Goal: Task Accomplishment & Management: Manage account settings

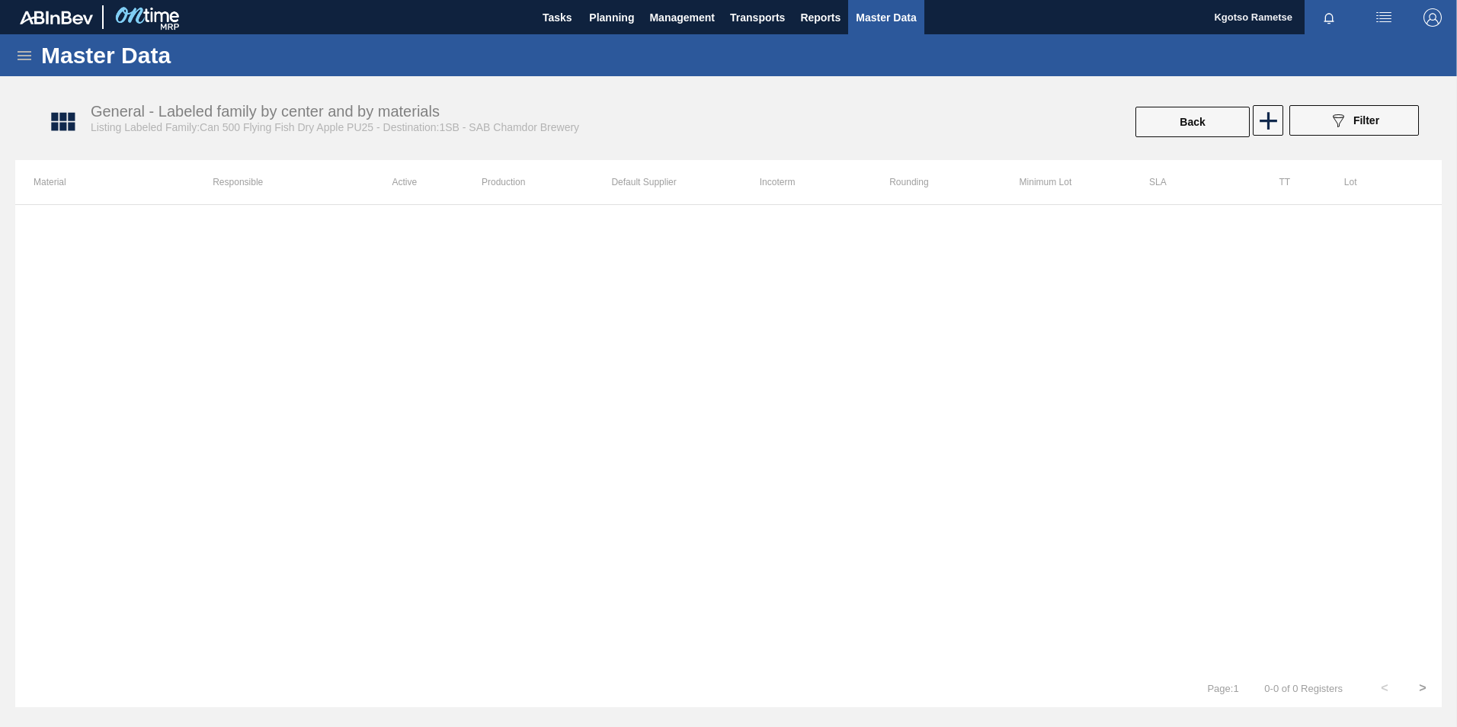
click at [477, 308] on div at bounding box center [728, 436] width 1426 height 465
click at [741, 240] on div at bounding box center [728, 436] width 1426 height 465
click at [1258, 134] on icon at bounding box center [1269, 121] width 30 height 30
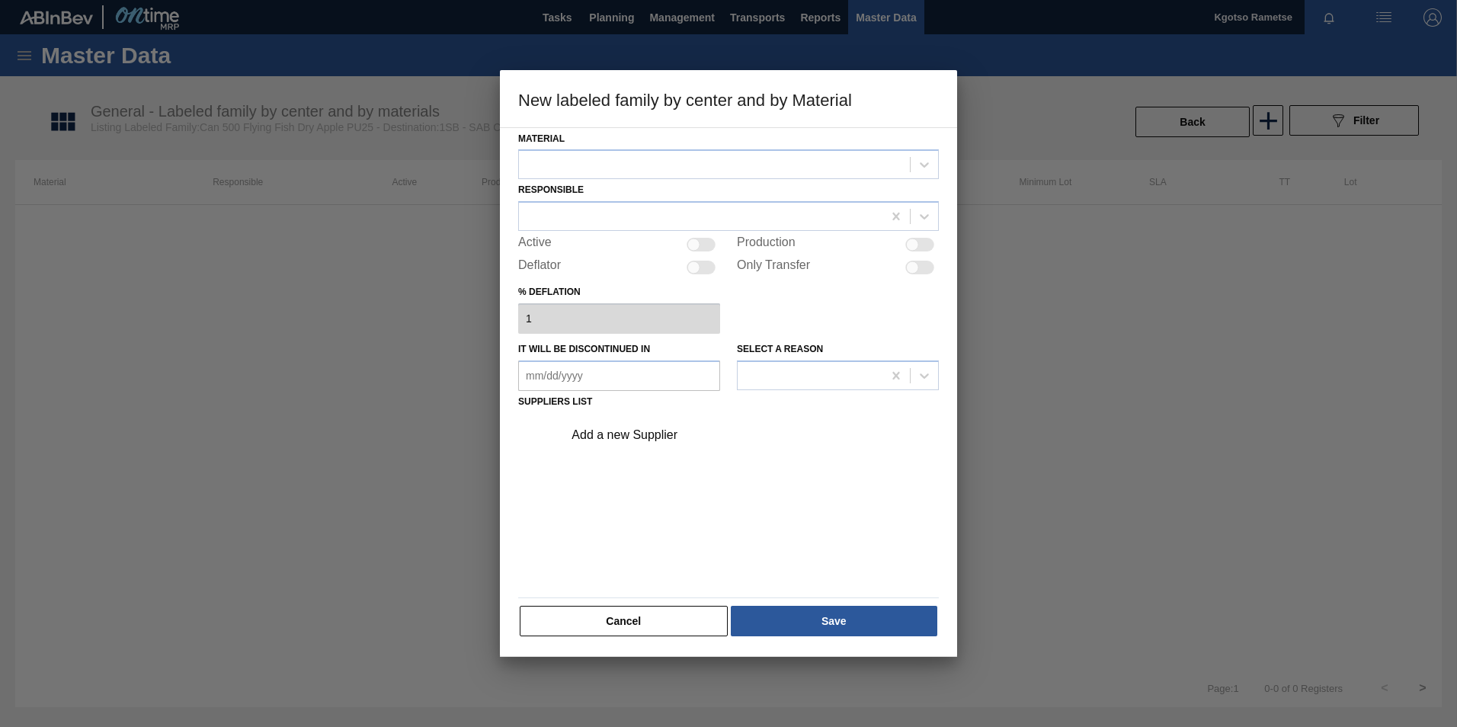
click at [514, 152] on div "Material Responsible Active Production Deflator Only Transfer % deflation 1 It …" at bounding box center [728, 392] width 457 height 530
click at [549, 163] on div at bounding box center [714, 165] width 391 height 22
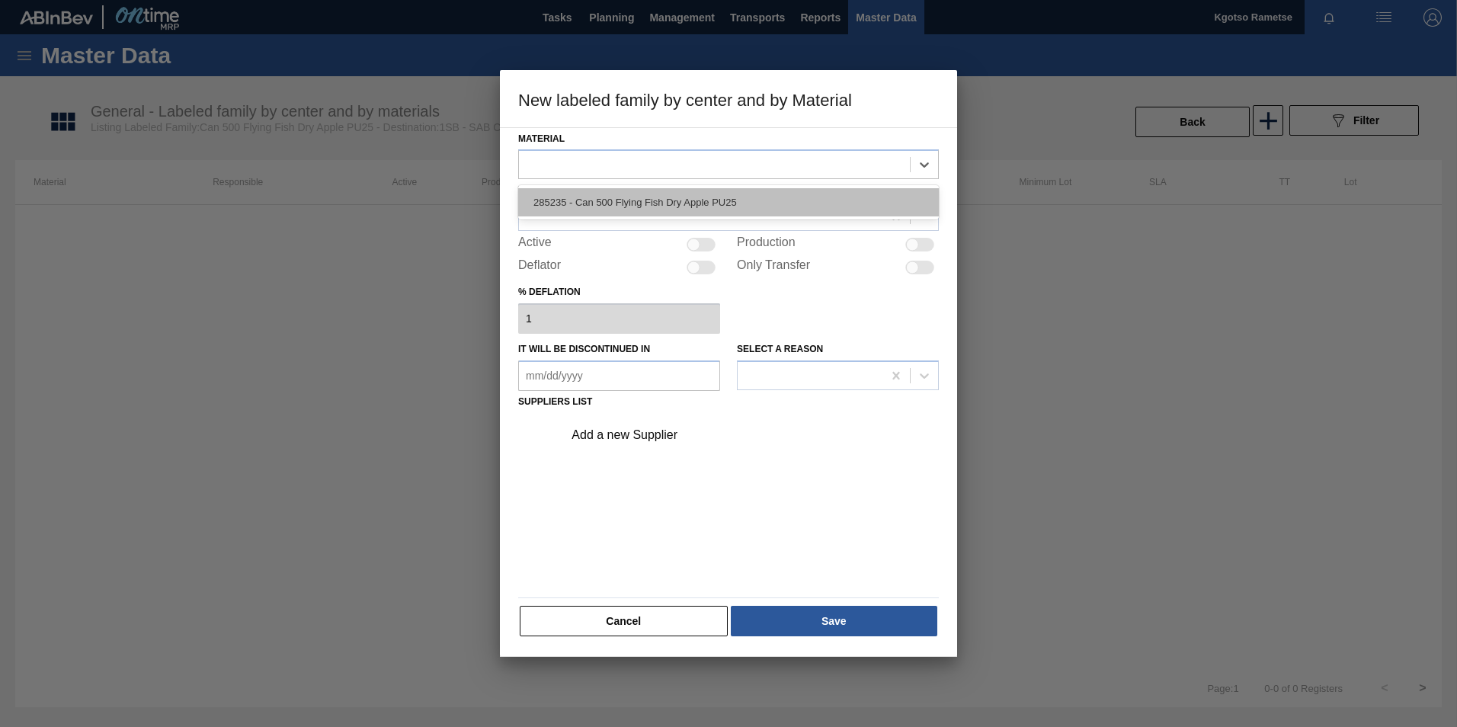
click at [568, 206] on div "285235 - Can 500 Flying Fish Dry Apple PU25" at bounding box center [728, 202] width 421 height 28
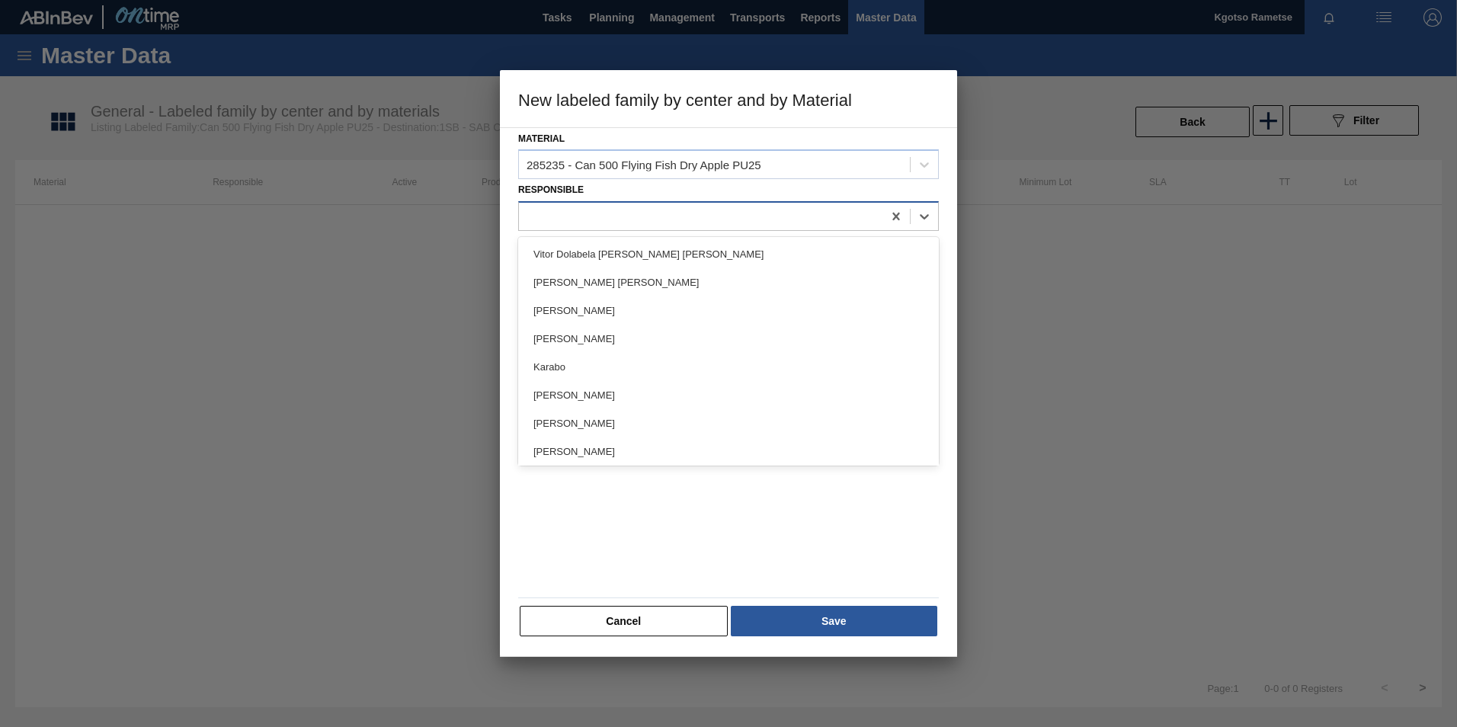
click at [556, 209] on div at bounding box center [700, 217] width 363 height 22
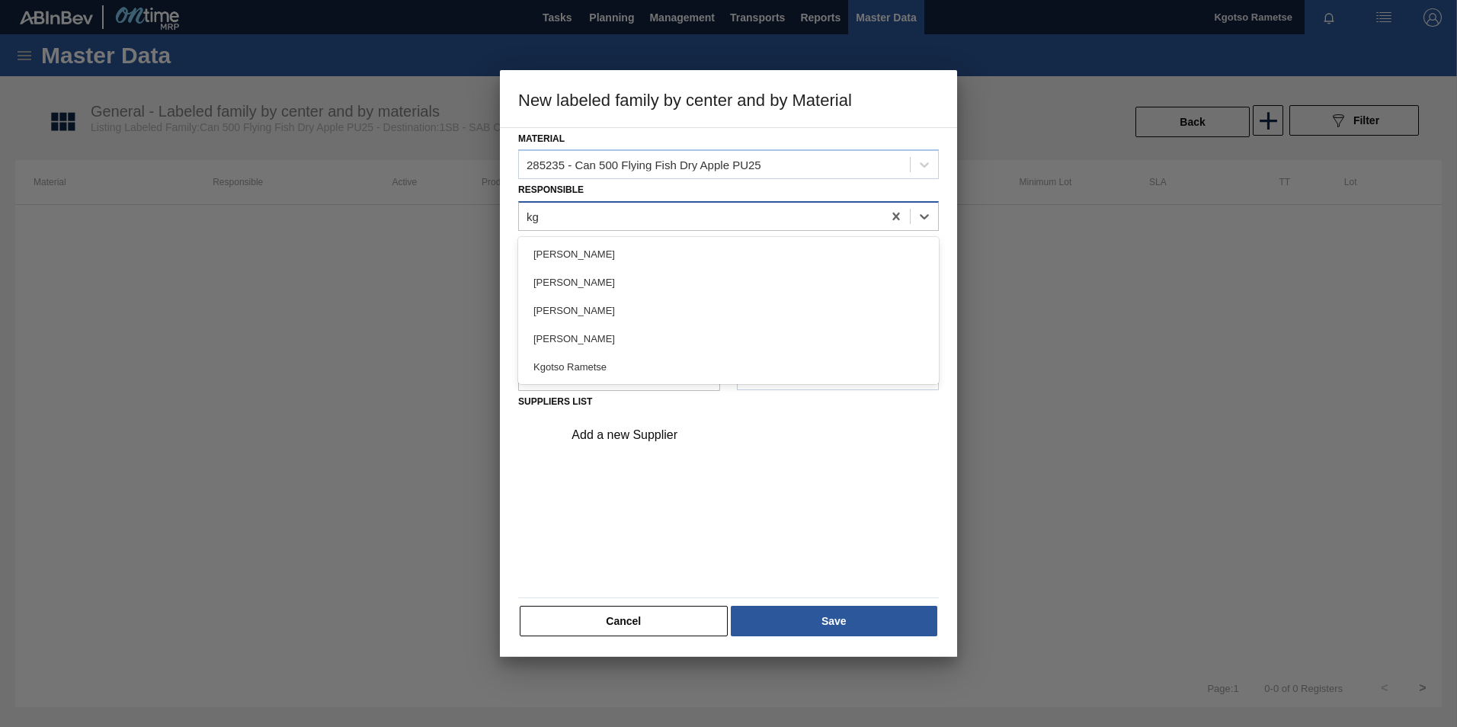
type input "kgo"
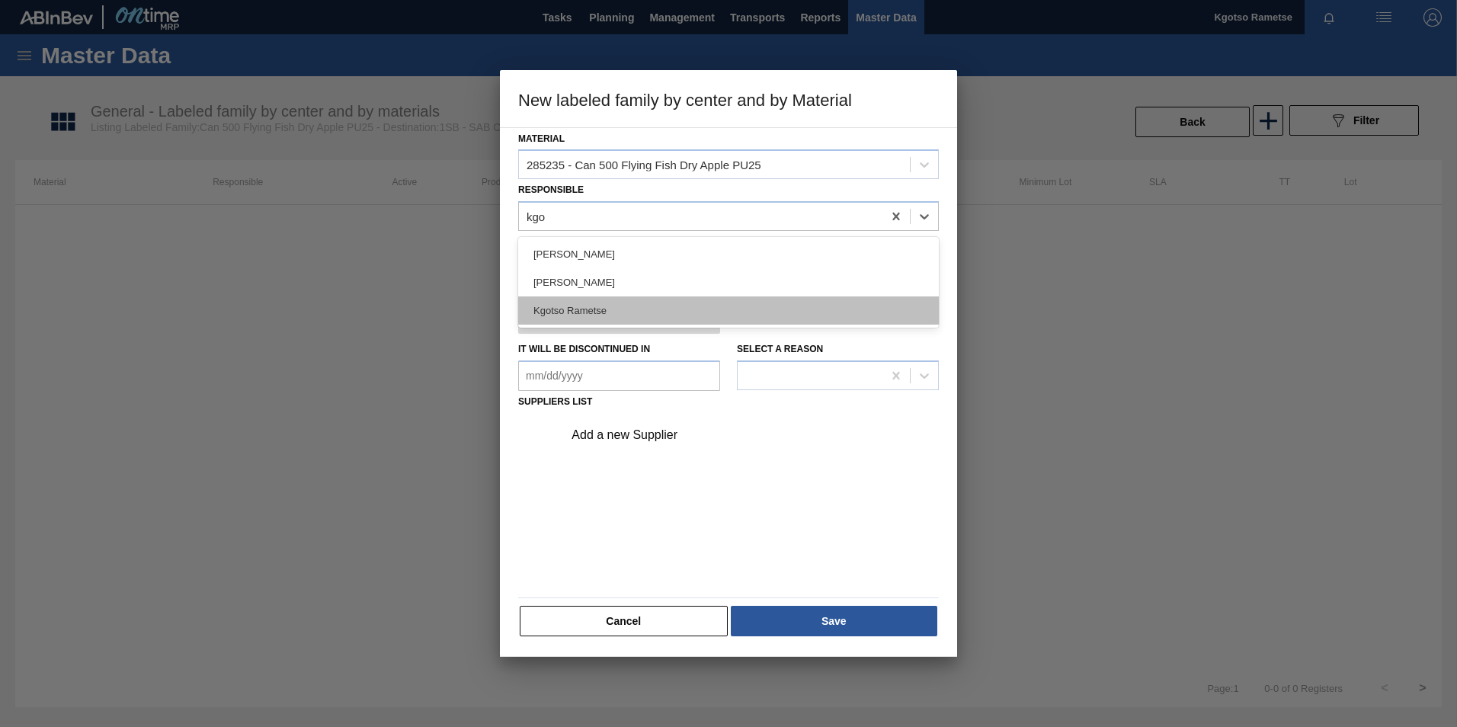
click at [562, 309] on div "Kgotso Rametse" at bounding box center [728, 310] width 421 height 28
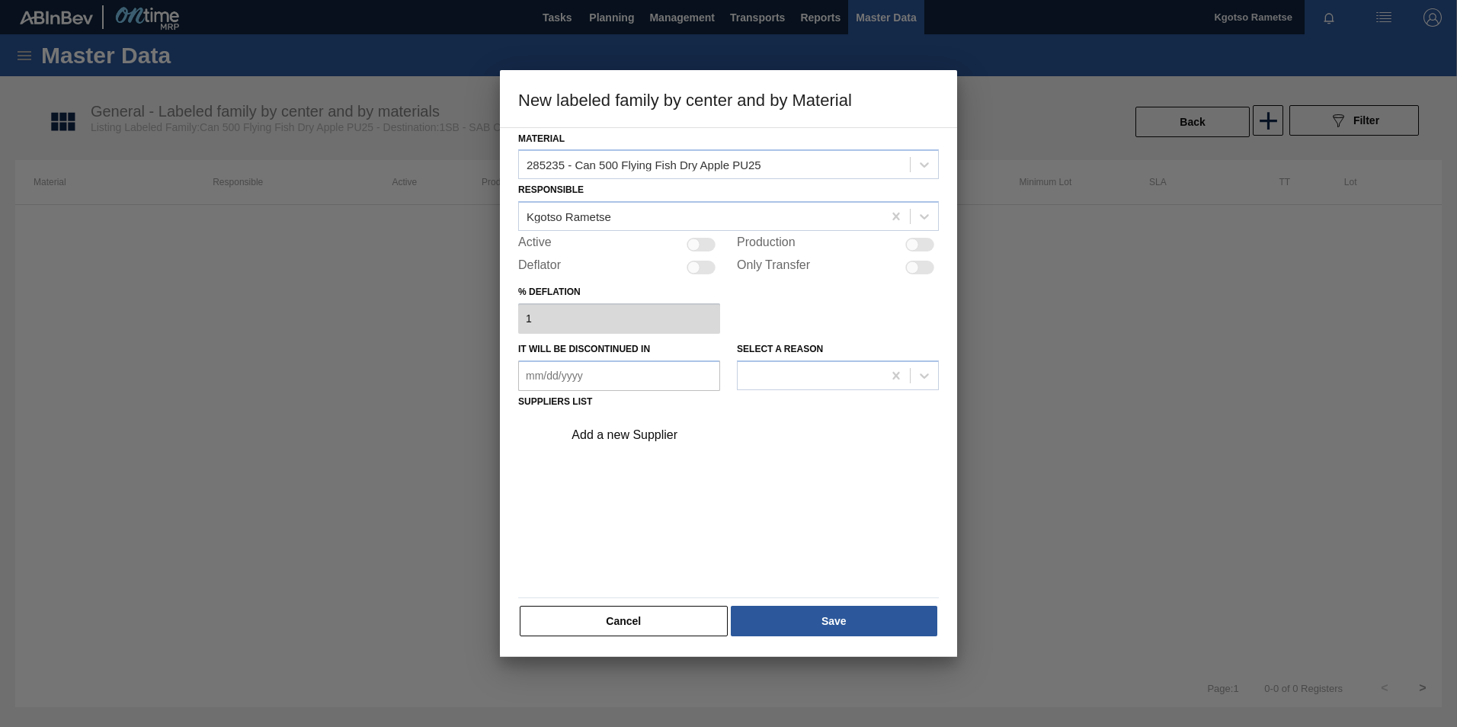
click at [700, 242] on div at bounding box center [701, 245] width 29 height 14
checkbox input "true"
drag, startPoint x: 580, startPoint y: 449, endPoint x: 582, endPoint y: 436, distance: 13.2
click at [581, 446] on div "Add a new Supplier" at bounding box center [746, 435] width 385 height 38
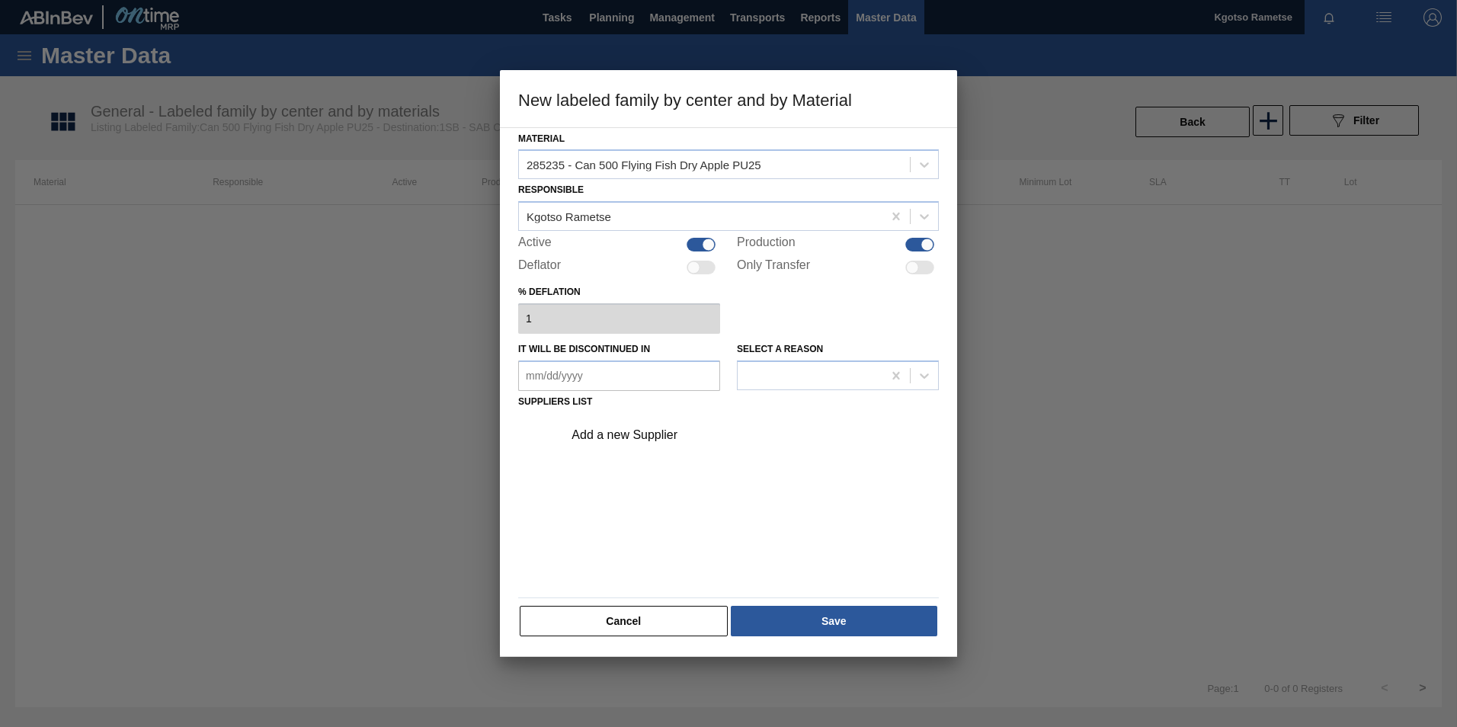
click at [583, 435] on div "Add a new Supplier" at bounding box center [721, 435] width 299 height 14
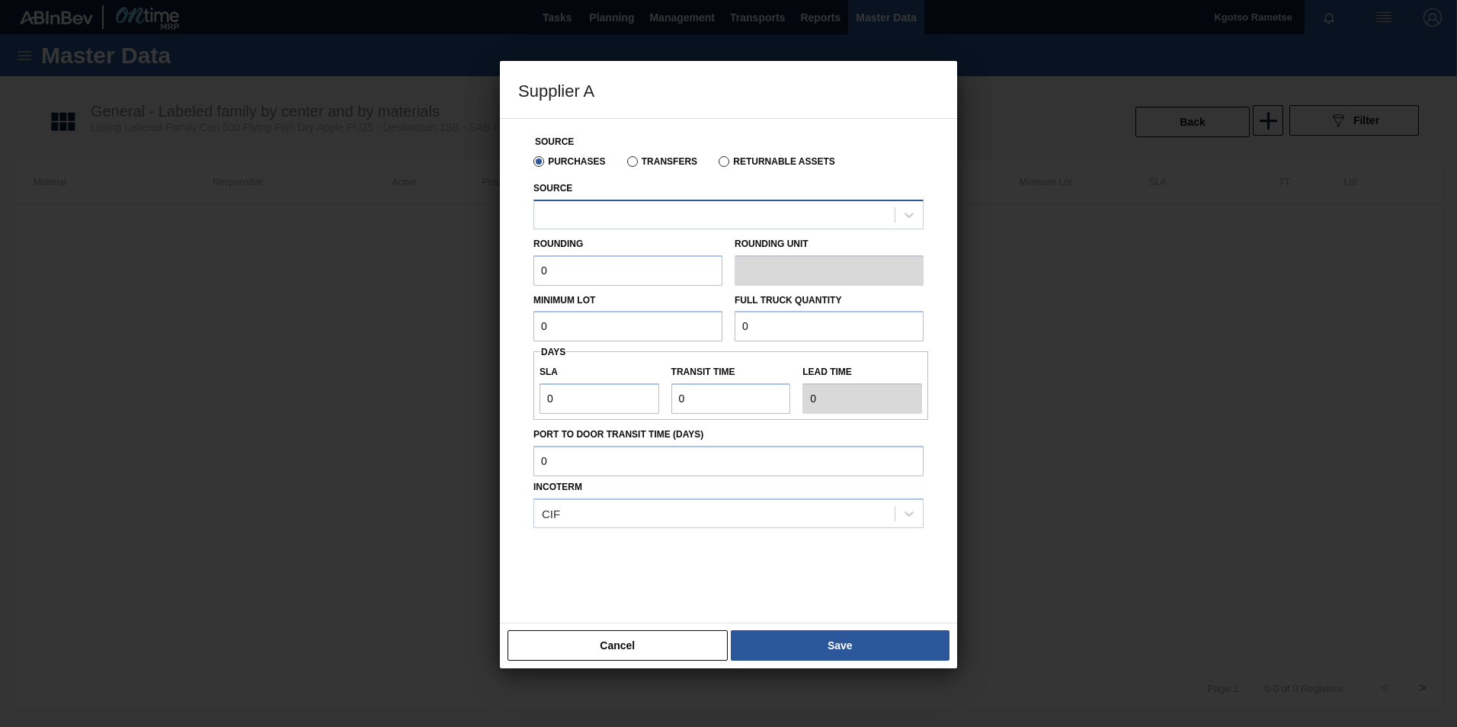
click at [556, 219] on div at bounding box center [714, 214] width 360 height 22
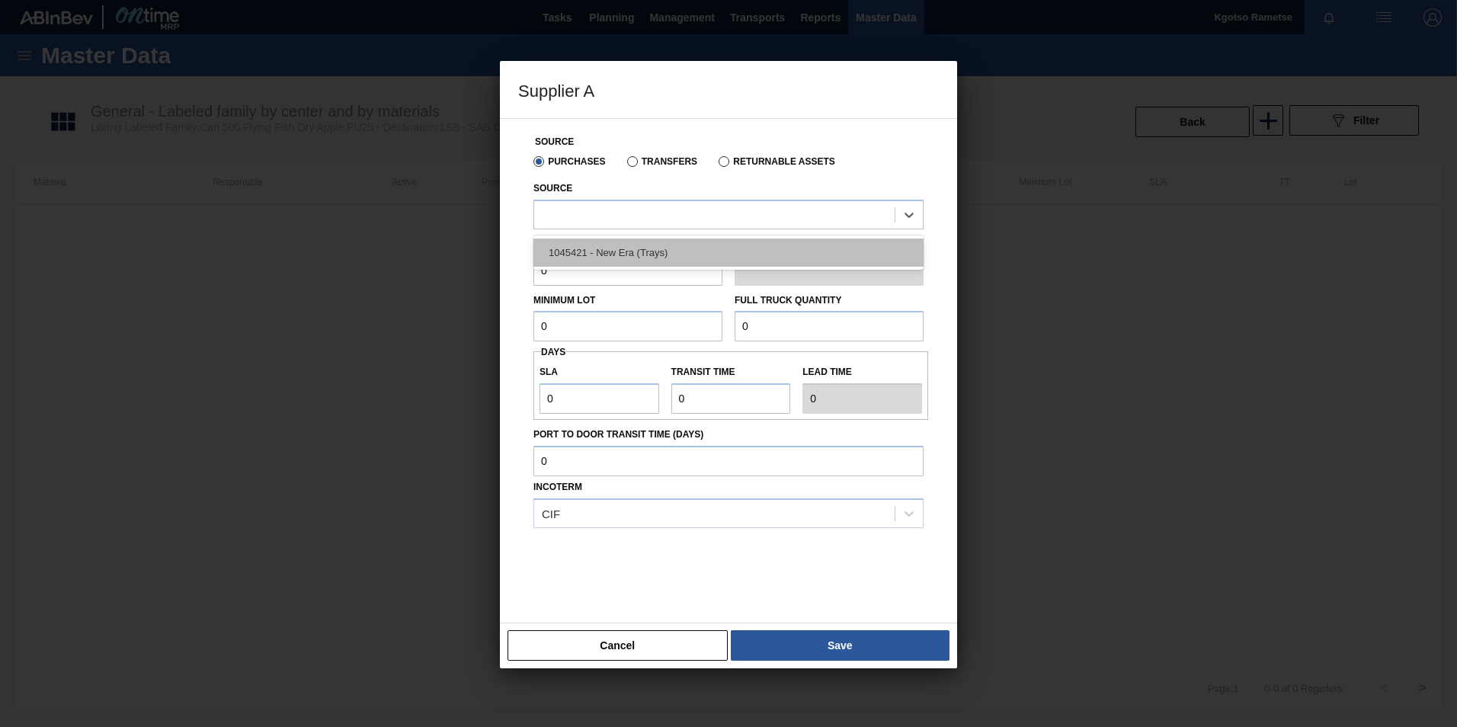
click at [555, 255] on div "1045421 - New Era (Trays)" at bounding box center [728, 253] width 390 height 28
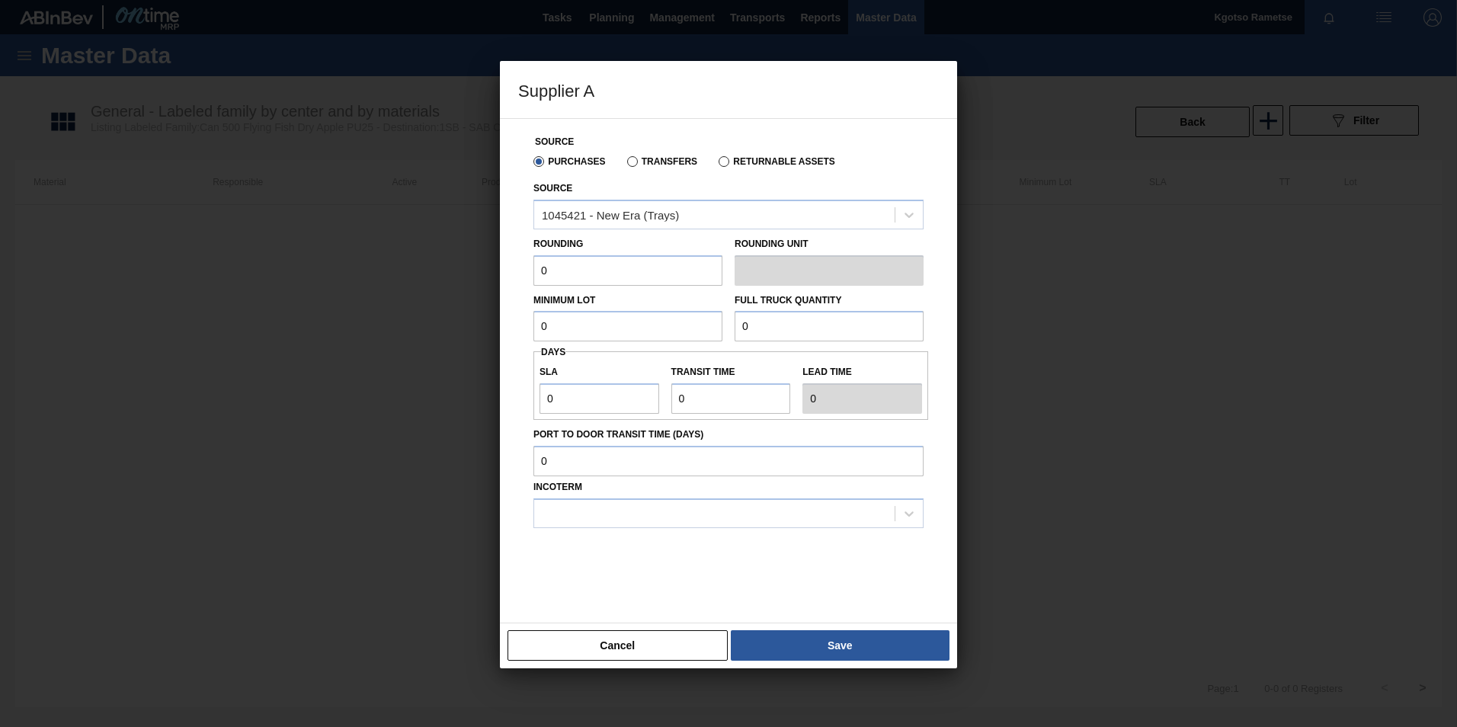
drag, startPoint x: 553, startPoint y: 266, endPoint x: 391, endPoint y: 287, distance: 163.6
click at [392, 287] on div "Supplier A Source Purchases Transfers Returnable Assets Source 1045421 - New Er…" at bounding box center [728, 363] width 1457 height 727
type input "1"
drag, startPoint x: 608, startPoint y: 328, endPoint x: 450, endPoint y: 328, distance: 157.7
click at [450, 328] on div "Supplier A Source Purchases Transfers Returnable Assets Source 1045421 - New Er…" at bounding box center [728, 363] width 1457 height 727
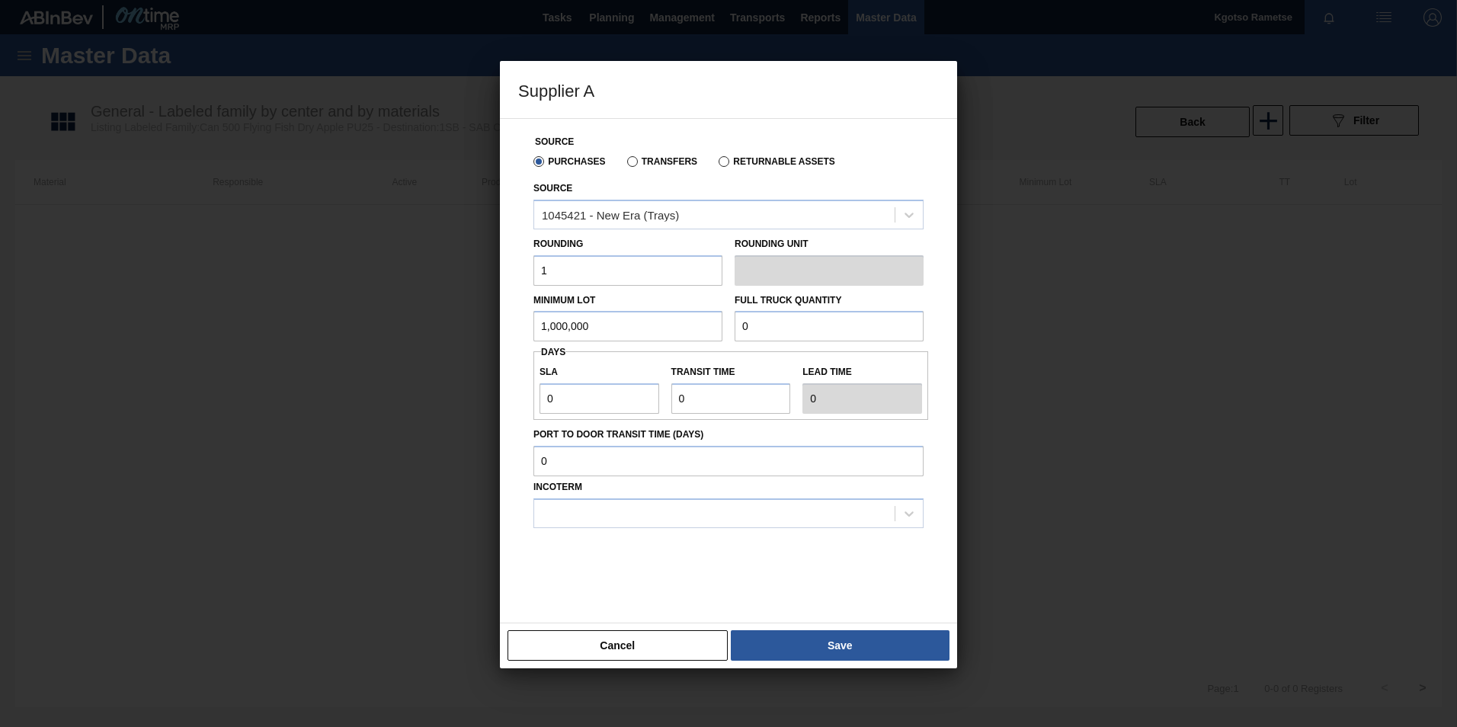
type input "1,000,000"
drag, startPoint x: 761, startPoint y: 323, endPoint x: 716, endPoint y: 329, distance: 46.1
click at [716, 329] on div "Minimum Lot 1,000,000 Full Truck Quantity 0" at bounding box center [728, 314] width 402 height 56
type input "1,000,000"
drag, startPoint x: 551, startPoint y: 409, endPoint x: 518, endPoint y: 391, distance: 37.5
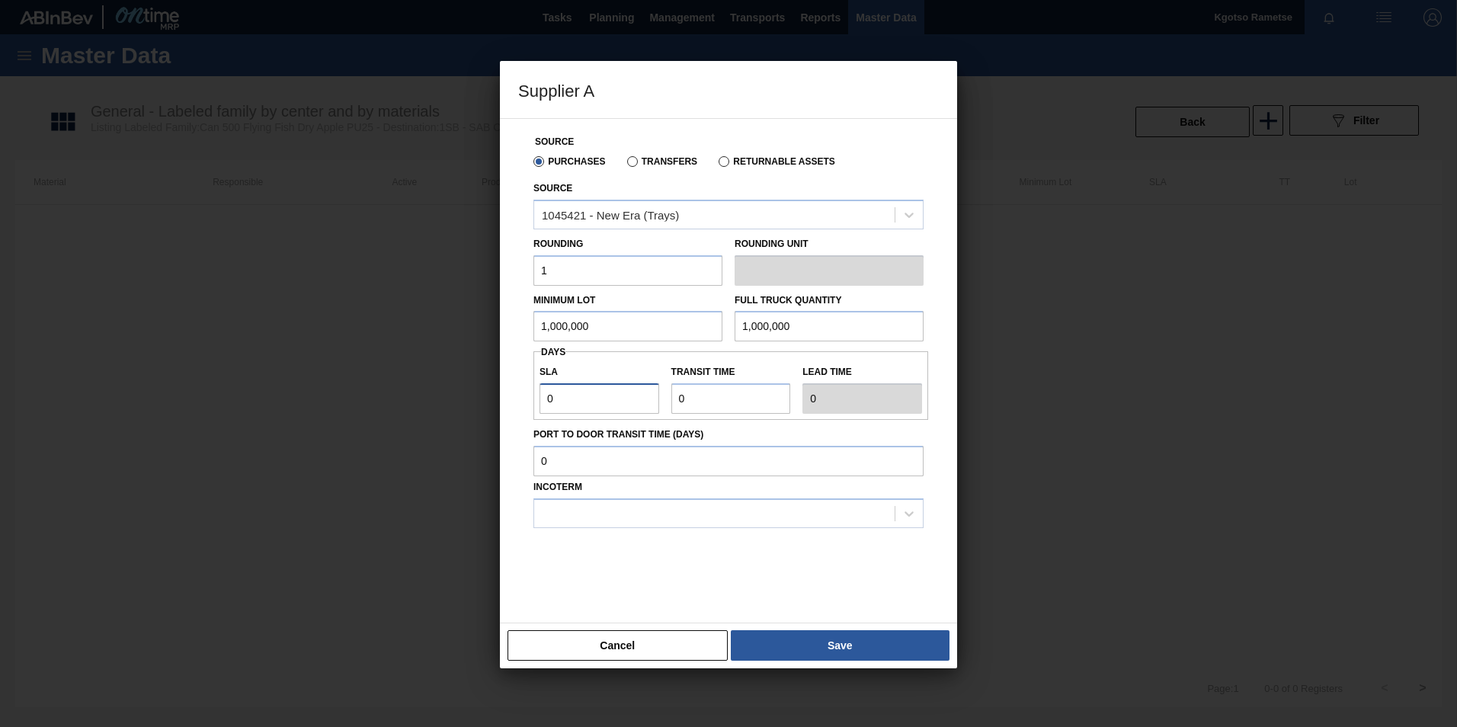
click at [518, 391] on div "Source Purchases Transfers Returnable Assets Source 1045421 - New Era (Trays) R…" at bounding box center [728, 361] width 421 height 485
type input "1"
drag, startPoint x: 704, startPoint y: 390, endPoint x: 664, endPoint y: 399, distance: 41.2
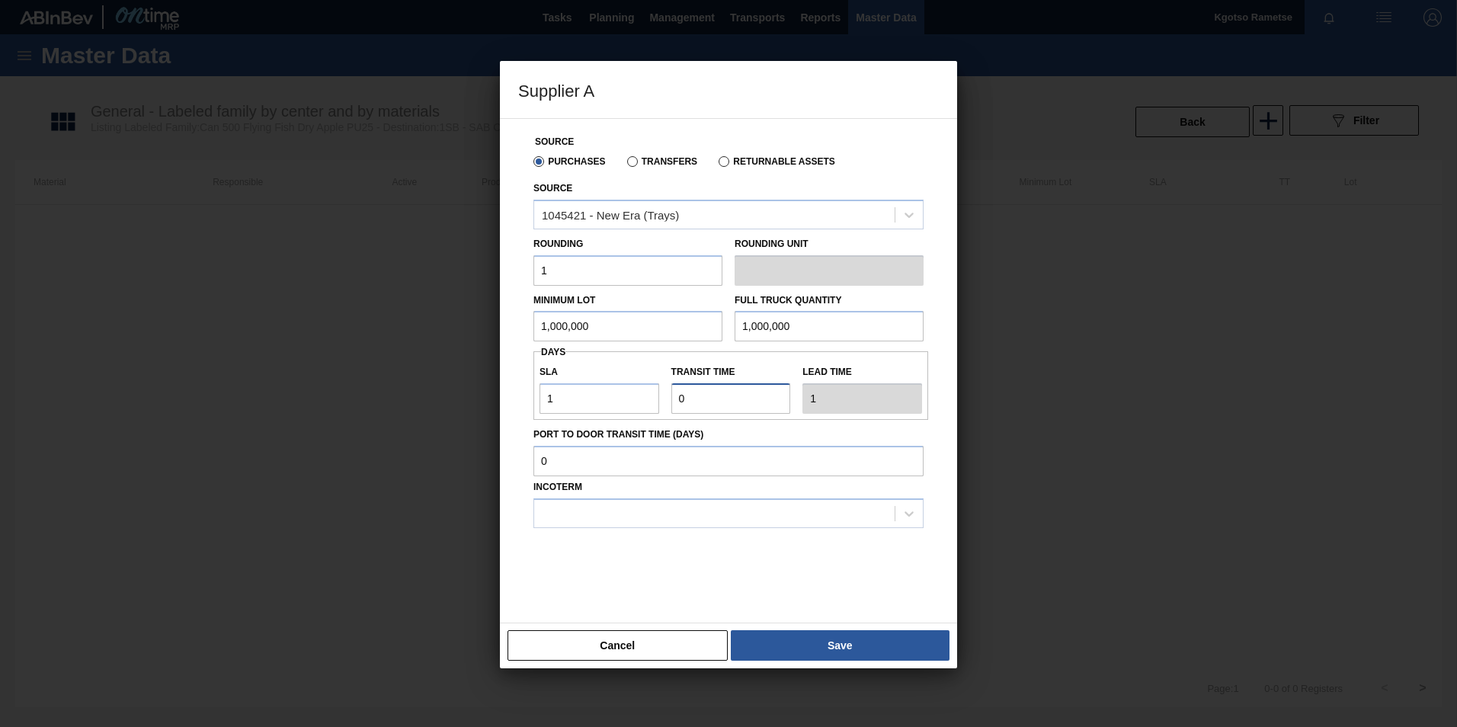
click at [664, 399] on div "SLA 1 Transit time Lead time 1" at bounding box center [730, 385] width 395 height 56
type input "1"
type input "2"
type input "1"
click at [602, 510] on div at bounding box center [714, 513] width 360 height 22
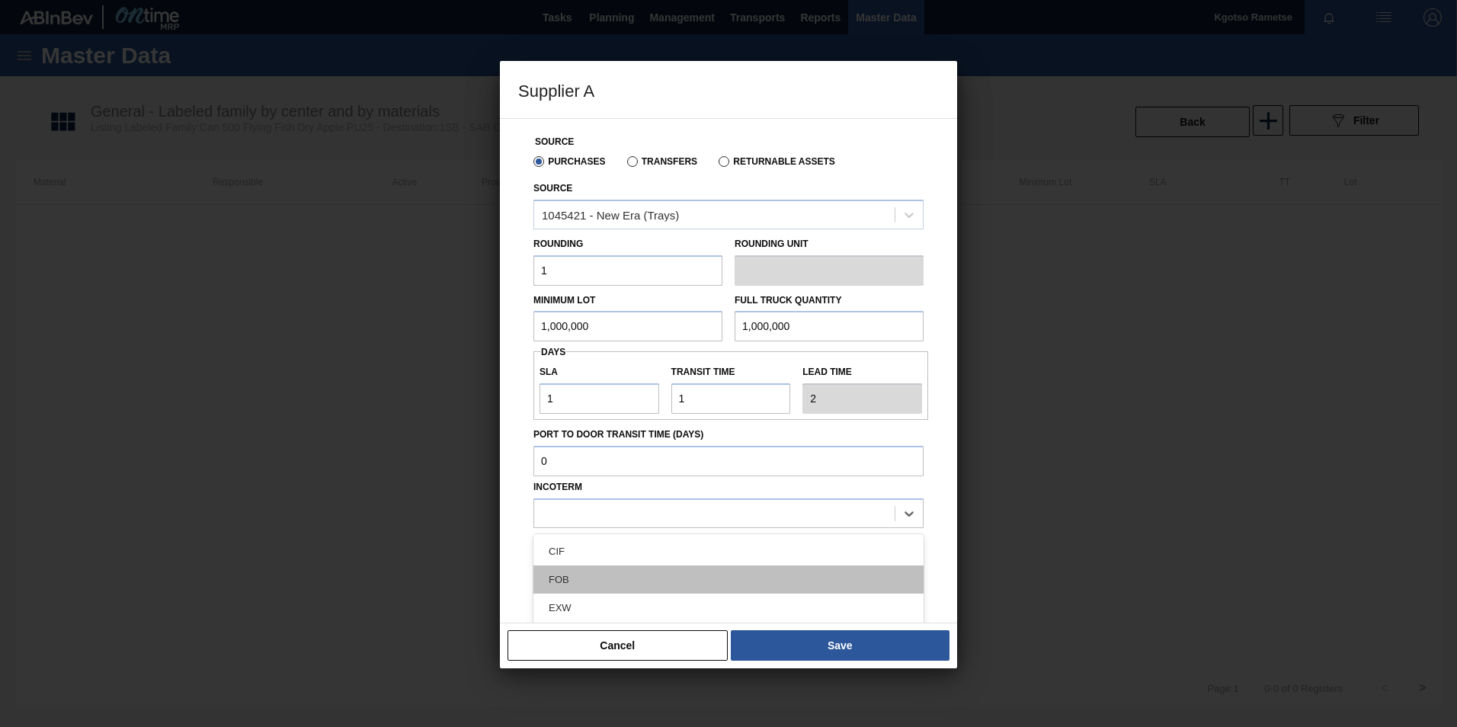
click at [584, 582] on div "FOB" at bounding box center [728, 579] width 390 height 28
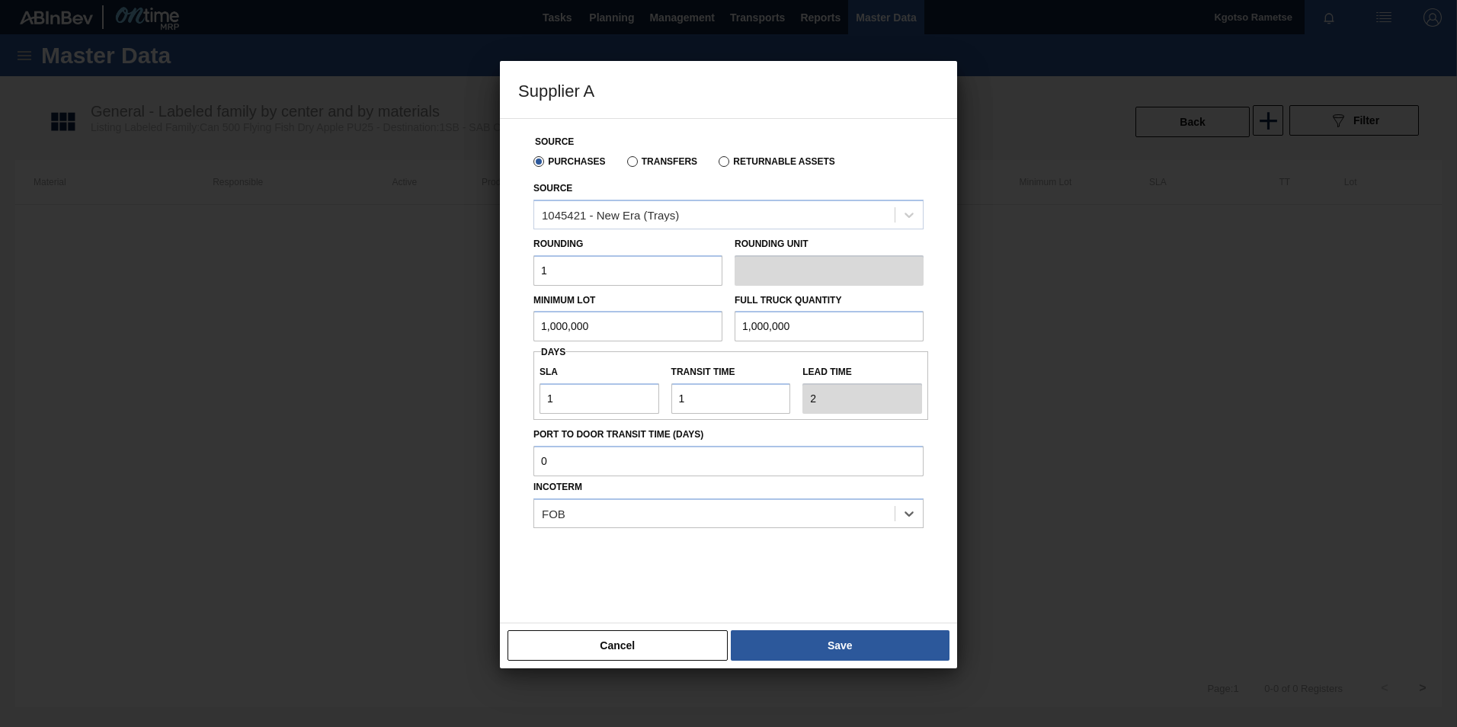
click at [828, 629] on div "Cancel Save" at bounding box center [728, 646] width 457 height 46
click at [834, 646] on button "Save" at bounding box center [840, 645] width 219 height 30
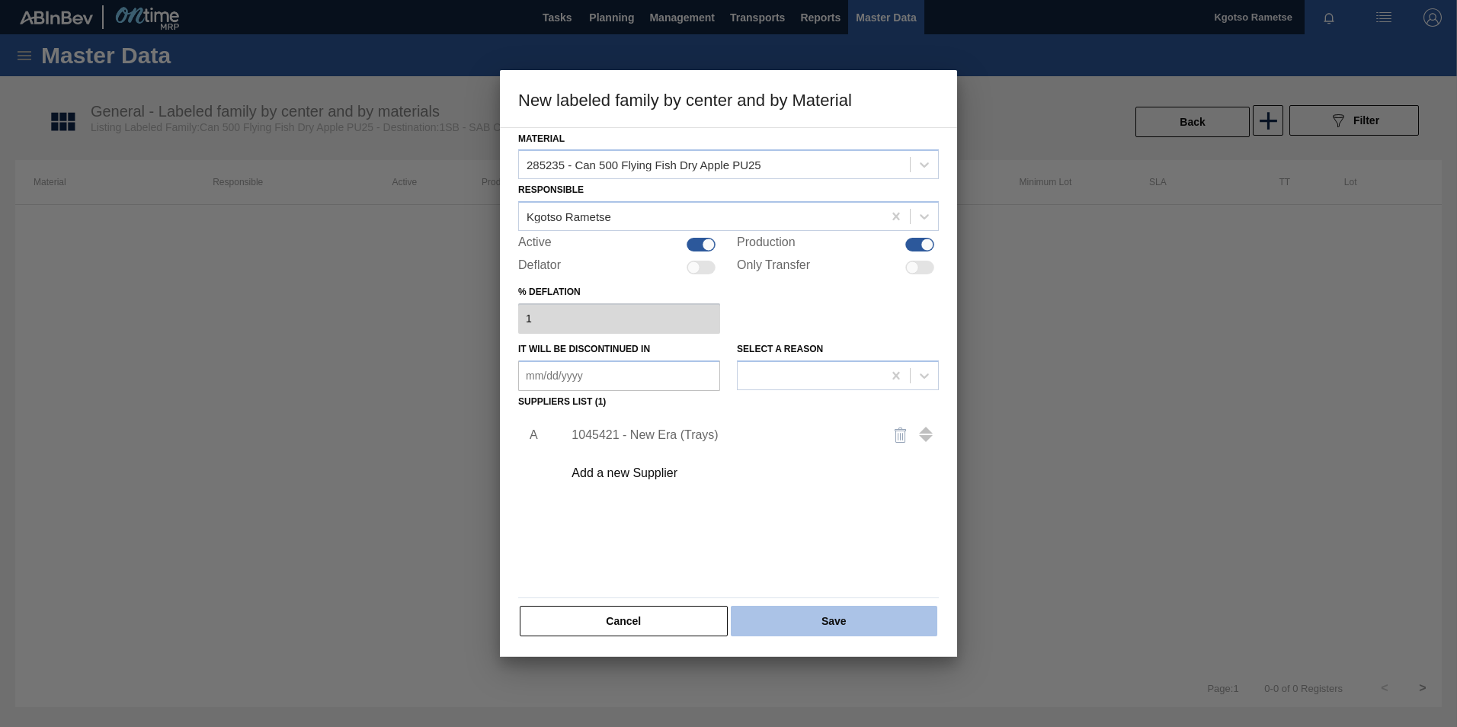
click at [803, 618] on button "Save" at bounding box center [834, 621] width 207 height 30
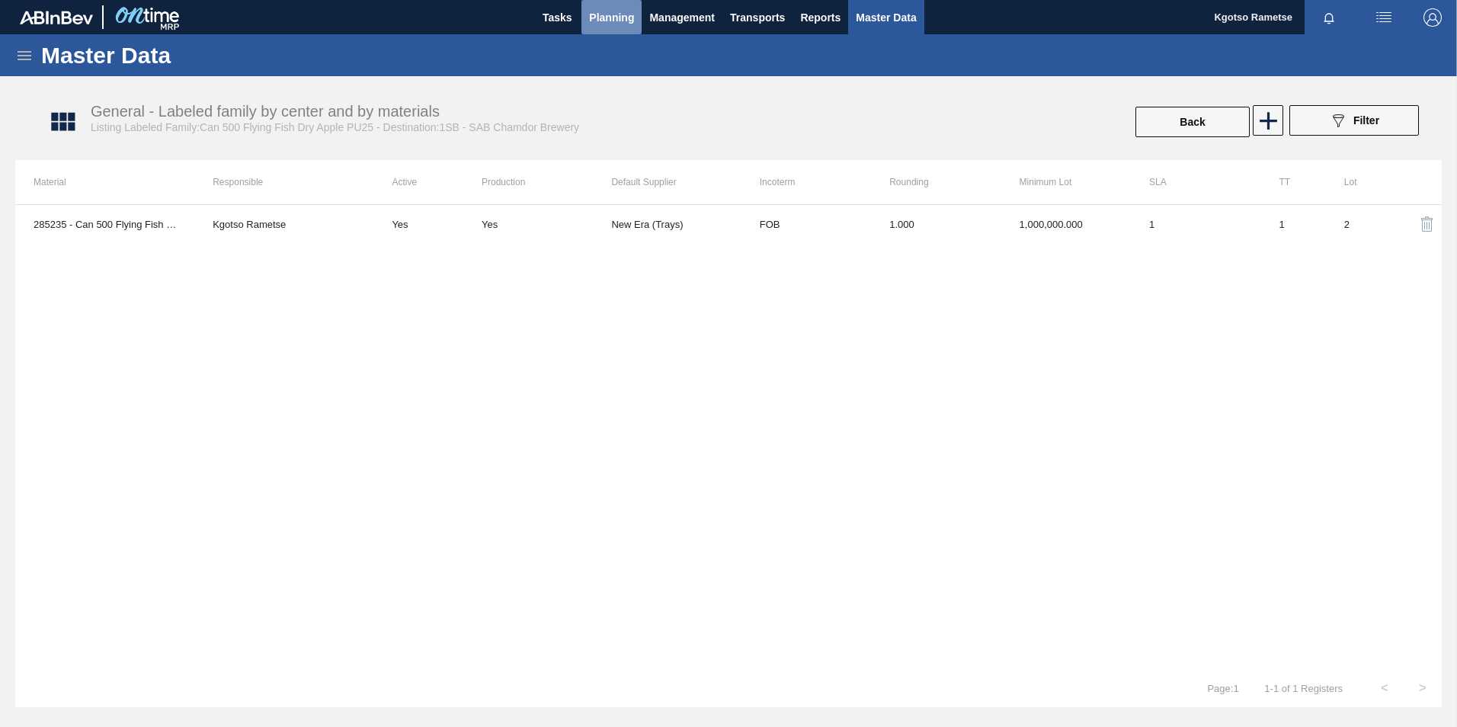
click at [599, 14] on span "Planning" at bounding box center [611, 17] width 45 height 18
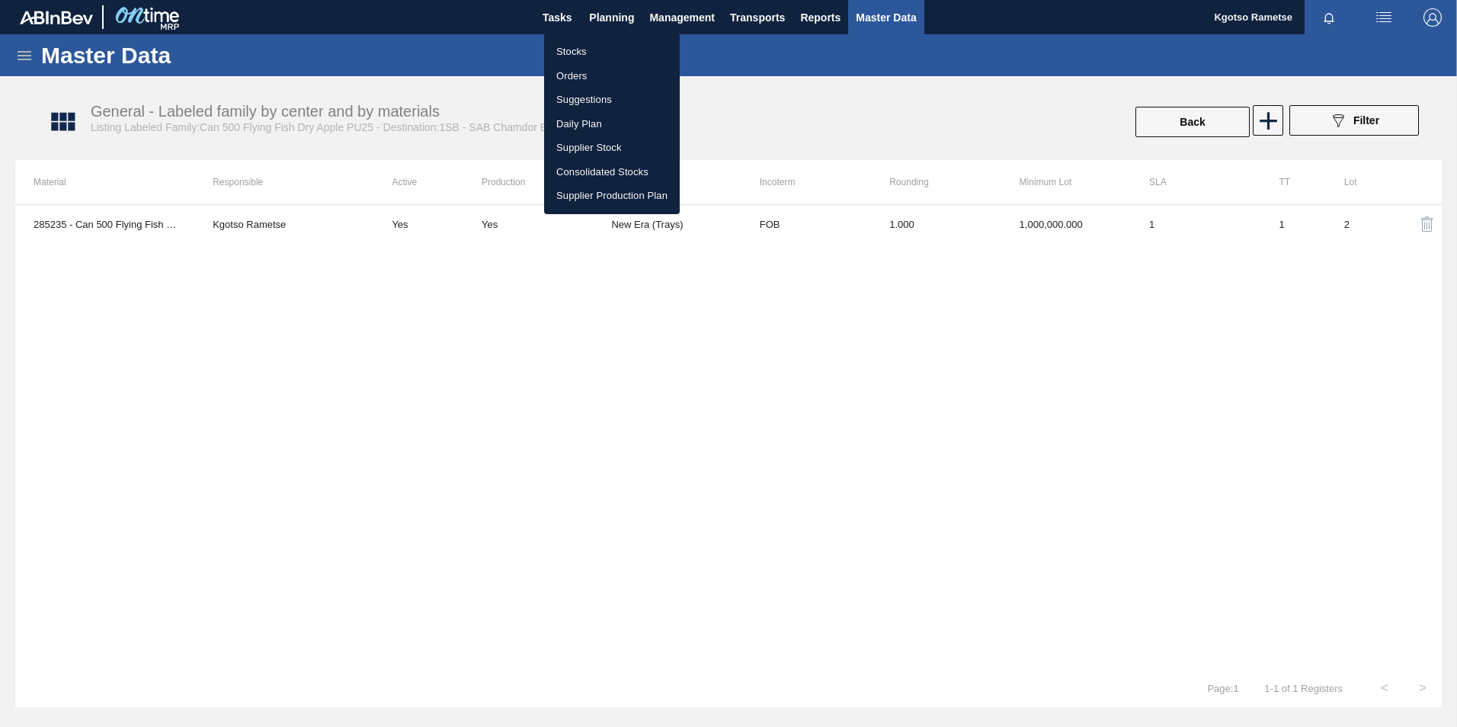
click at [592, 57] on li "Stocks" at bounding box center [612, 52] width 136 height 24
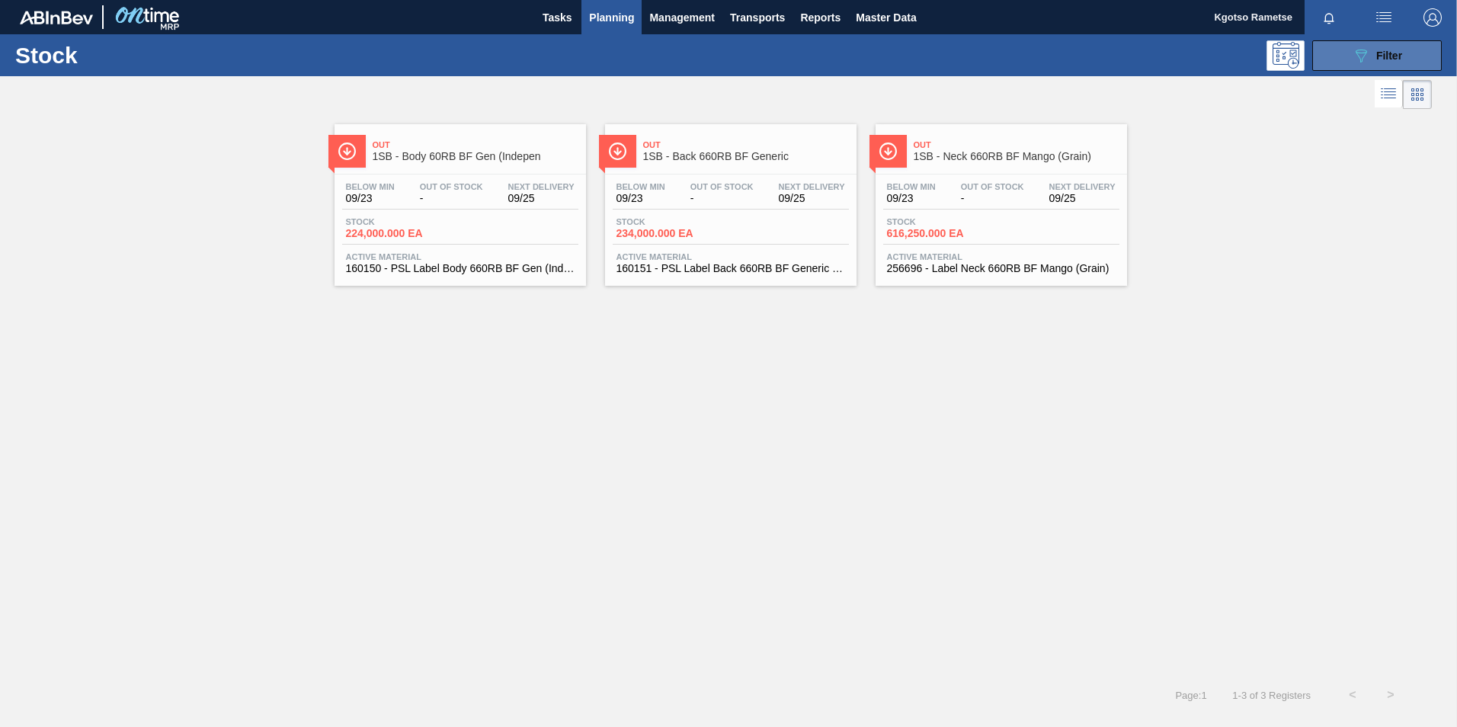
click at [1341, 58] on button "089F7B8B-B2A5-4AFE-B5C0-19BA573D28AC Filter" at bounding box center [1377, 55] width 130 height 30
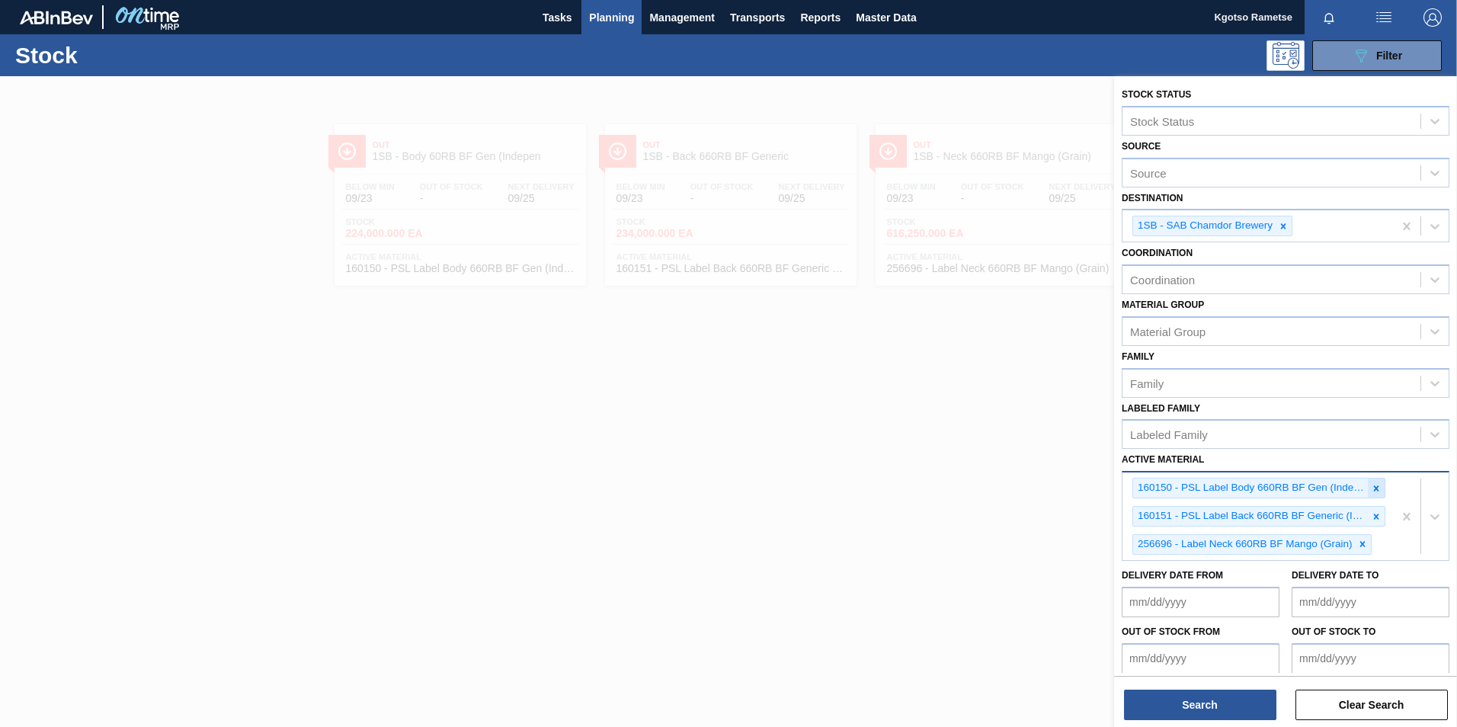
click at [1375, 491] on icon at bounding box center [1376, 488] width 11 height 11
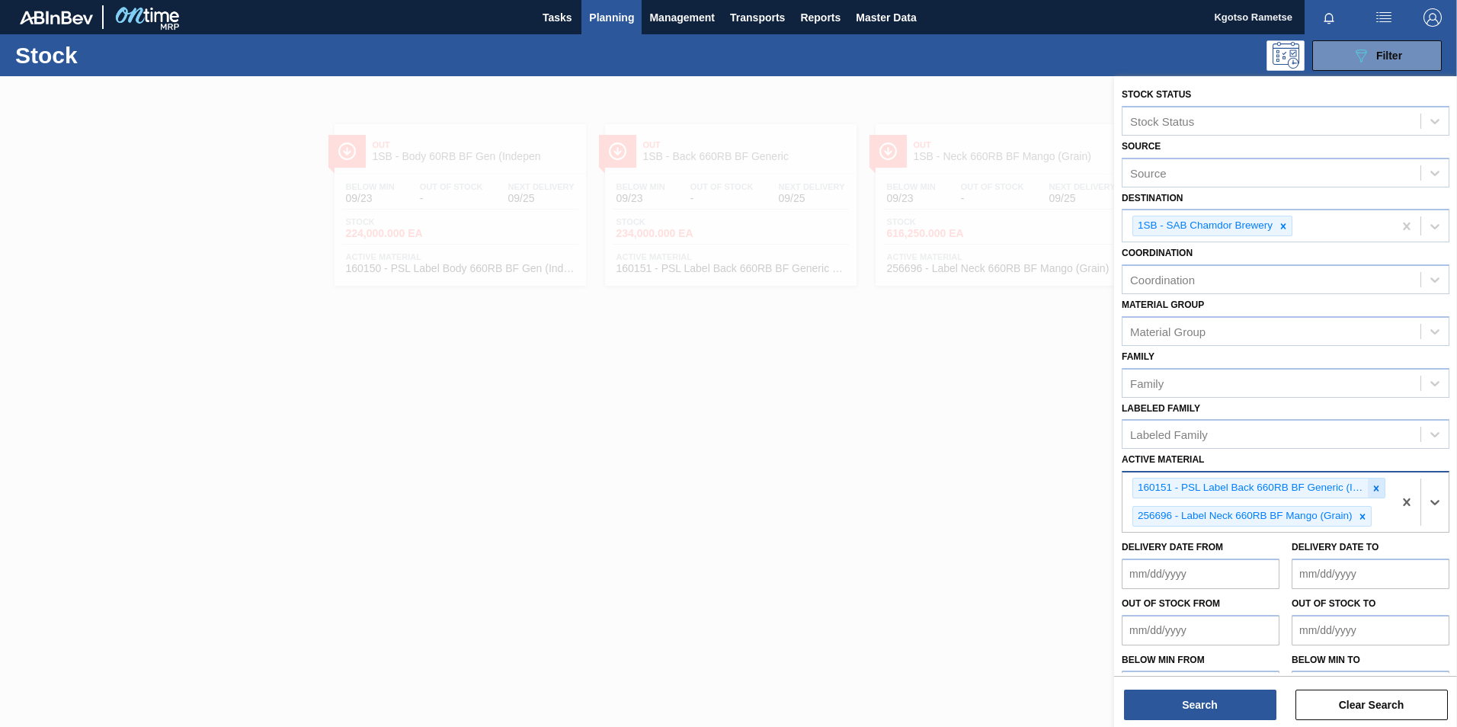
click at [1375, 491] on icon at bounding box center [1376, 488] width 11 height 11
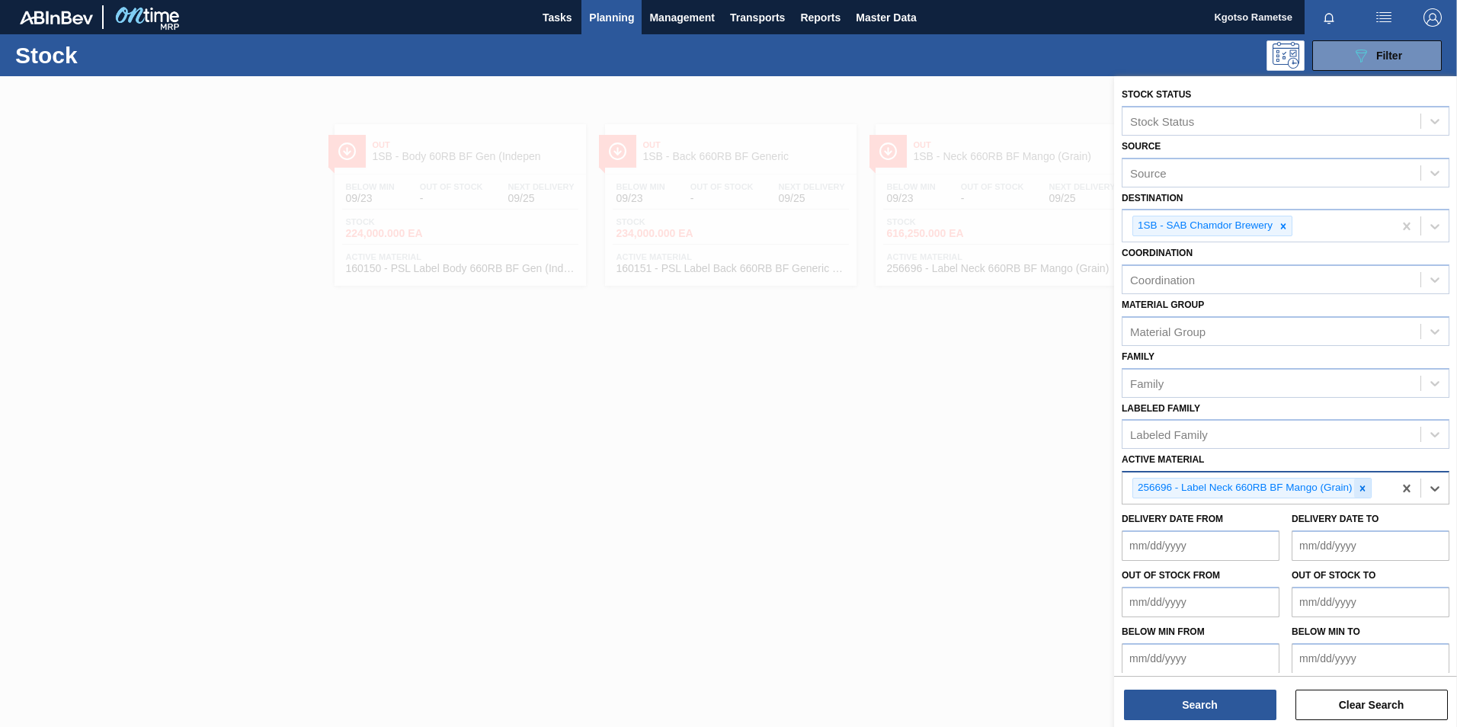
click at [1362, 491] on icon at bounding box center [1362, 488] width 11 height 11
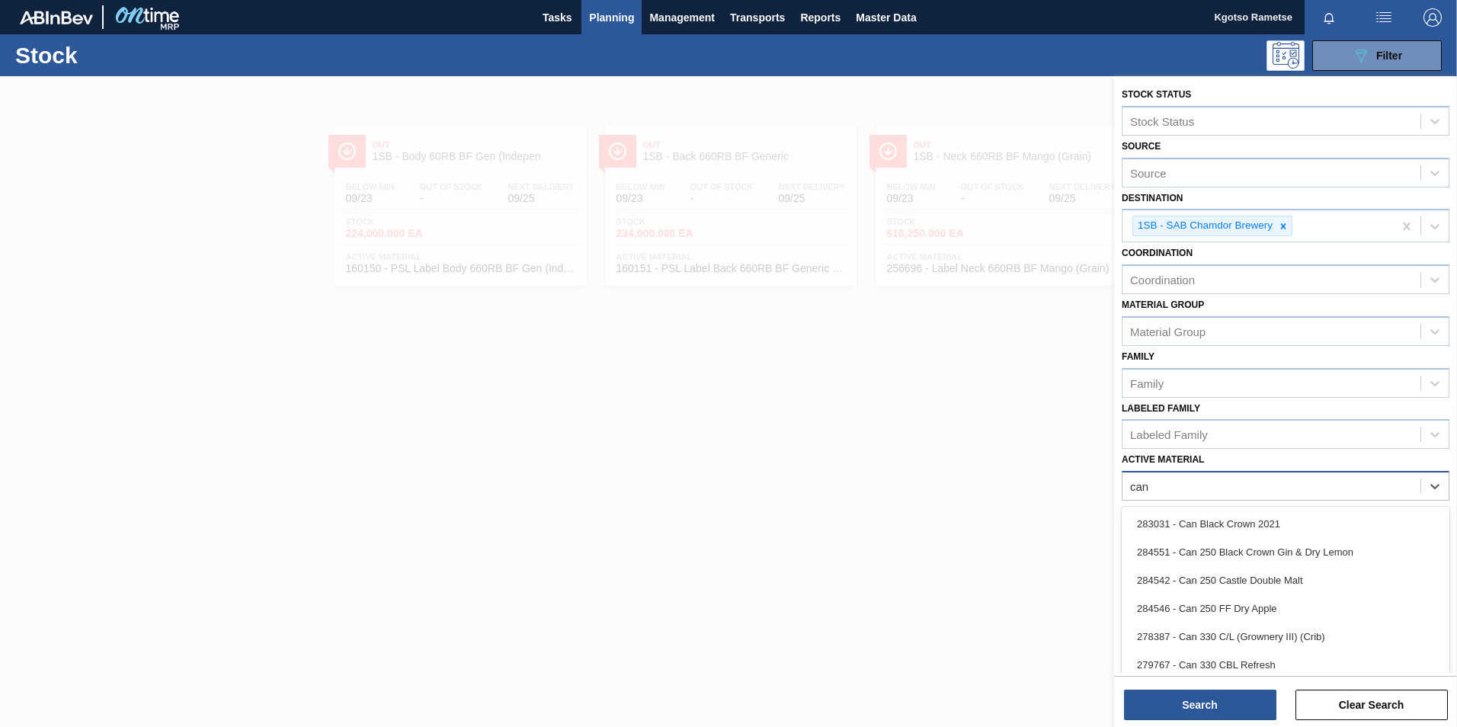
type Material "can"
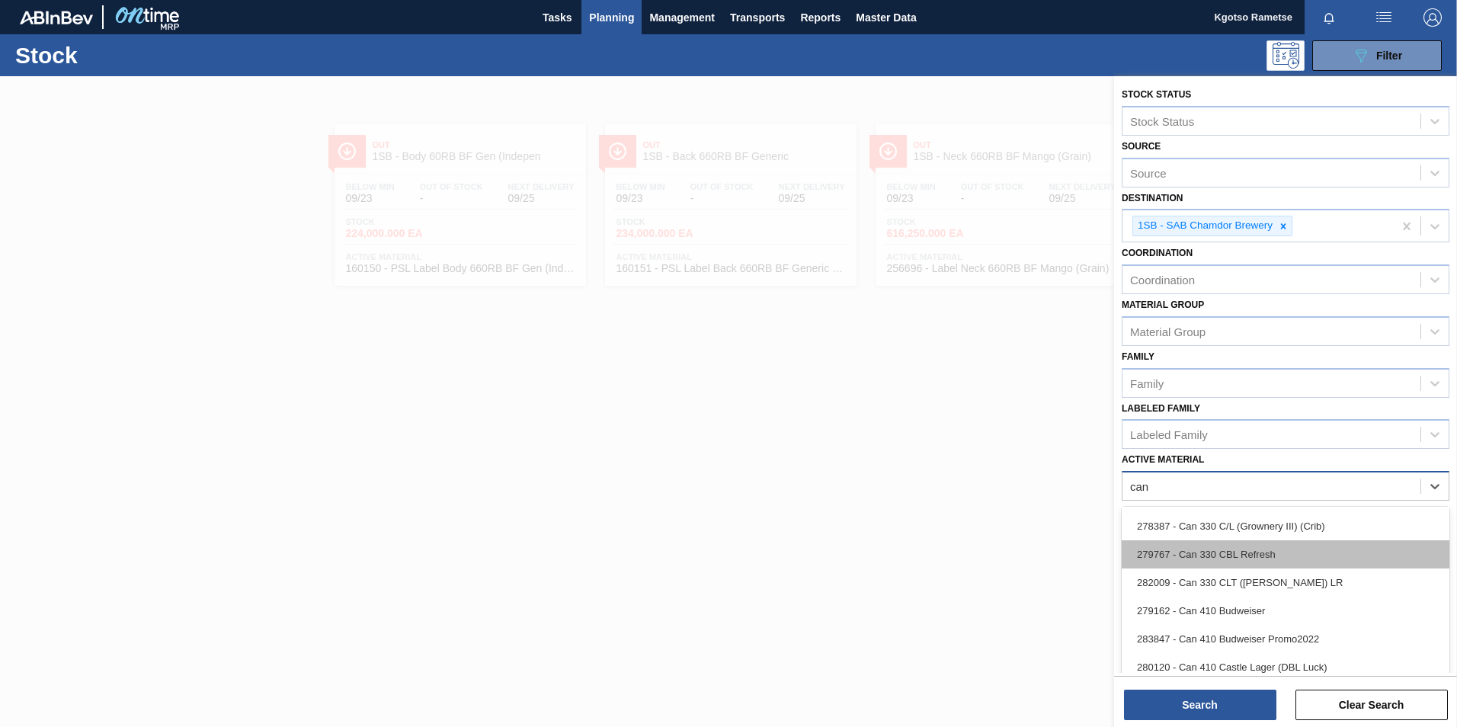
click at [1209, 552] on div "279767 - Can 330 CBL Refresh" at bounding box center [1286, 554] width 328 height 28
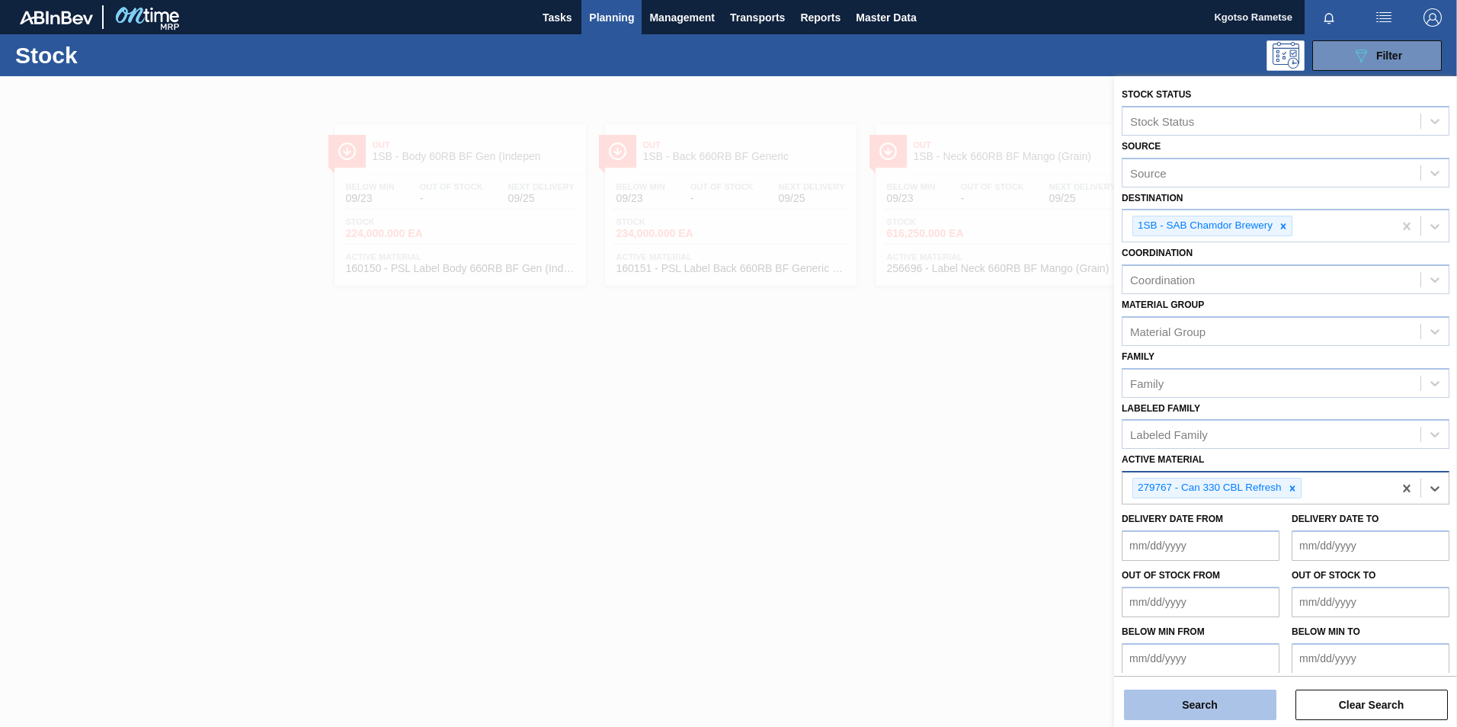
click at [1192, 701] on button "Search" at bounding box center [1200, 705] width 152 height 30
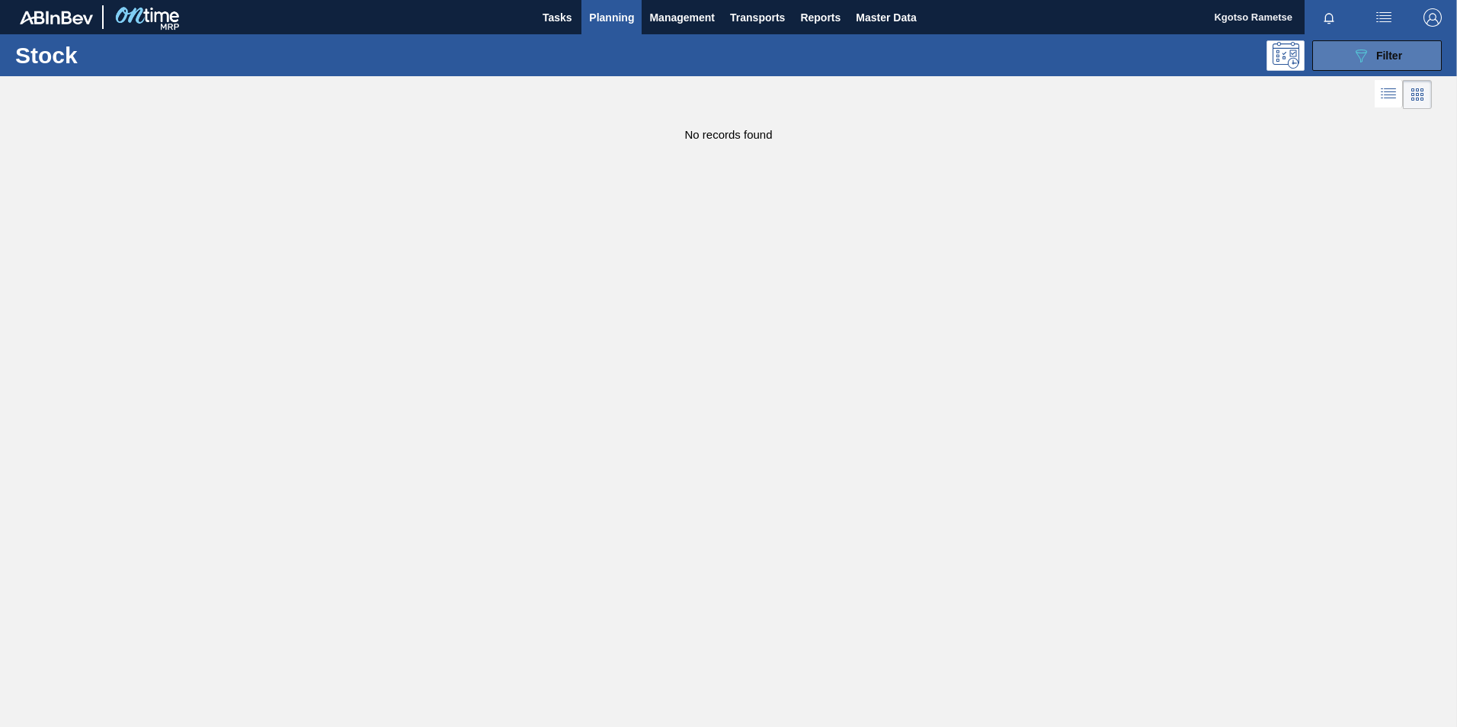
click at [1345, 64] on button "089F7B8B-B2A5-4AFE-B5C0-19BA573D28AC Filter" at bounding box center [1377, 55] width 130 height 30
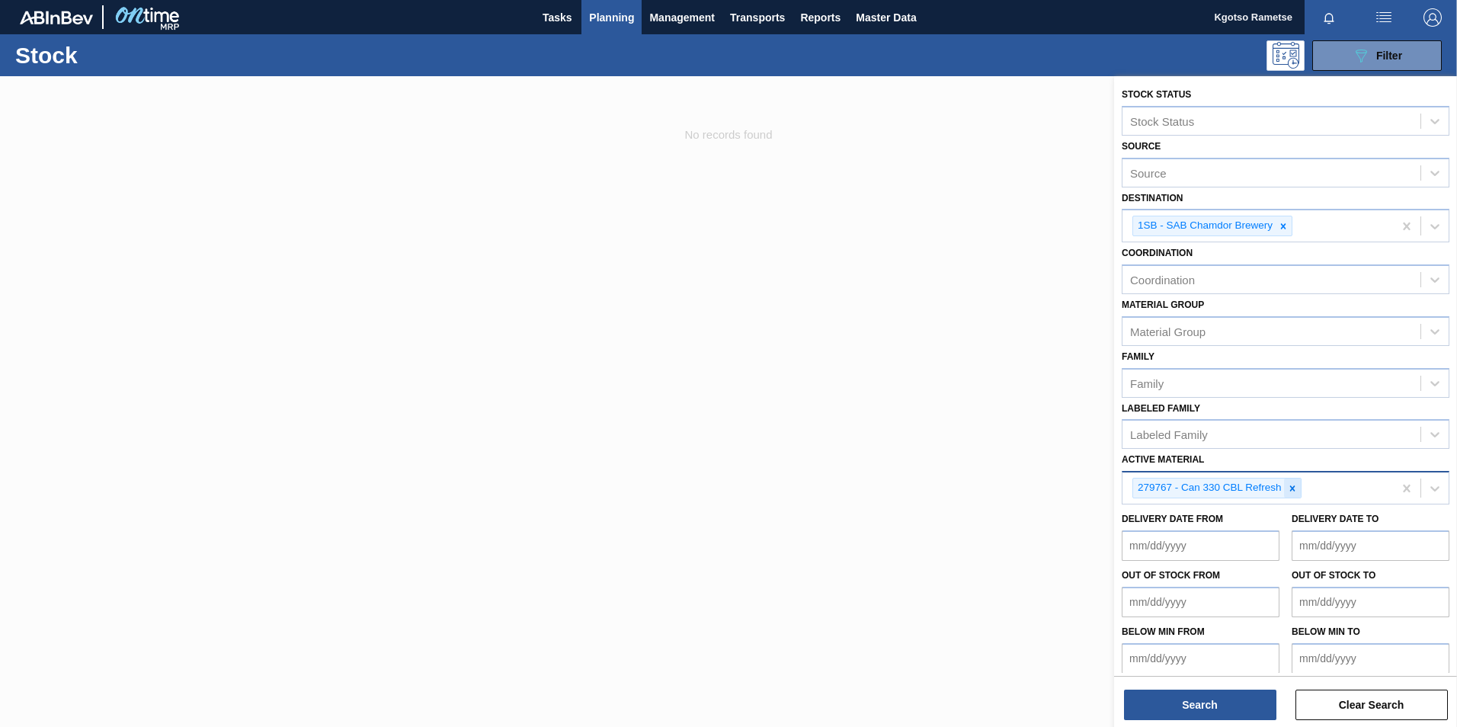
click at [1298, 489] on div at bounding box center [1292, 488] width 17 height 19
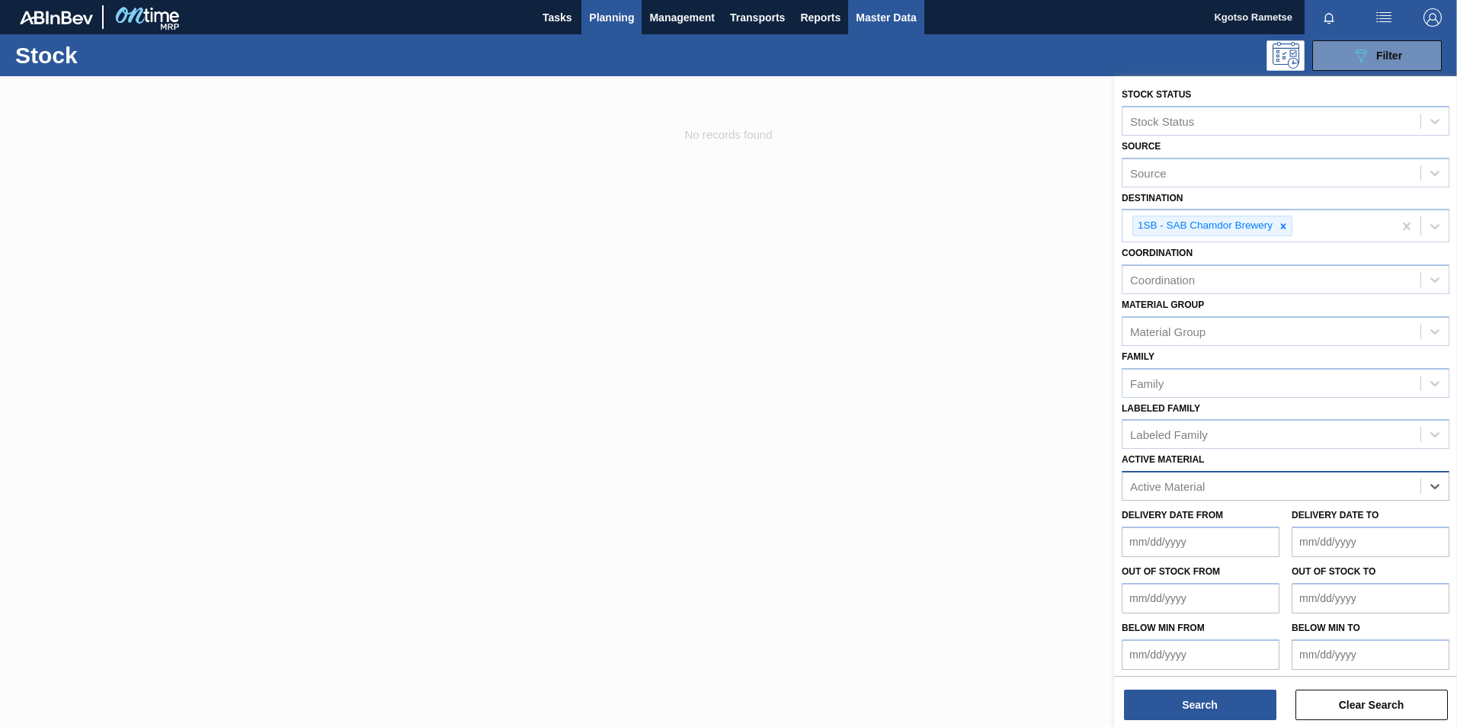
click at [889, 21] on span "Master Data" at bounding box center [886, 17] width 60 height 18
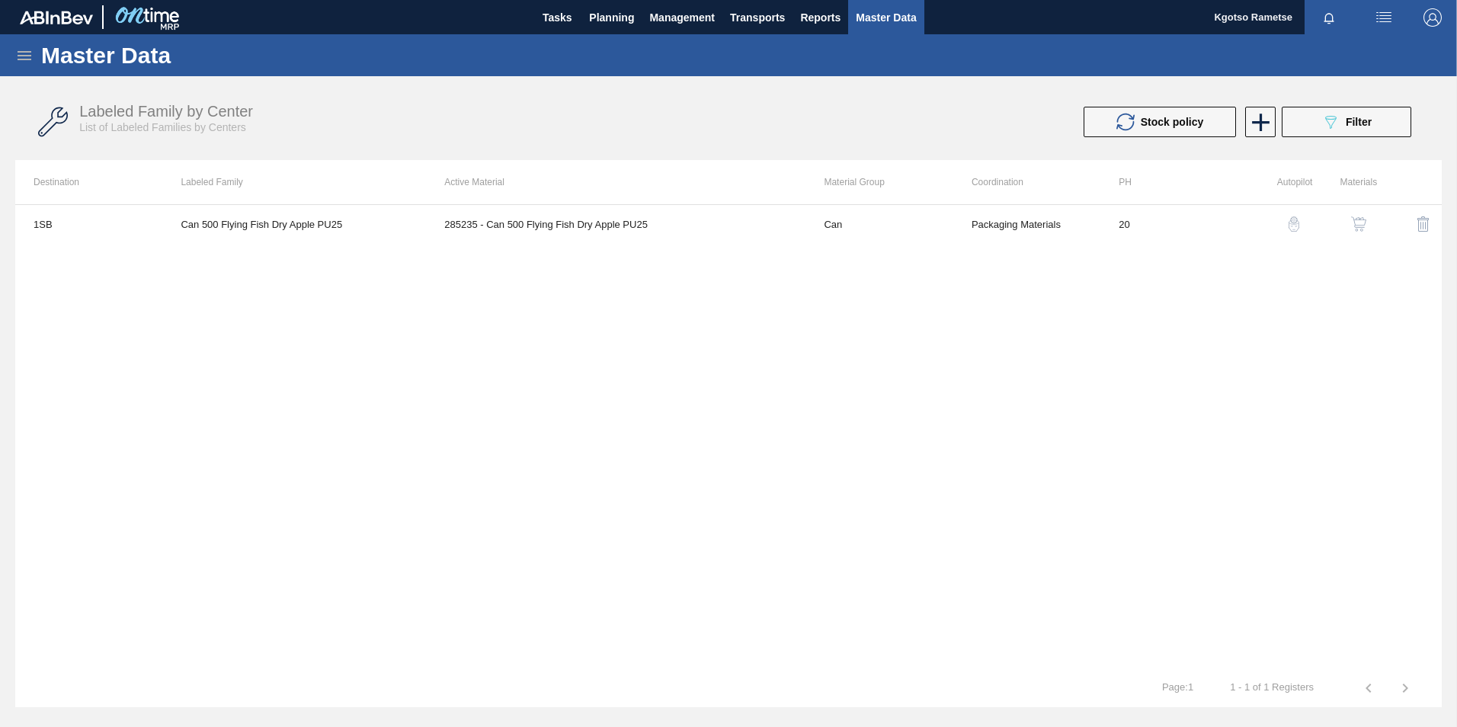
click at [27, 57] on icon at bounding box center [24, 55] width 18 height 18
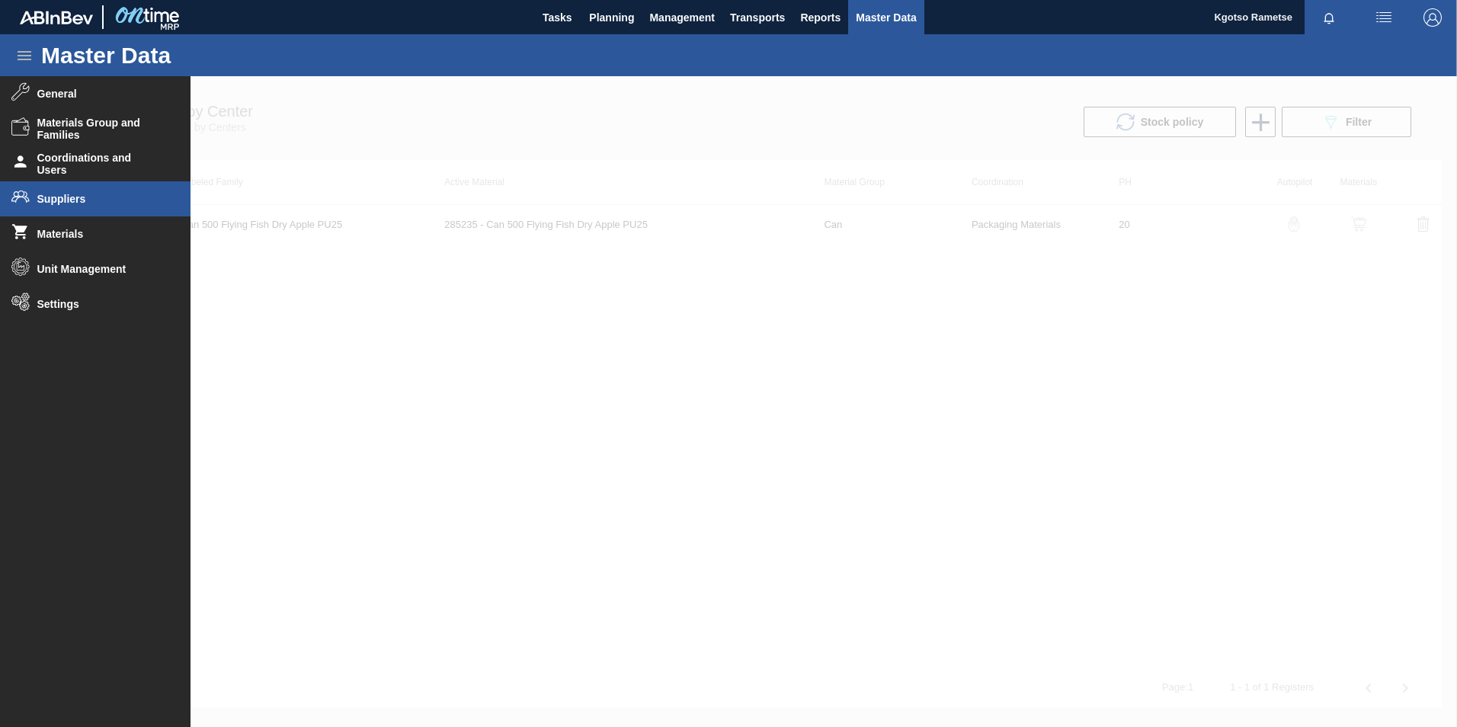
click at [77, 201] on span "Suppliers" at bounding box center [100, 199] width 126 height 12
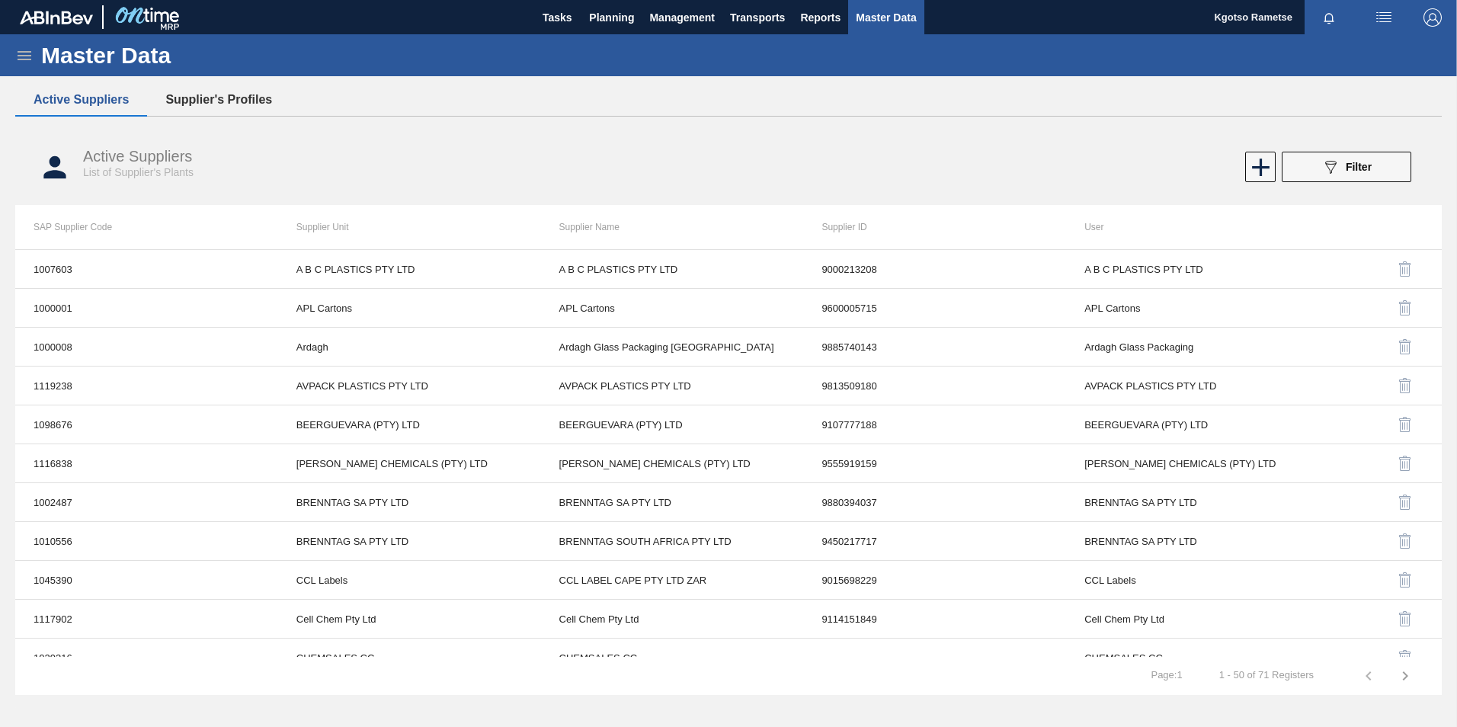
click at [197, 98] on button "Supplier's Profiles" at bounding box center [218, 100] width 143 height 32
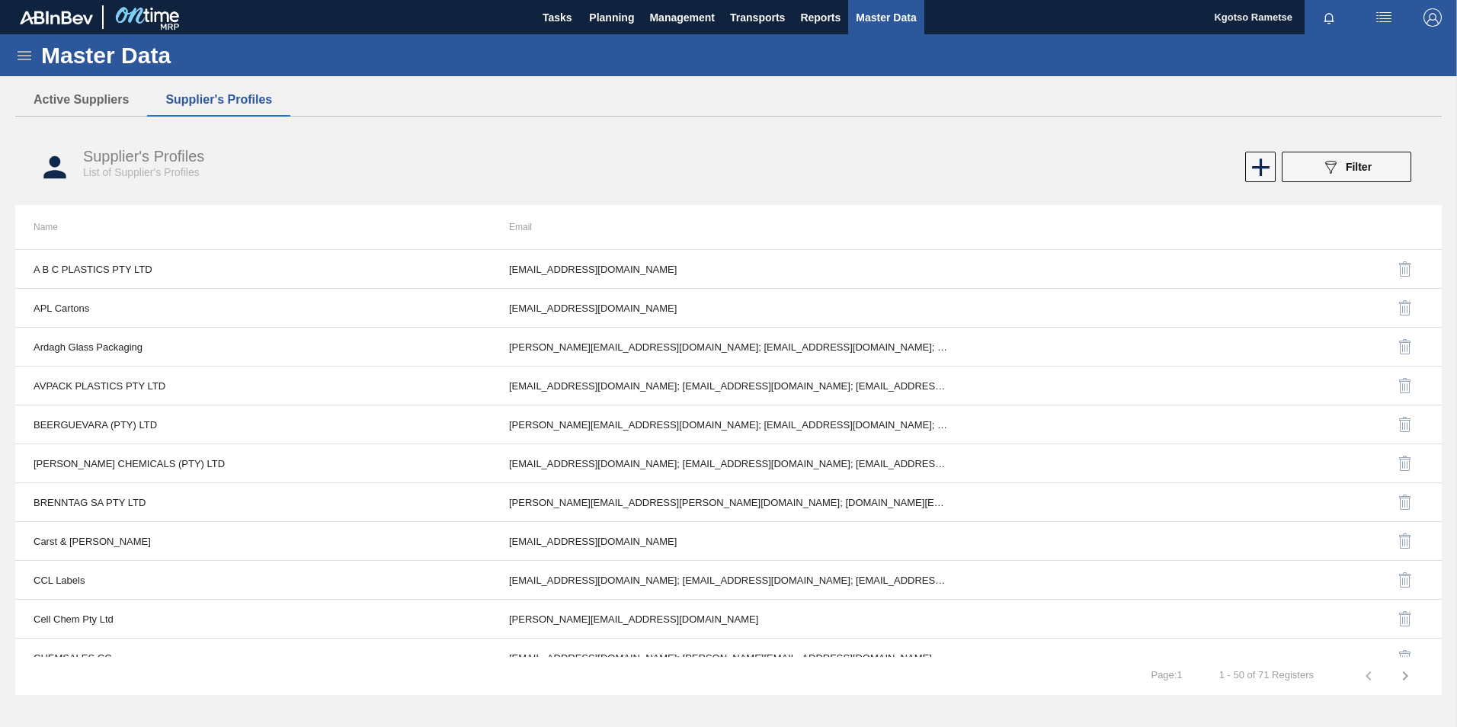
click at [21, 57] on icon at bounding box center [24, 55] width 18 height 18
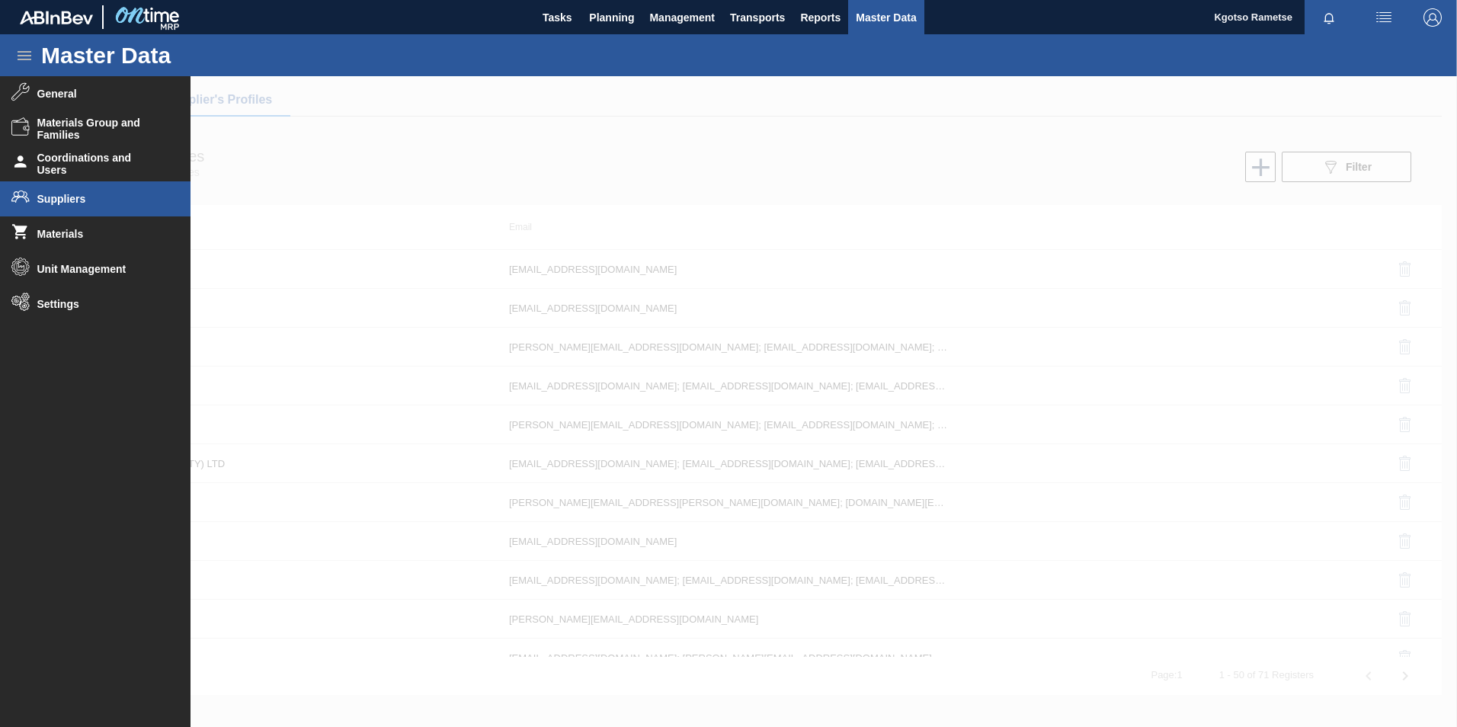
click at [62, 201] on span "Suppliers" at bounding box center [100, 199] width 126 height 12
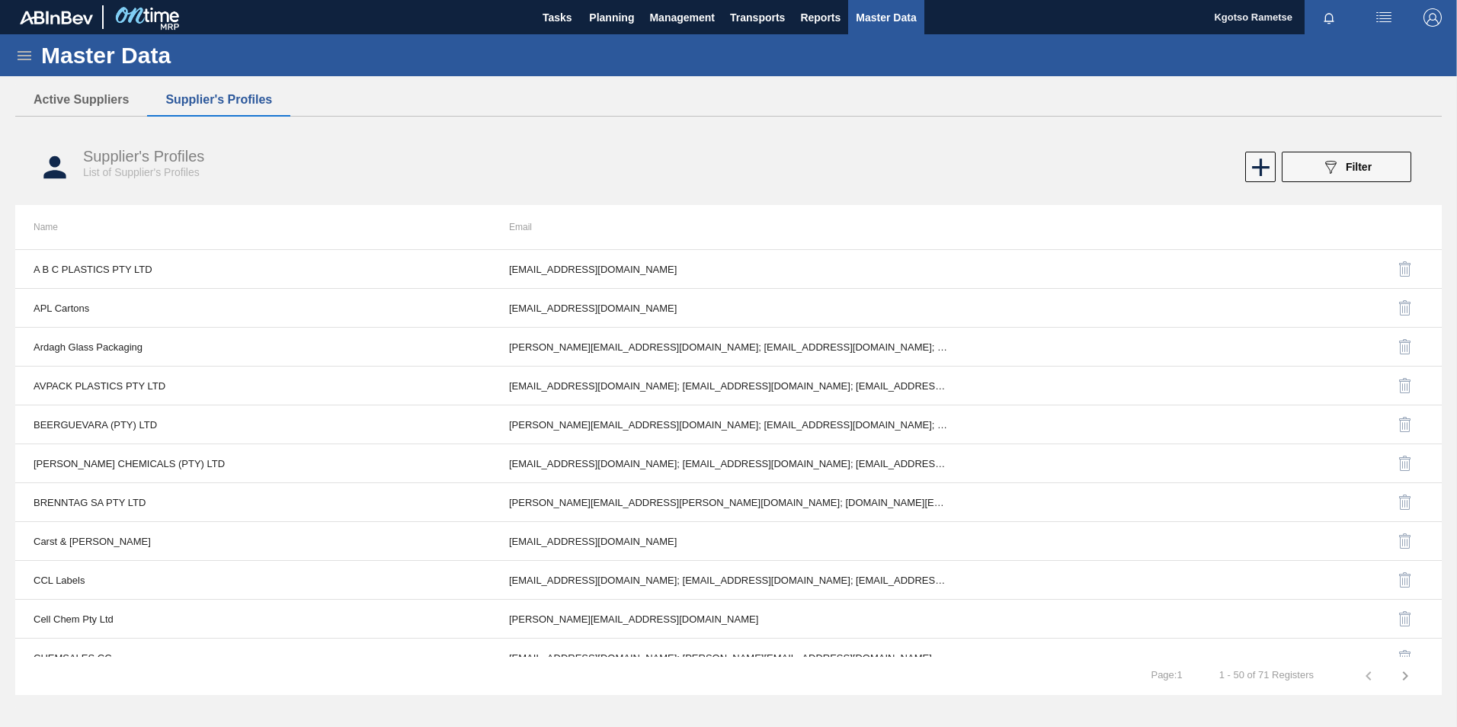
click at [94, 106] on button "Active Suppliers" at bounding box center [81, 100] width 132 height 32
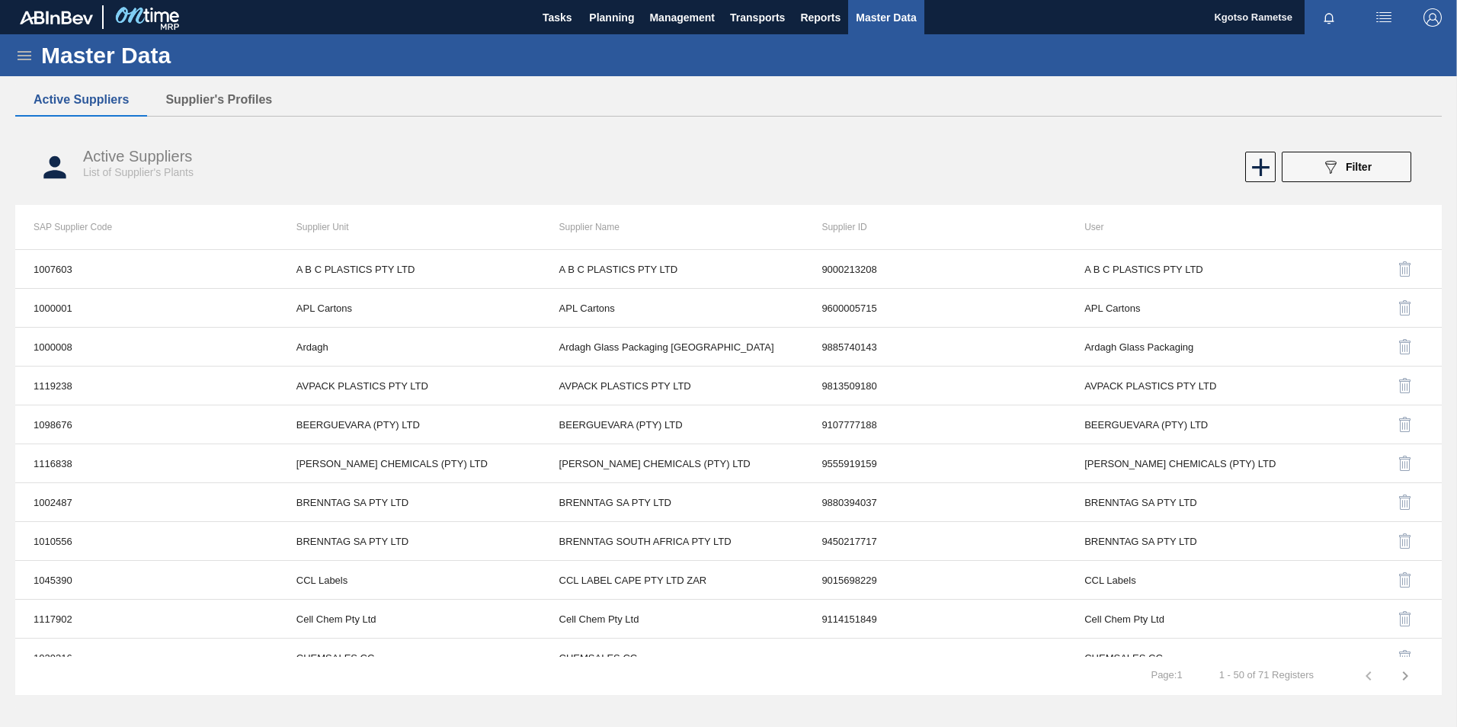
click at [1318, 151] on div "Active Suppliers List of Supplier's Plants 089F7B8B-B2A5-4AFE-B5C0-19BA573D28AC…" at bounding box center [728, 167] width 1426 height 57
click at [1297, 172] on button "089F7B8B-B2A5-4AFE-B5C0-19BA573D28AC Filter" at bounding box center [1347, 167] width 130 height 30
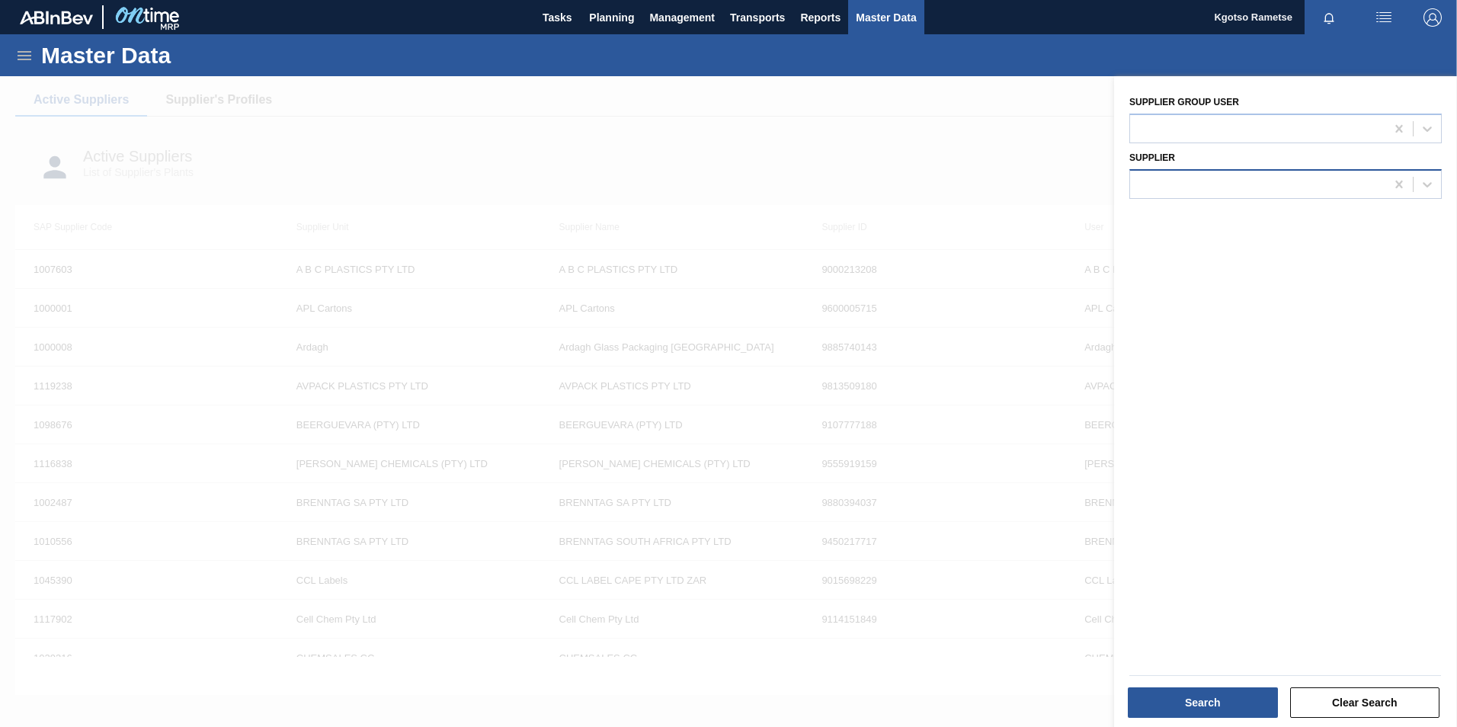
click at [1183, 189] on div at bounding box center [1257, 184] width 255 height 22
type input "1045421"
click at [1180, 229] on div "1045421 - NEW ERA PACKAGING BOPS (PTY) LTD" at bounding box center [1285, 222] width 312 height 28
click at [1399, 182] on icon at bounding box center [1398, 184] width 7 height 8
click at [1251, 191] on div at bounding box center [1257, 184] width 255 height 22
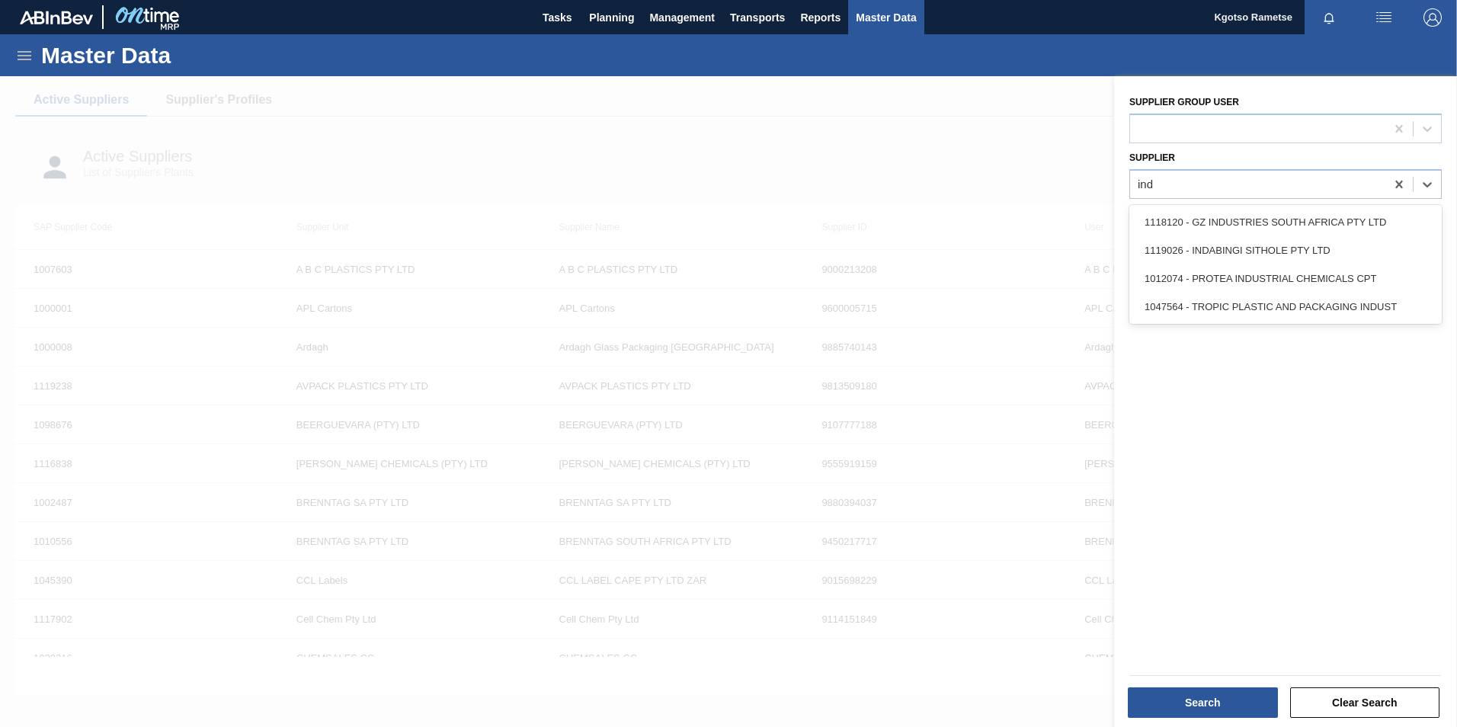
type input "ind"
click at [1203, 184] on div at bounding box center [1257, 184] width 255 height 22
type input "inda"
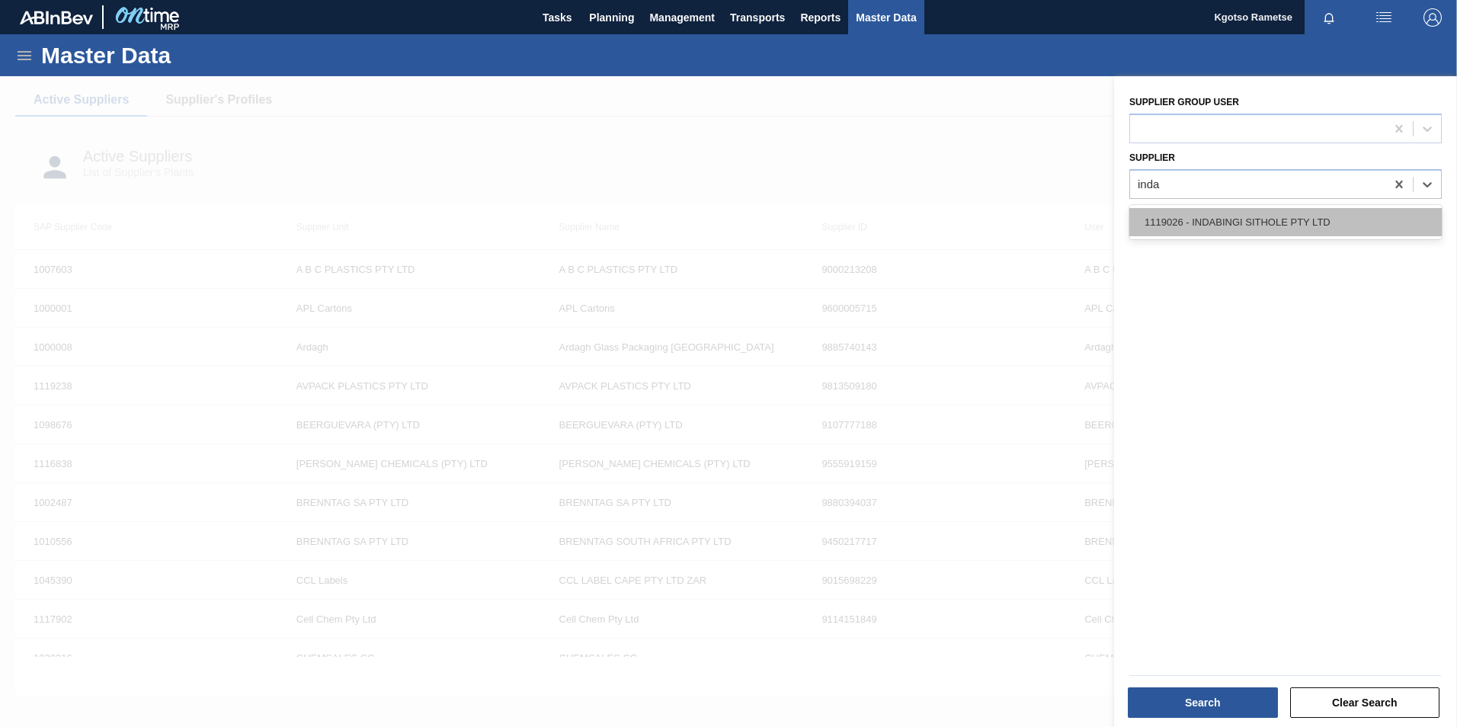
click at [1206, 227] on div "1119026 - INDABINGI SITHOLE PTY LTD" at bounding box center [1285, 222] width 312 height 28
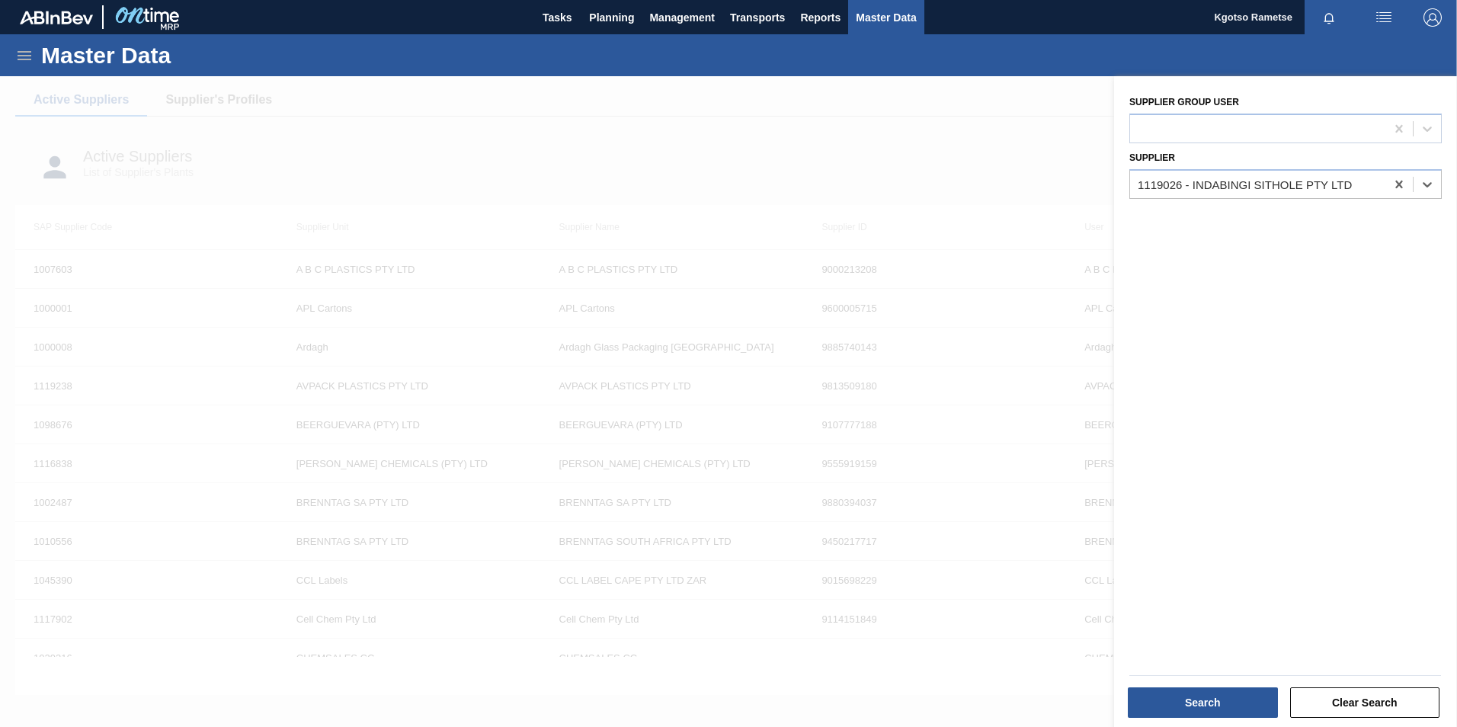
click at [897, 8] on span "Master Data" at bounding box center [886, 17] width 60 height 18
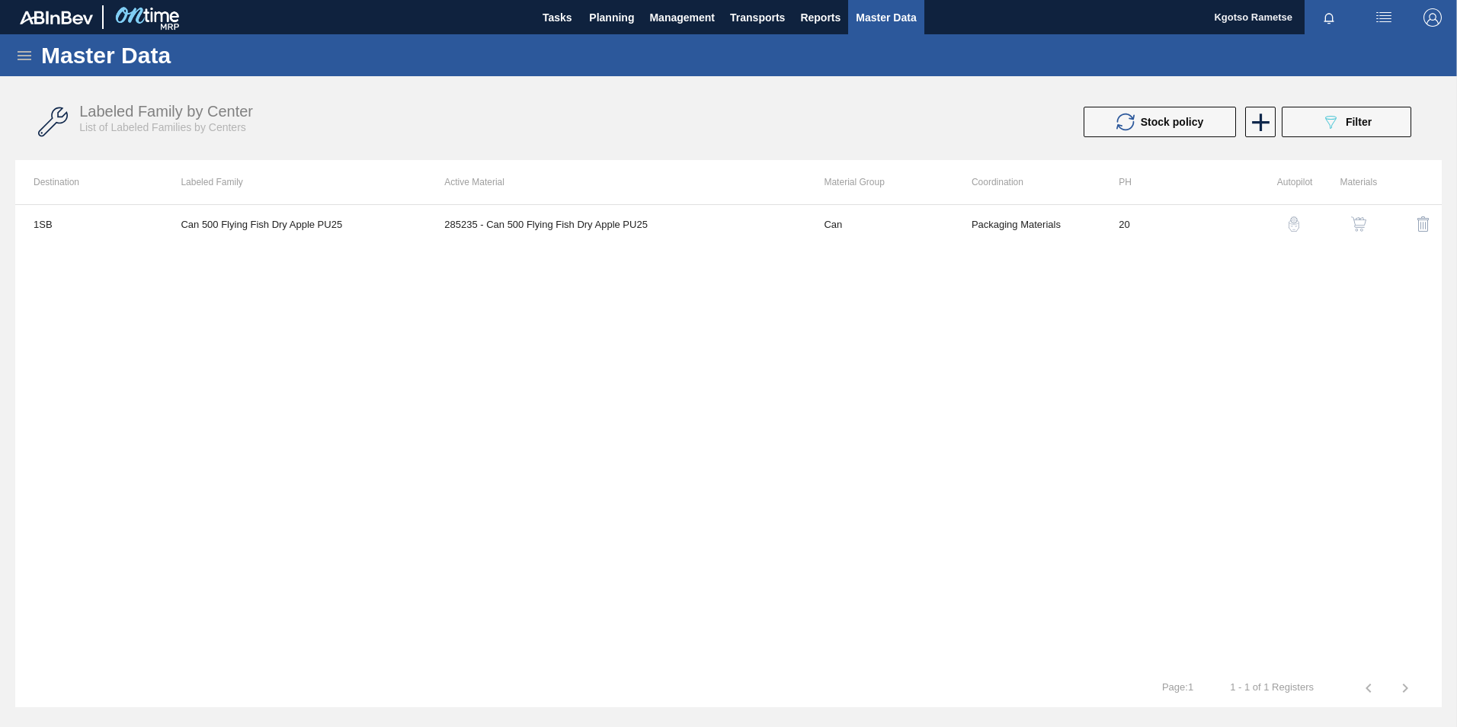
click at [27, 46] on icon at bounding box center [24, 55] width 18 height 18
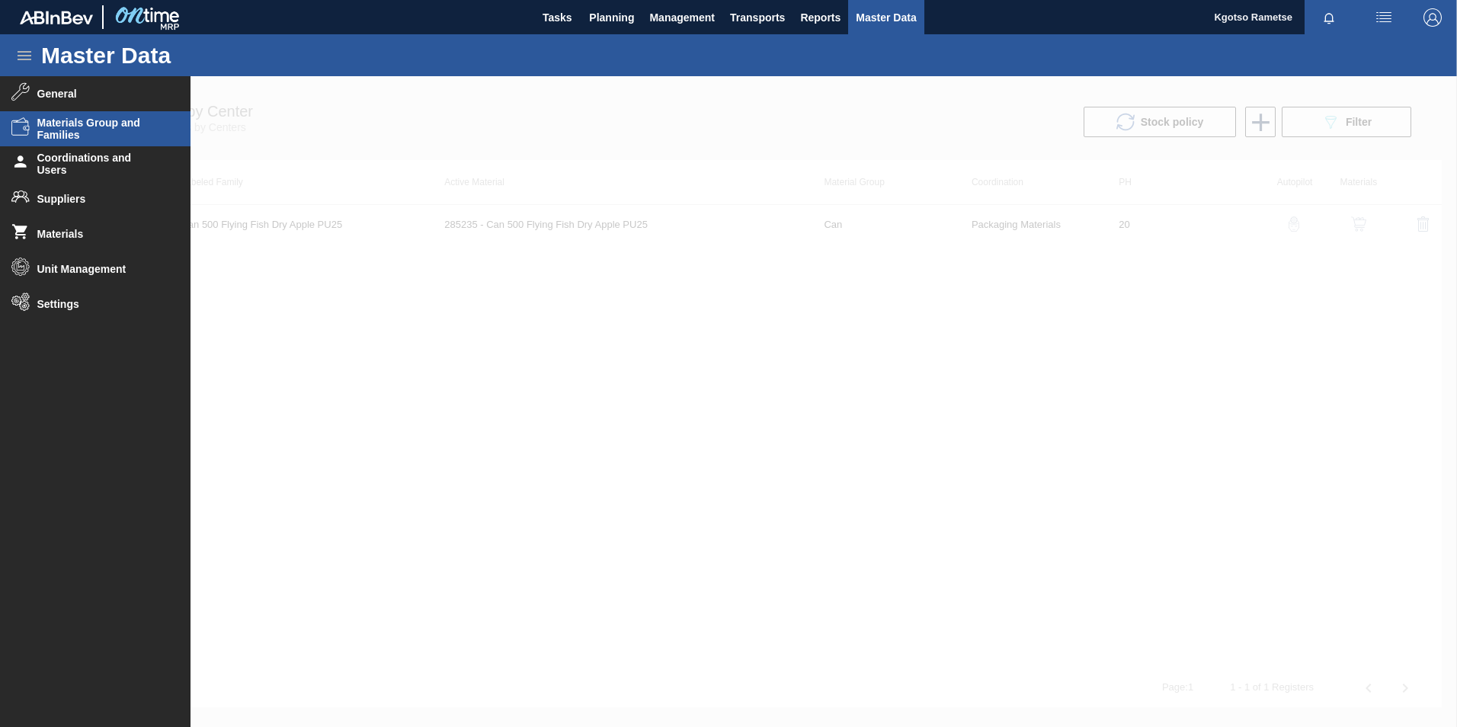
click at [65, 142] on li "Materials Group and Families" at bounding box center [95, 128] width 191 height 35
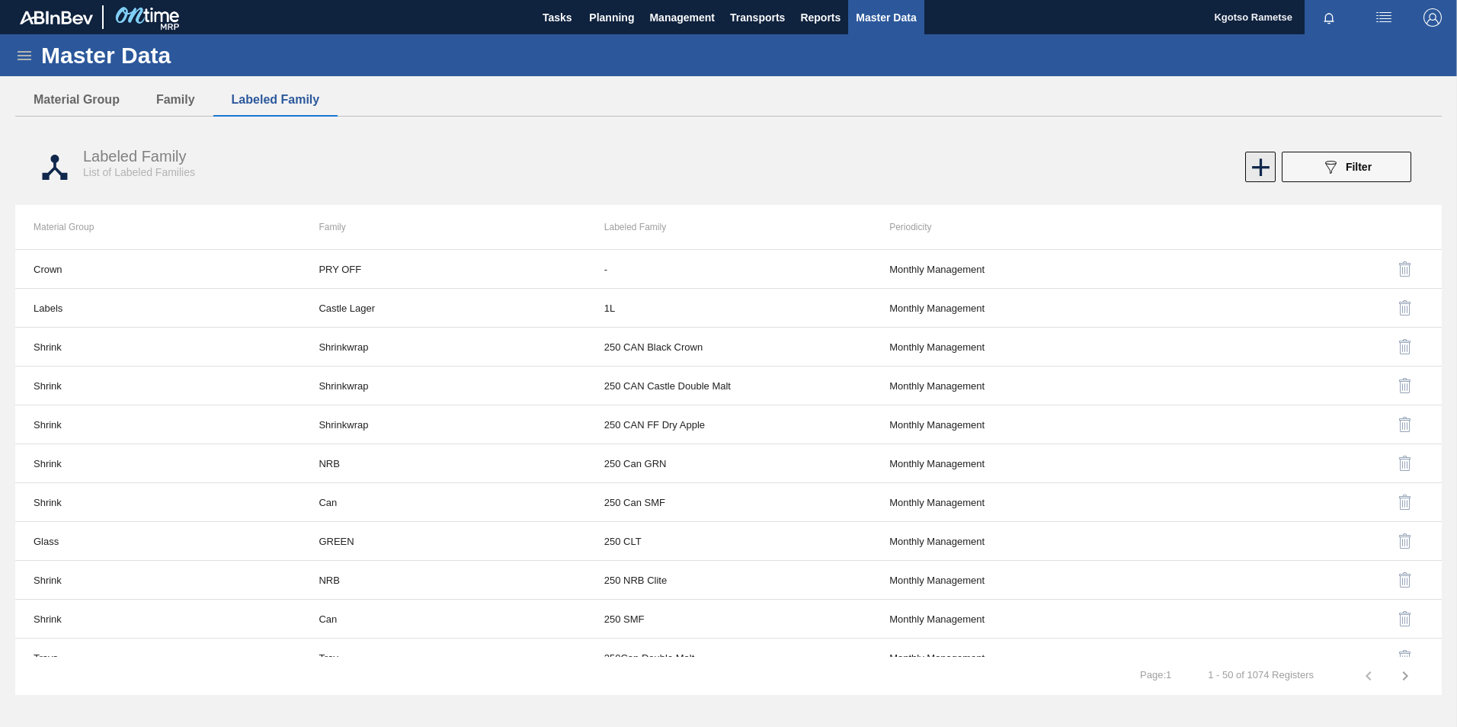
click at [1255, 159] on icon at bounding box center [1261, 167] width 30 height 30
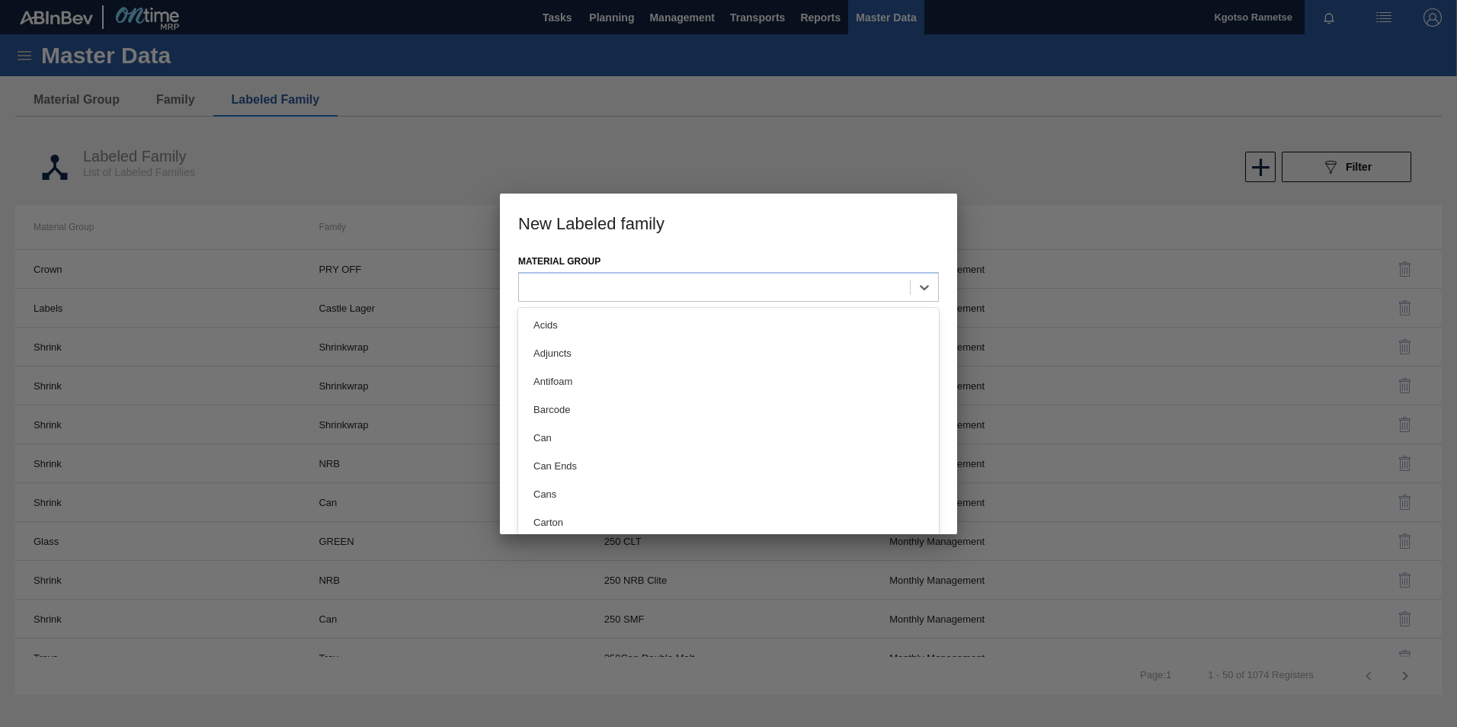
drag, startPoint x: 661, startPoint y: 282, endPoint x: 648, endPoint y: 270, distance: 18.4
click at [658, 282] on div at bounding box center [714, 288] width 391 height 22
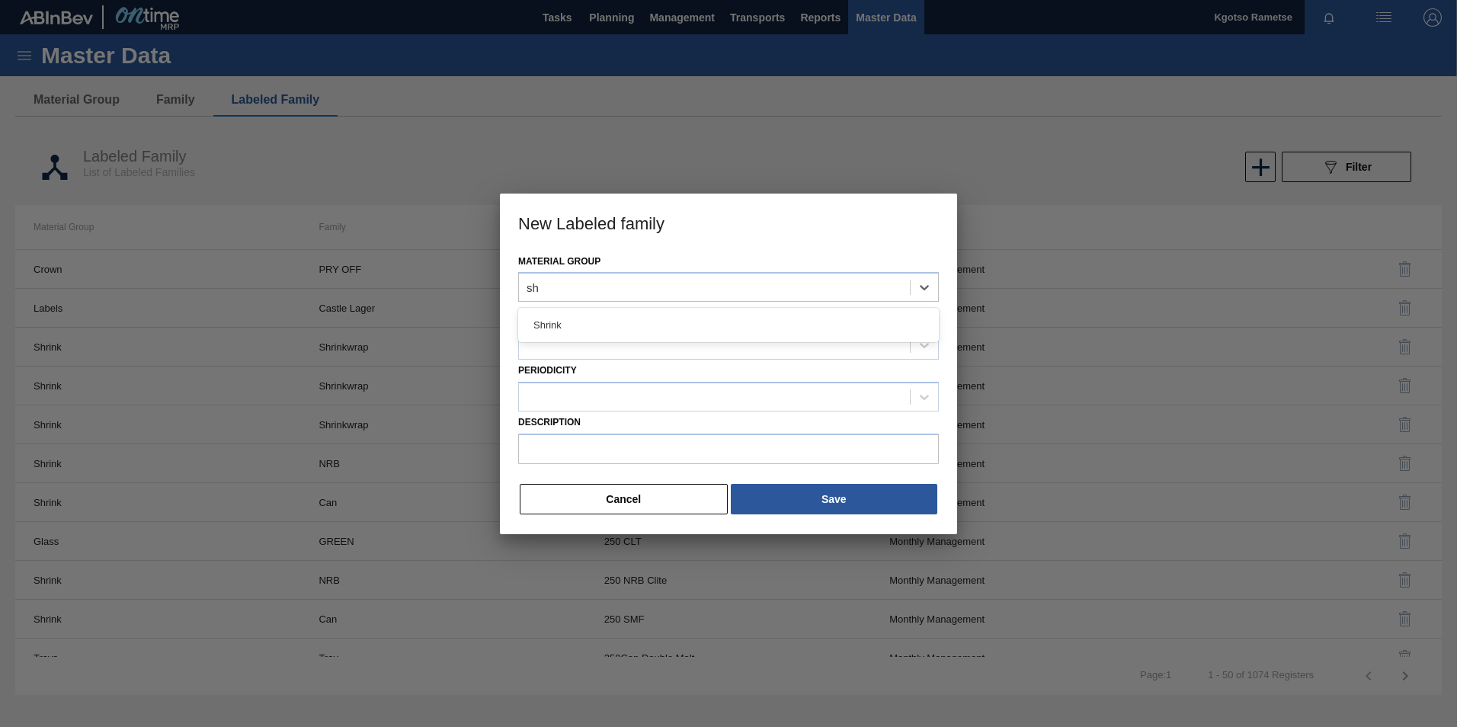
type Group "shr"
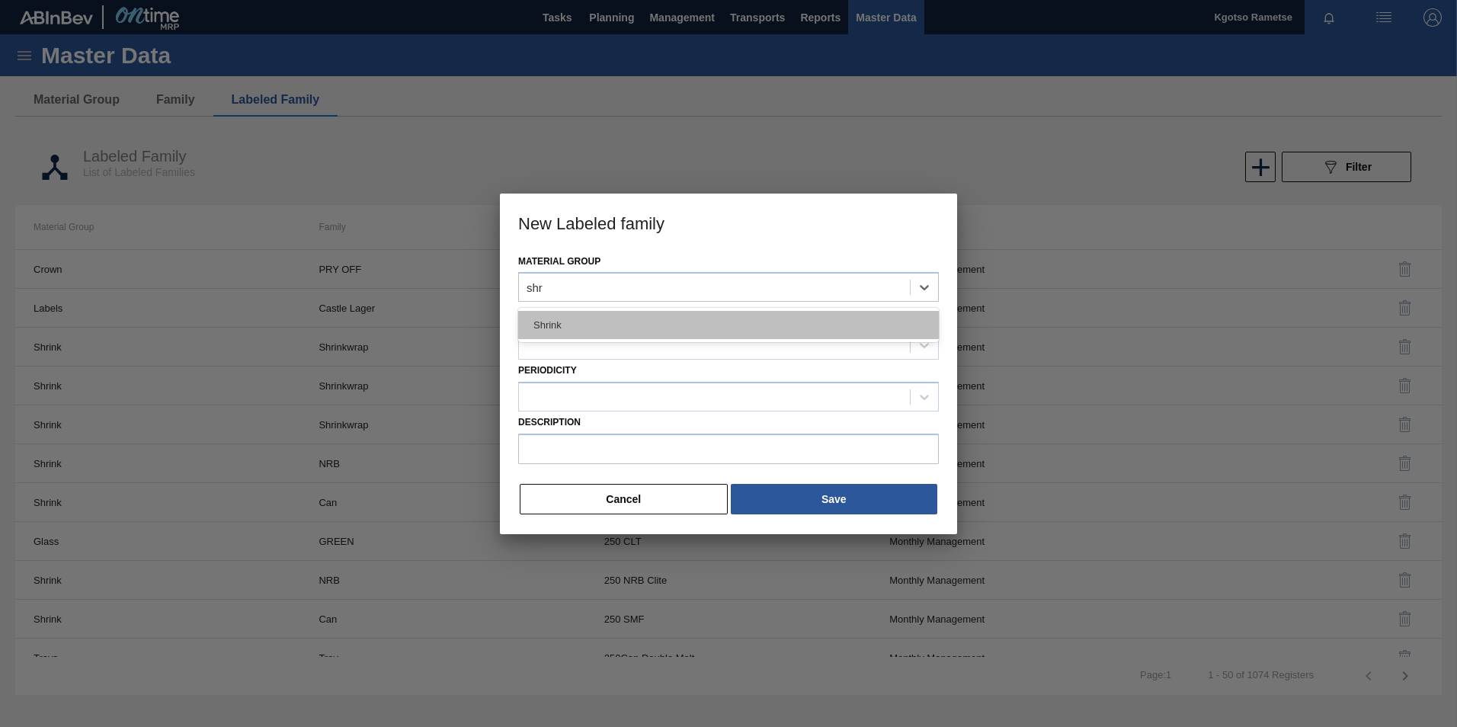
click at [600, 334] on div "Shrink" at bounding box center [728, 325] width 421 height 28
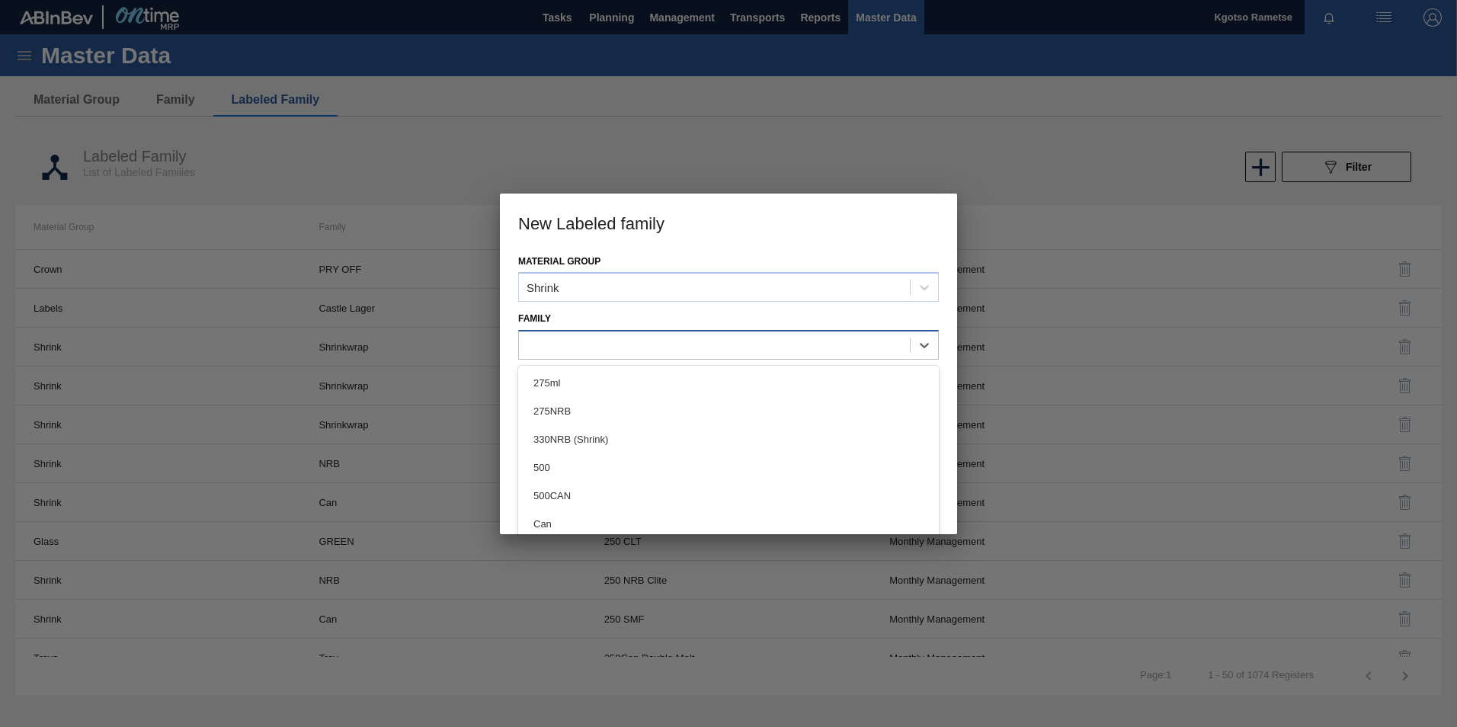
click at [597, 340] on div at bounding box center [714, 346] width 391 height 22
type input "sh"
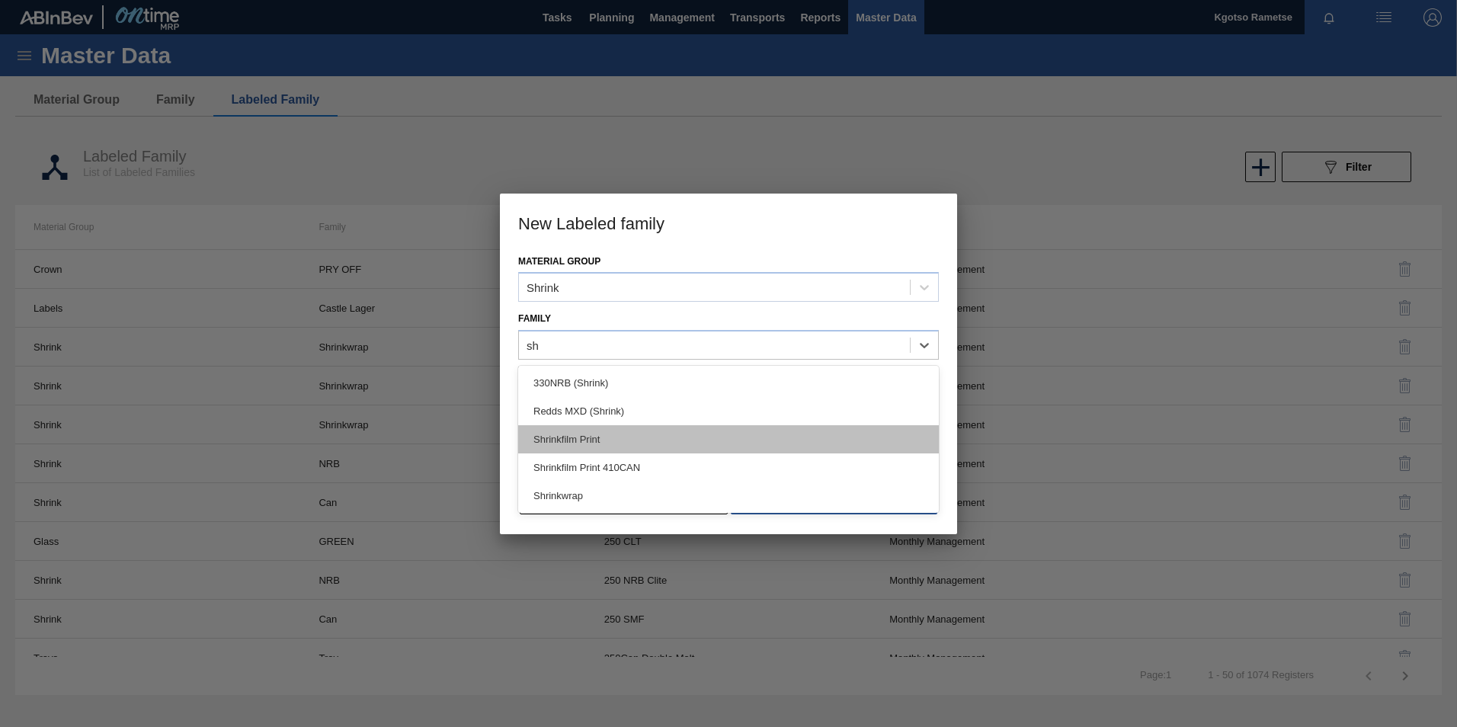
click at [570, 427] on div "Shrinkfilm Print" at bounding box center [728, 439] width 421 height 28
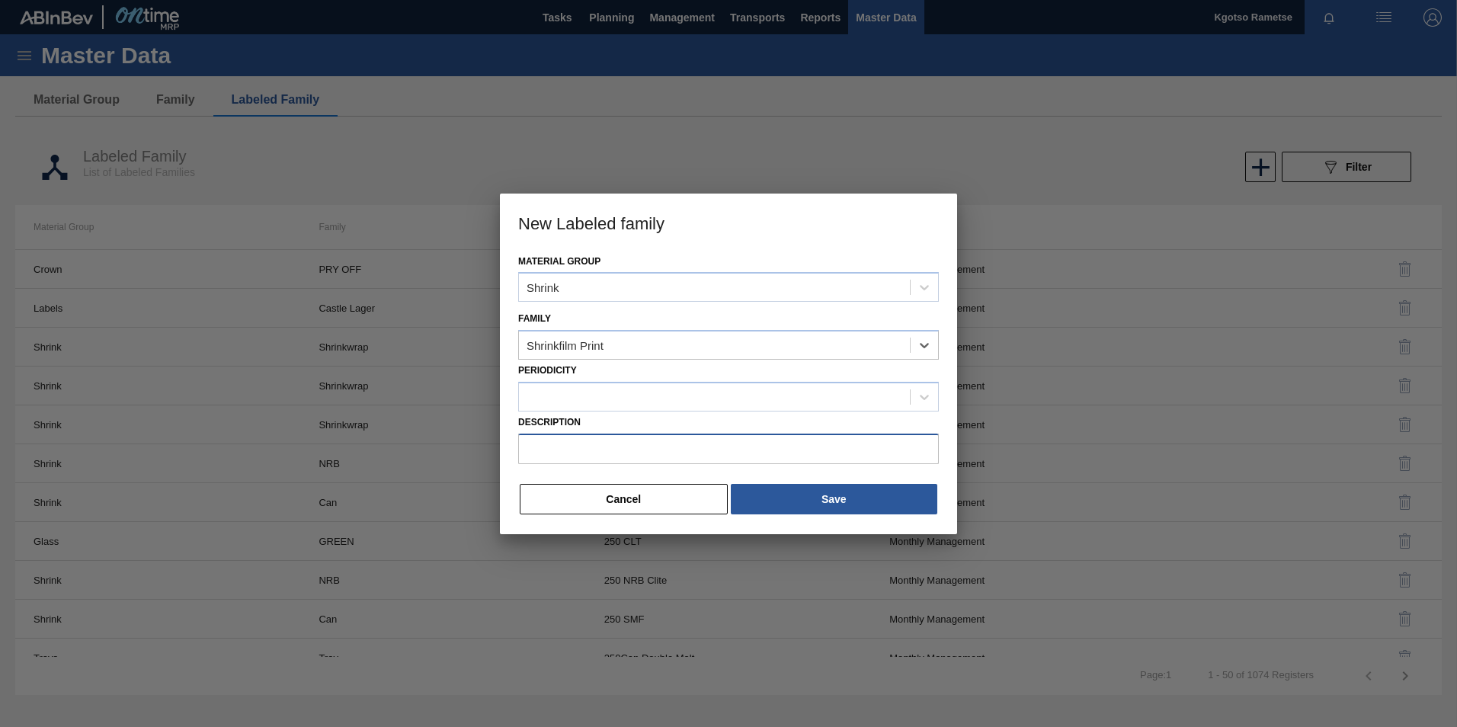
click at [593, 463] on input "Description" at bounding box center [728, 449] width 421 height 30
paste input "Shrinkfilm Print 500CAN Fly Fish DA PU25"
type input "Shrinkfilm Print 500CAN Fly Fish DA PU25"
click at [572, 390] on div at bounding box center [714, 397] width 391 height 22
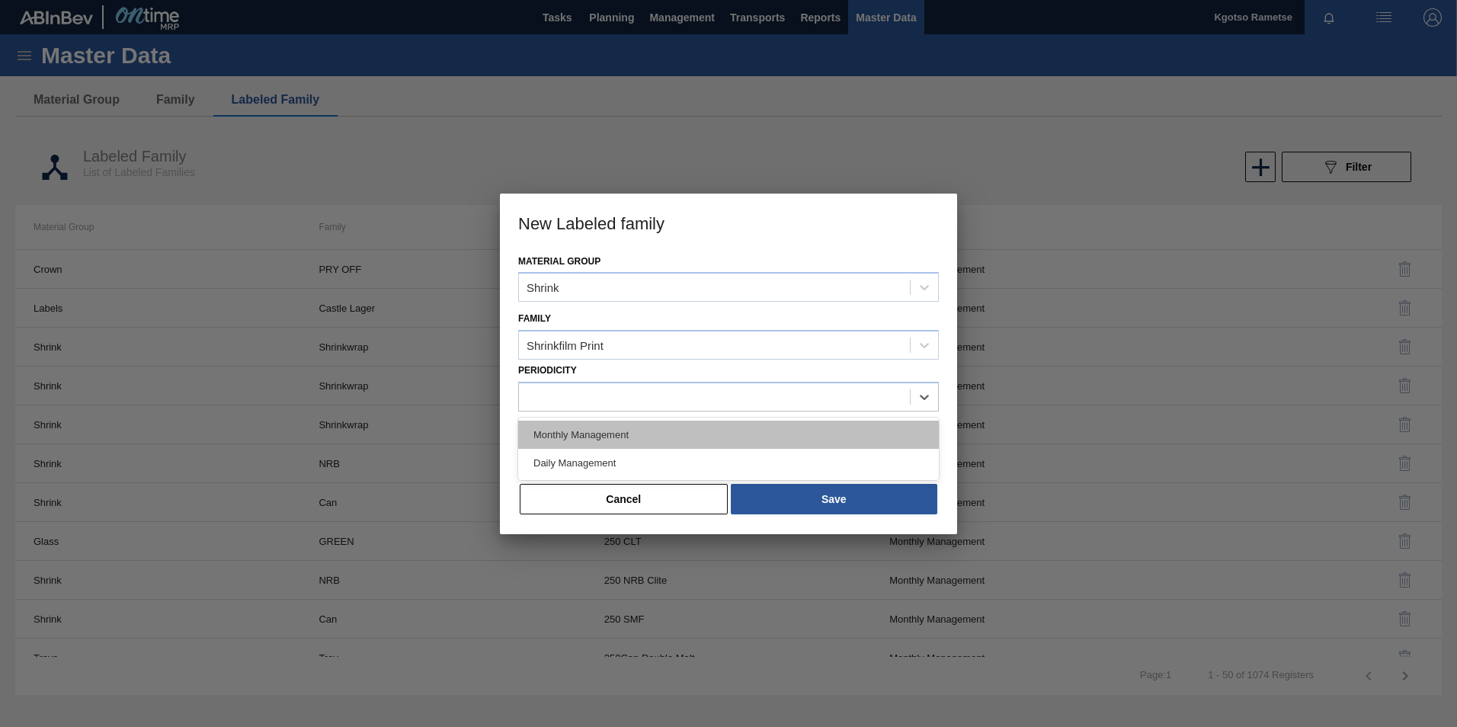
click at [572, 432] on div "Monthly Management" at bounding box center [728, 435] width 421 height 28
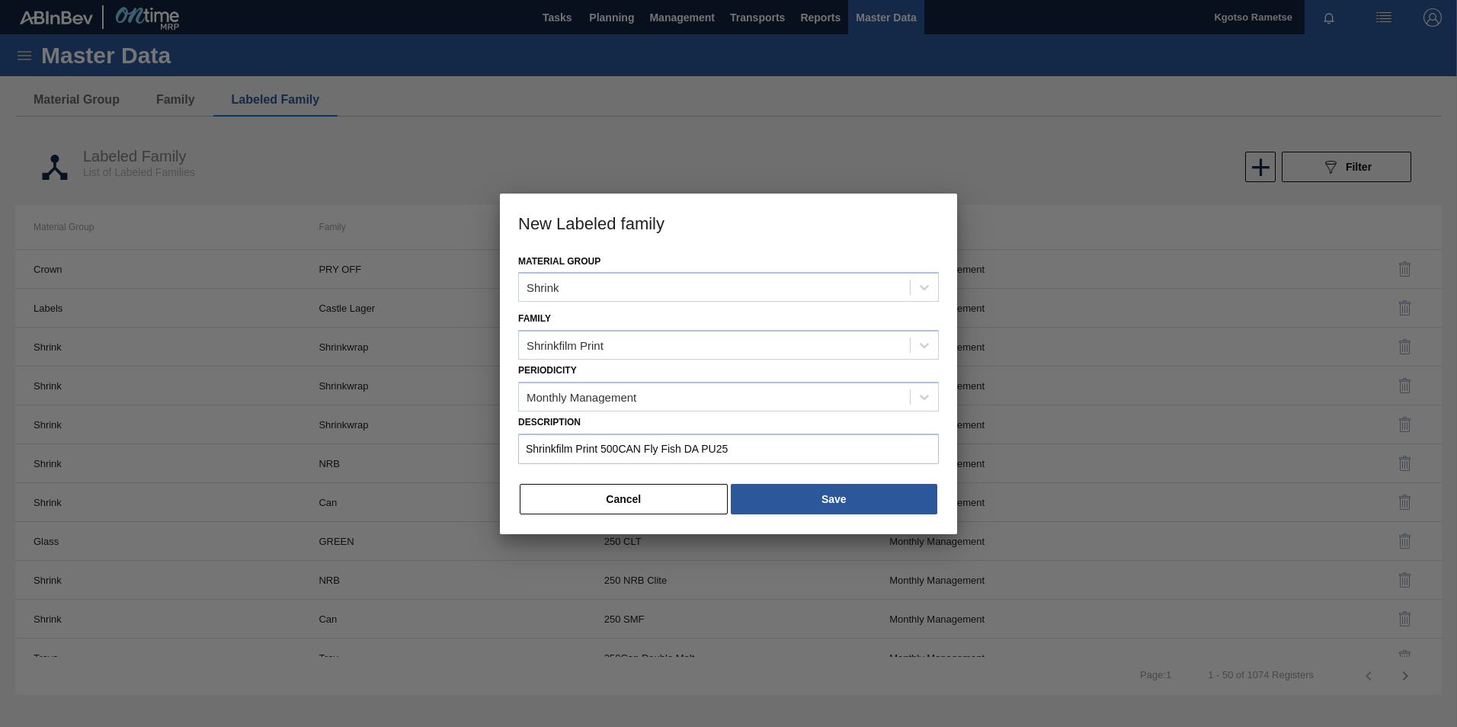
click at [764, 466] on div "Description Shrinkfilm Print 500CAN Fly Fish DA PU25" at bounding box center [728, 440] width 421 height 59
click at [779, 478] on div "Material Group Shrink Family Shrinkfilm Print Periodicity Monthly Management De…" at bounding box center [728, 392] width 457 height 283
click at [796, 485] on button "Save" at bounding box center [834, 499] width 207 height 30
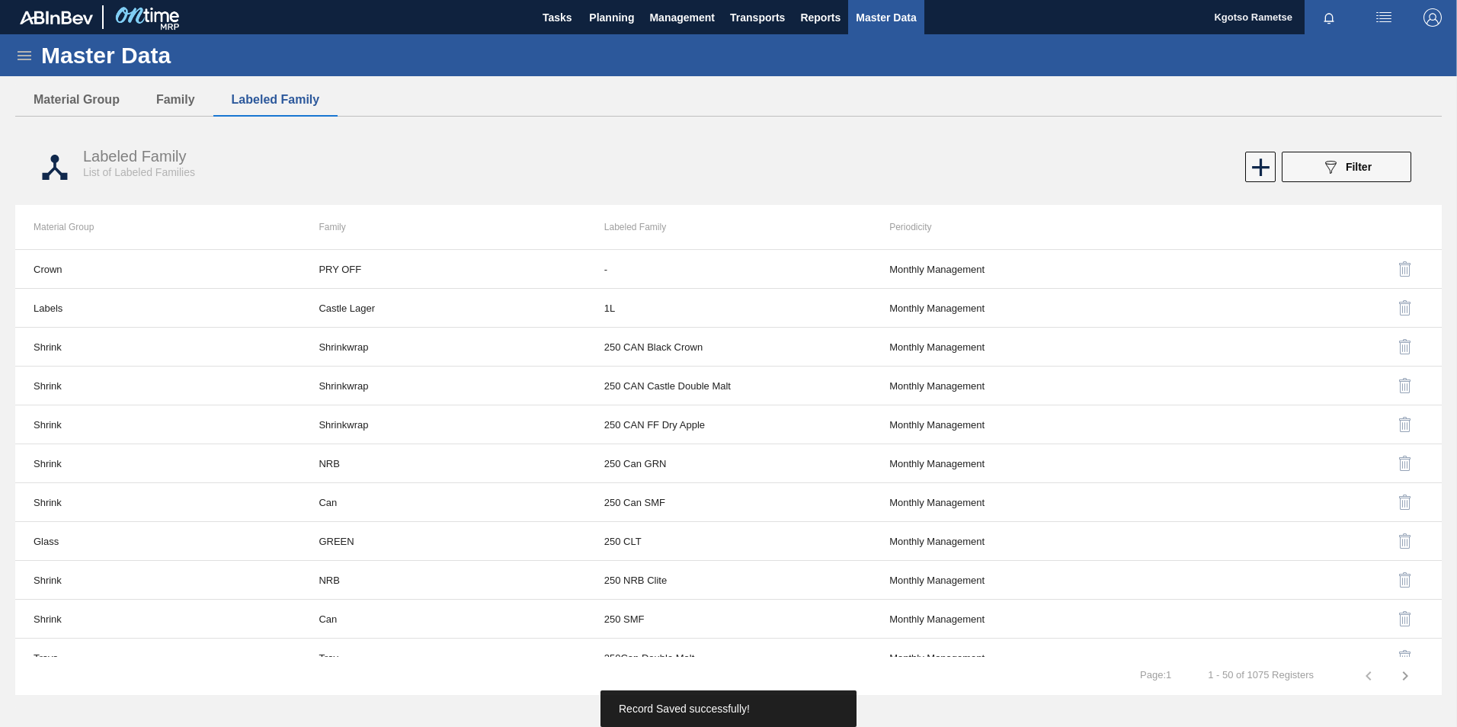
click at [24, 61] on icon at bounding box center [24, 55] width 18 height 18
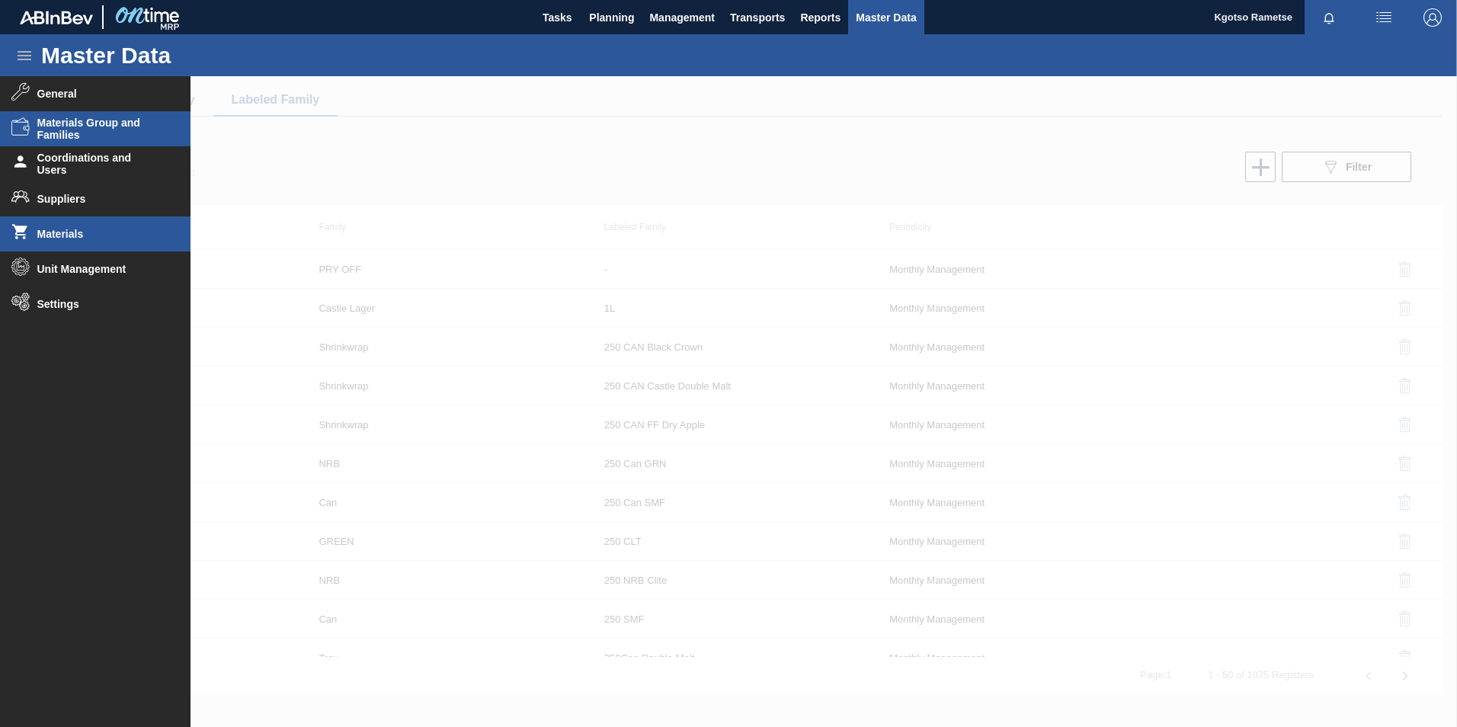
click at [94, 237] on span "Materials" at bounding box center [100, 234] width 126 height 12
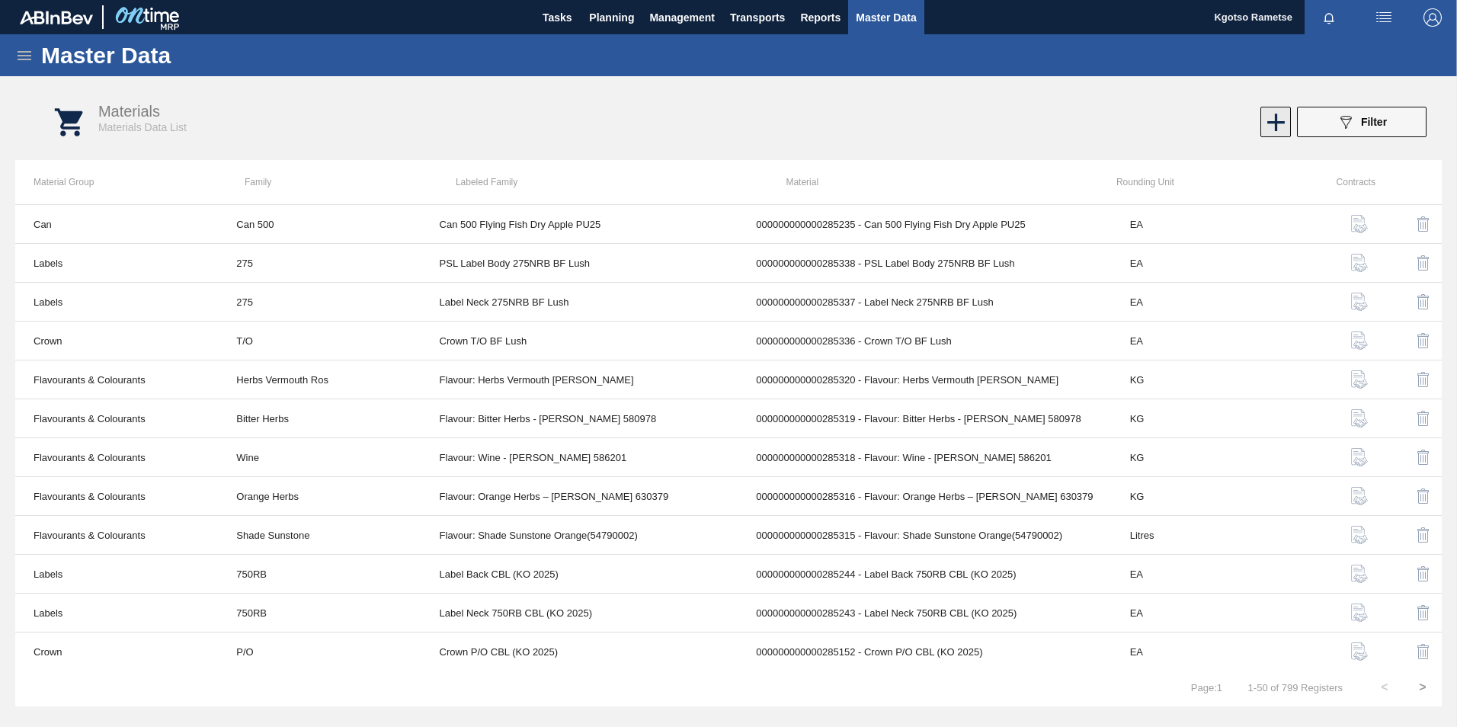
click at [1284, 117] on icon at bounding box center [1276, 122] width 30 height 30
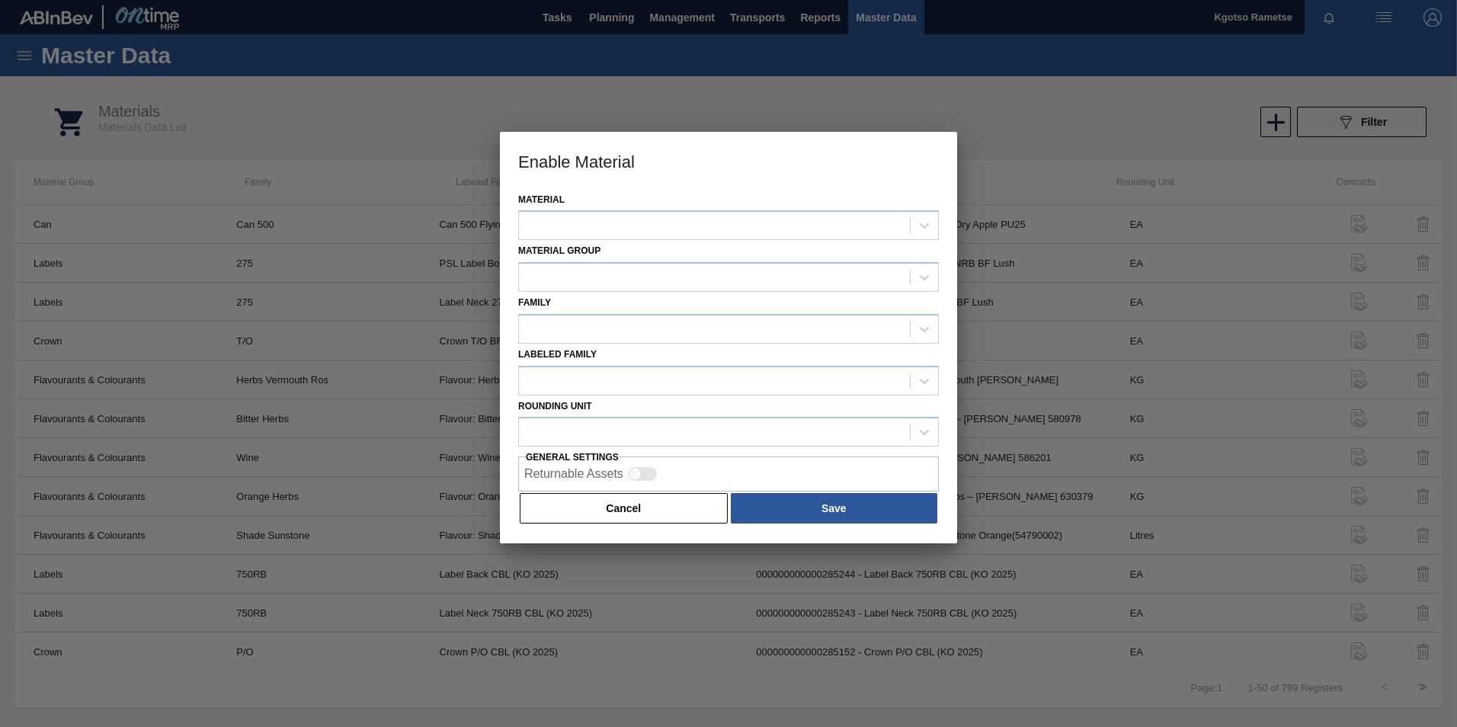
click at [650, 242] on div "Material Group" at bounding box center [728, 266] width 421 height 52
click at [636, 218] on div at bounding box center [714, 226] width 391 height 22
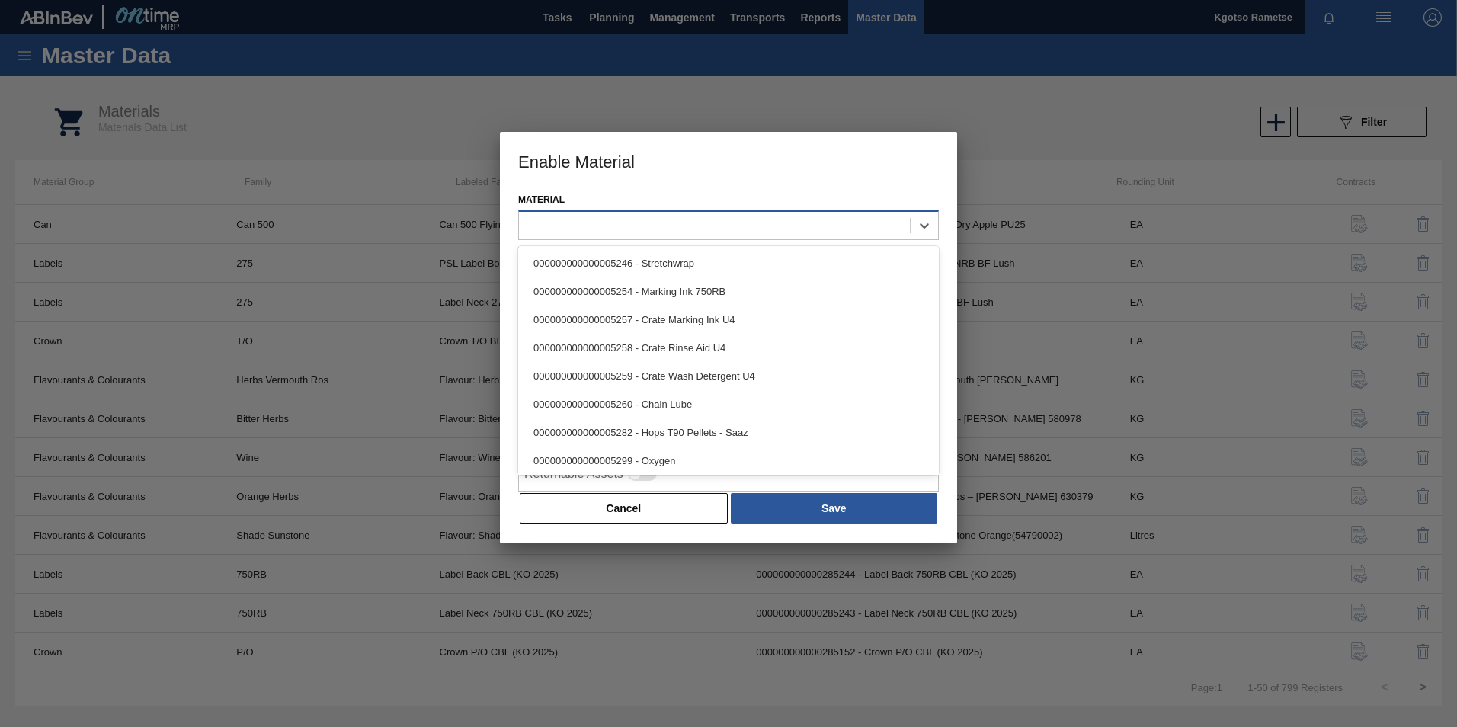
paste input "285237"
type input "285237"
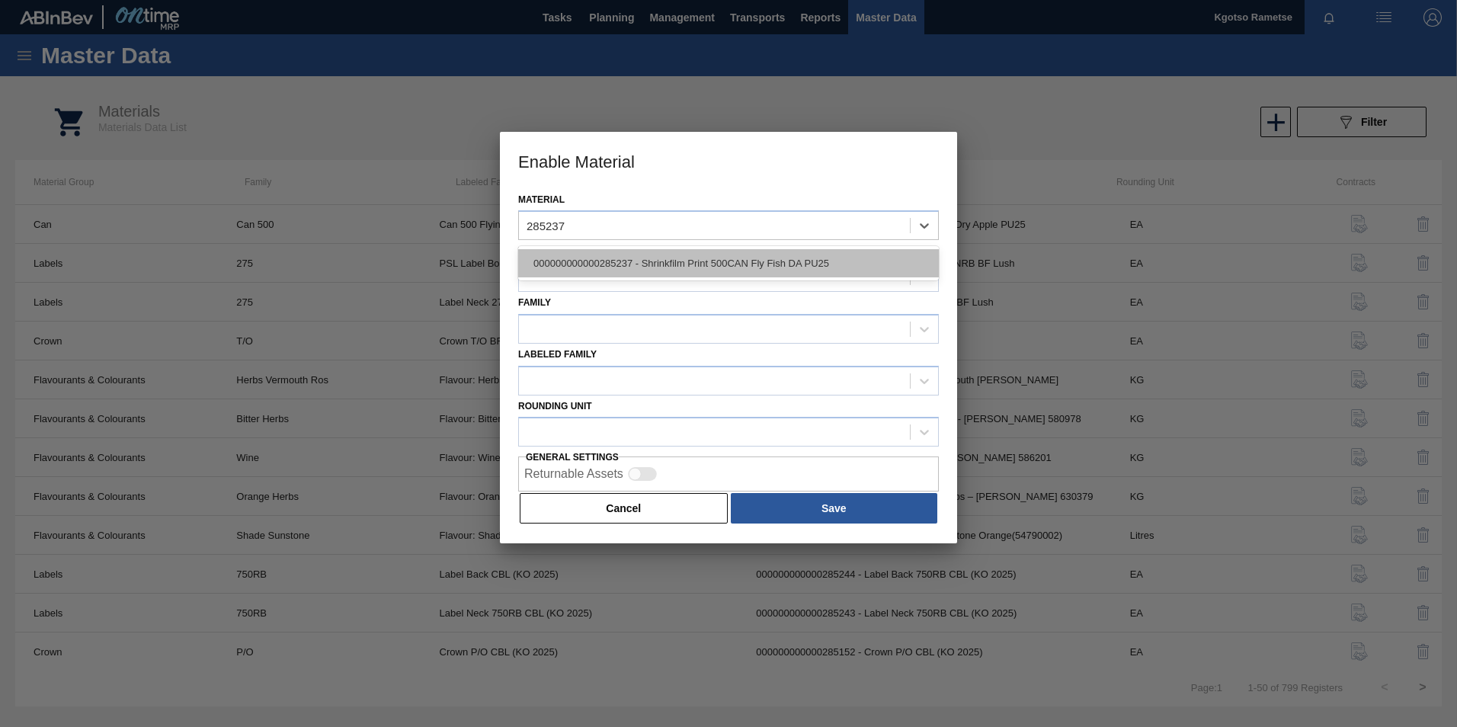
click at [634, 259] on div "000000000000285237 - Shrinkfilm Print 500CAN Fly Fish DA PU25" at bounding box center [728, 263] width 421 height 28
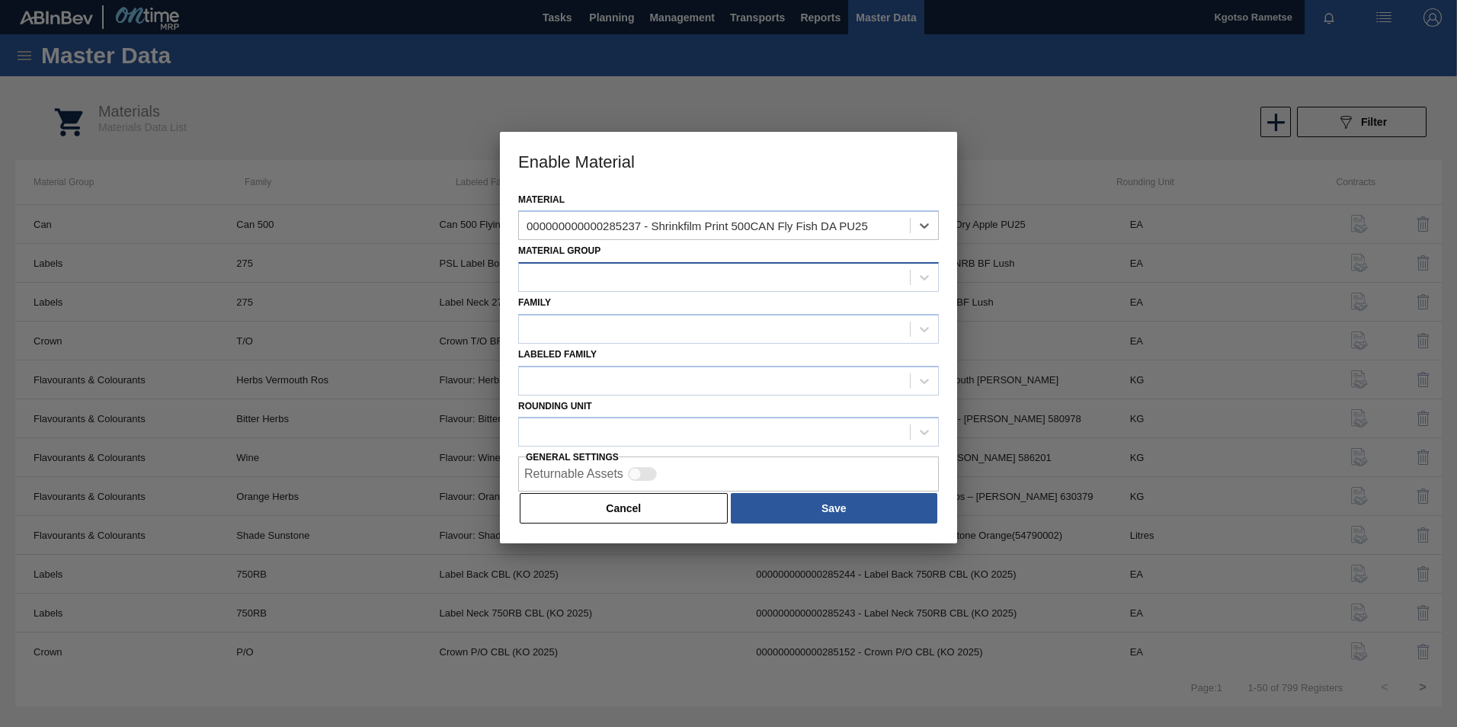
click at [589, 286] on div at bounding box center [714, 278] width 391 height 22
type Group "shr"
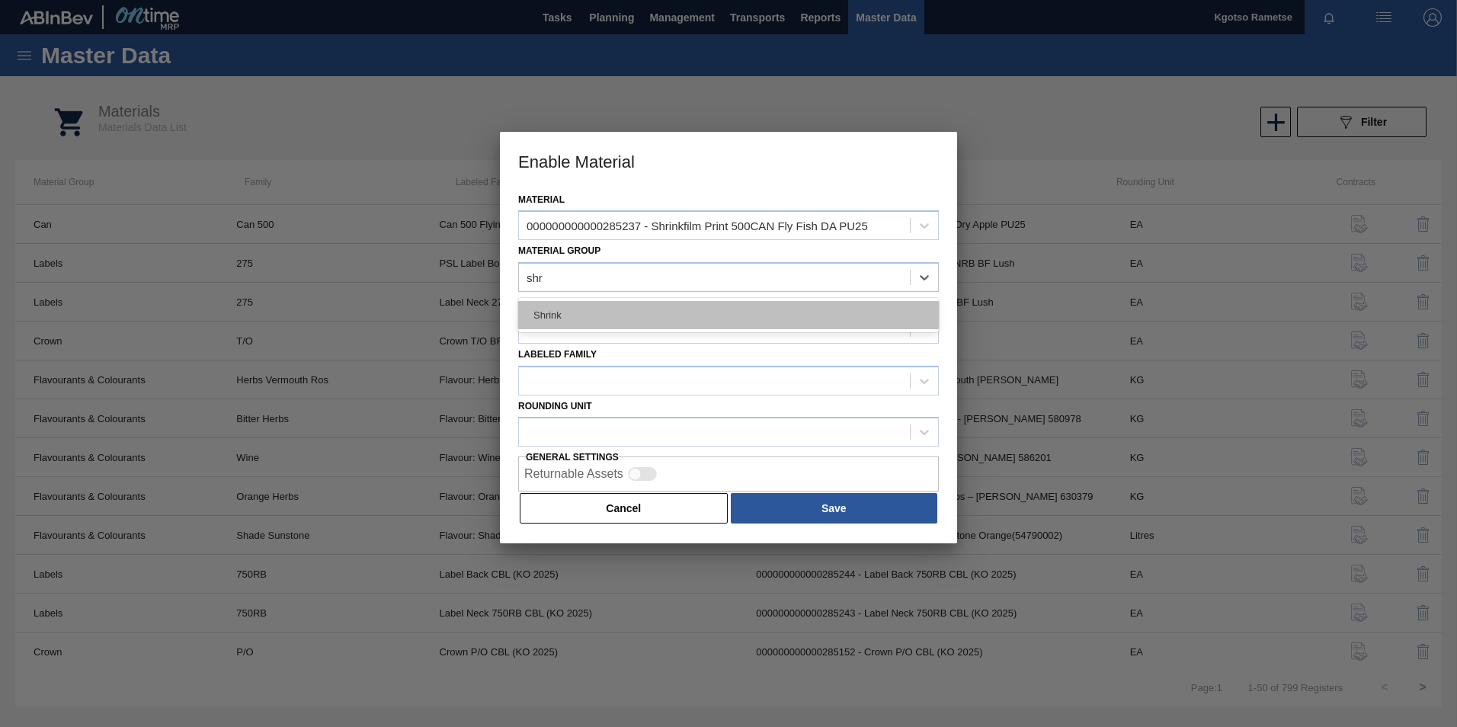
click at [582, 308] on div "Shrink" at bounding box center [728, 315] width 421 height 28
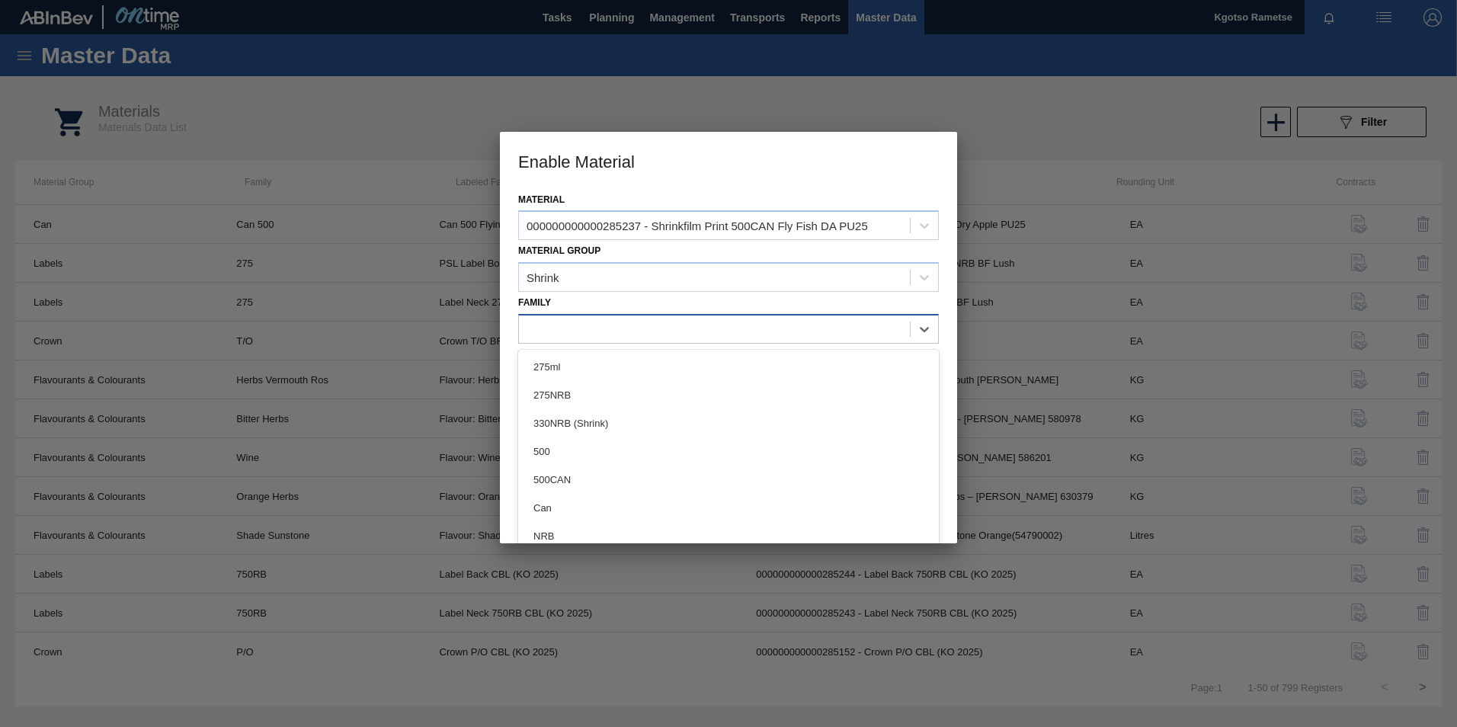
click at [575, 329] on div at bounding box center [714, 329] width 391 height 22
type input "shr"
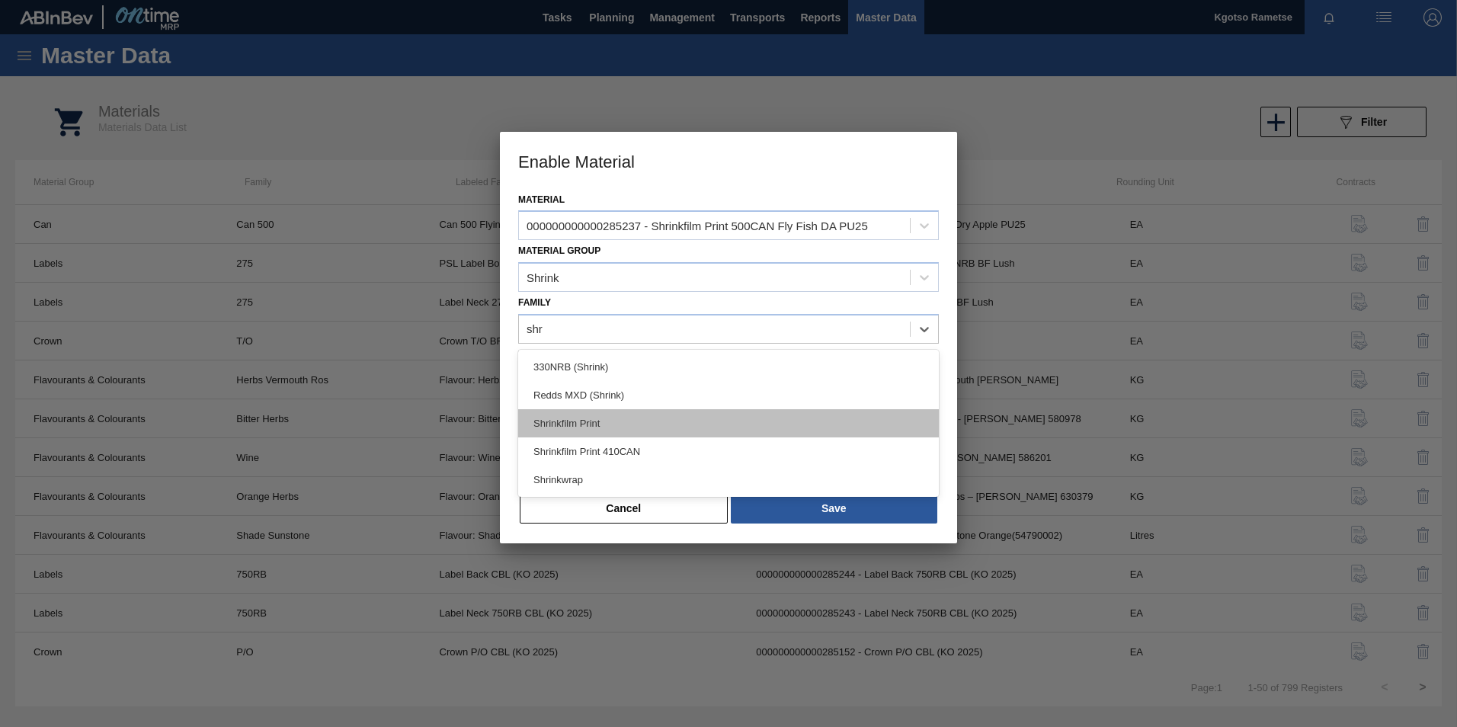
click at [714, 409] on div "Shrinkfilm Print" at bounding box center [728, 423] width 421 height 28
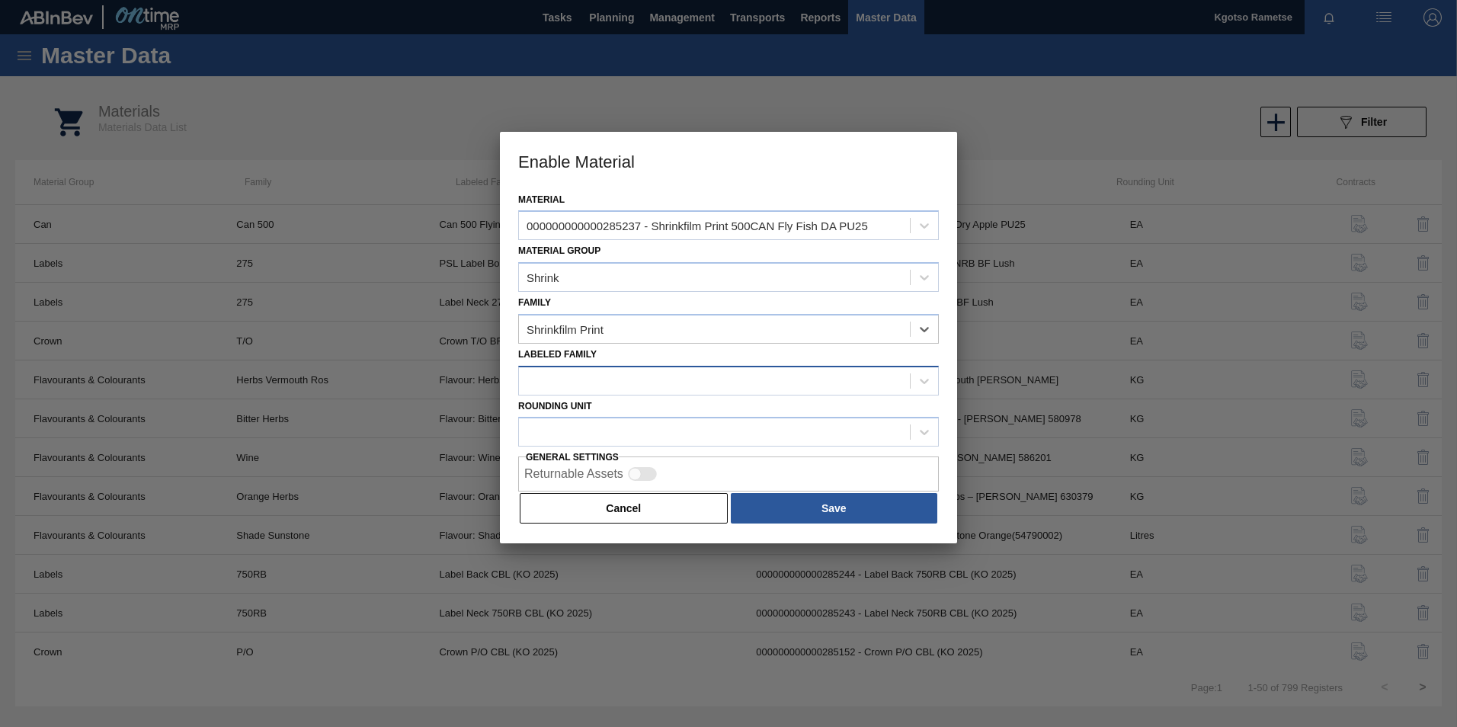
click at [636, 385] on div at bounding box center [714, 381] width 391 height 22
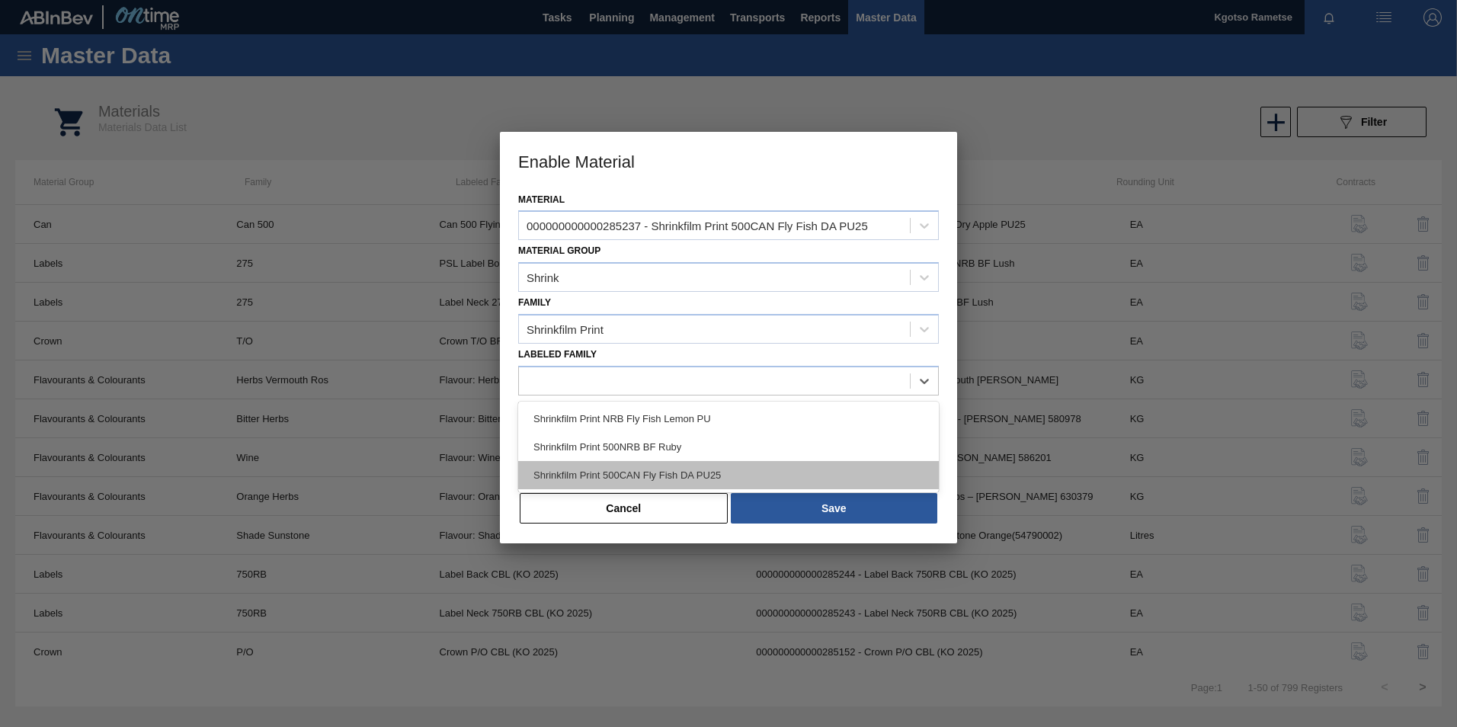
click at [646, 466] on div "Shrinkfilm Print 500CAN Fly Fish DA PU25" at bounding box center [728, 475] width 421 height 28
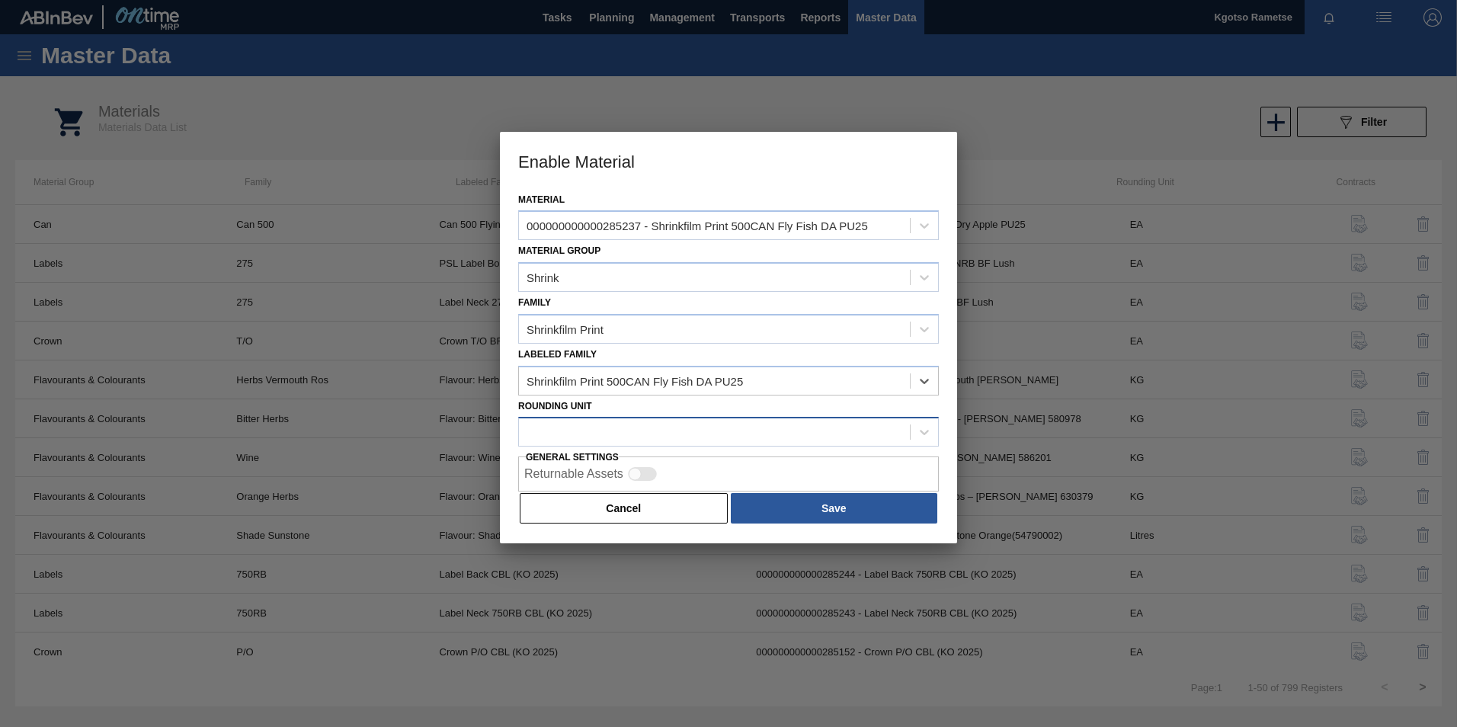
click at [605, 434] on div at bounding box center [714, 432] width 391 height 22
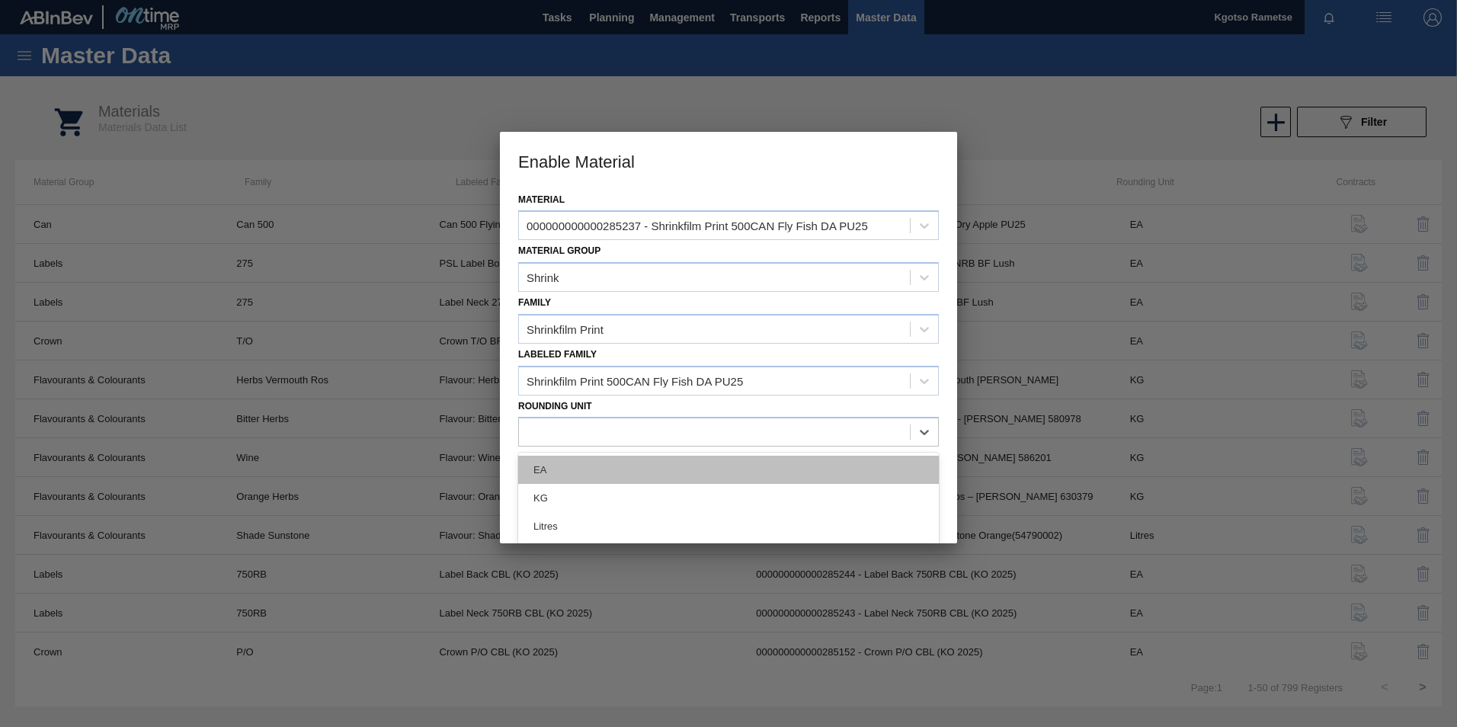
click at [593, 472] on div "EA" at bounding box center [728, 470] width 421 height 28
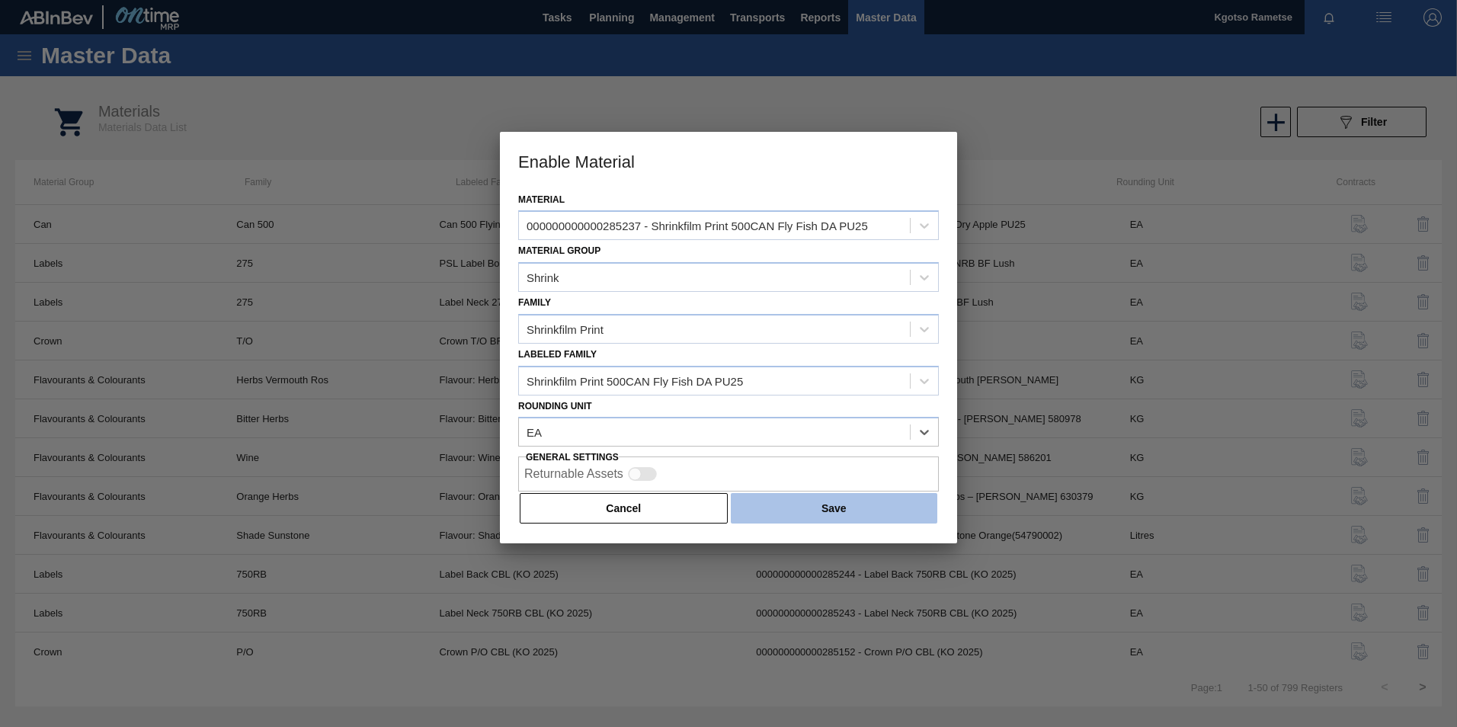
click at [873, 511] on button "Save" at bounding box center [834, 508] width 207 height 30
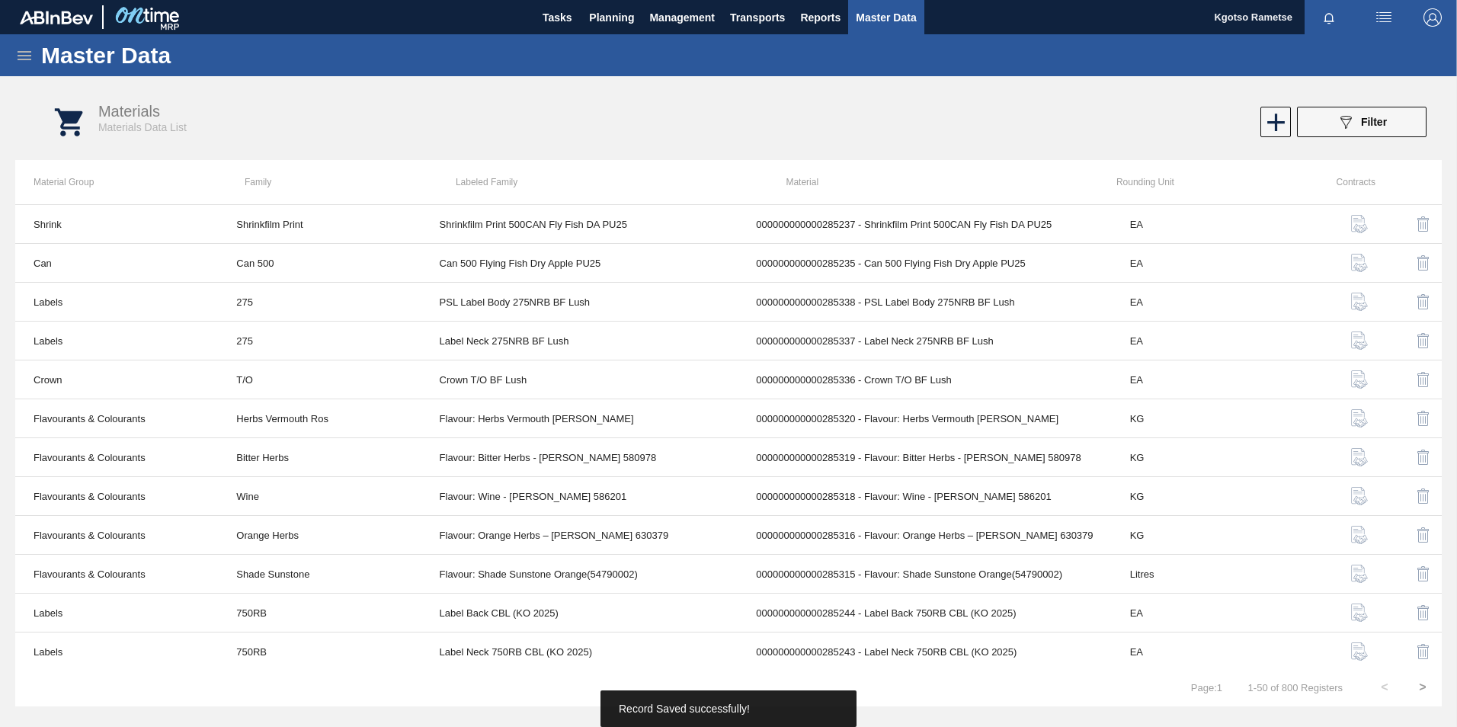
click at [35, 52] on div "Master Data" at bounding box center [728, 55] width 1457 height 42
click at [28, 53] on icon at bounding box center [24, 55] width 18 height 18
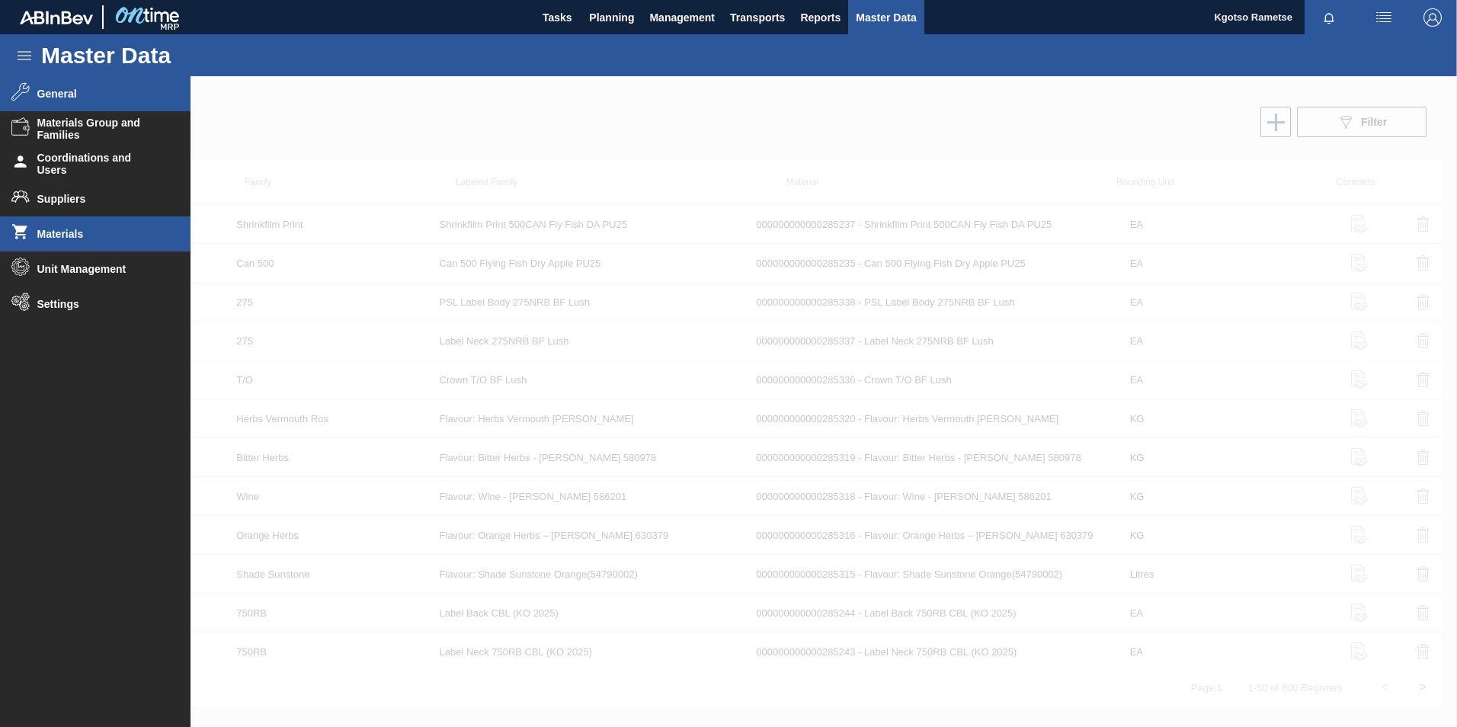
click at [56, 95] on span "General" at bounding box center [100, 94] width 126 height 12
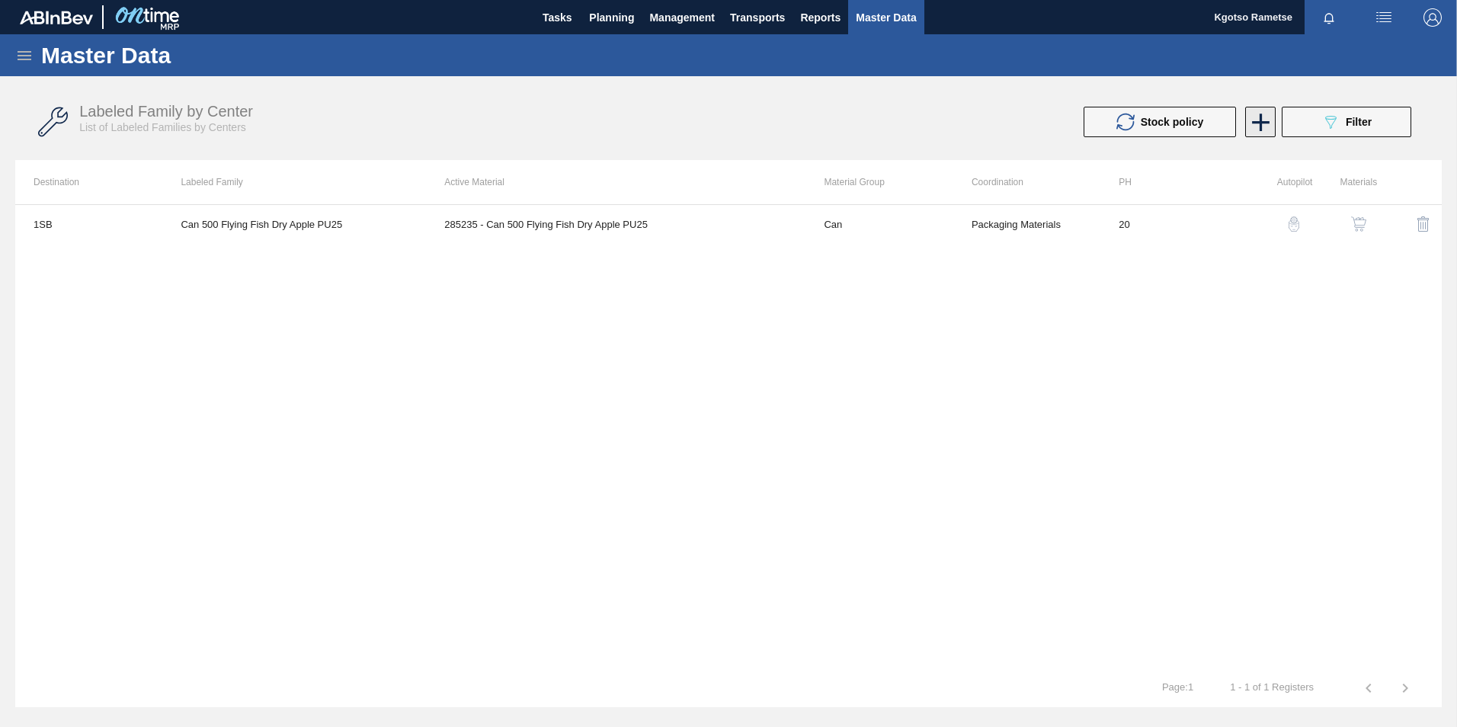
click at [1262, 112] on icon at bounding box center [1261, 122] width 30 height 30
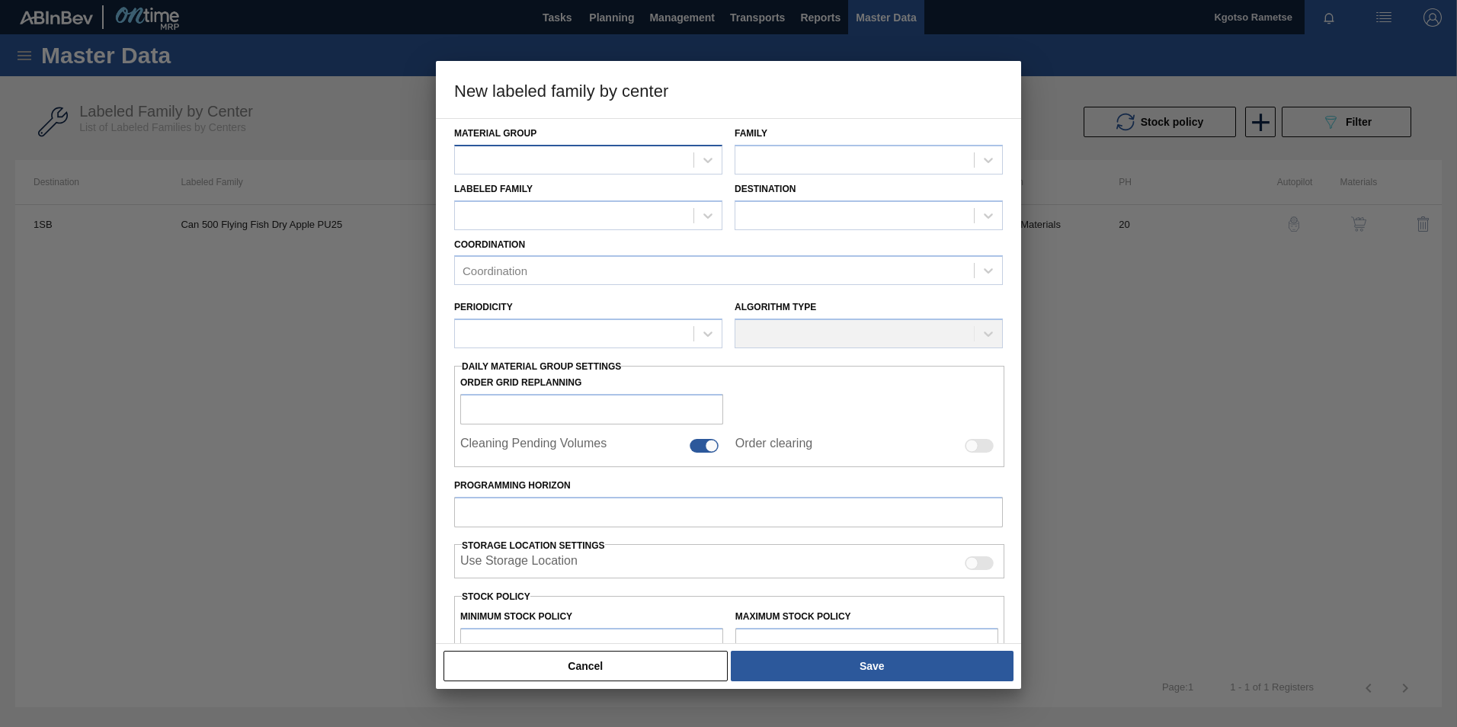
click at [553, 154] on div at bounding box center [574, 160] width 239 height 22
type Group "shr"
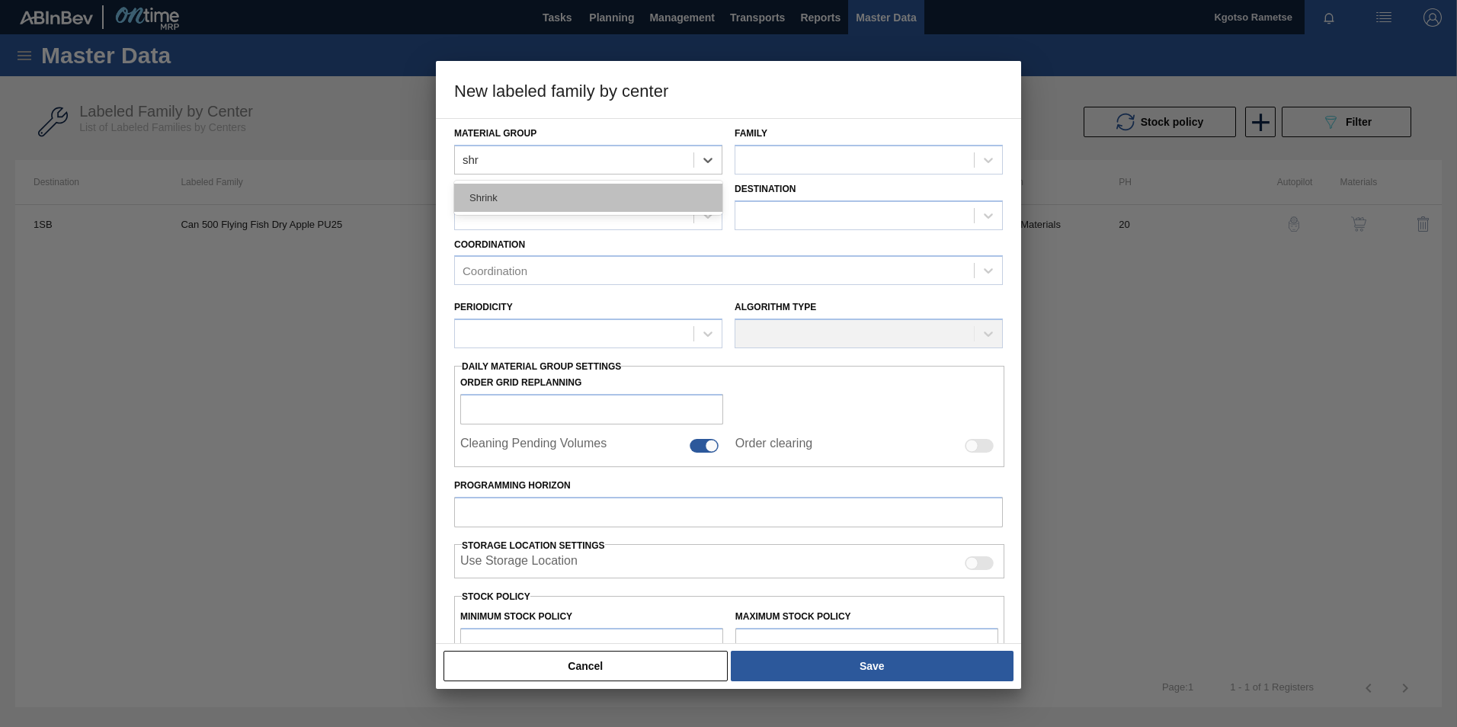
click at [536, 189] on div "Shrink" at bounding box center [588, 198] width 268 height 28
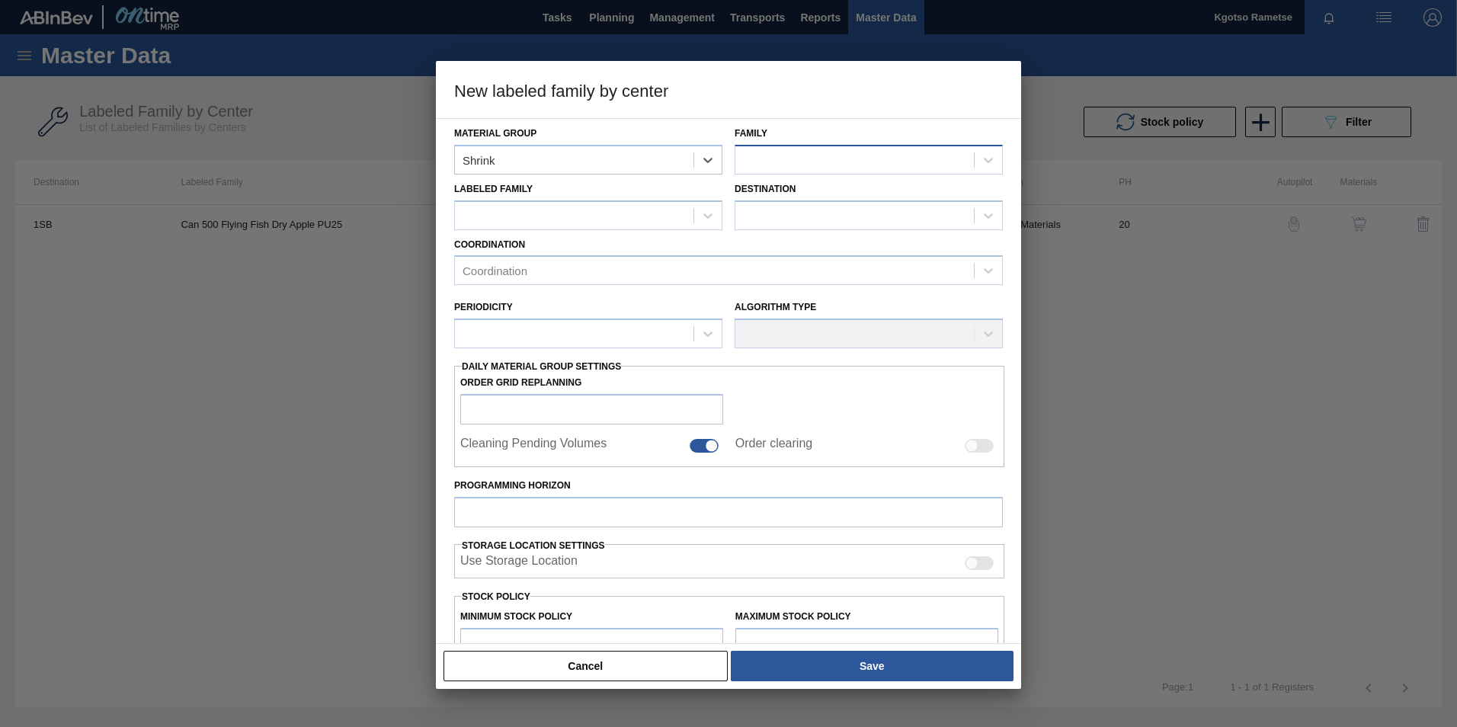
click at [744, 169] on div at bounding box center [854, 160] width 239 height 22
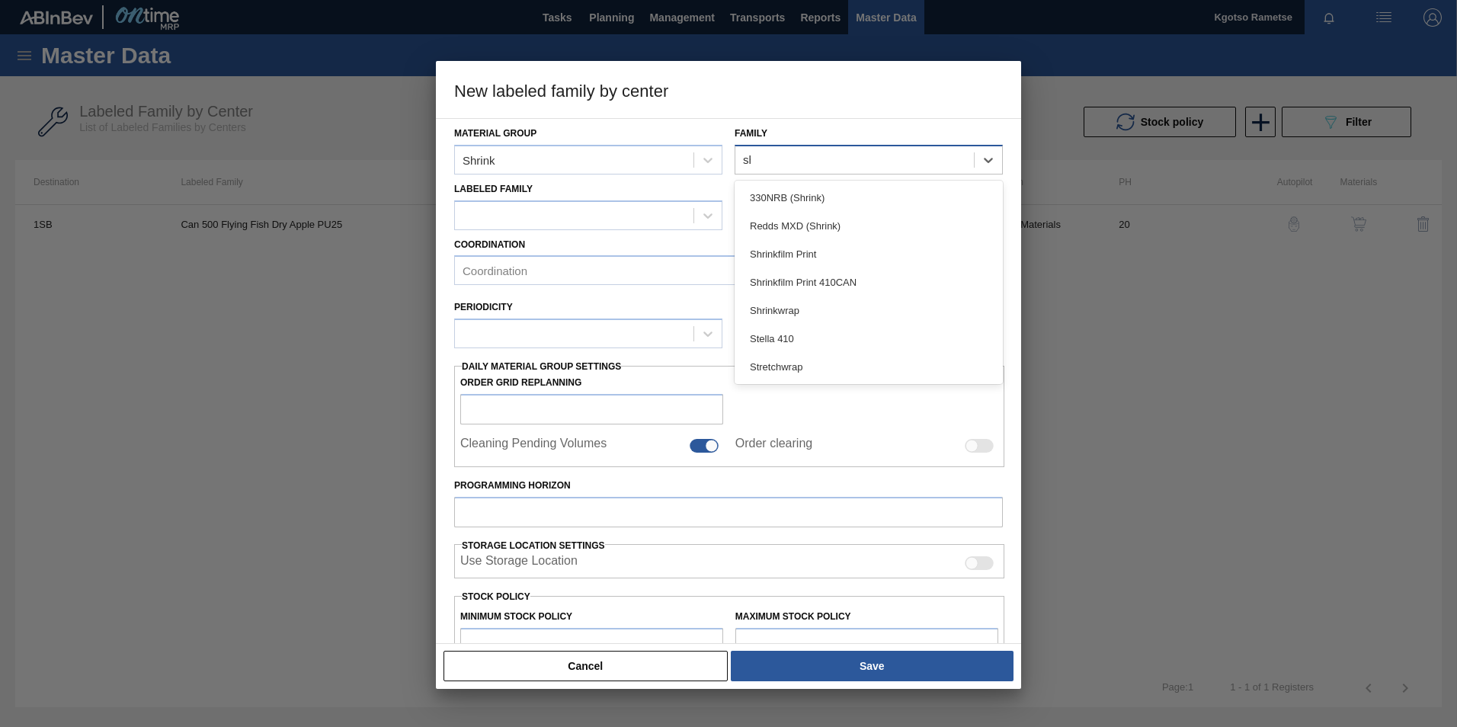
type input "shr"
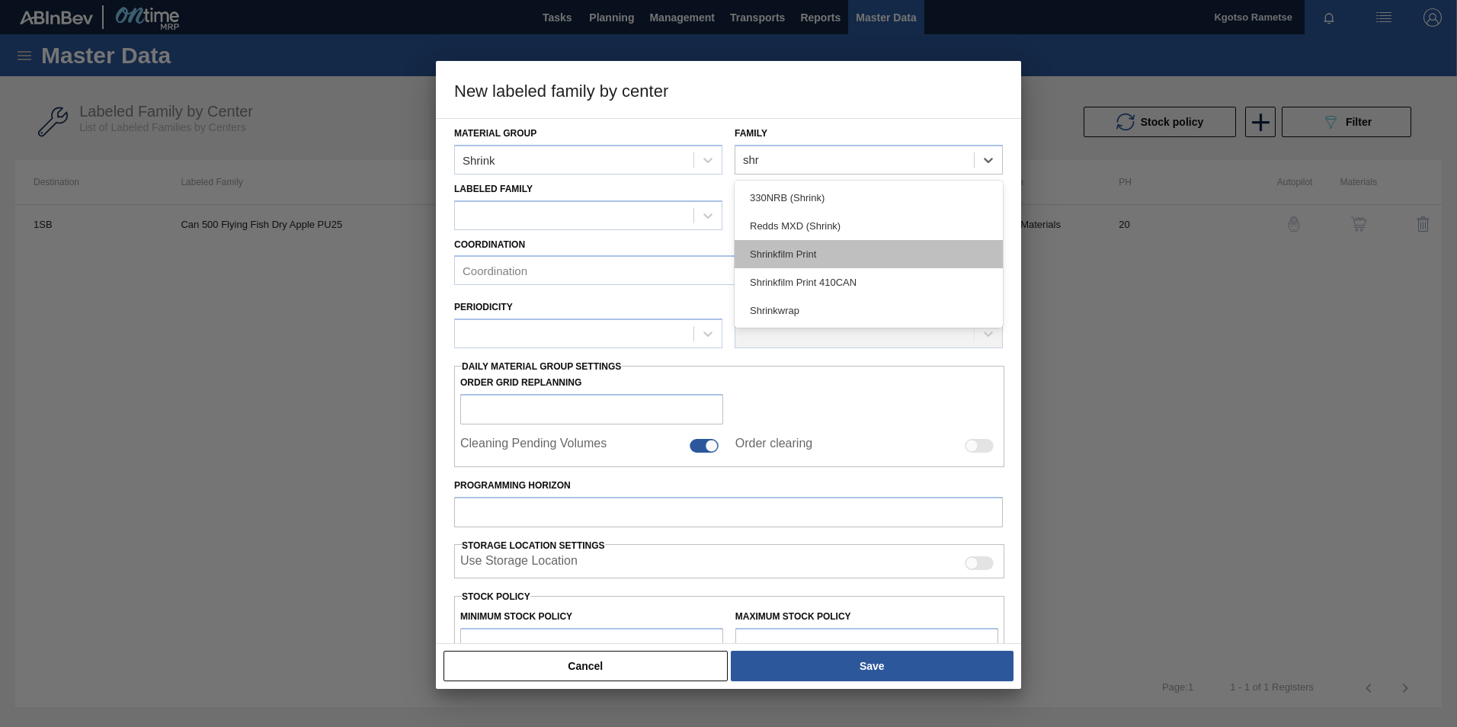
click at [799, 259] on div "Shrinkfilm Print" at bounding box center [869, 254] width 268 height 28
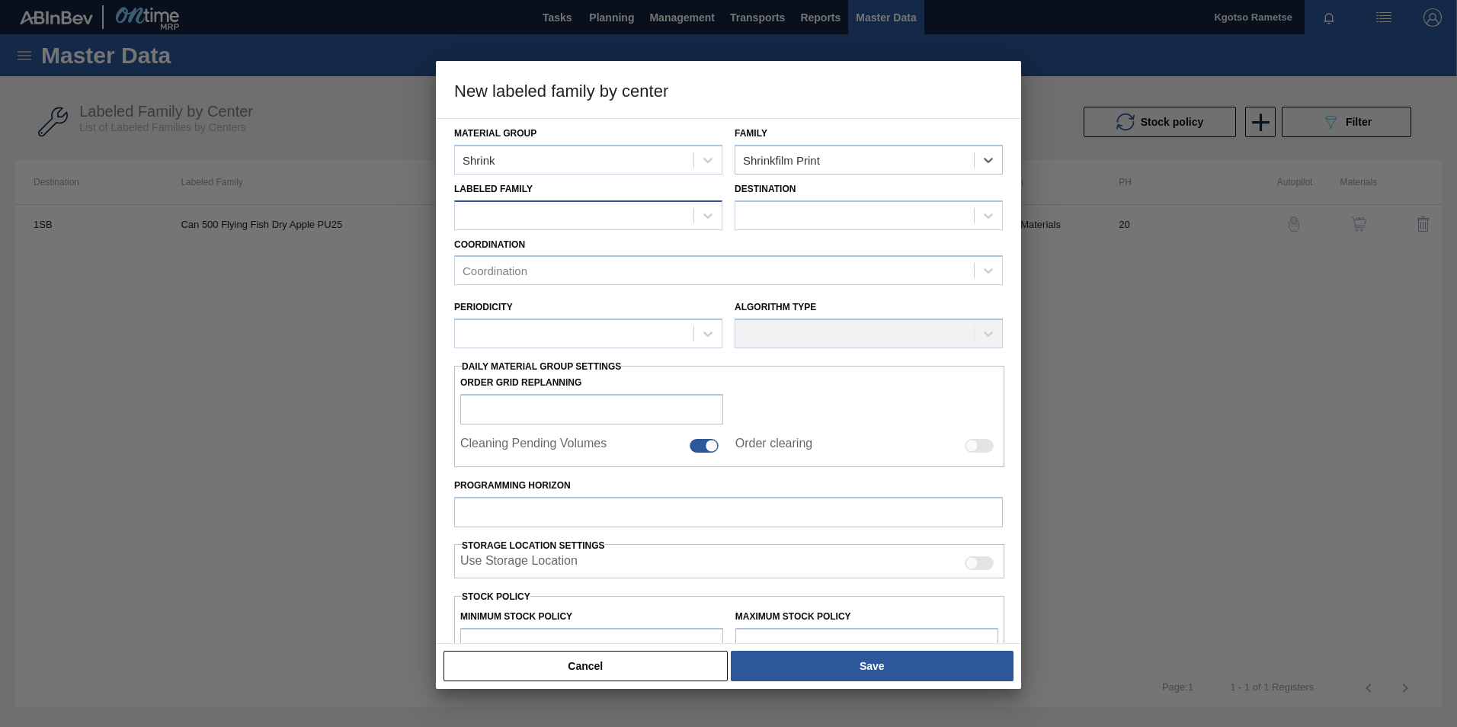
click at [625, 212] on div at bounding box center [574, 215] width 239 height 22
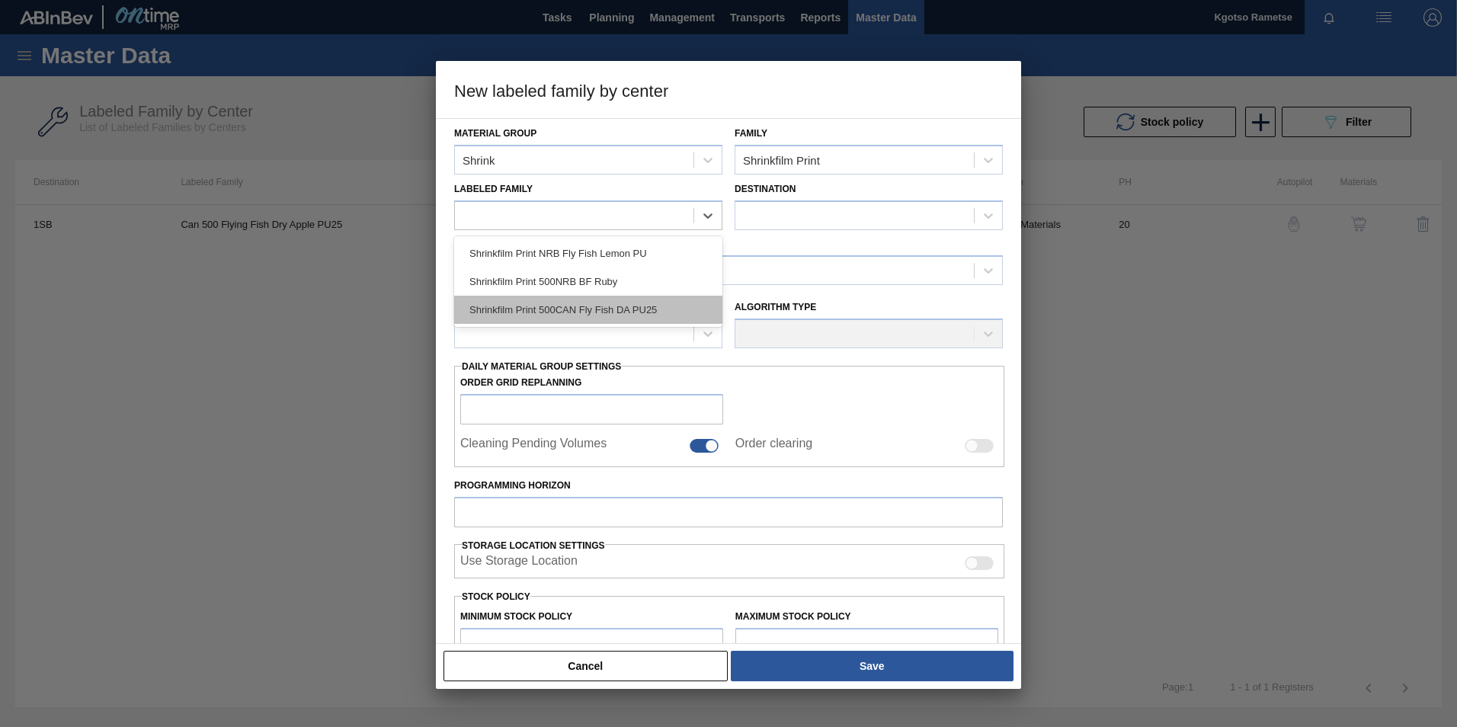
click at [628, 306] on div "Shrinkfilm Print 500CAN Fly Fish DA PU25" at bounding box center [588, 310] width 268 height 28
checkbox input "false"
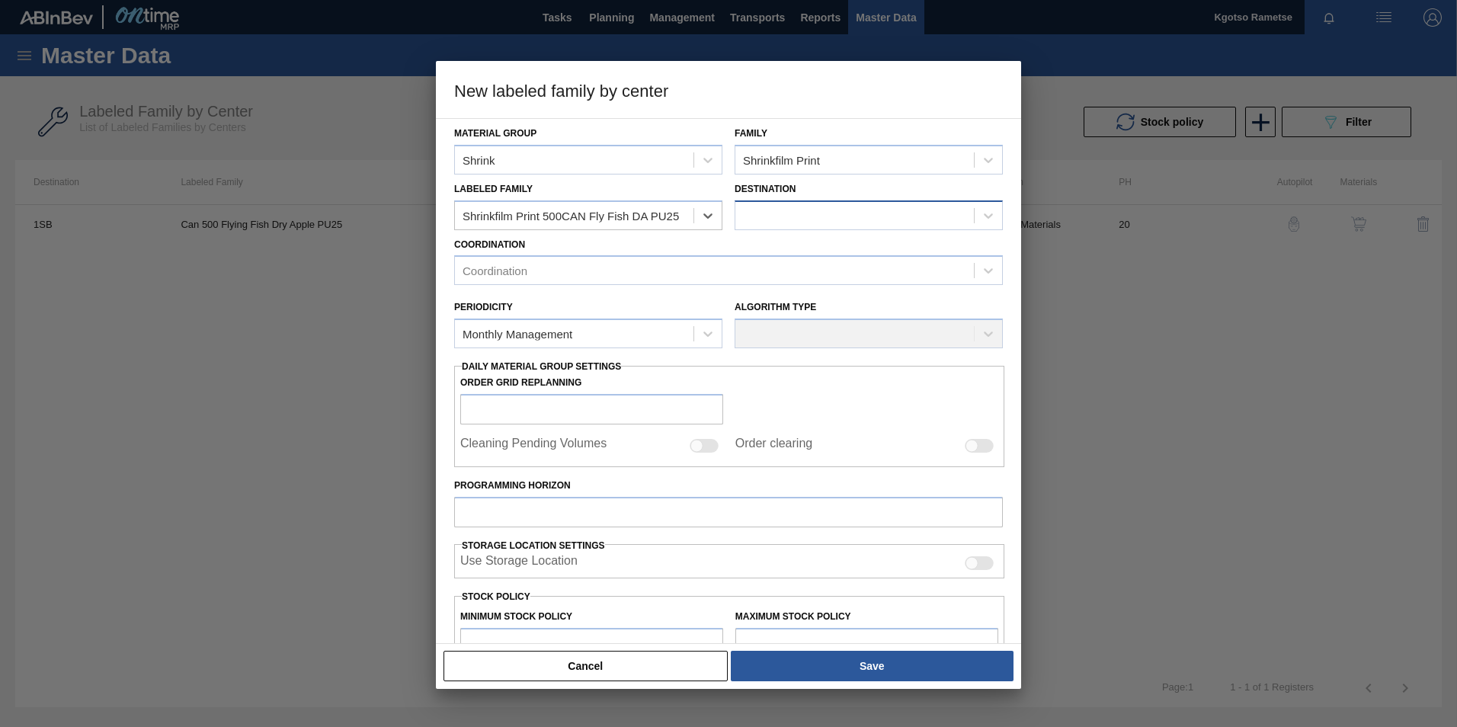
click at [826, 215] on div at bounding box center [854, 215] width 239 height 22
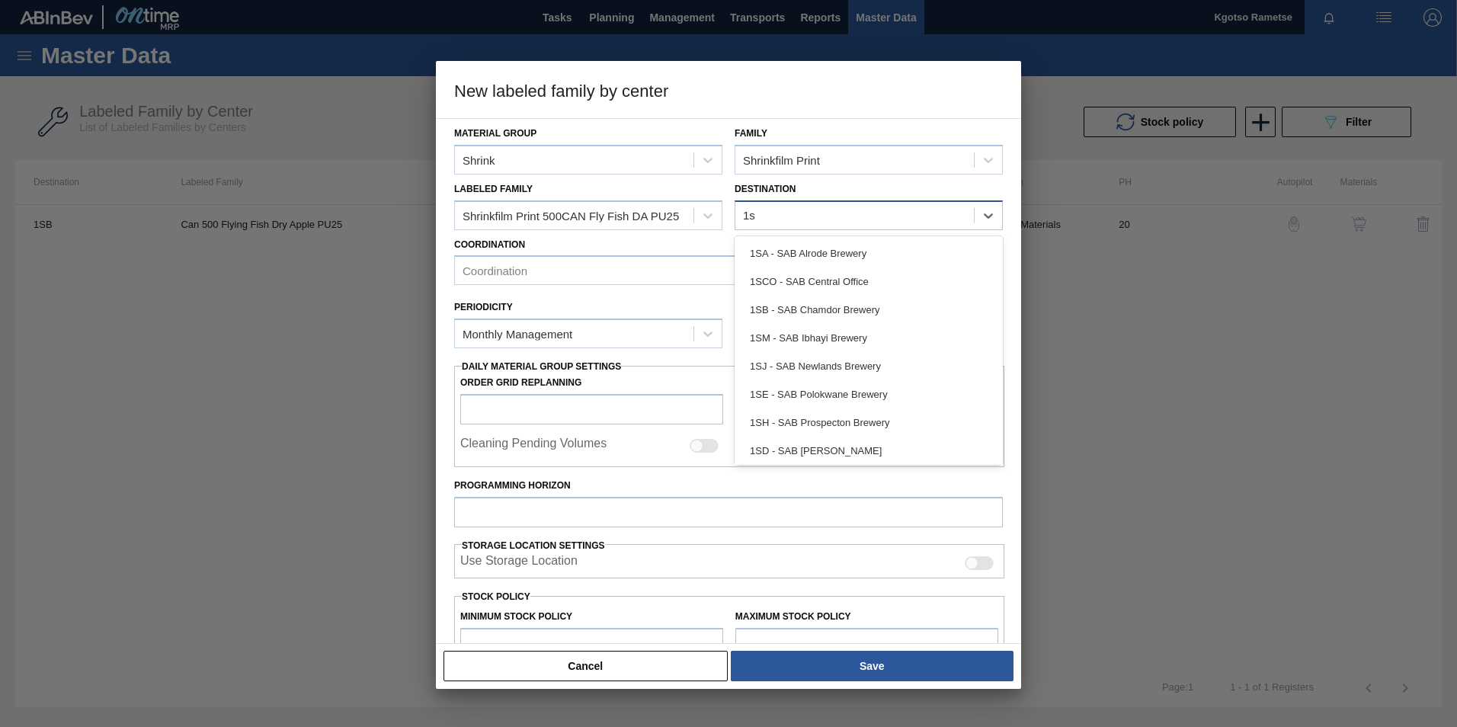
type input "1sb"
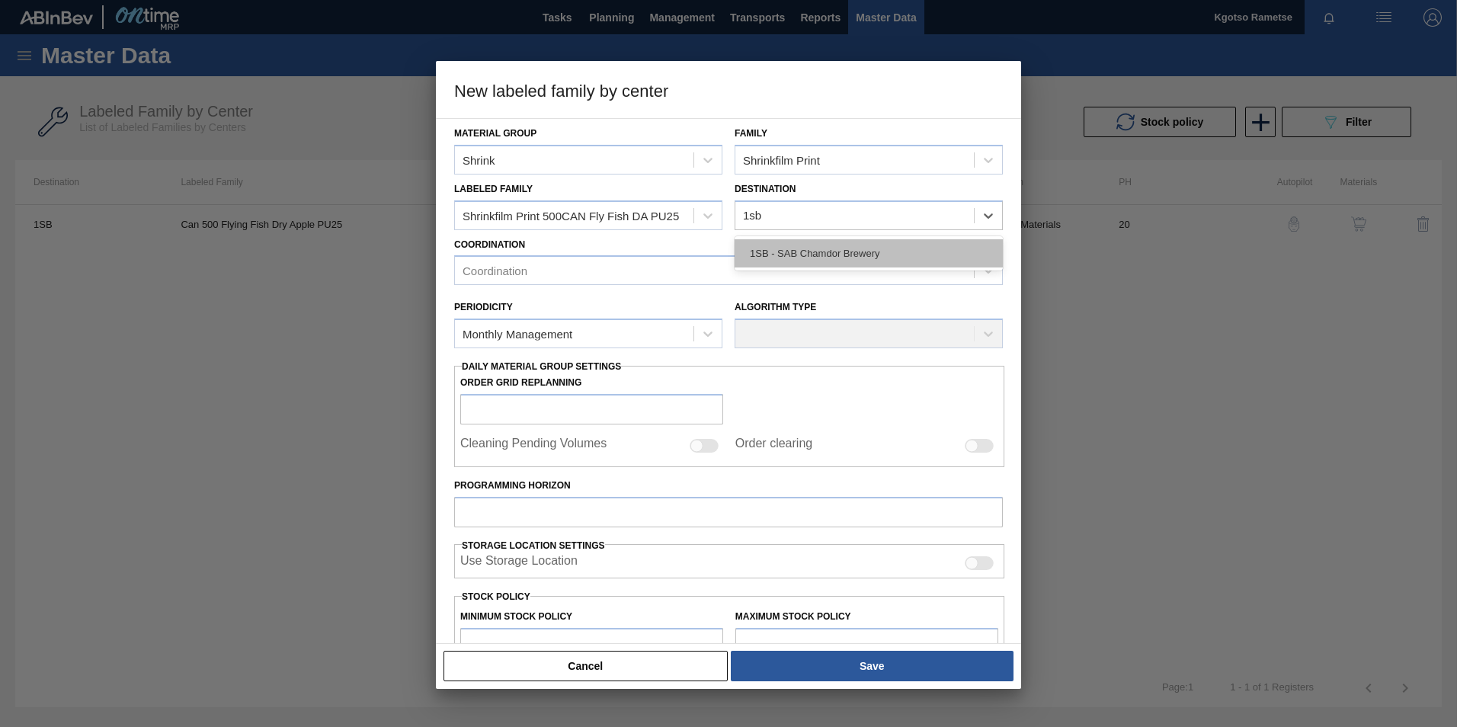
click at [808, 254] on div "1SB - SAB Chamdor Brewery" at bounding box center [869, 253] width 268 height 28
click at [663, 278] on div "Coordination" at bounding box center [714, 271] width 519 height 22
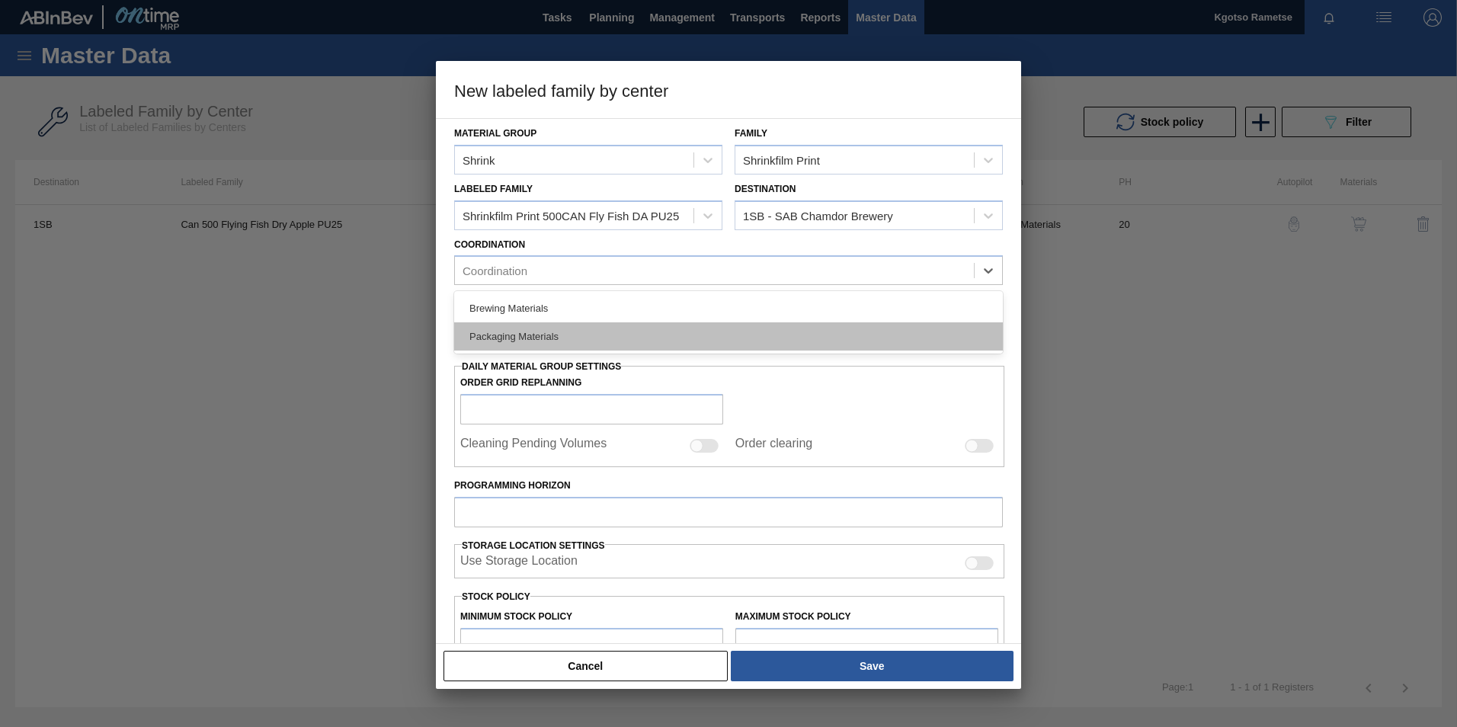
click at [601, 331] on div "Packaging Materials" at bounding box center [728, 336] width 549 height 28
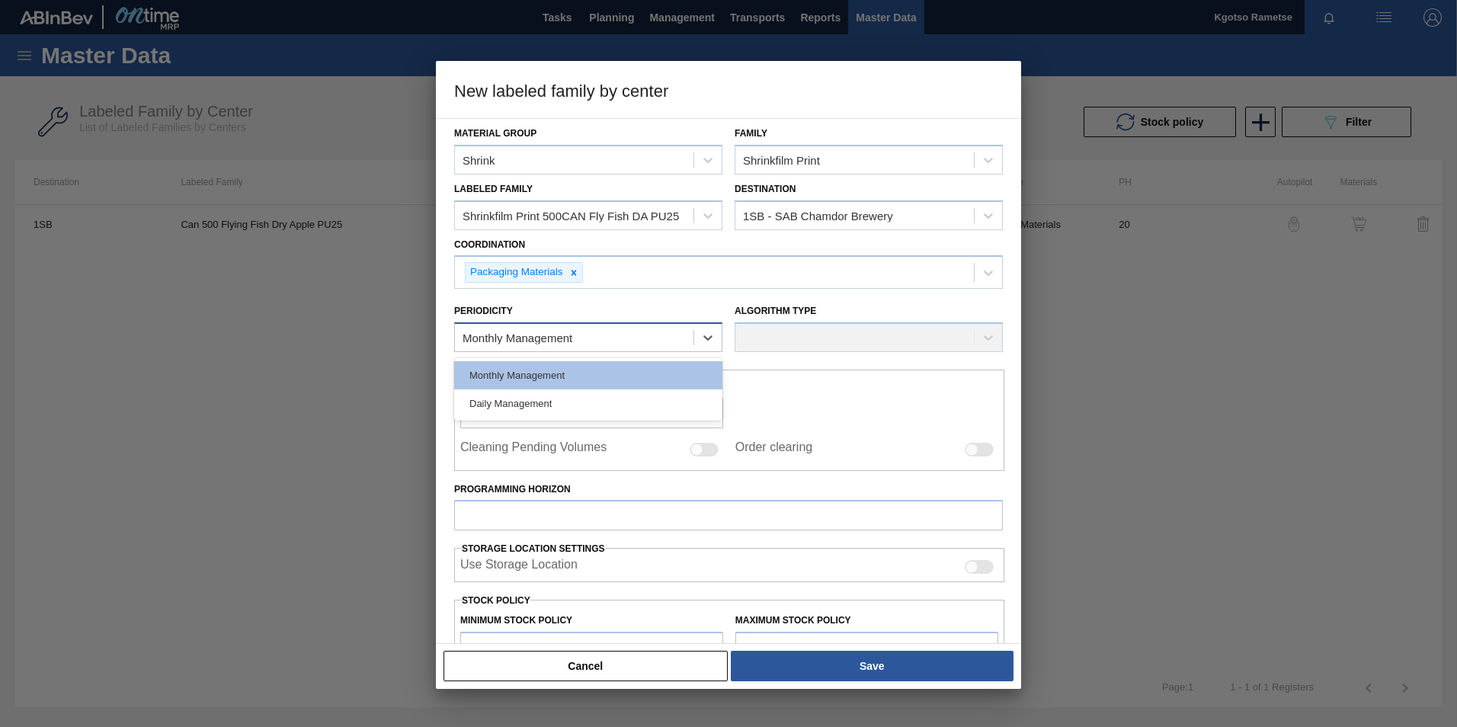
click at [602, 331] on div "Monthly Management" at bounding box center [574, 338] width 239 height 22
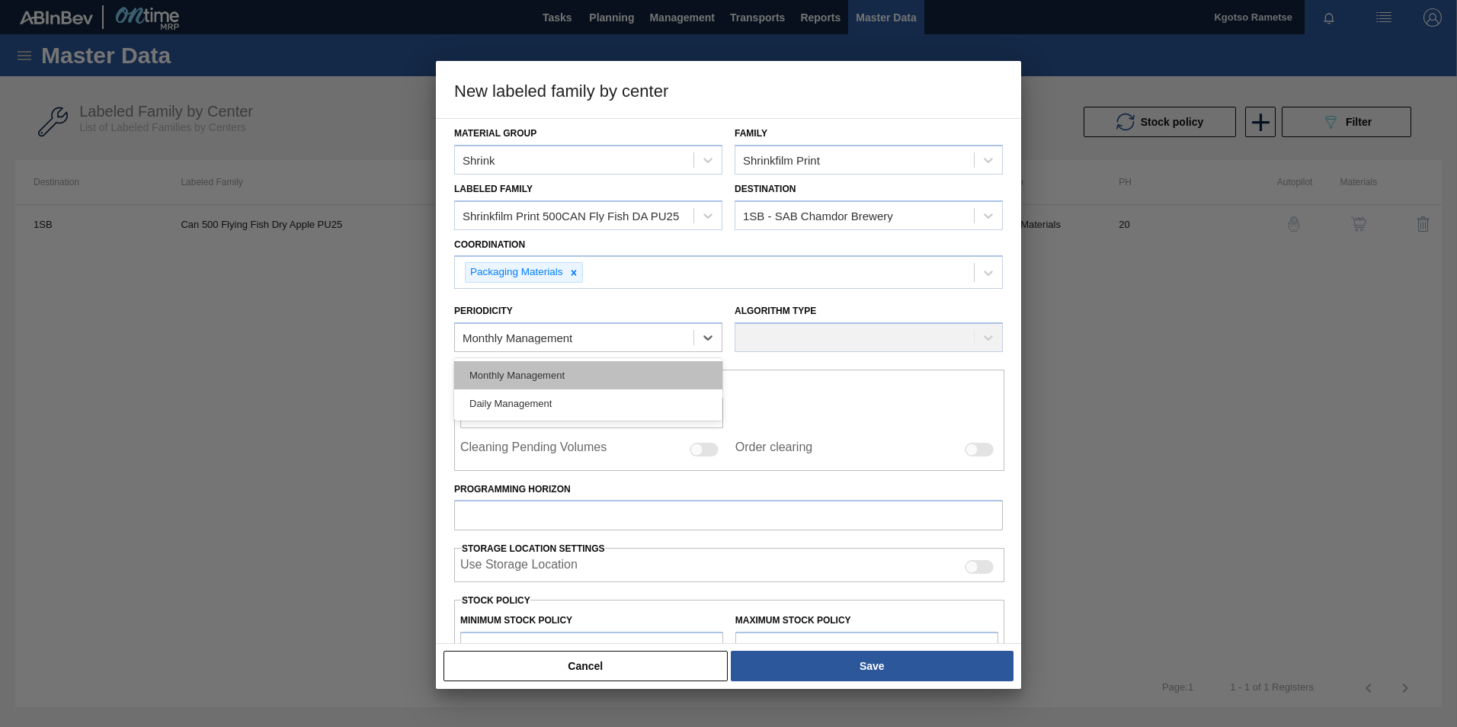
click at [574, 371] on div "Monthly Management" at bounding box center [588, 375] width 268 height 28
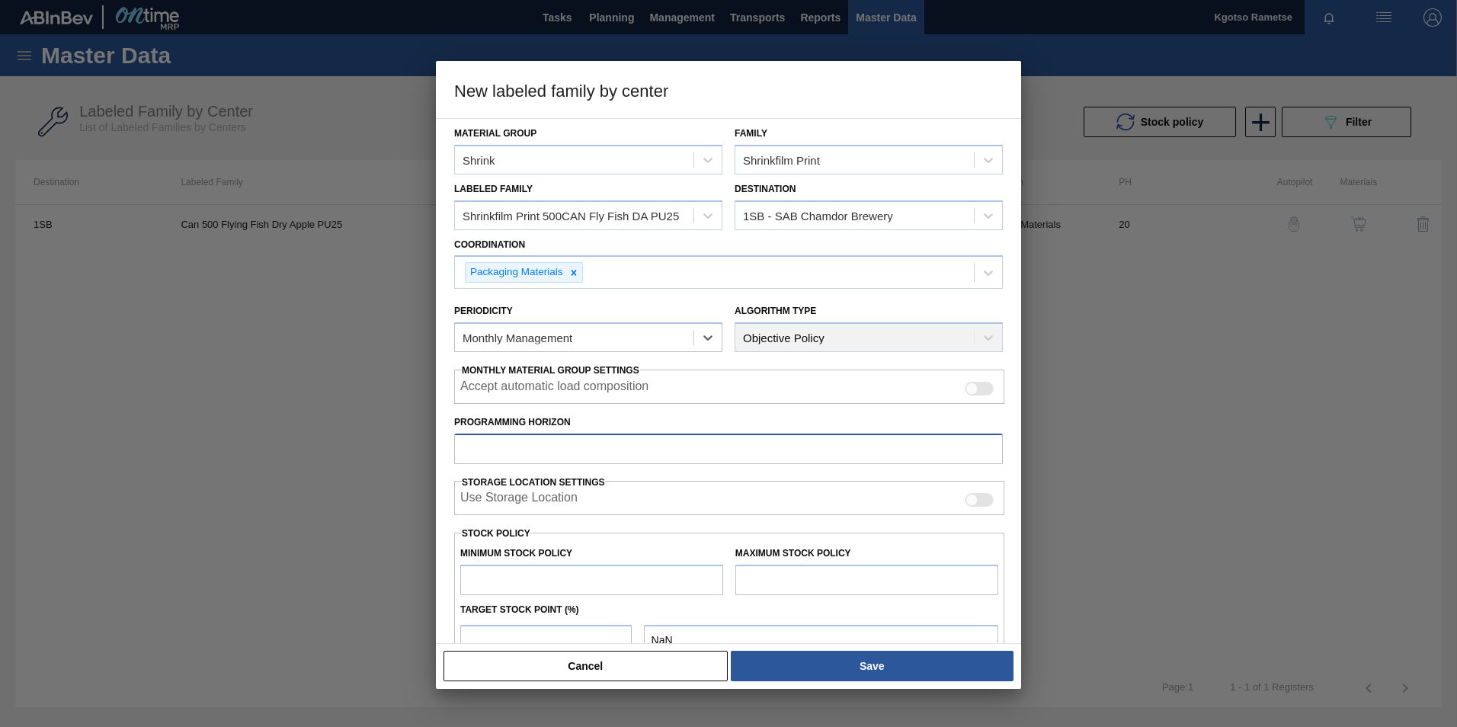
click at [523, 443] on input "Programming Horizon" at bounding box center [728, 449] width 549 height 30
type input "20"
click at [527, 572] on input "text" at bounding box center [591, 580] width 263 height 30
type input "0"
type input "0.000"
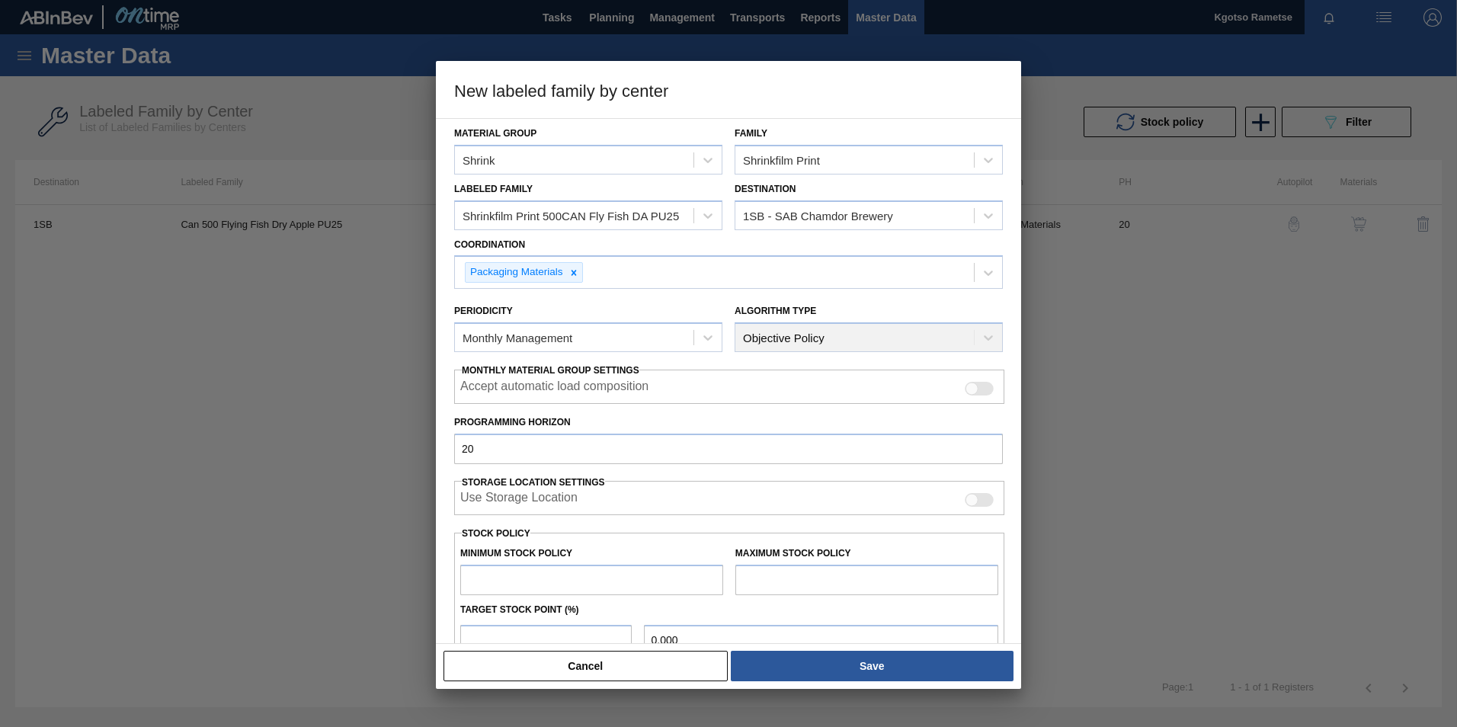
type input "1"
type input "1.000"
type input "10"
type input "10.000"
type input "100"
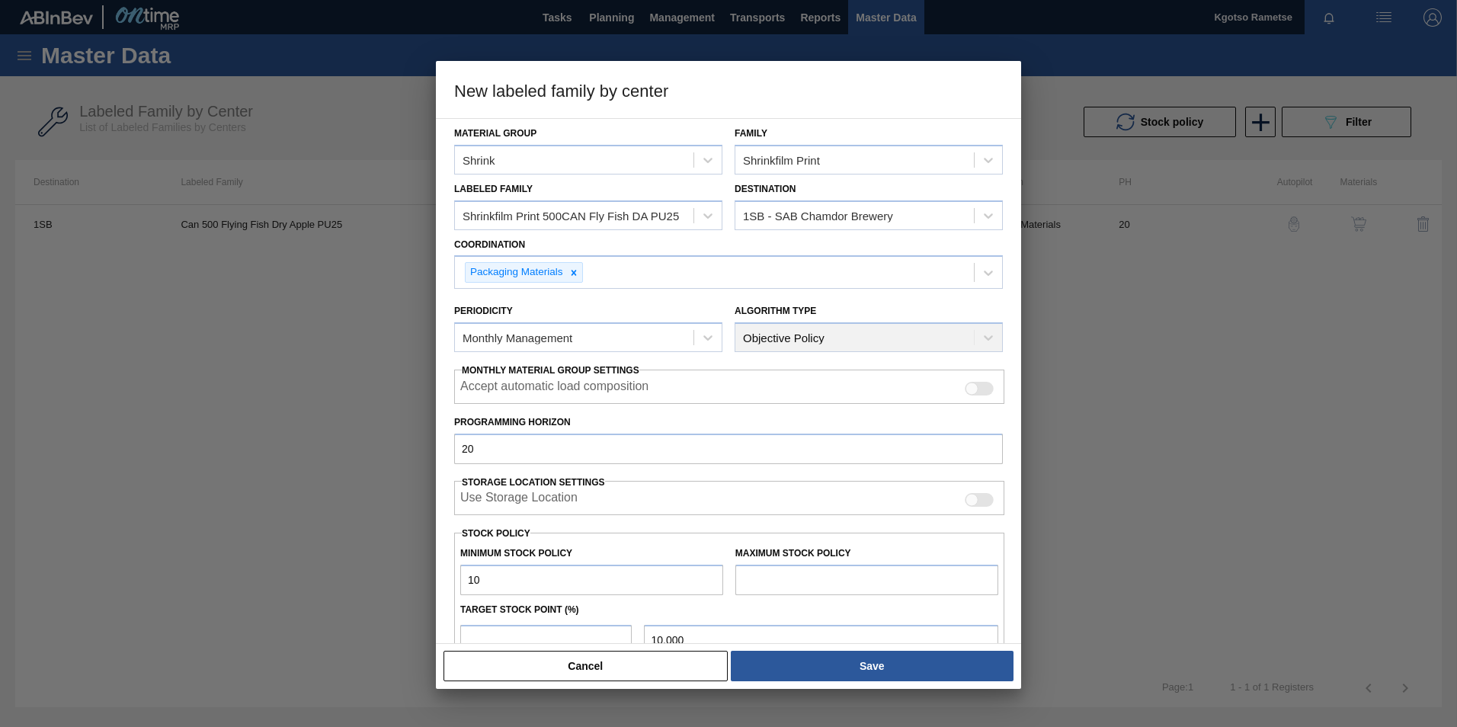
type input "100.000"
type input "1,000"
type input "1,000.000"
type input "10,000"
type input "10,000.000"
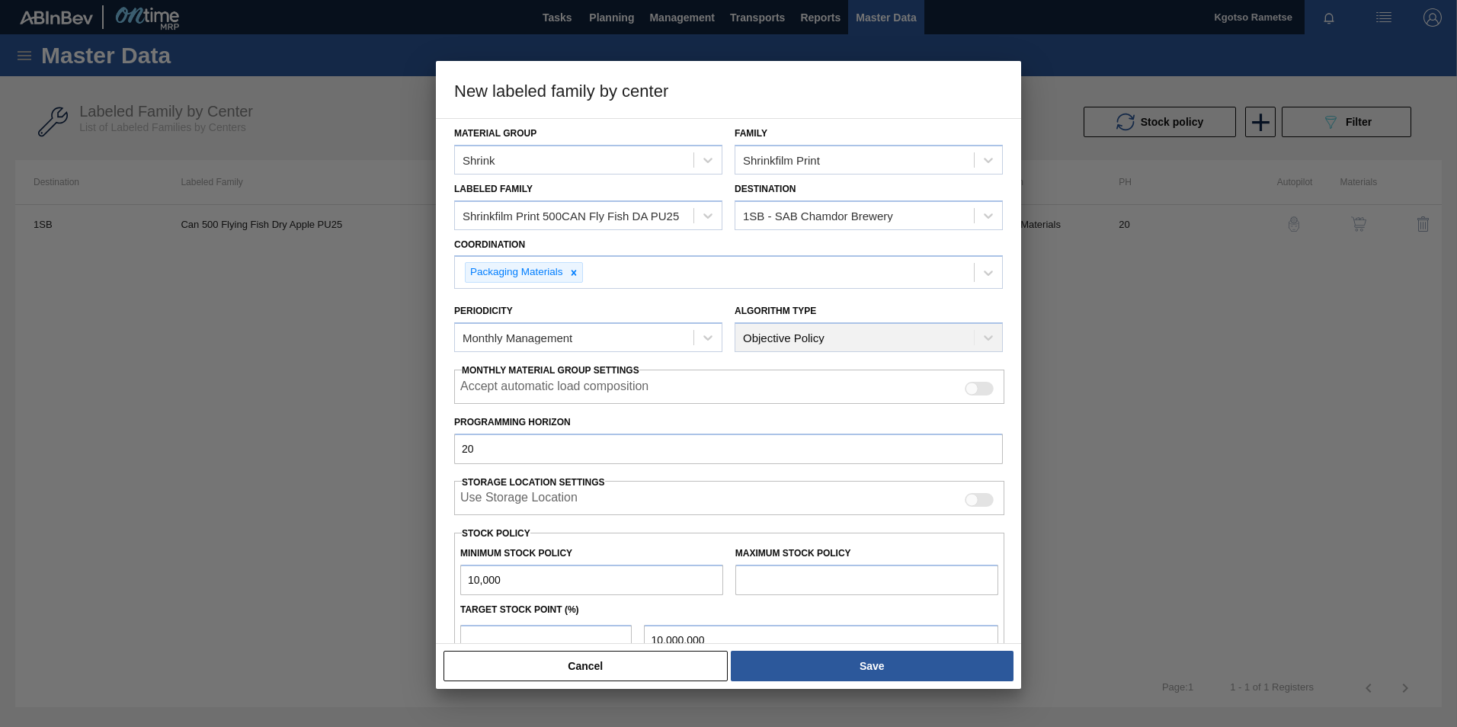
type input "100,000"
type input "100,000.000"
type input "1,000,000"
type input "1,000,000.000"
type input "1,000,000"
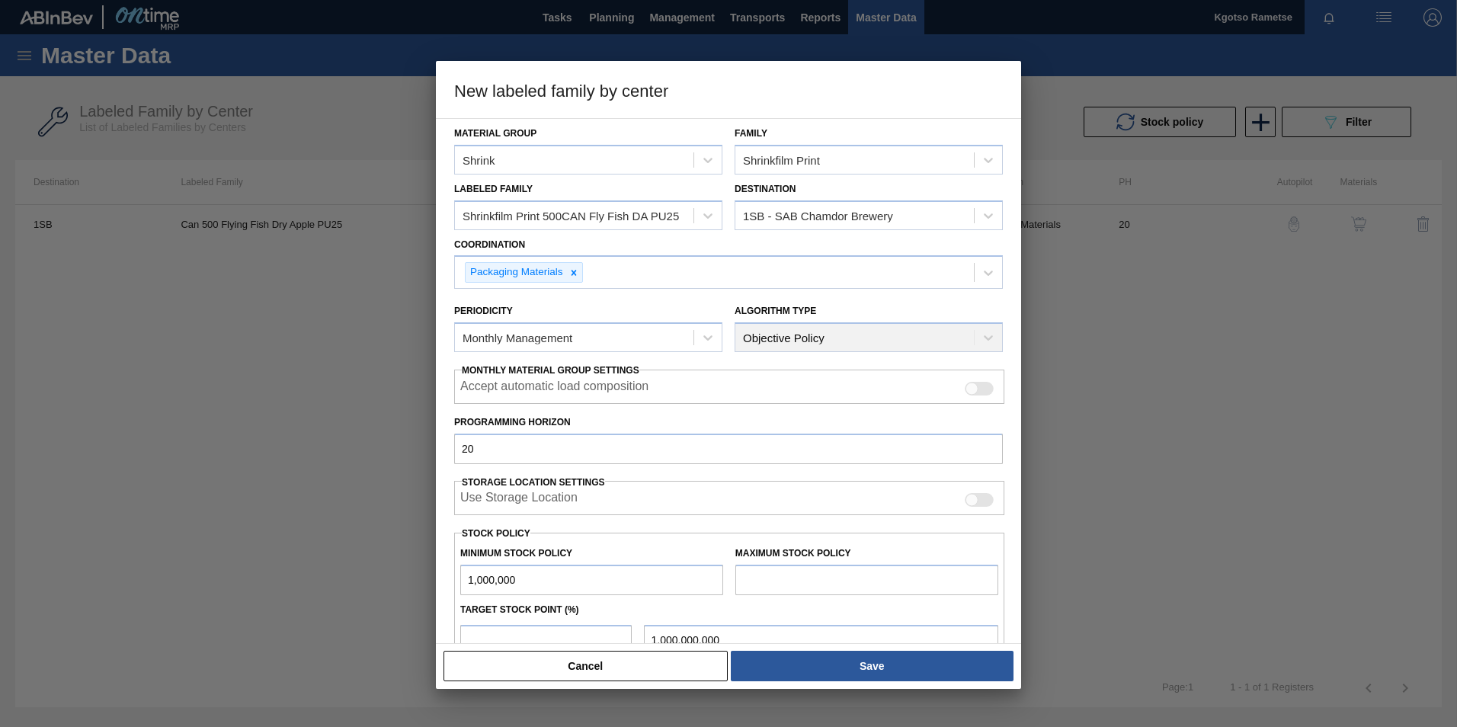
click at [774, 572] on input "text" at bounding box center [866, 580] width 263 height 30
type input "1,000,000"
click at [594, 639] on input "number" at bounding box center [545, 640] width 171 height 30
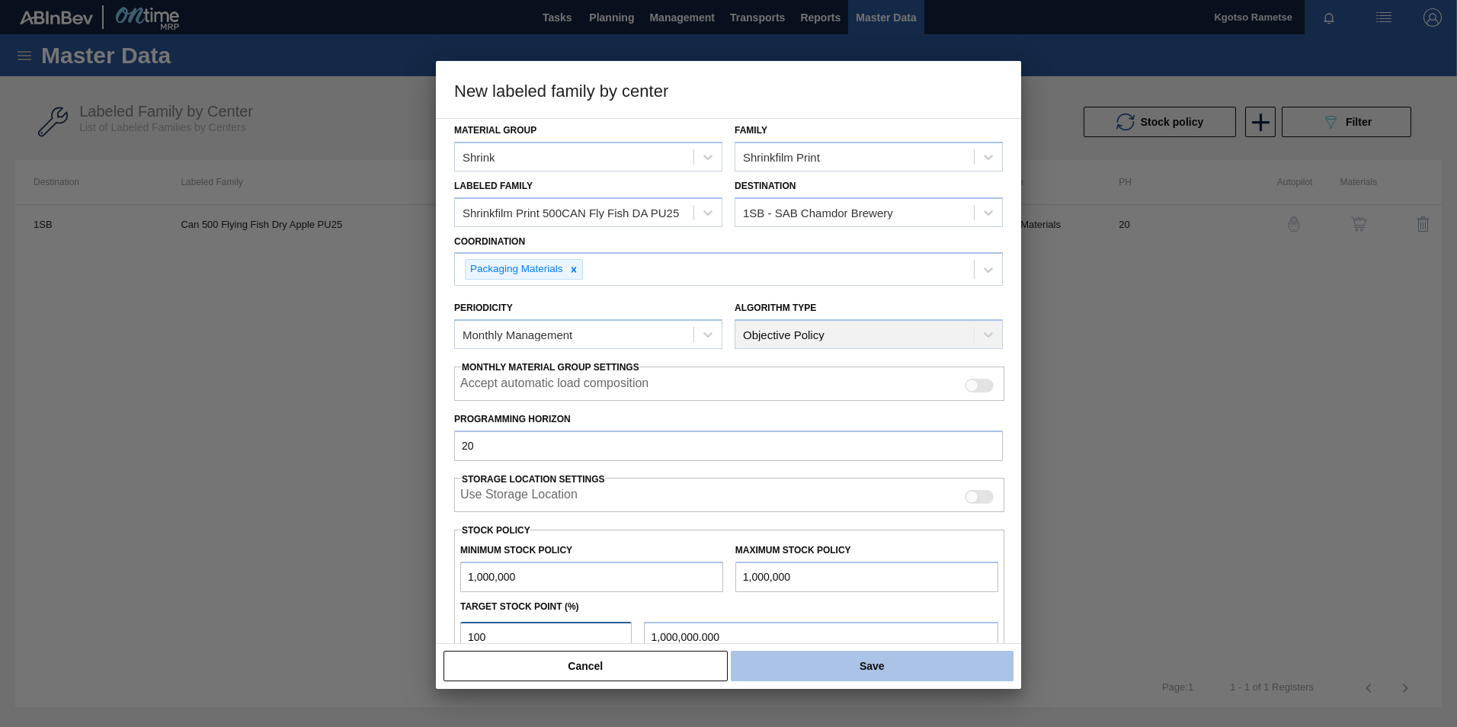
type input "100"
click at [792, 664] on button "Save" at bounding box center [872, 666] width 283 height 30
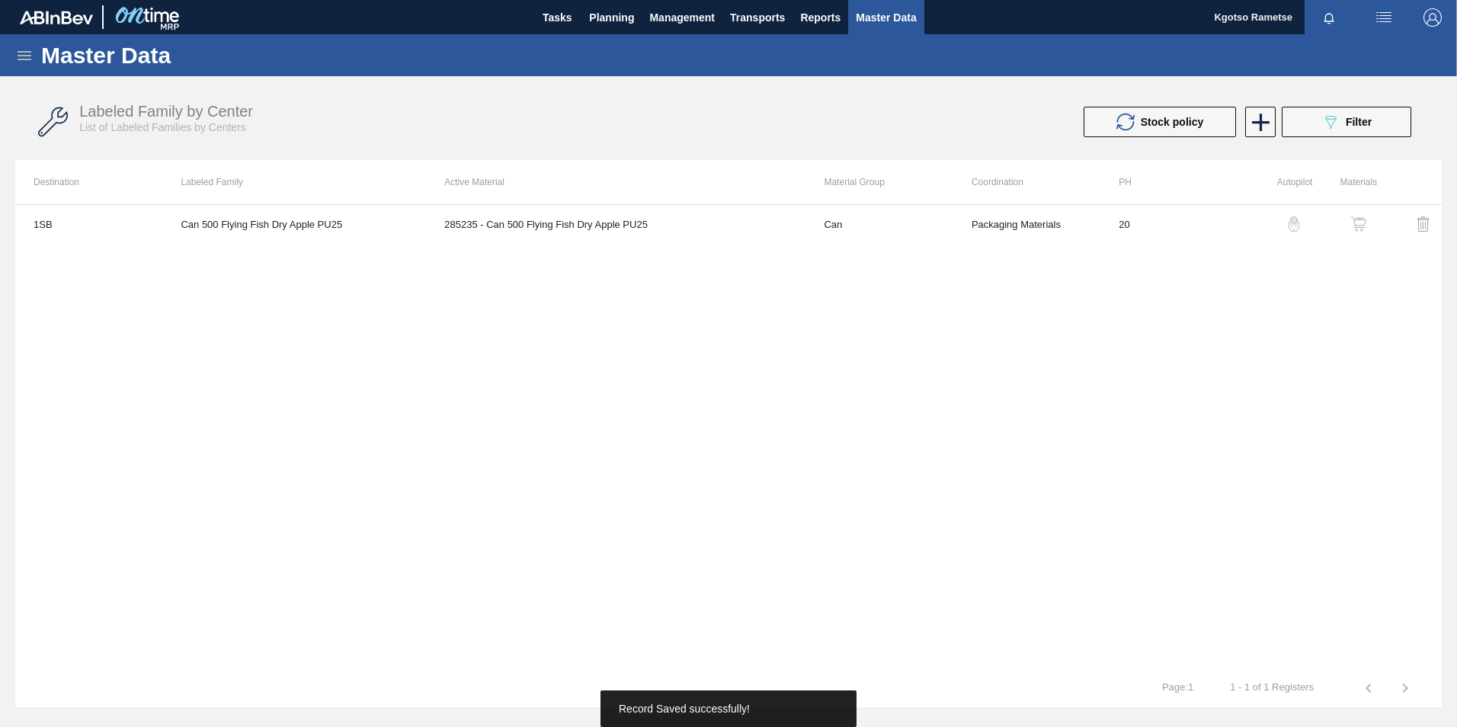
click at [1328, 142] on div "Labeled Family by Center List of Labeled Families by Centers Stock policy 089F7…" at bounding box center [728, 122] width 1426 height 57
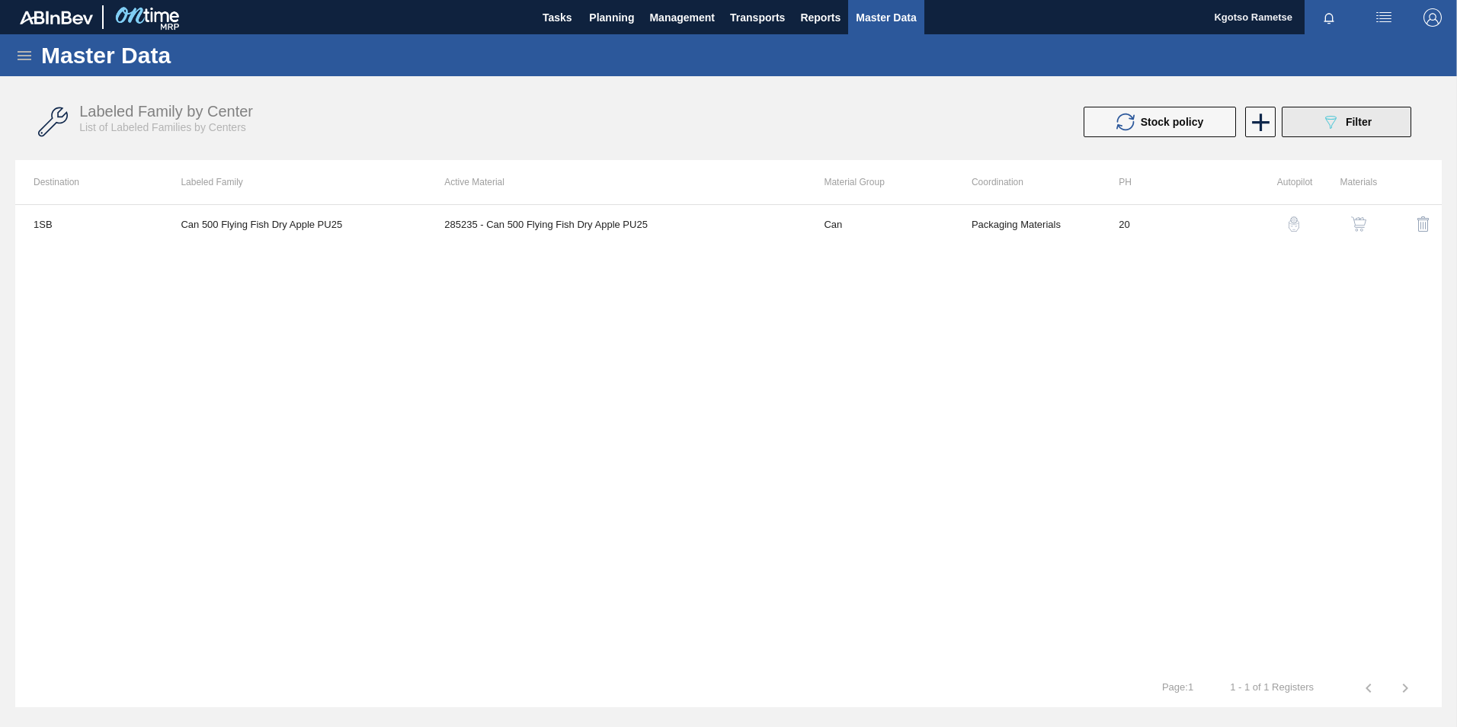
click at [1328, 120] on icon "089F7B8B-B2A5-4AFE-B5C0-19BA573D28AC" at bounding box center [1330, 122] width 18 height 18
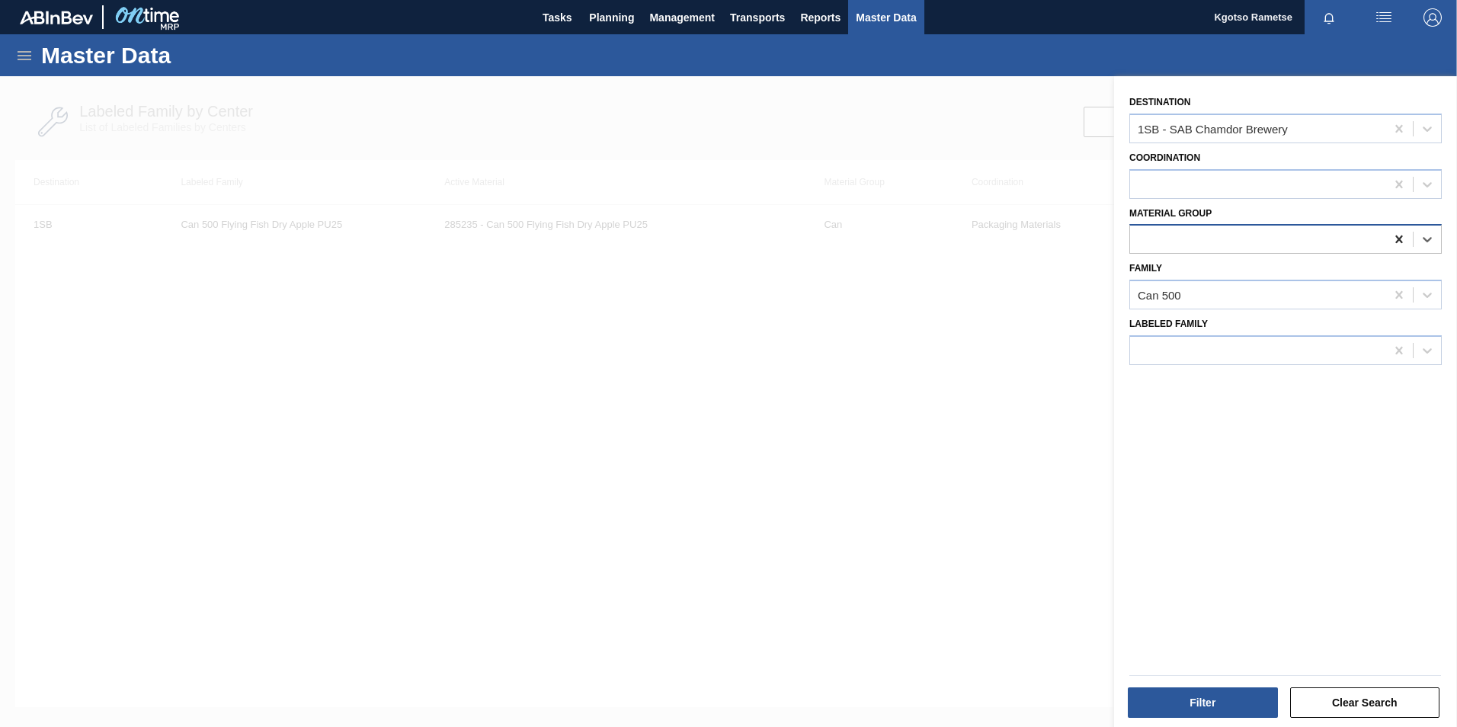
click at [1406, 241] on div at bounding box center [1398, 239] width 27 height 27
click at [1397, 288] on icon at bounding box center [1398, 294] width 15 height 15
click at [1135, 223] on div "Material Group" at bounding box center [1285, 229] width 312 height 52
click at [1156, 235] on div at bounding box center [1257, 240] width 255 height 22
type Group "shr"
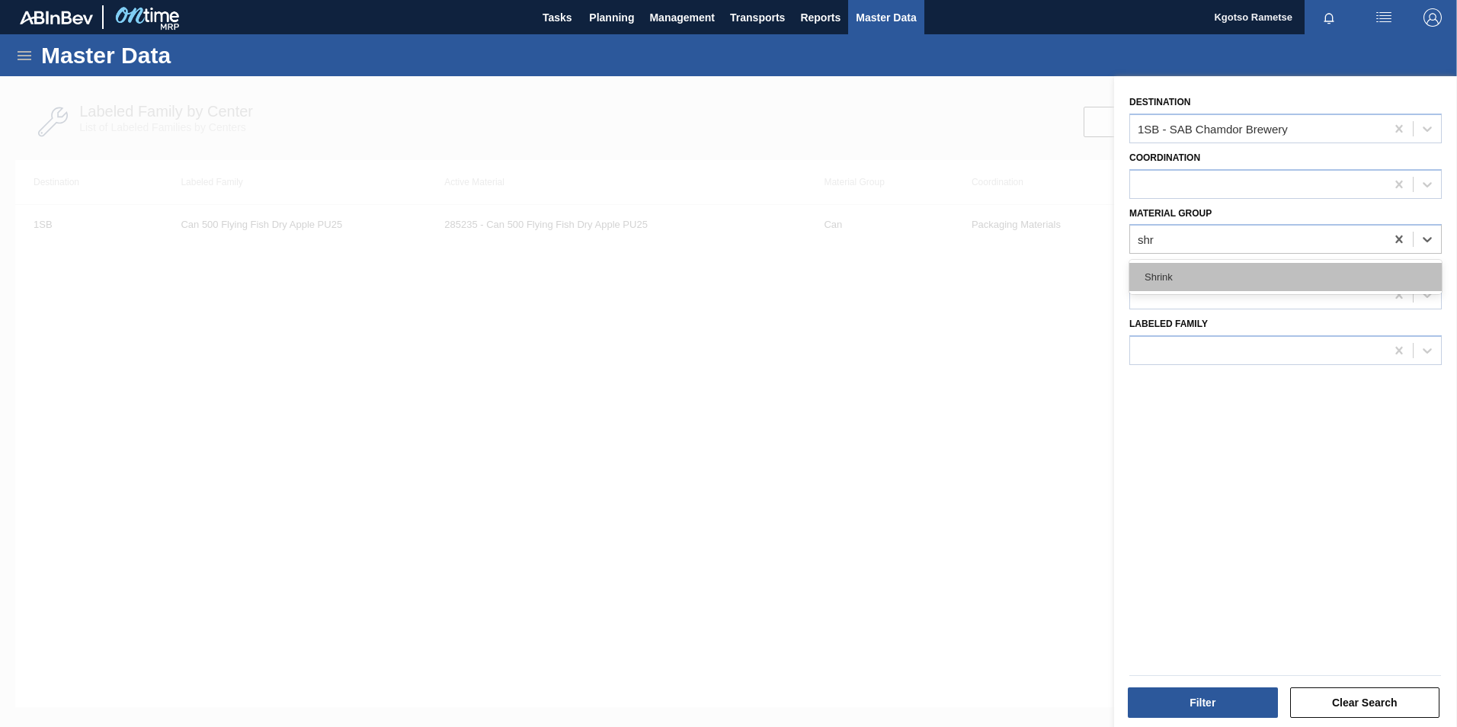
click at [1167, 276] on div "Shrink" at bounding box center [1285, 277] width 312 height 28
click at [1154, 292] on div at bounding box center [1257, 295] width 255 height 22
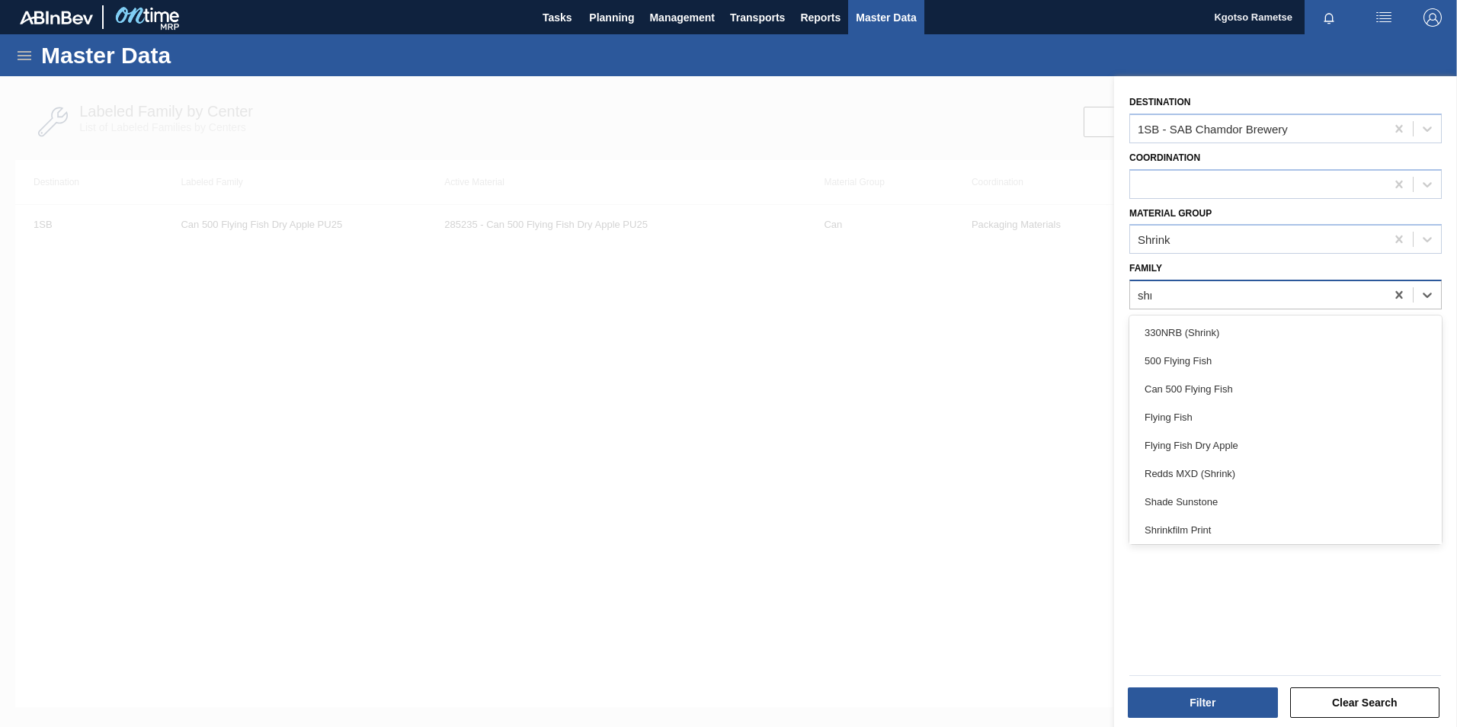
type input "shri"
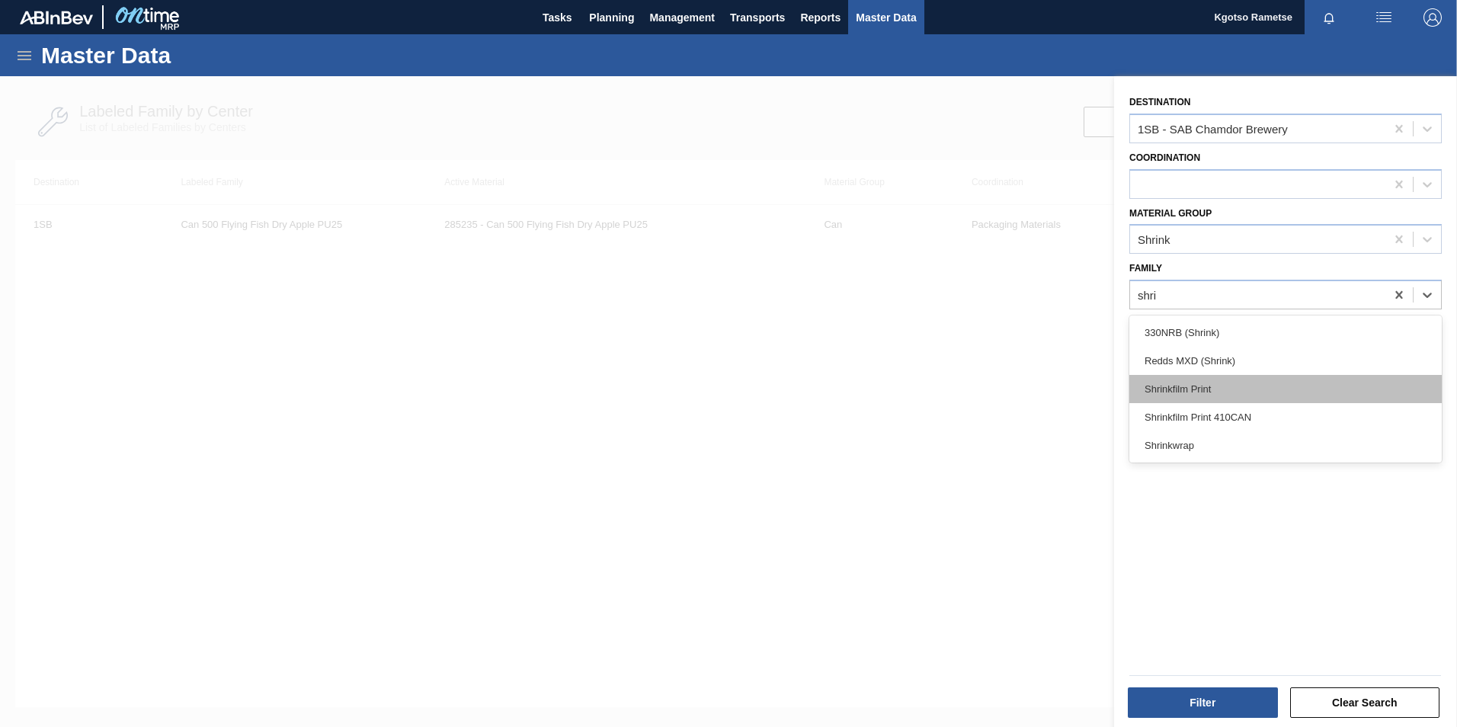
click at [1196, 389] on div "Shrinkfilm Print" at bounding box center [1285, 389] width 312 height 28
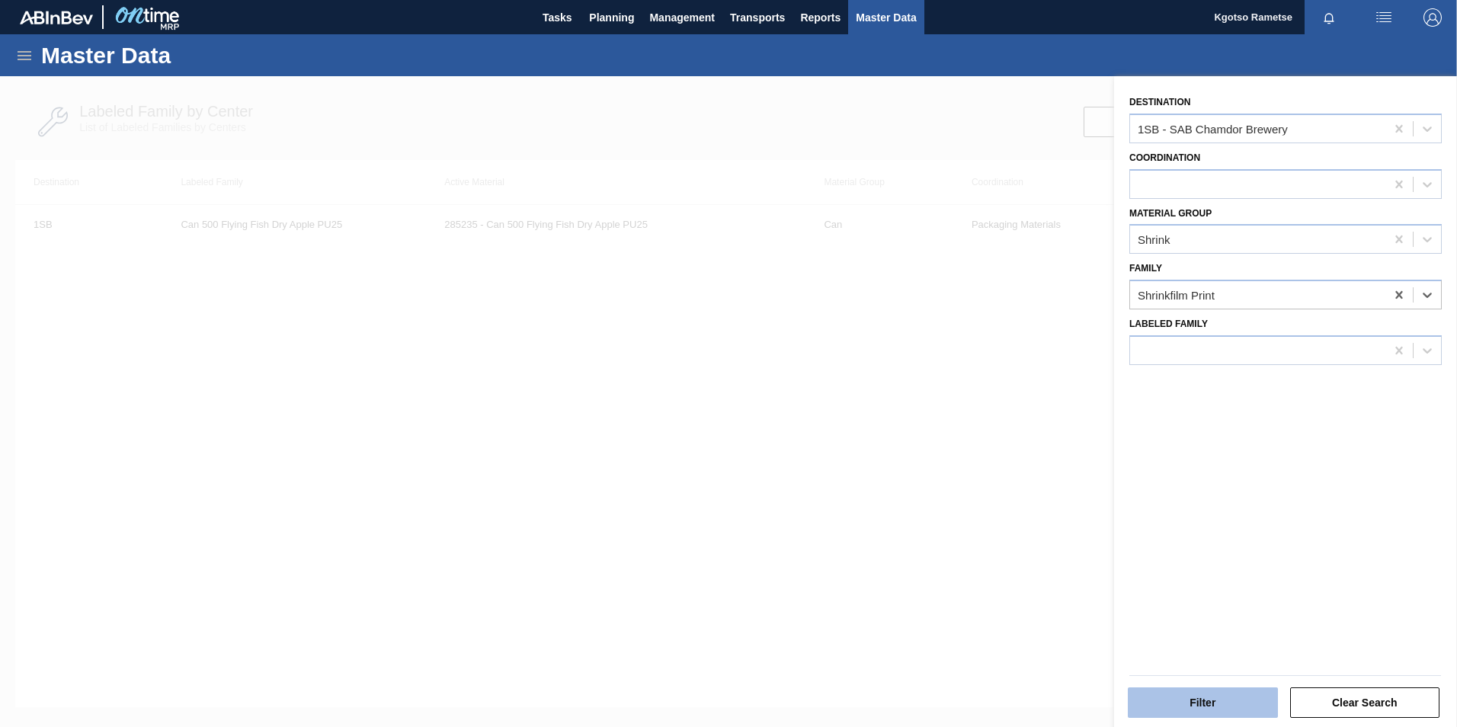
click at [1145, 696] on button "Filter" at bounding box center [1203, 702] width 150 height 30
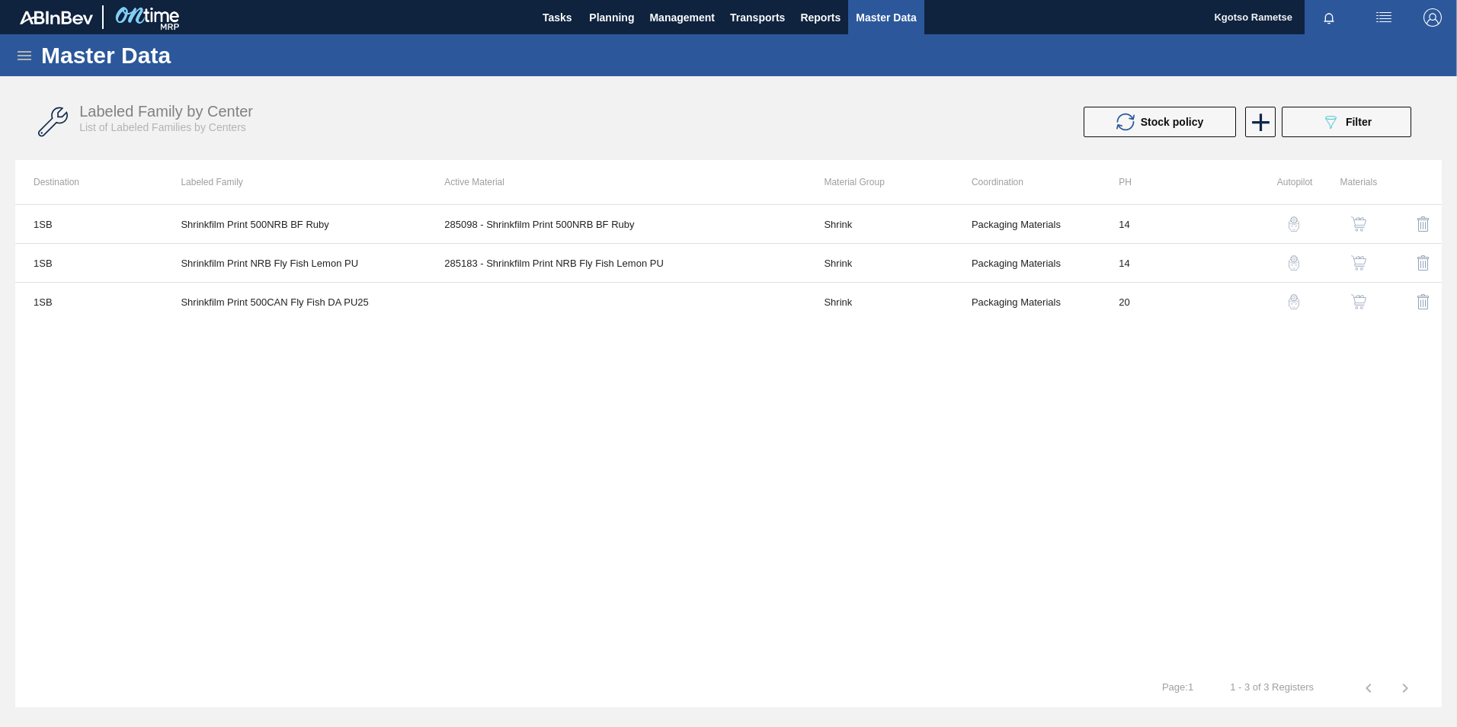
click at [1356, 301] on img "button" at bounding box center [1358, 301] width 15 height 15
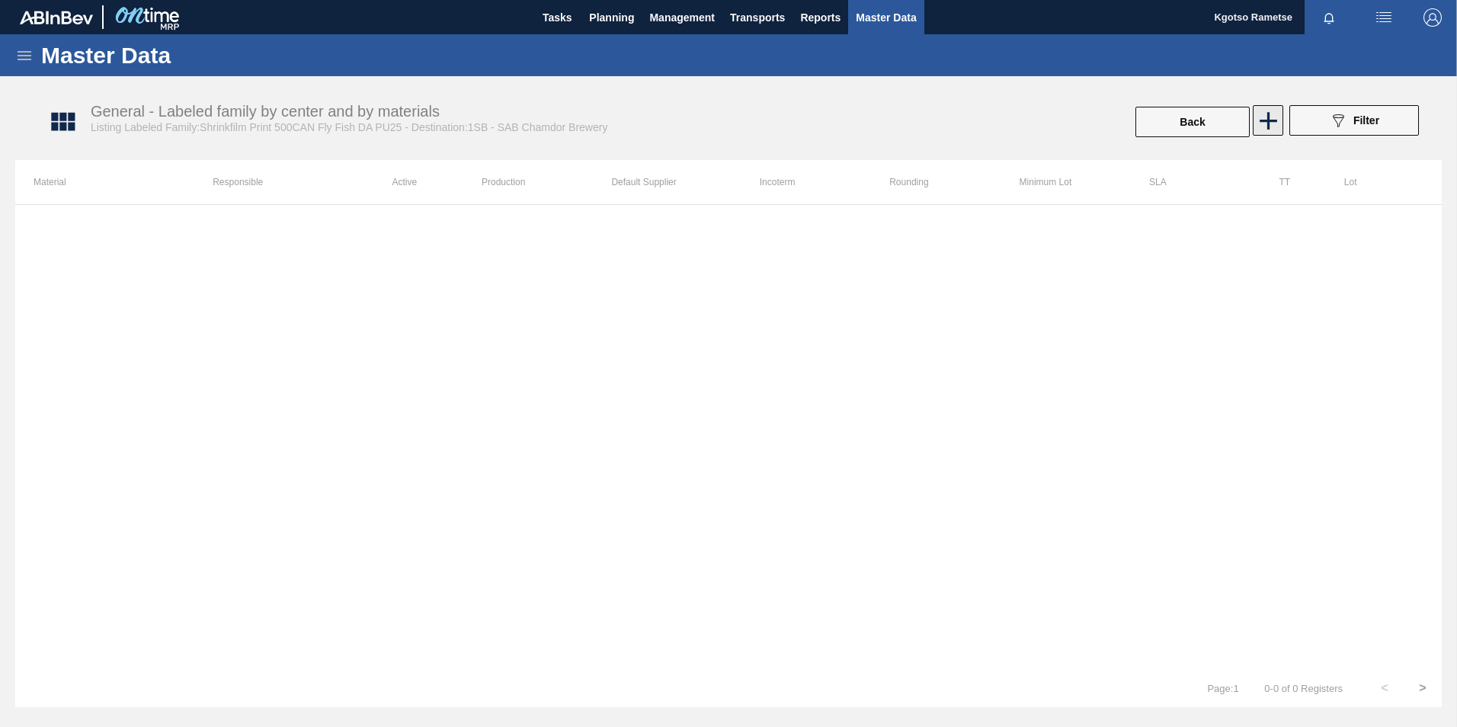
click at [1262, 124] on icon at bounding box center [1269, 121] width 30 height 30
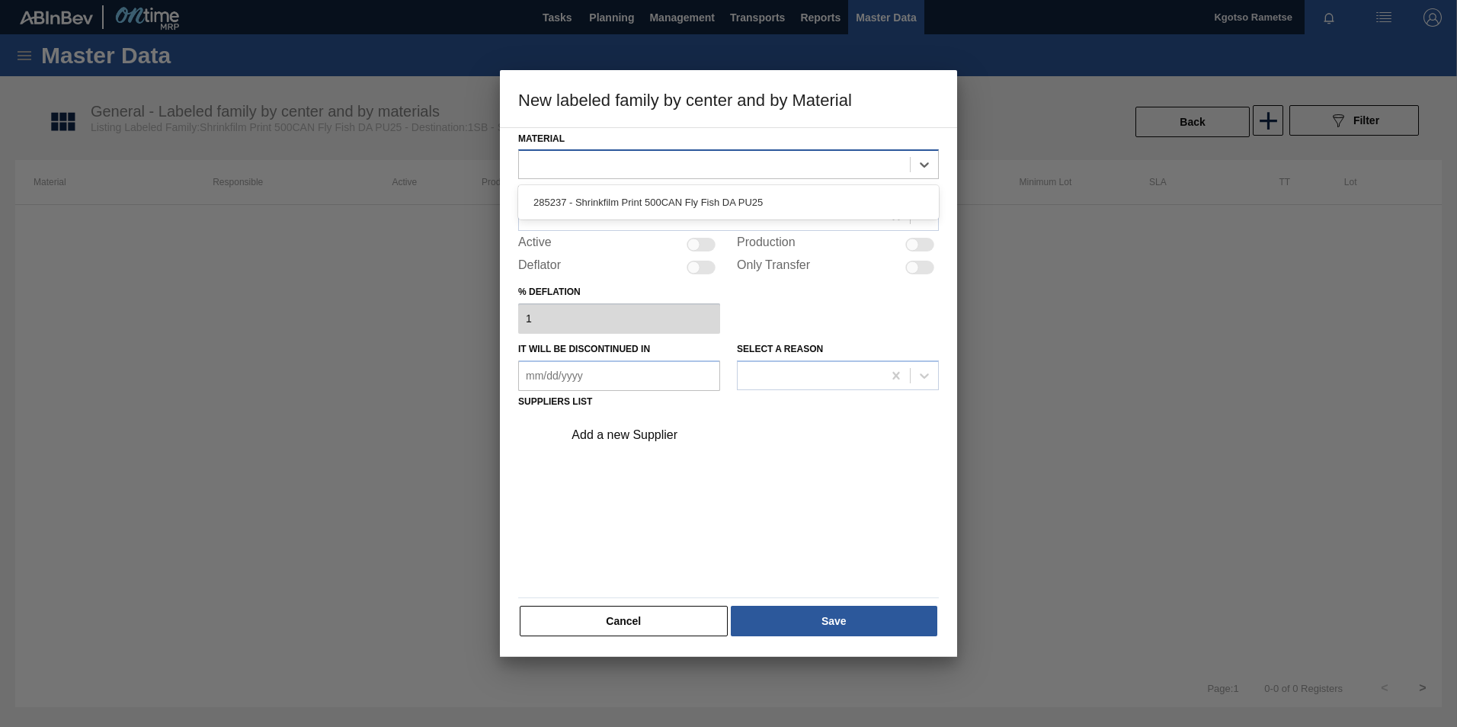
click at [680, 174] on div at bounding box center [714, 165] width 391 height 22
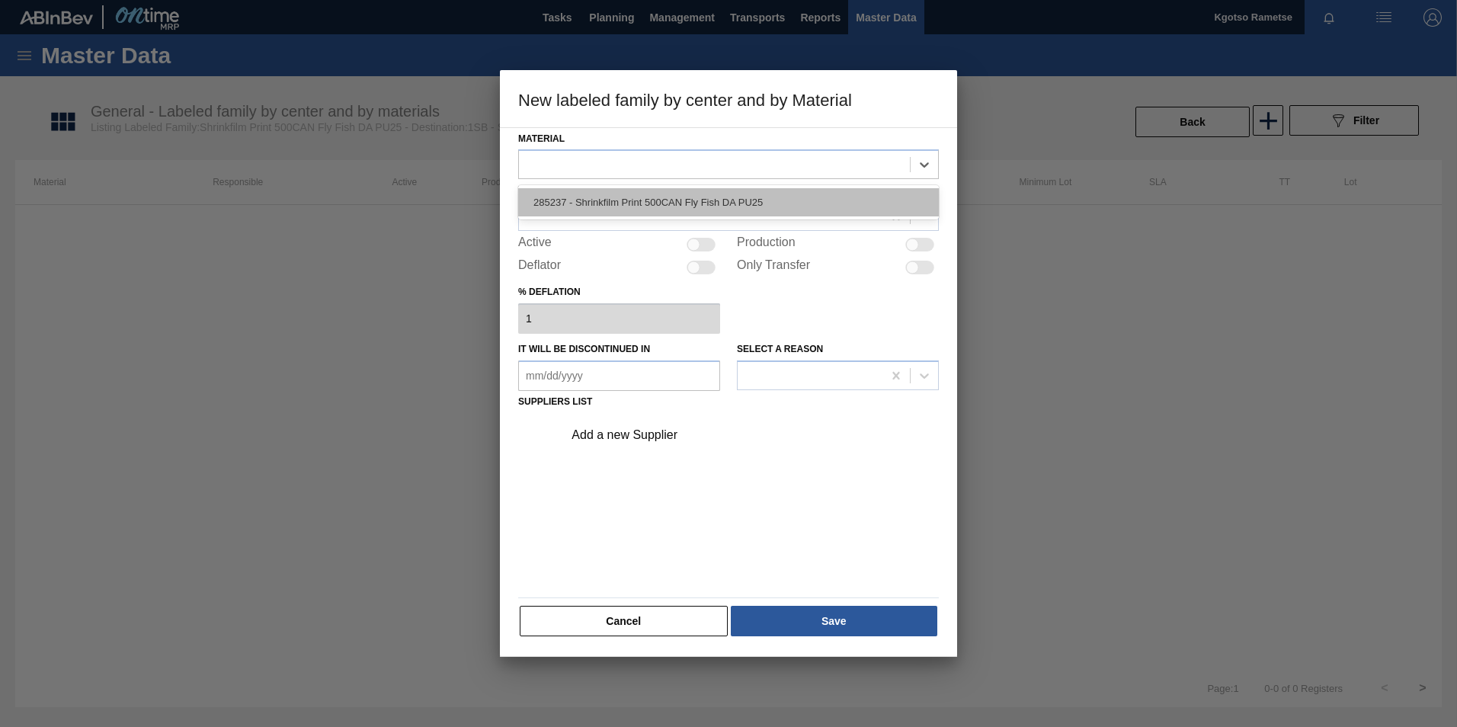
click at [673, 194] on div "285237 - Shrinkfilm Print 500CAN Fly Fish DA PU25" at bounding box center [728, 202] width 421 height 28
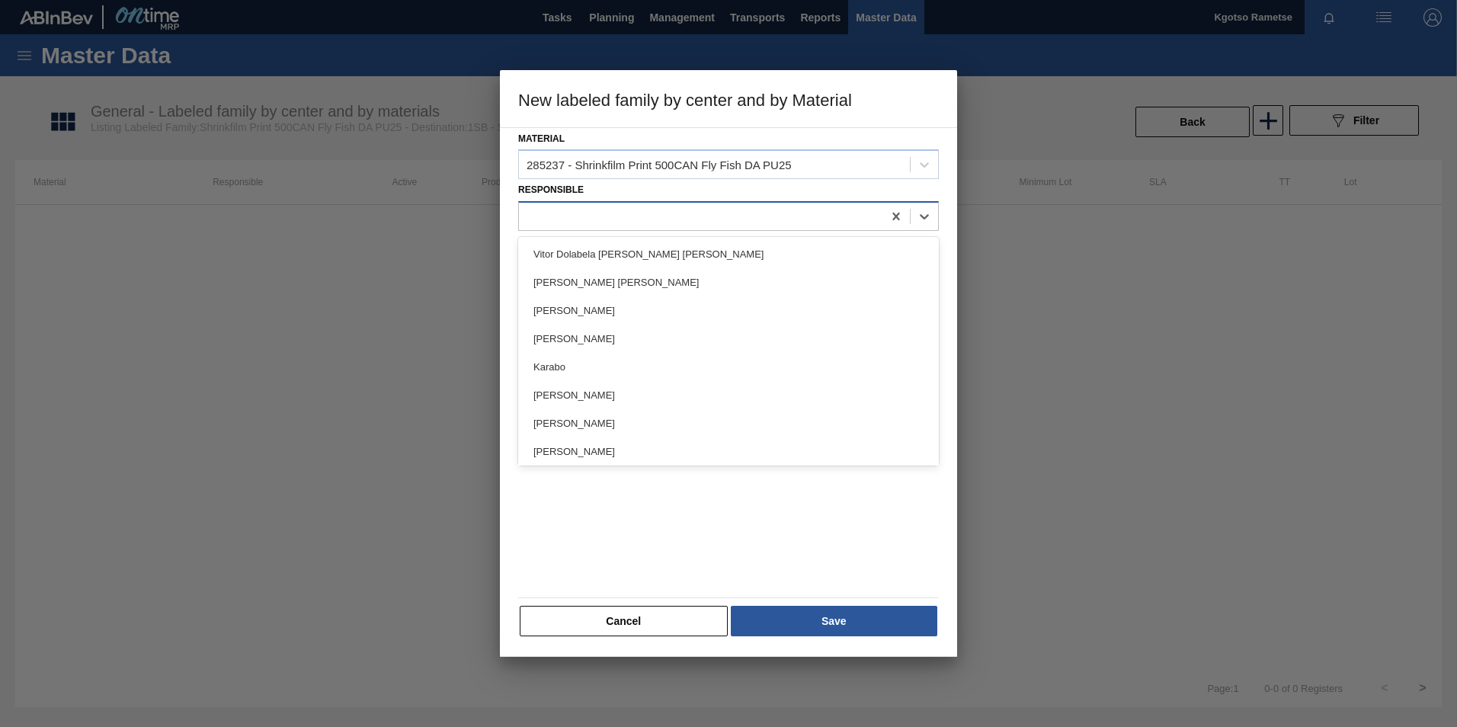
click at [668, 206] on div at bounding box center [700, 217] width 363 height 22
type input "kgot"
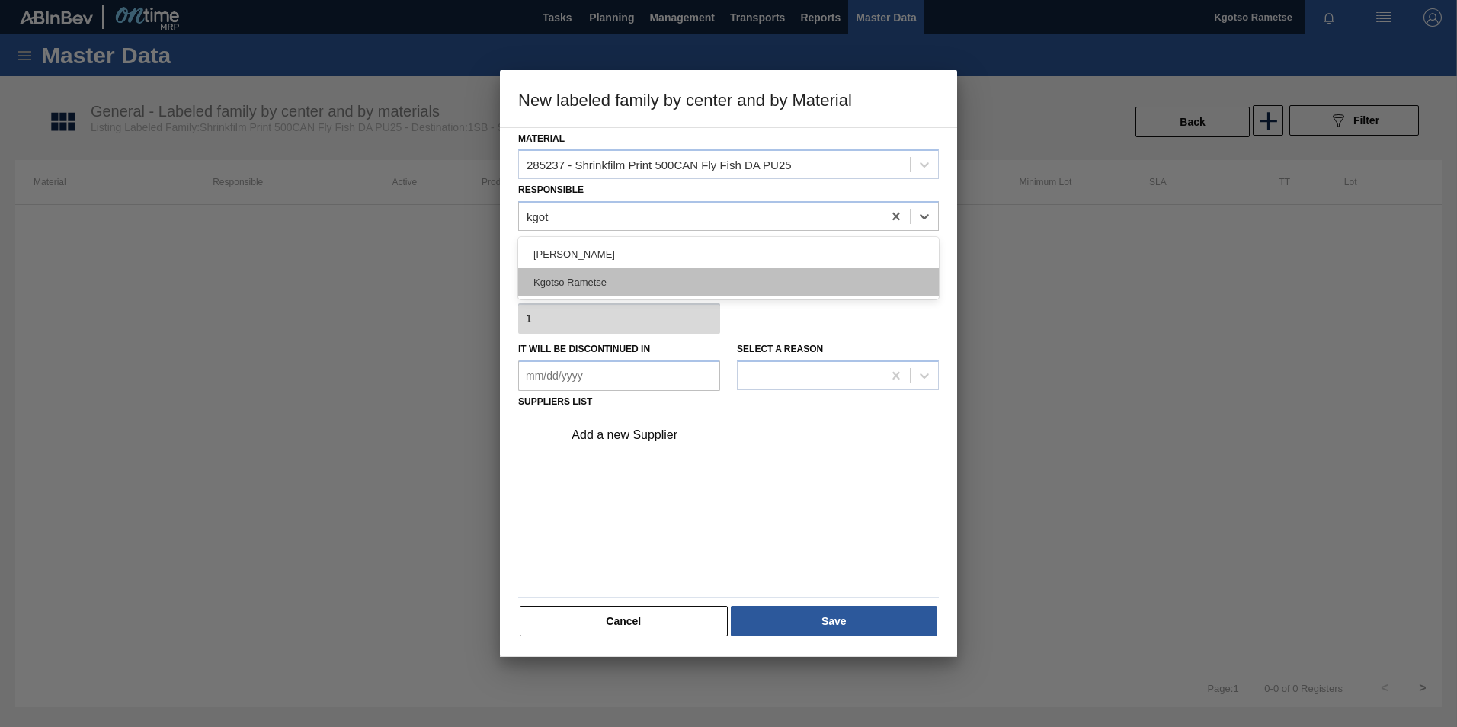
click at [631, 283] on div "Kgotso Rametse" at bounding box center [728, 282] width 421 height 28
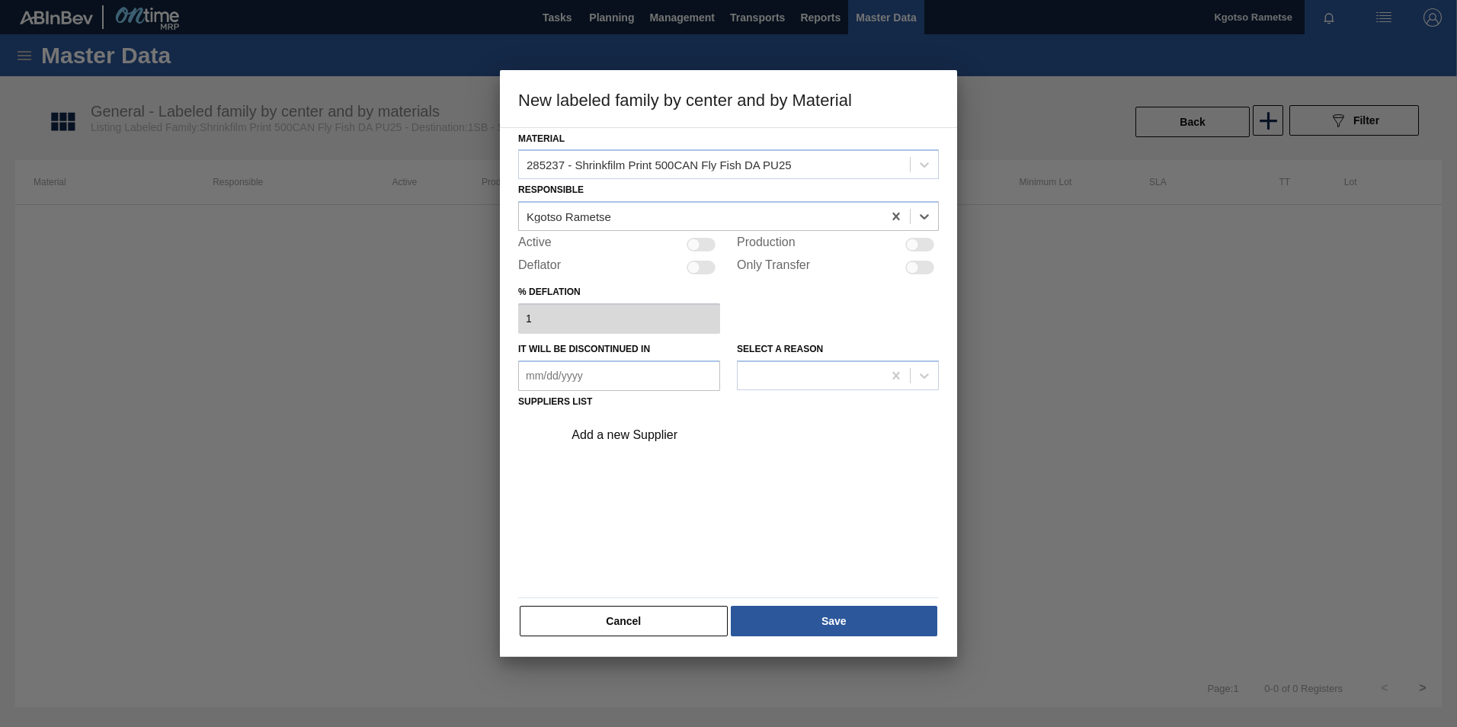
click at [697, 246] on div at bounding box center [693, 245] width 13 height 13
checkbox input "true"
click at [661, 432] on div "Add a new Supplier" at bounding box center [721, 435] width 299 height 14
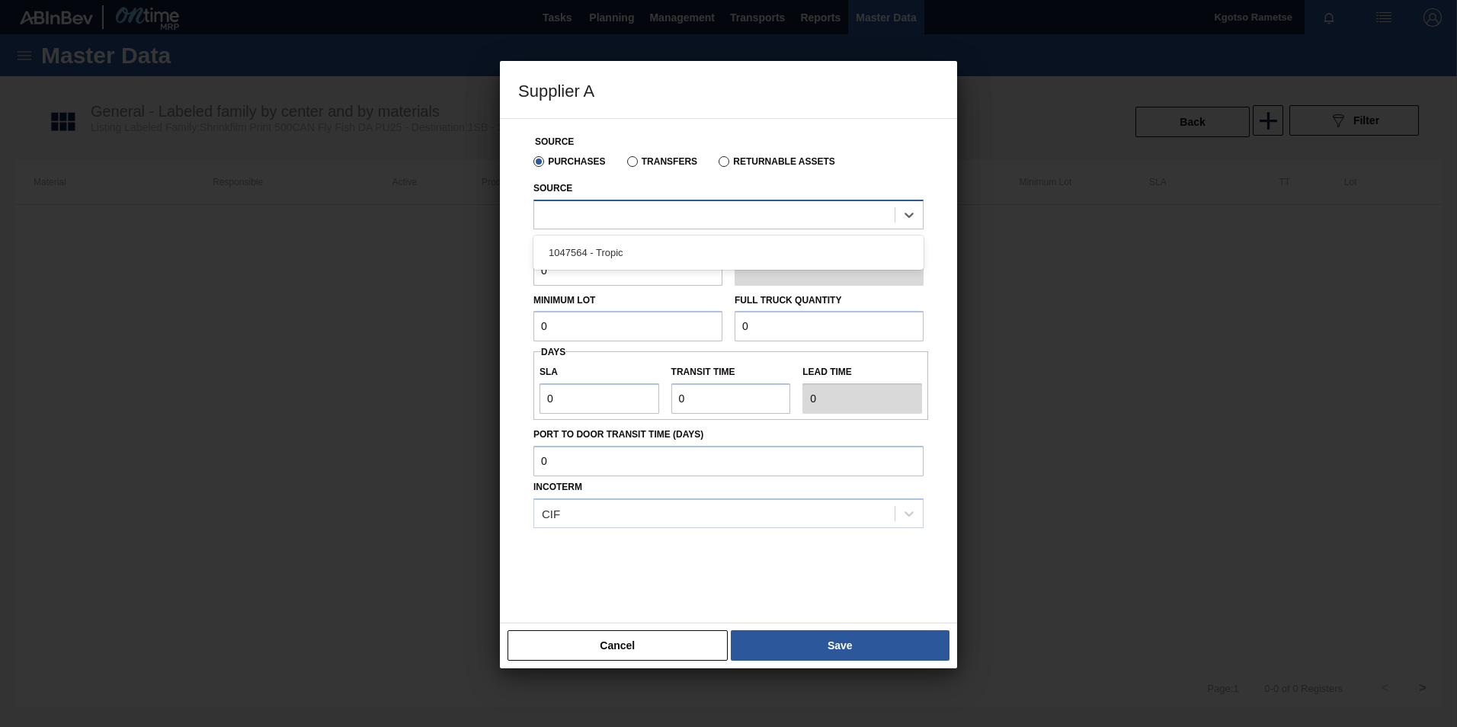
click at [594, 210] on div at bounding box center [714, 214] width 360 height 22
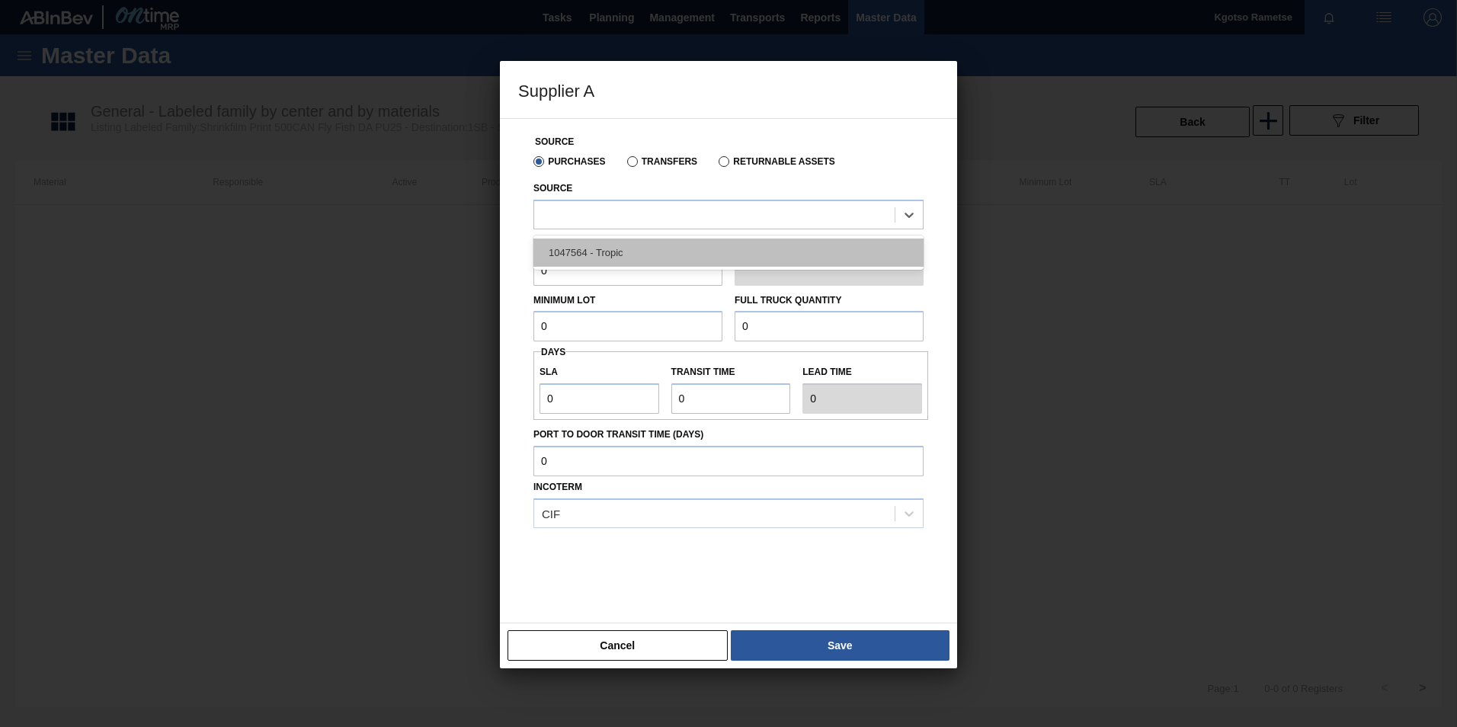
click at [587, 240] on div "1047564 - Tropic" at bounding box center [728, 253] width 390 height 28
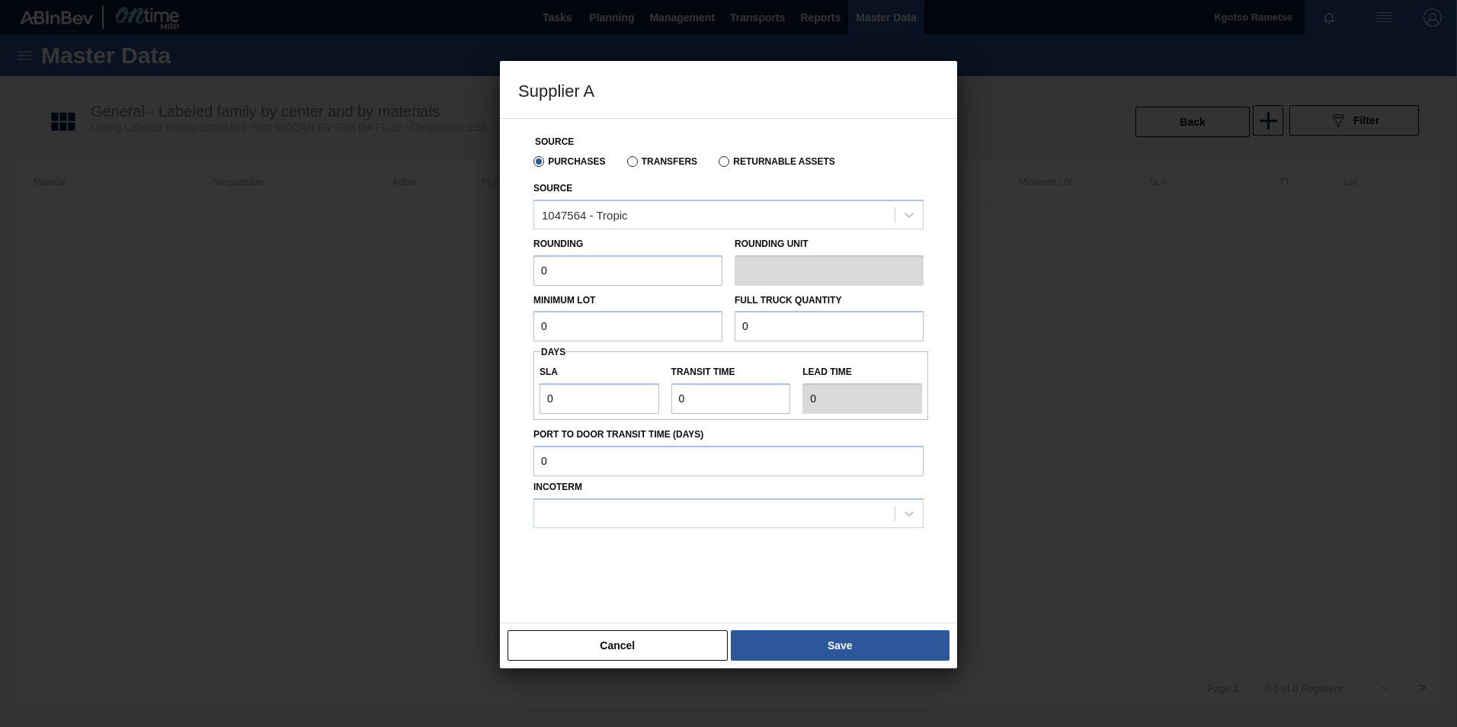
drag, startPoint x: 572, startPoint y: 261, endPoint x: 440, endPoint y: 277, distance: 132.7
click at [440, 277] on div "Supplier A Source Purchases Transfers Returnable Assets Source 1047564 - Tropic…" at bounding box center [728, 363] width 1457 height 727
type input "1"
drag, startPoint x: 549, startPoint y: 332, endPoint x: 479, endPoint y: 330, distance: 70.1
click at [479, 330] on div "Supplier A Source Purchases Transfers Returnable Assets Source 1047564 - Tropic…" at bounding box center [728, 363] width 1457 height 727
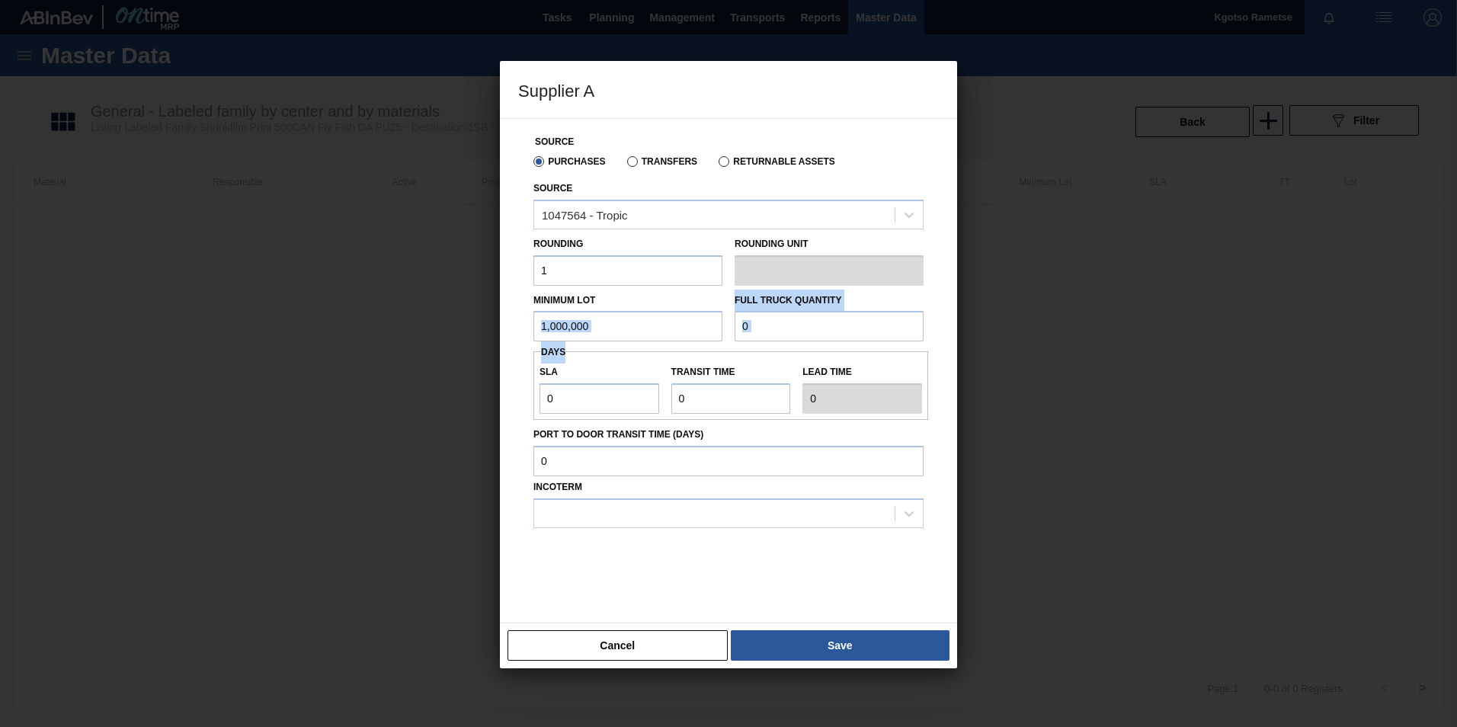
drag, startPoint x: 811, startPoint y: 344, endPoint x: 594, endPoint y: 318, distance: 218.7
click at [594, 318] on div "Source Purchases Transfers Returnable Assets Source 1047564 - Tropic Rounding 1…" at bounding box center [728, 361] width 421 height 485
type input "NaN"
click at [756, 335] on input "0" at bounding box center [829, 326] width 189 height 30
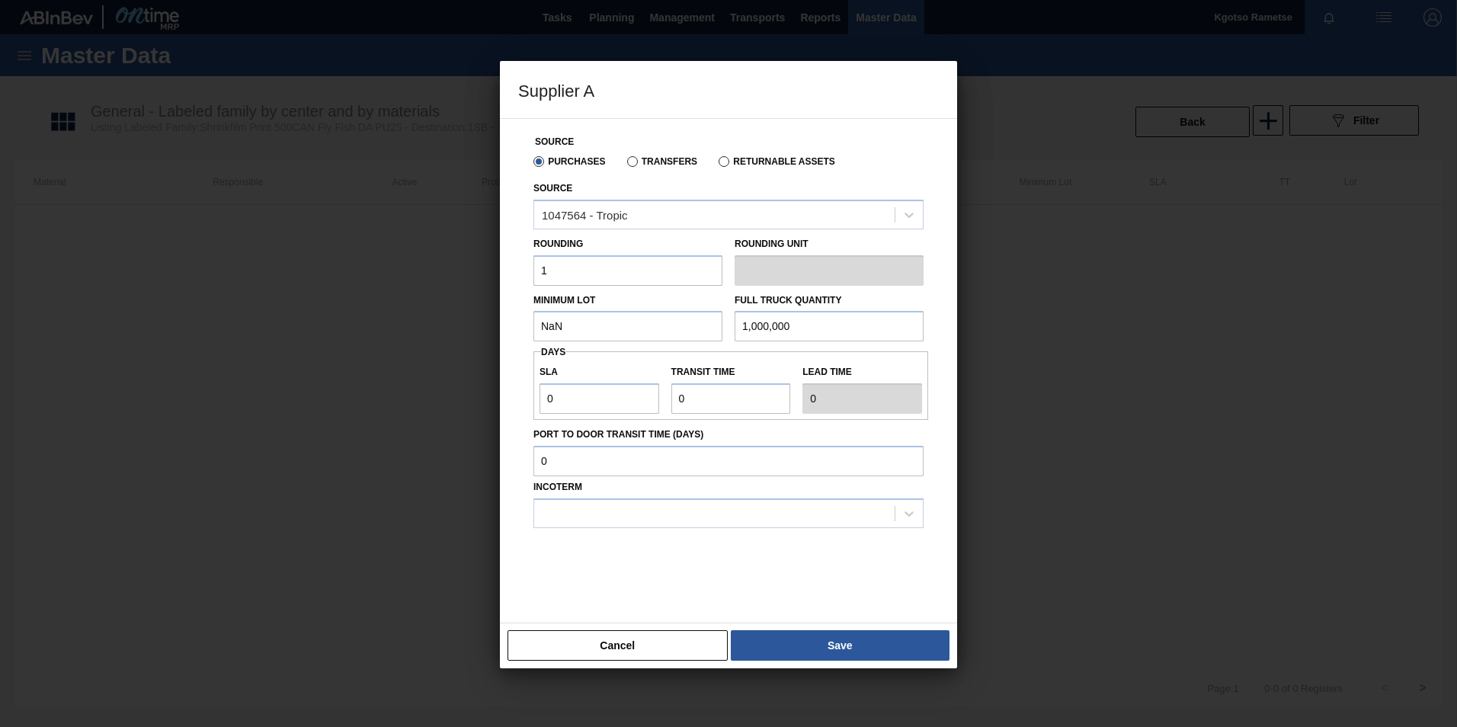
type input "1,000,000"
click at [568, 335] on input "NaN" at bounding box center [627, 326] width 189 height 30
type input "1,000,000"
drag, startPoint x: 561, startPoint y: 406, endPoint x: 506, endPoint y: 403, distance: 54.9
click at [506, 403] on div "Source Purchases Transfers Returnable Assets Source 1047564 - Tropic Rounding 1…" at bounding box center [728, 370] width 457 height 505
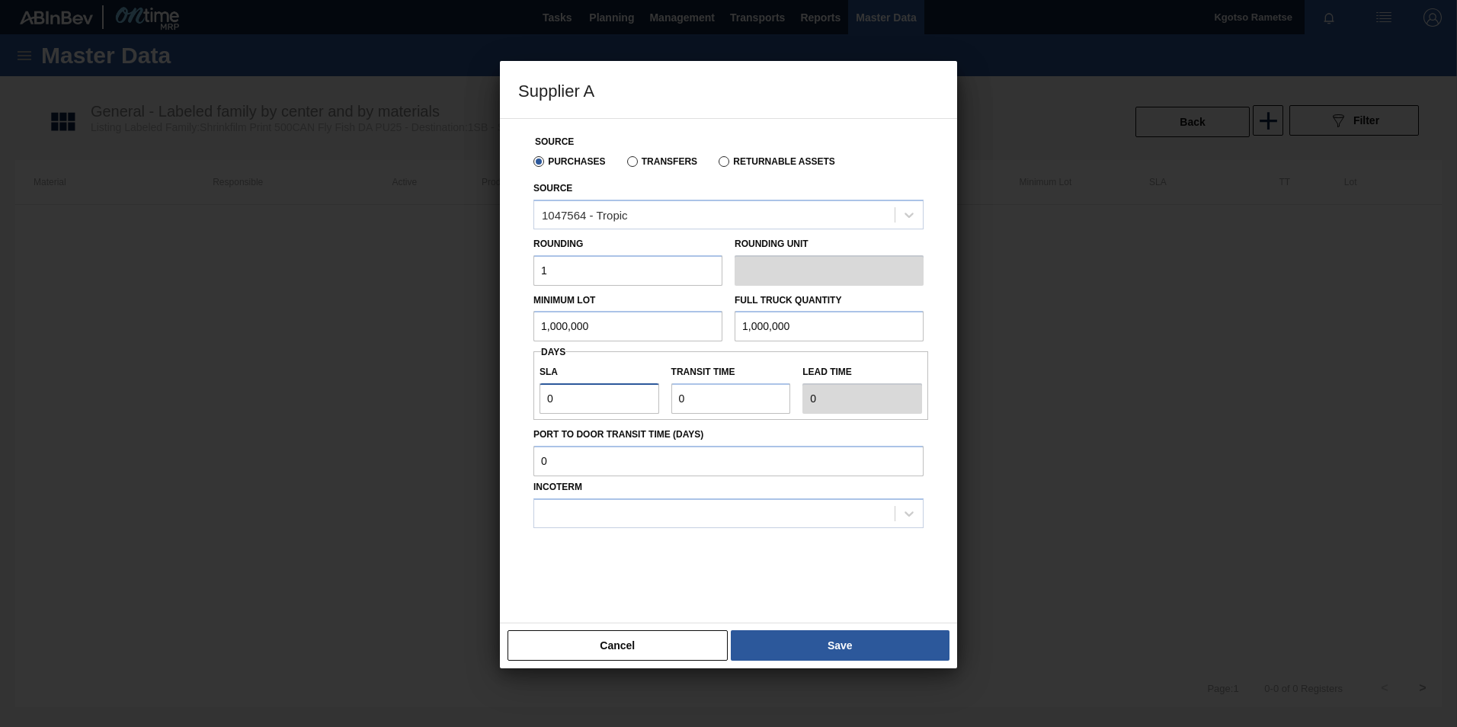
type input "1"
drag, startPoint x: 705, startPoint y: 401, endPoint x: 482, endPoint y: 420, distance: 224.1
click at [482, 420] on div "Supplier A Source Purchases Transfers Returnable Assets Source 1047564 - Tropic…" at bounding box center [728, 363] width 1457 height 727
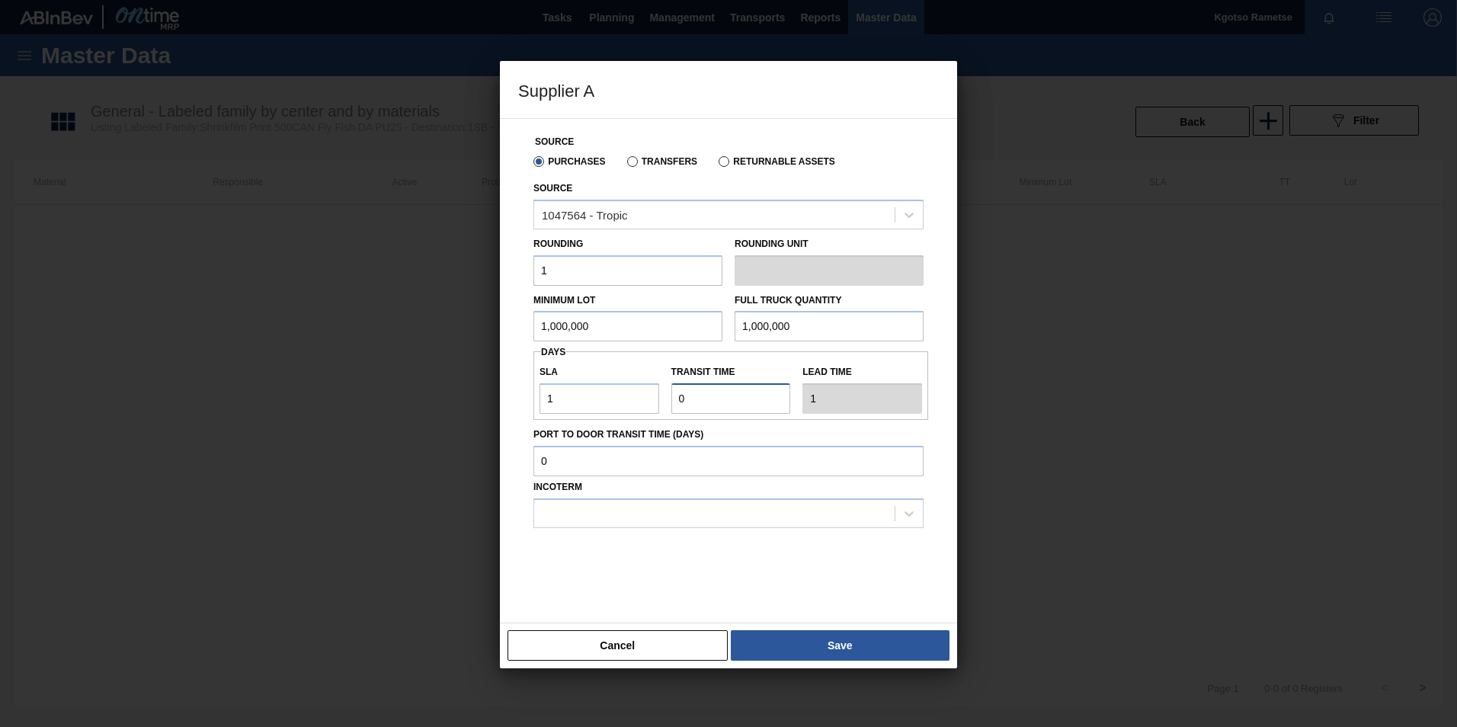
type input "1"
type input "2"
type input "1"
click at [579, 517] on div at bounding box center [714, 513] width 360 height 22
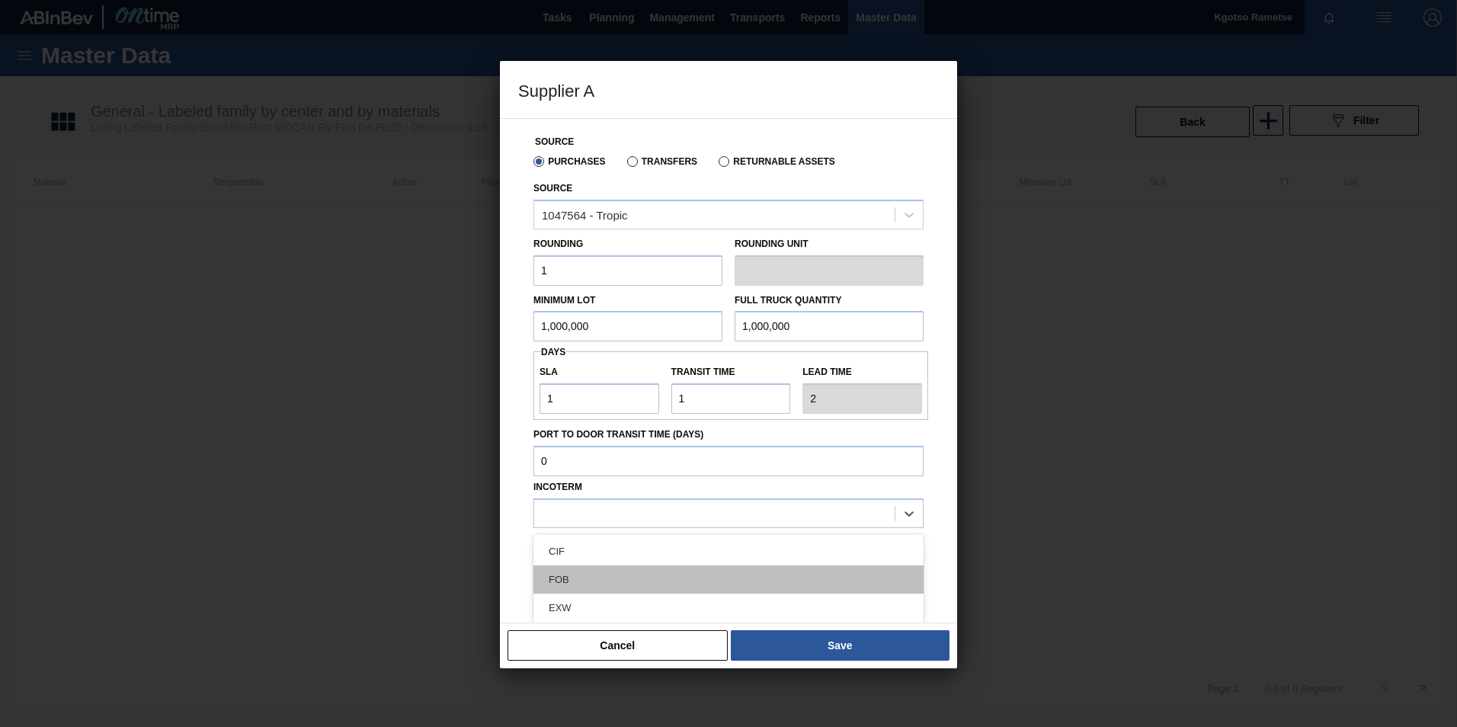
click at [600, 588] on div "FOB" at bounding box center [728, 579] width 390 height 28
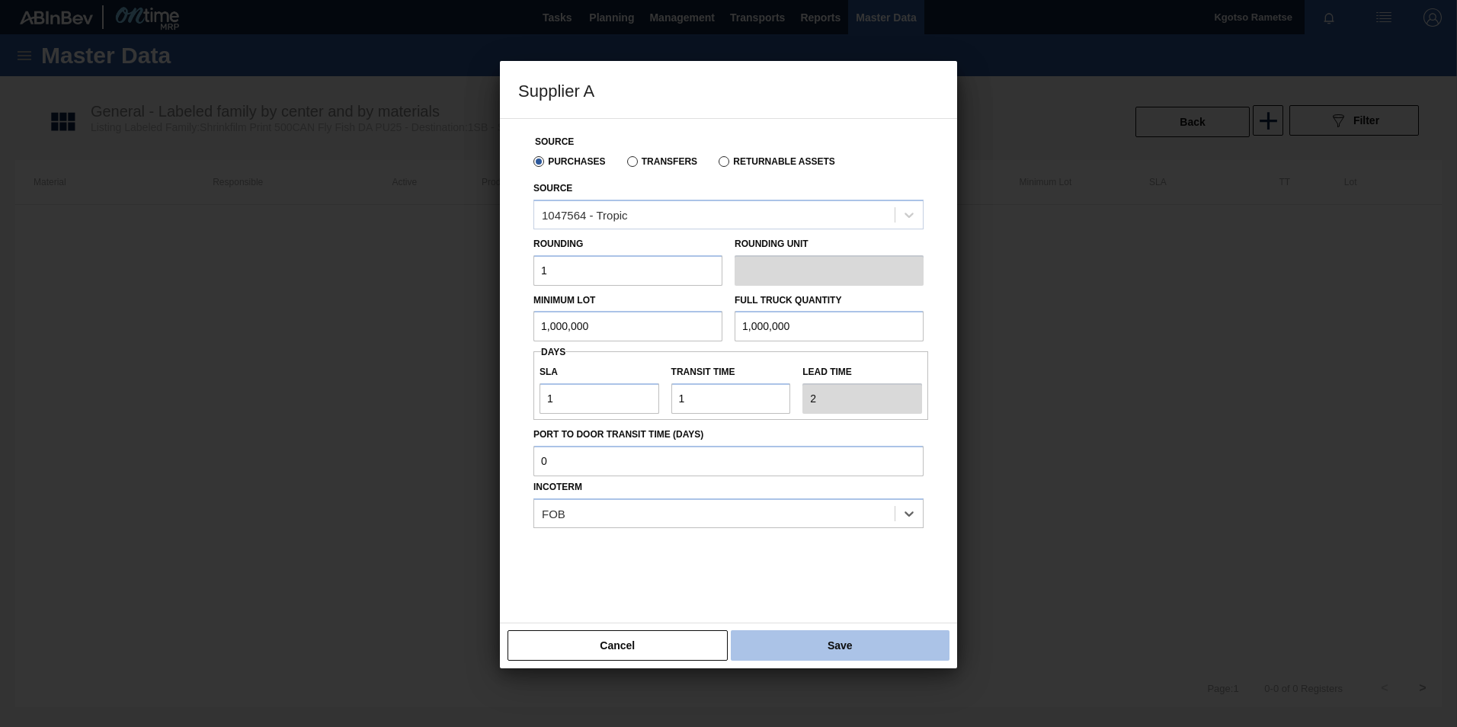
click at [828, 636] on button "Save" at bounding box center [840, 645] width 219 height 30
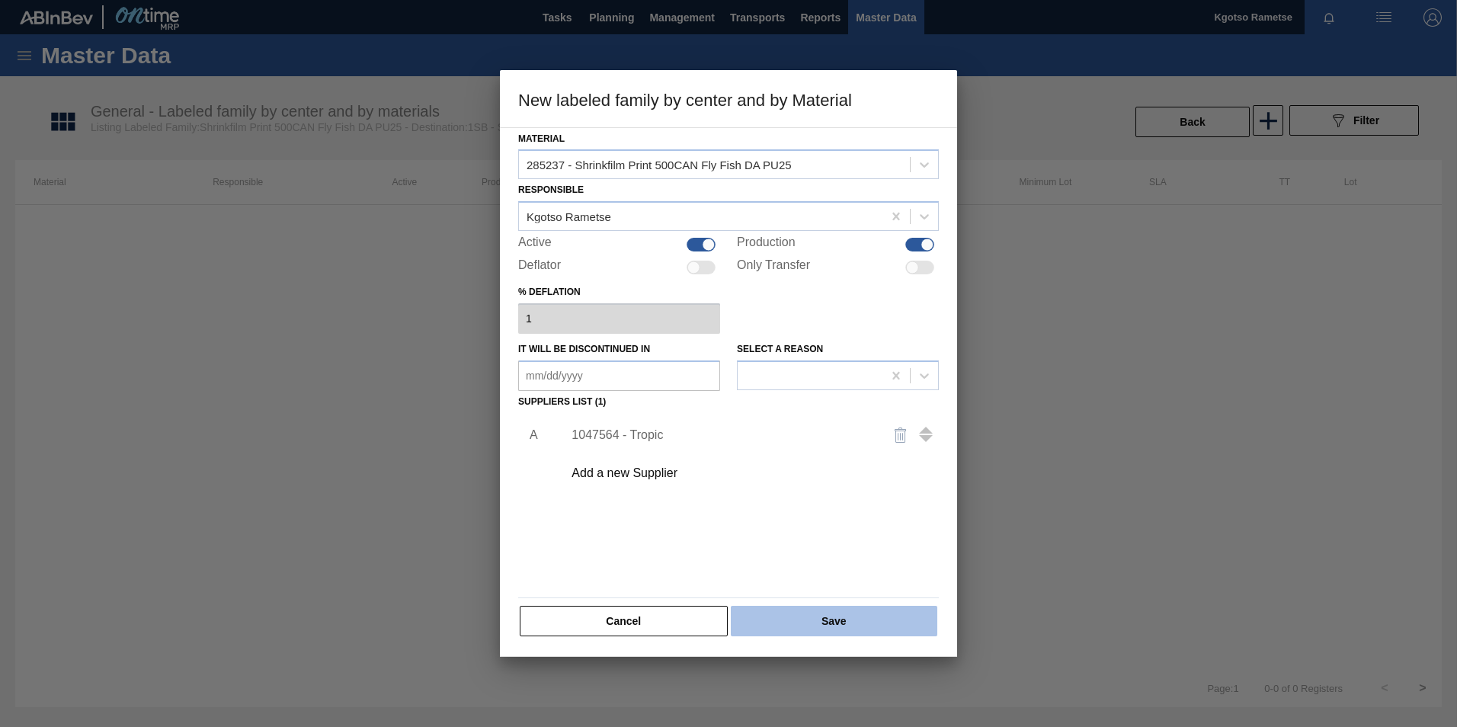
click at [832, 621] on button "Save" at bounding box center [834, 621] width 207 height 30
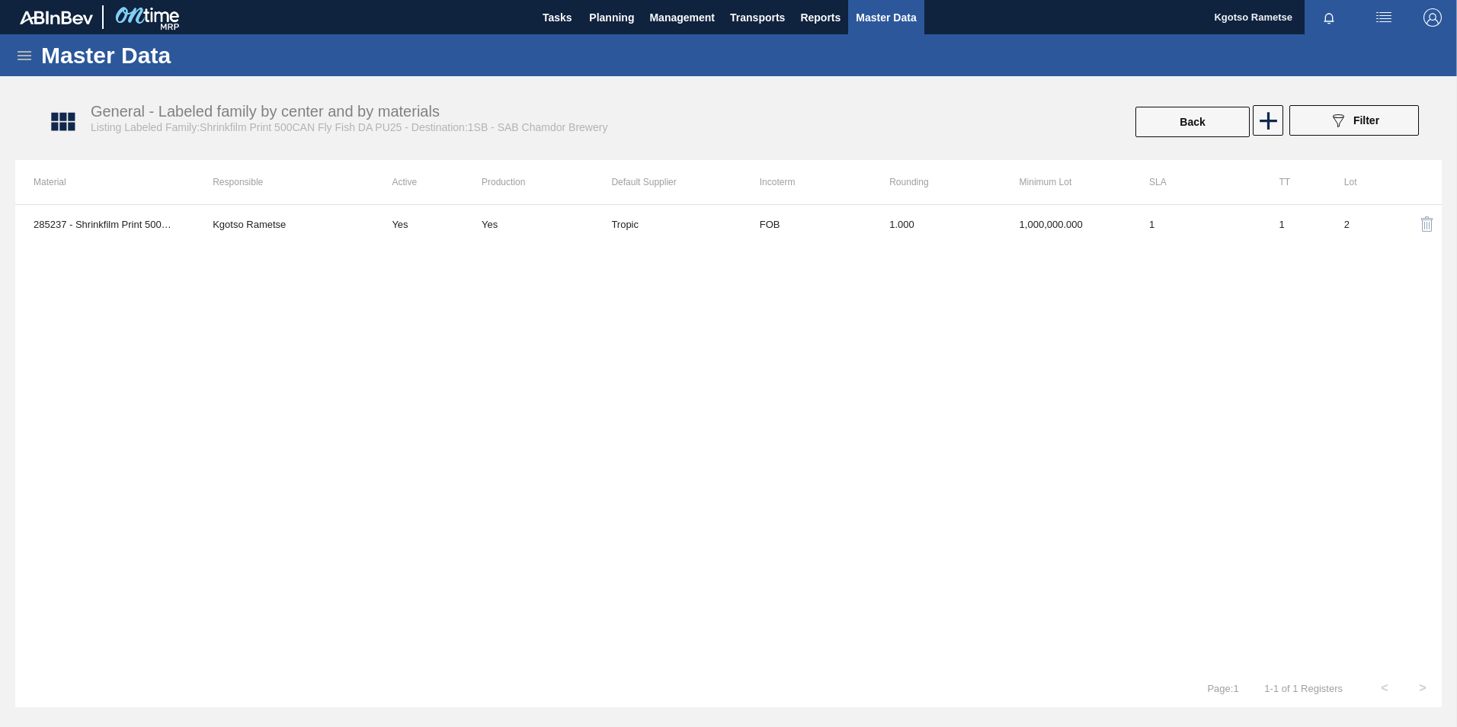
click at [32, 48] on icon at bounding box center [24, 55] width 18 height 18
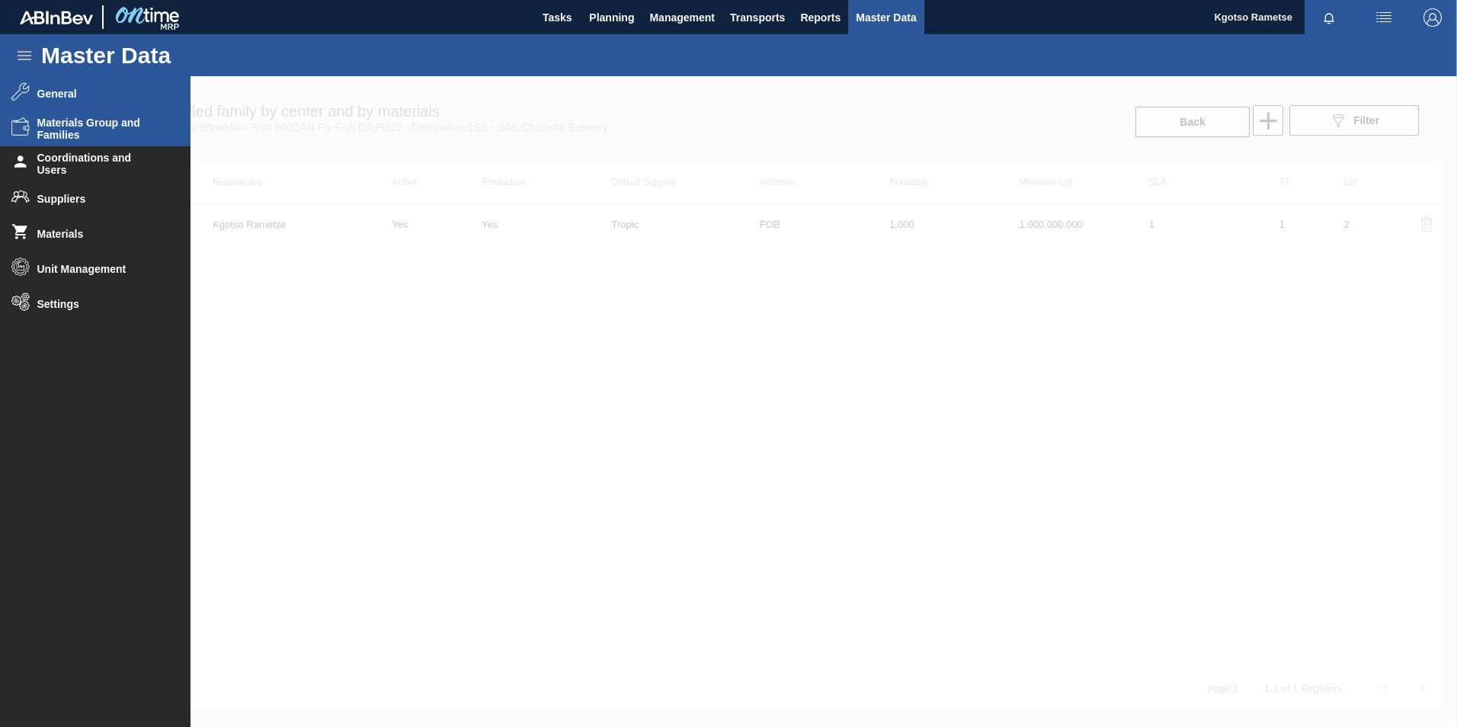
click at [60, 122] on span "Materials Group and Families" at bounding box center [100, 129] width 126 height 24
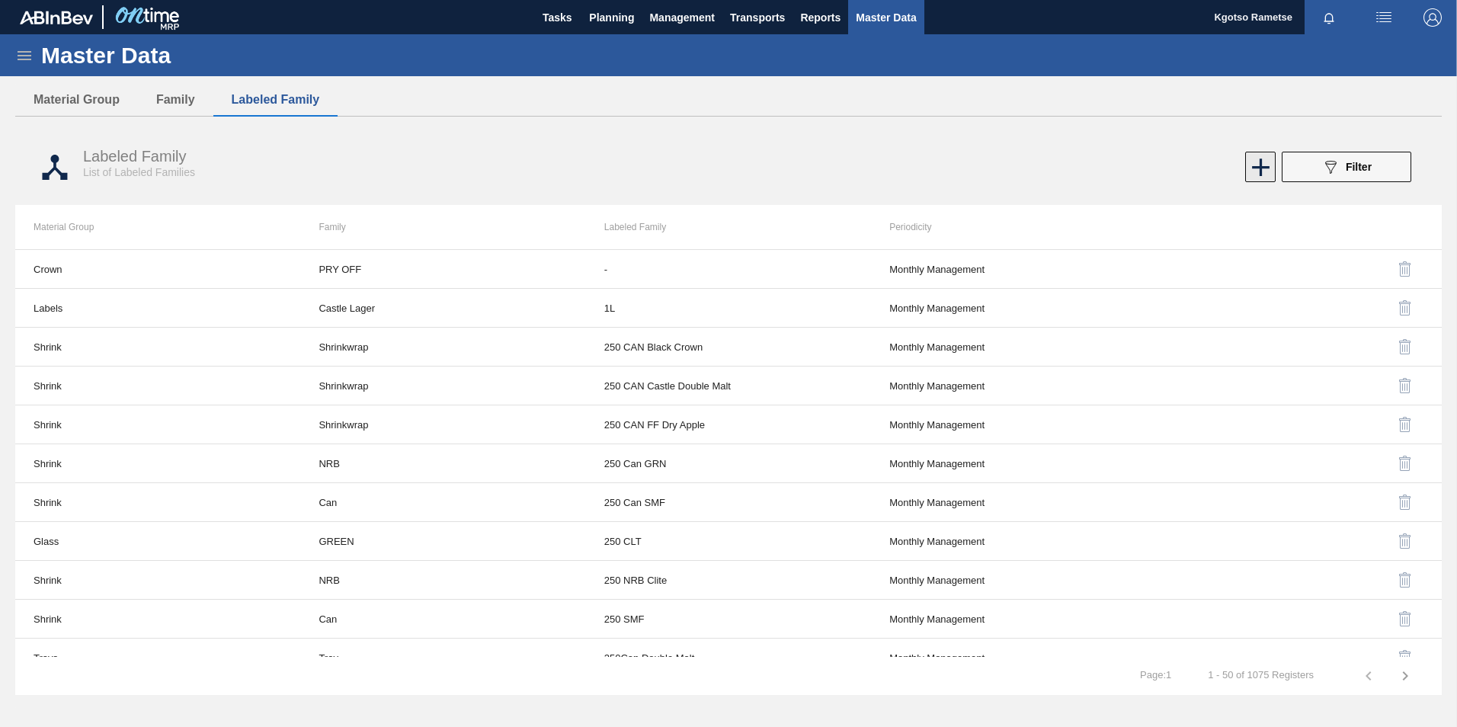
click at [1246, 165] on icon at bounding box center [1261, 167] width 30 height 30
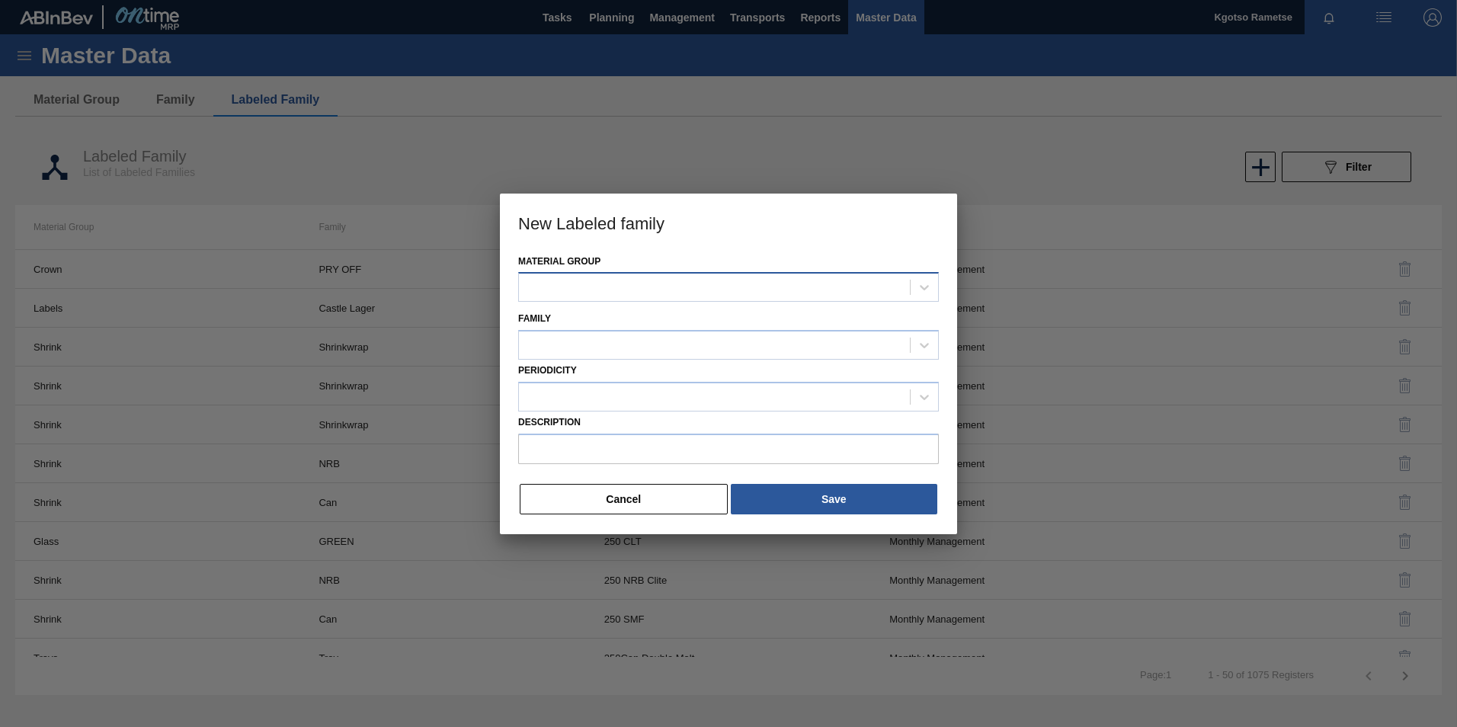
click at [649, 284] on div at bounding box center [714, 288] width 391 height 22
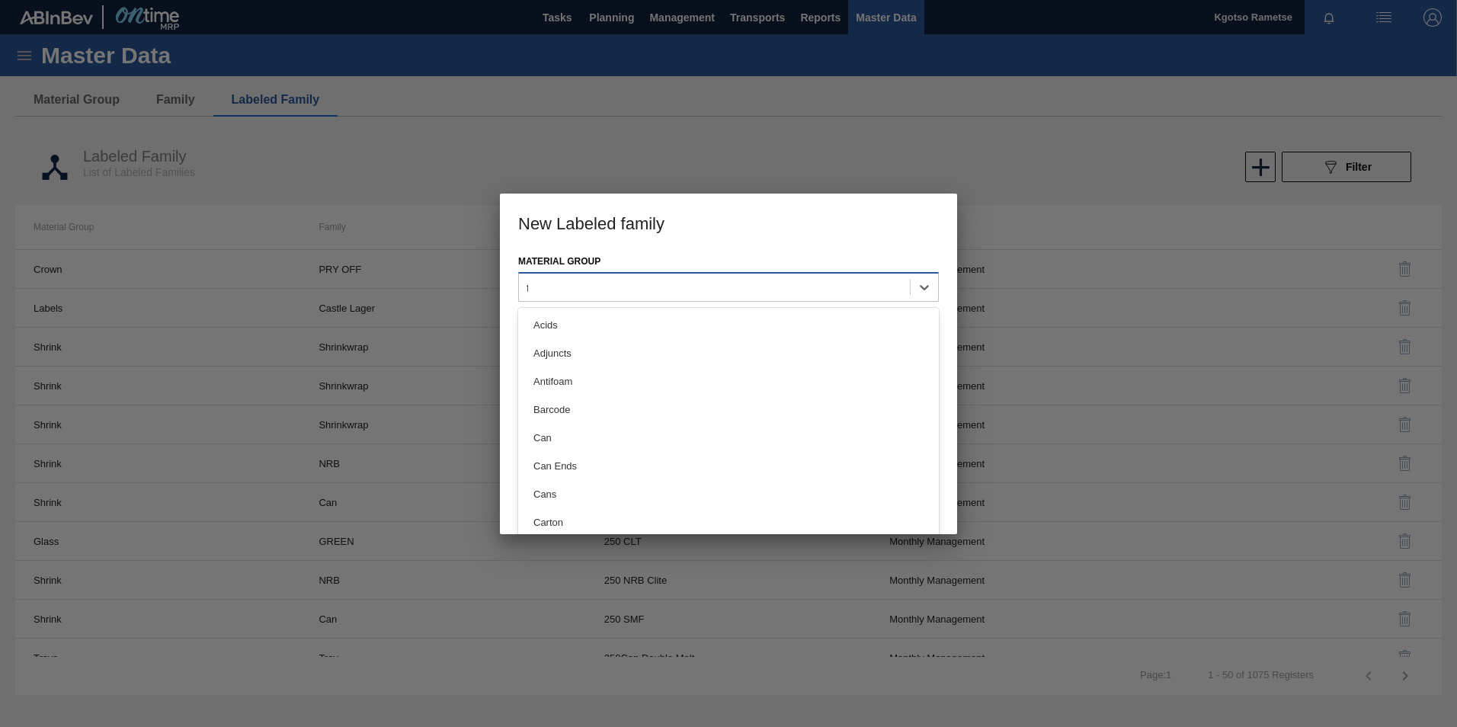
type Group "tr"
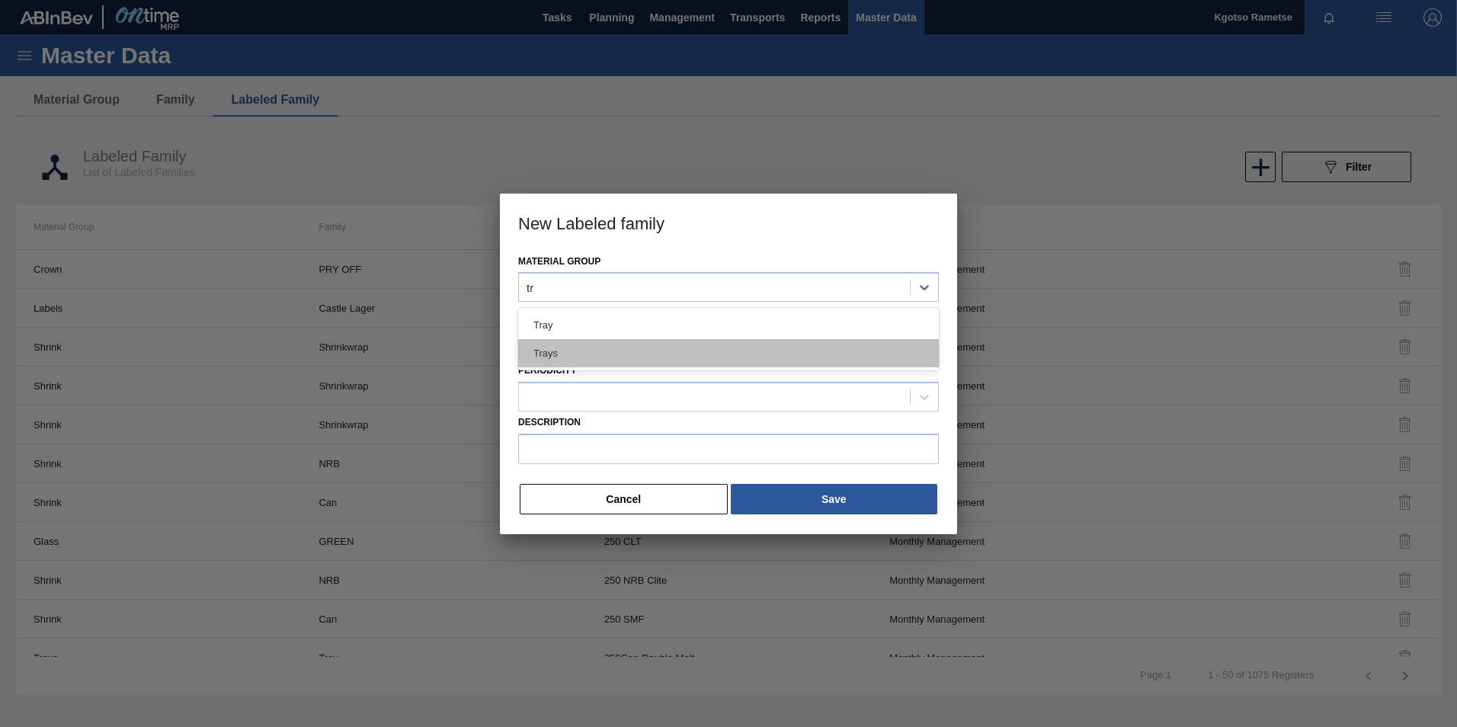
click at [575, 348] on div "Trays" at bounding box center [728, 353] width 421 height 28
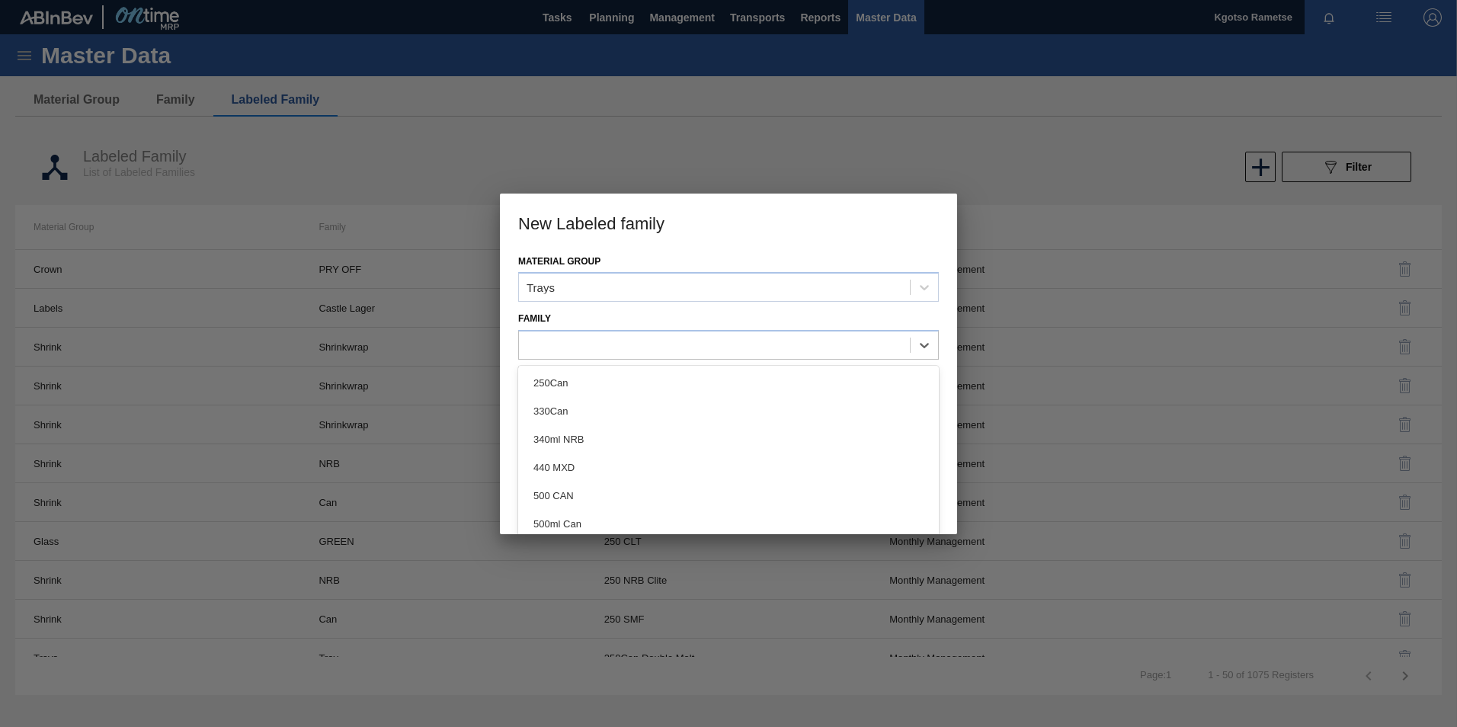
click at [575, 348] on div at bounding box center [714, 346] width 391 height 22
type input "50"
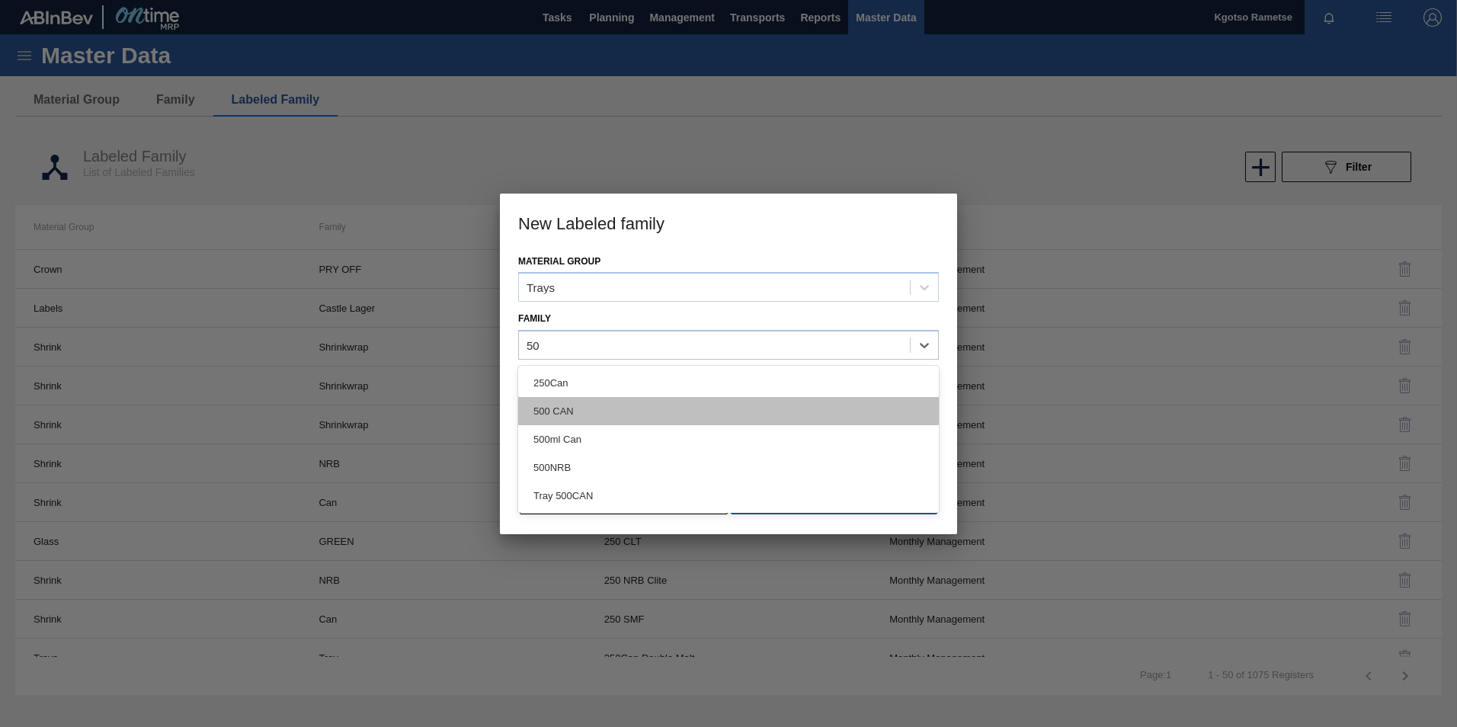
click at [567, 404] on div "500 CAN" at bounding box center [728, 411] width 421 height 28
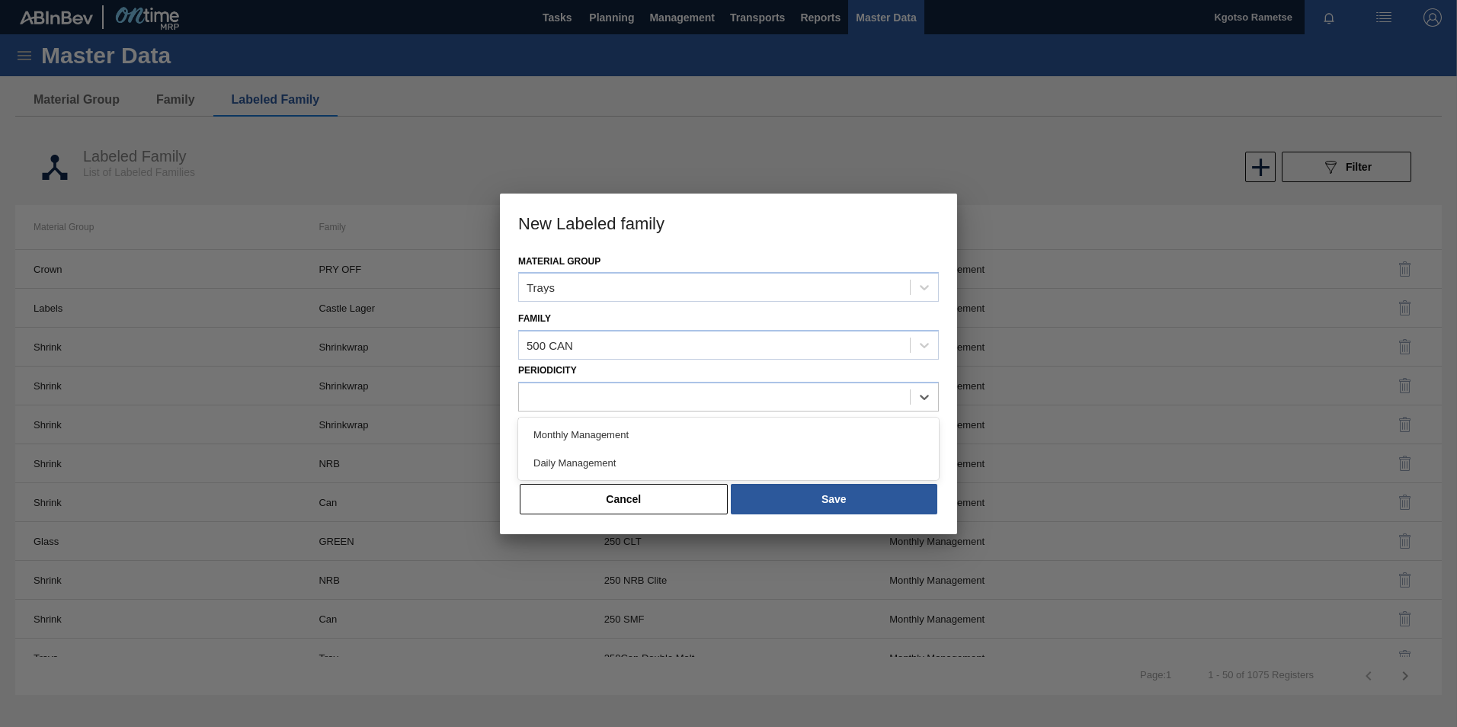
click at [567, 404] on div at bounding box center [714, 397] width 391 height 22
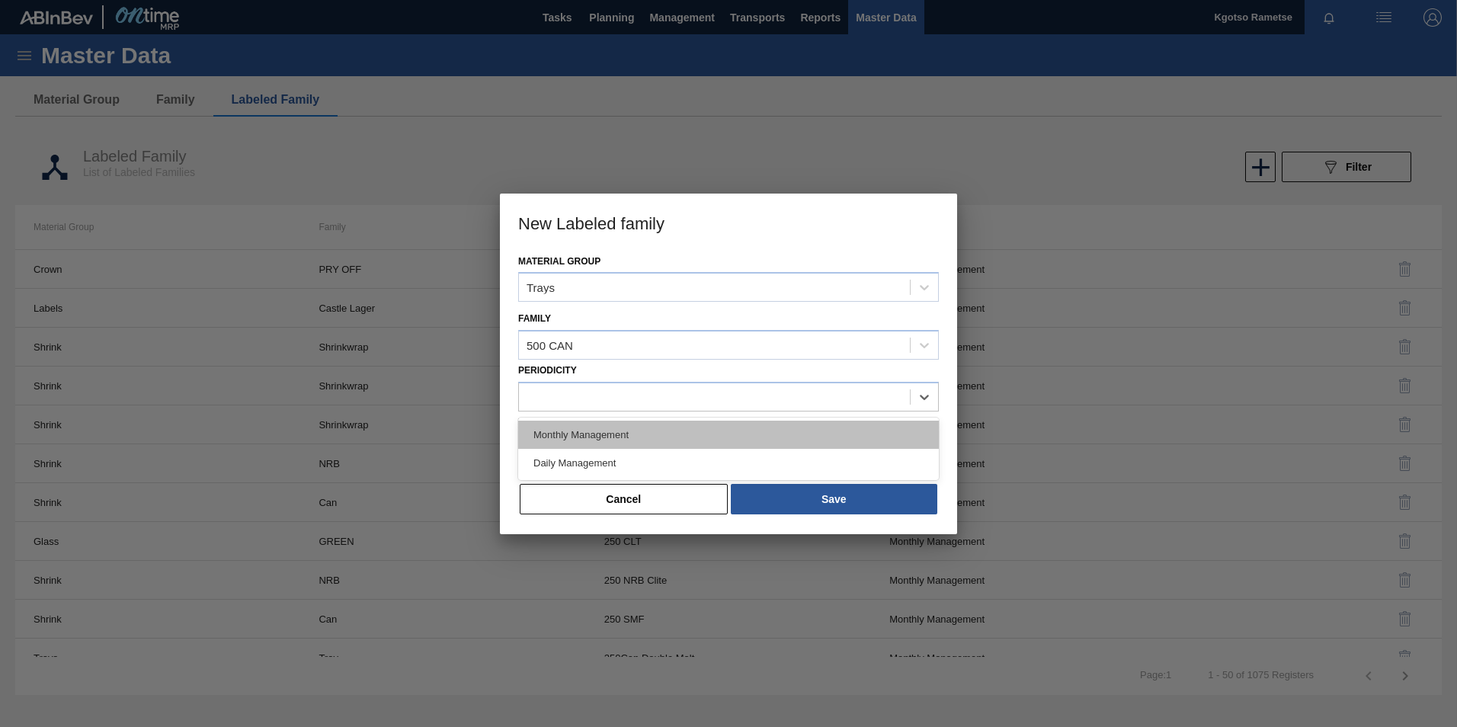
click at [568, 438] on div "Monthly Management" at bounding box center [728, 435] width 421 height 28
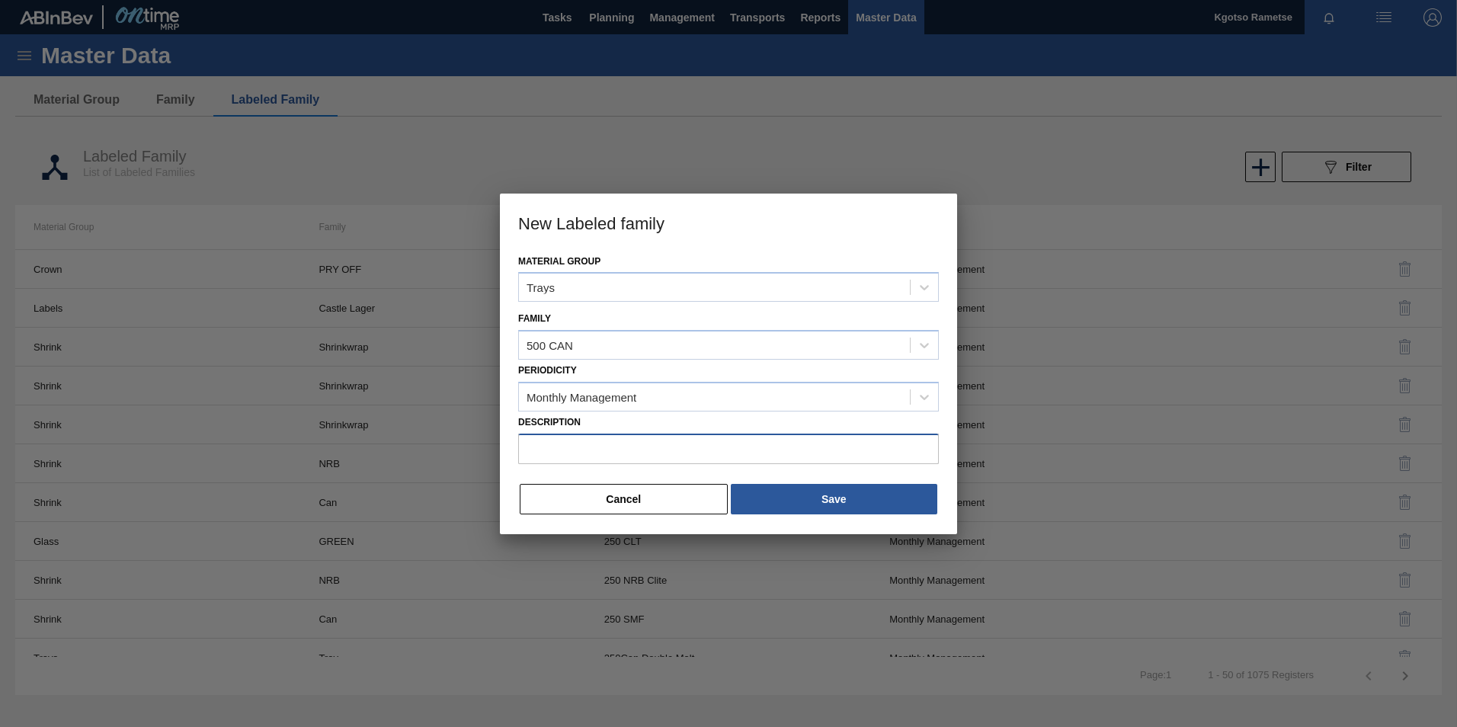
click at [612, 456] on input "Description" at bounding box center [728, 449] width 421 height 30
paste input "Tray 500CAN Flying Fish DA PU25"
type input "Tray 500CAN Flying Fish DA PU25"
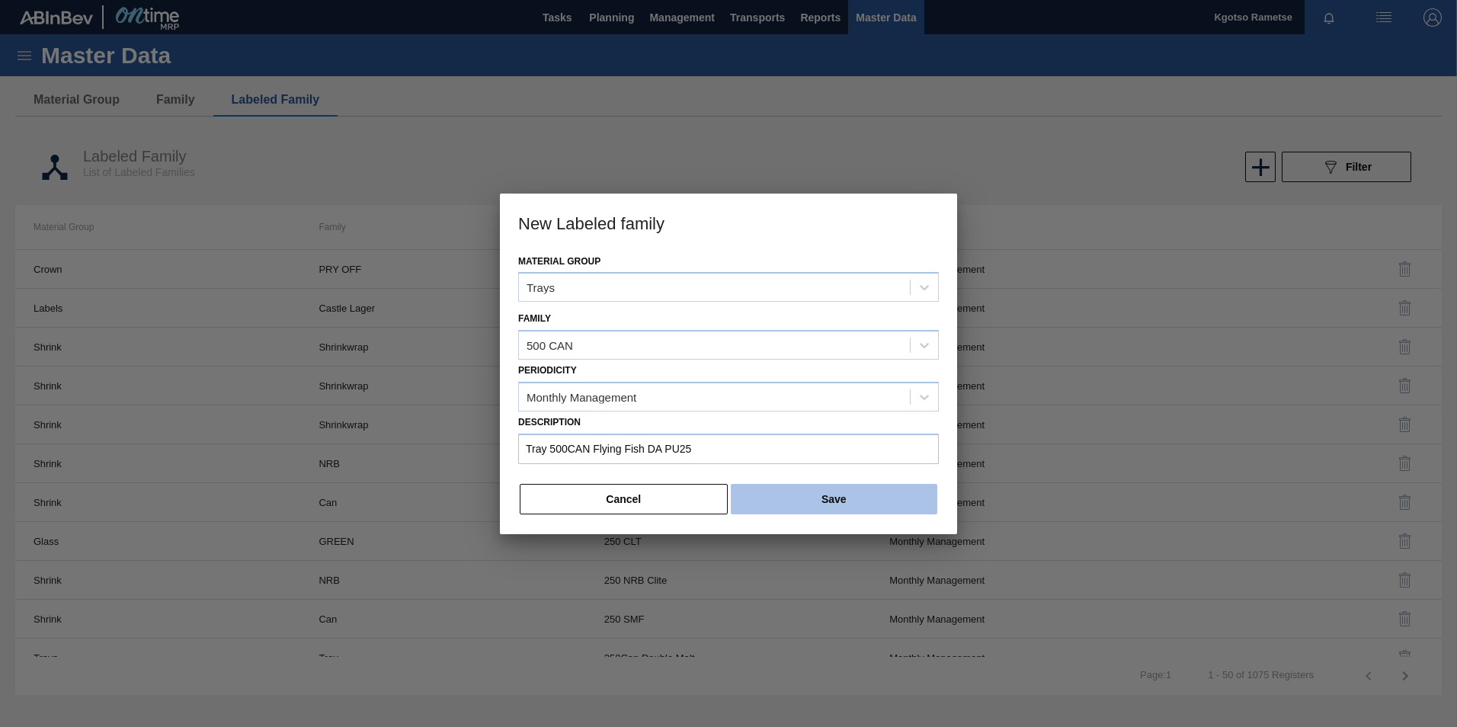
click at [783, 491] on button "Save" at bounding box center [834, 499] width 207 height 30
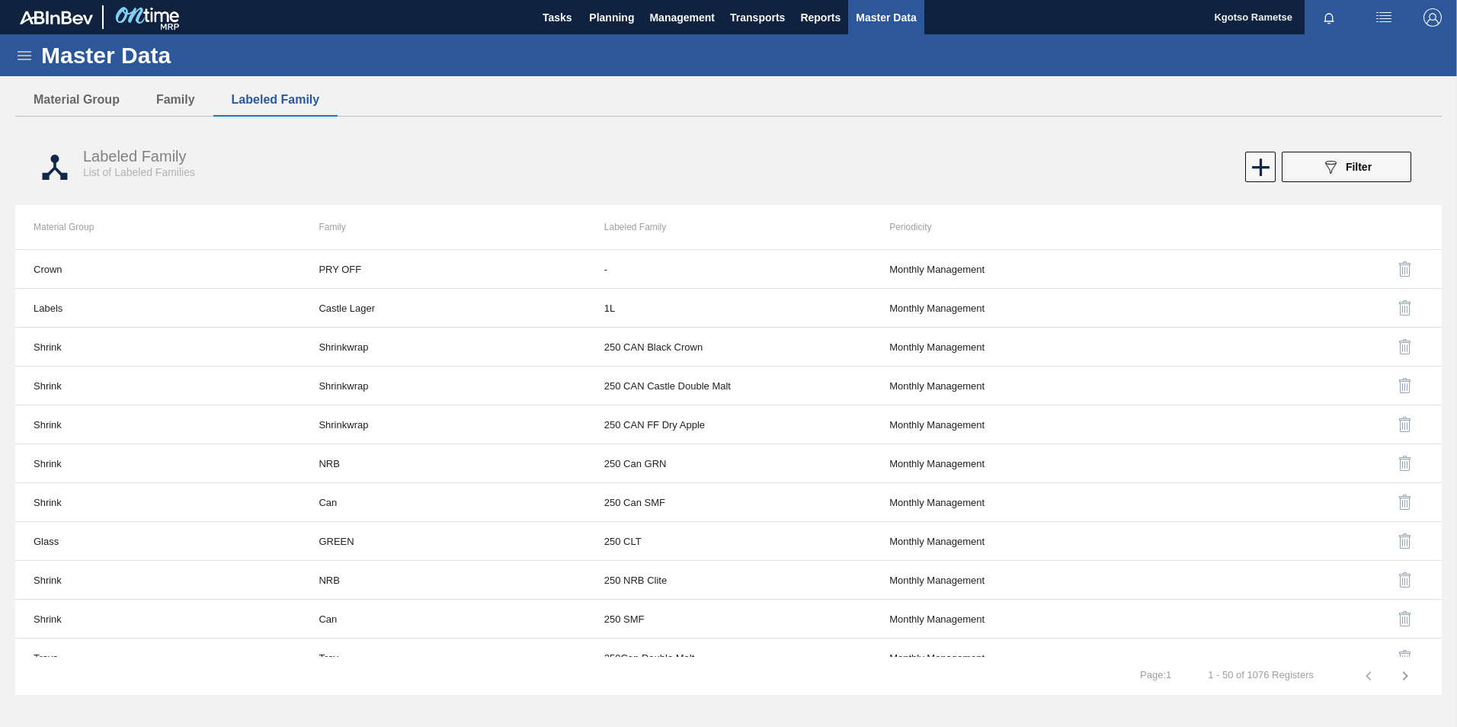
click at [21, 56] on icon at bounding box center [25, 55] width 14 height 9
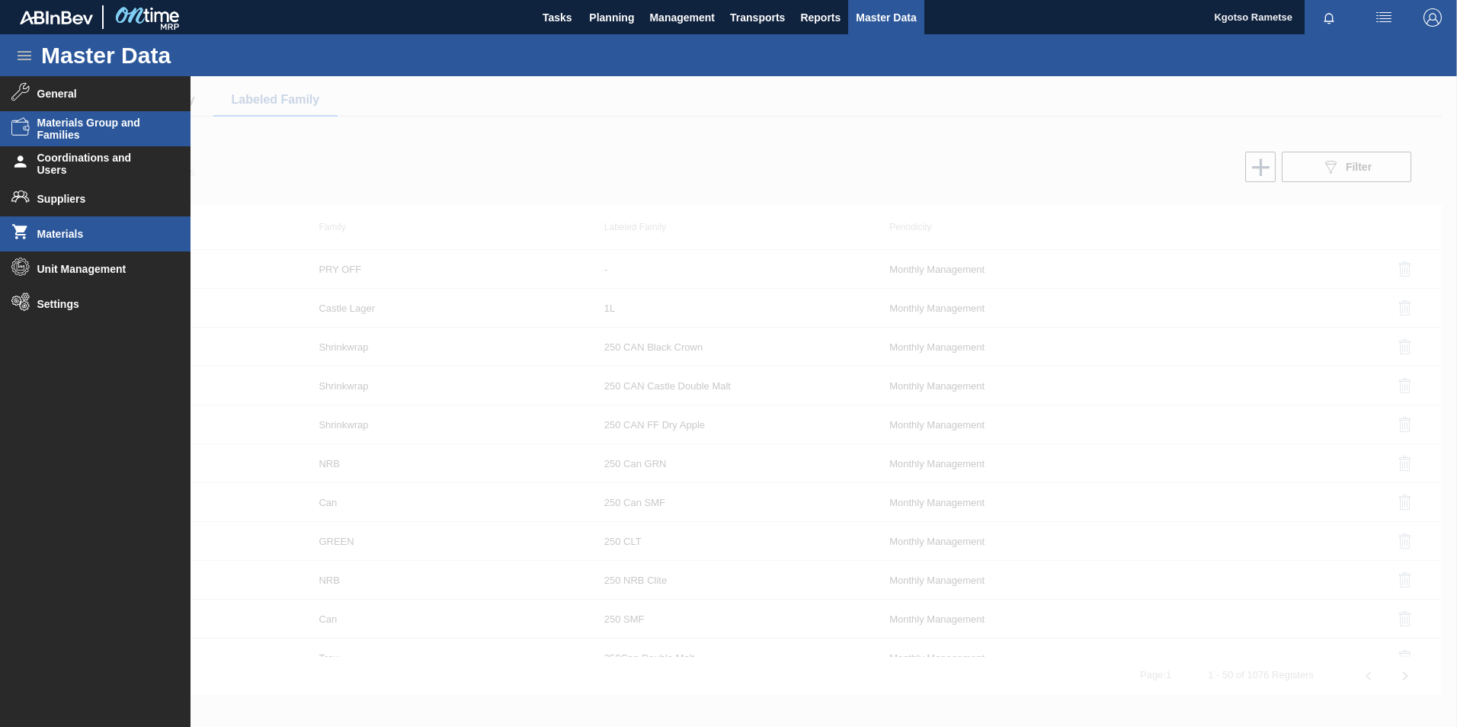
click at [81, 240] on li "Materials" at bounding box center [95, 233] width 191 height 35
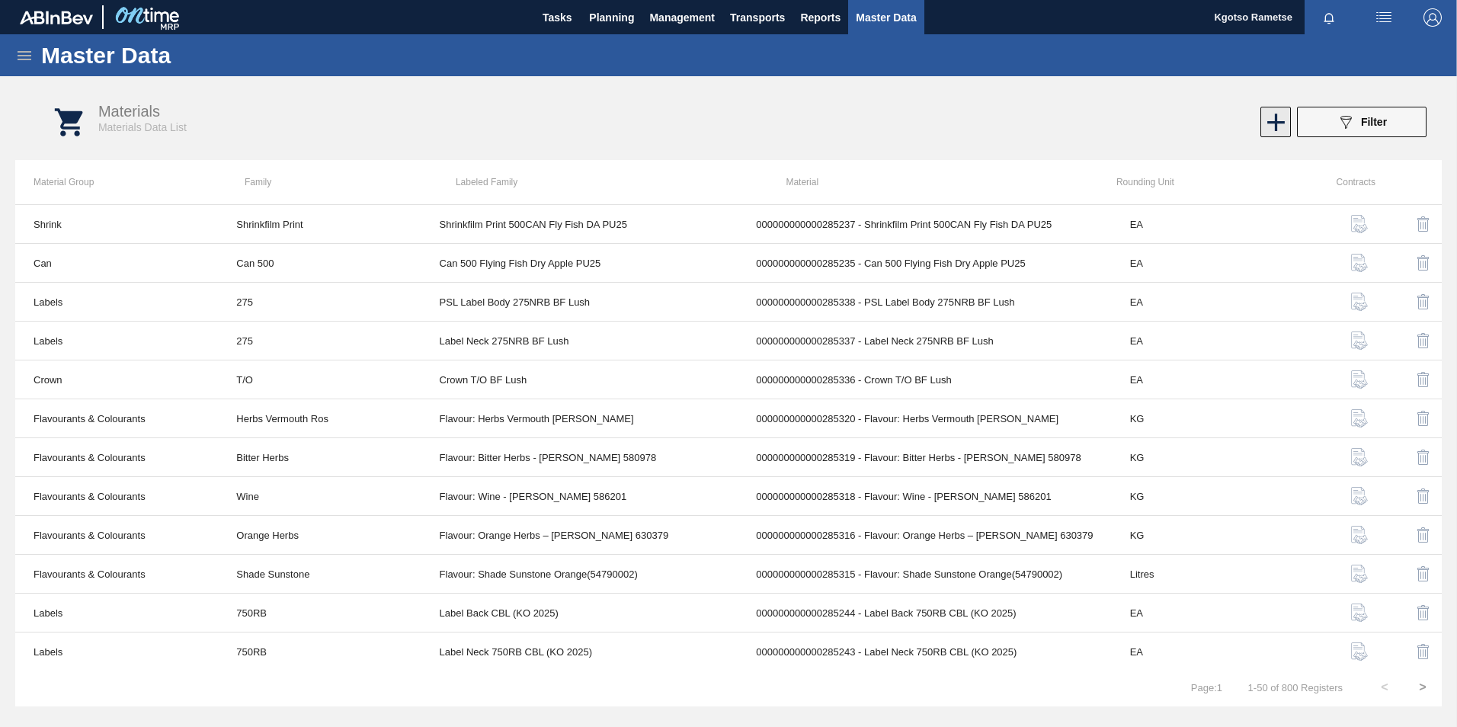
click at [1273, 116] on icon at bounding box center [1276, 122] width 30 height 30
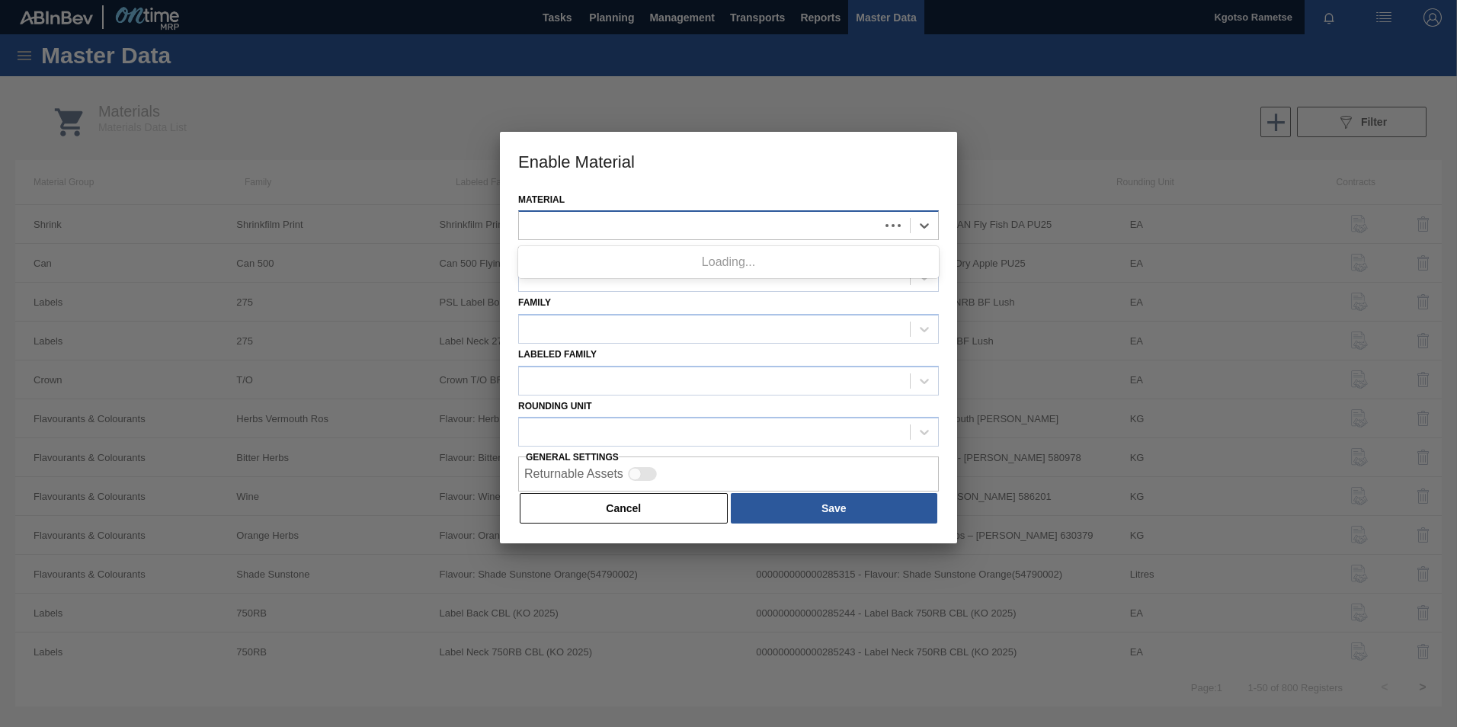
click at [692, 213] on div at bounding box center [728, 225] width 421 height 30
click at [539, 200] on label "Material" at bounding box center [541, 199] width 46 height 11
click at [1456, 289] on input "Material" at bounding box center [1482, 295] width 2 height 13
click at [560, 225] on div at bounding box center [714, 226] width 391 height 22
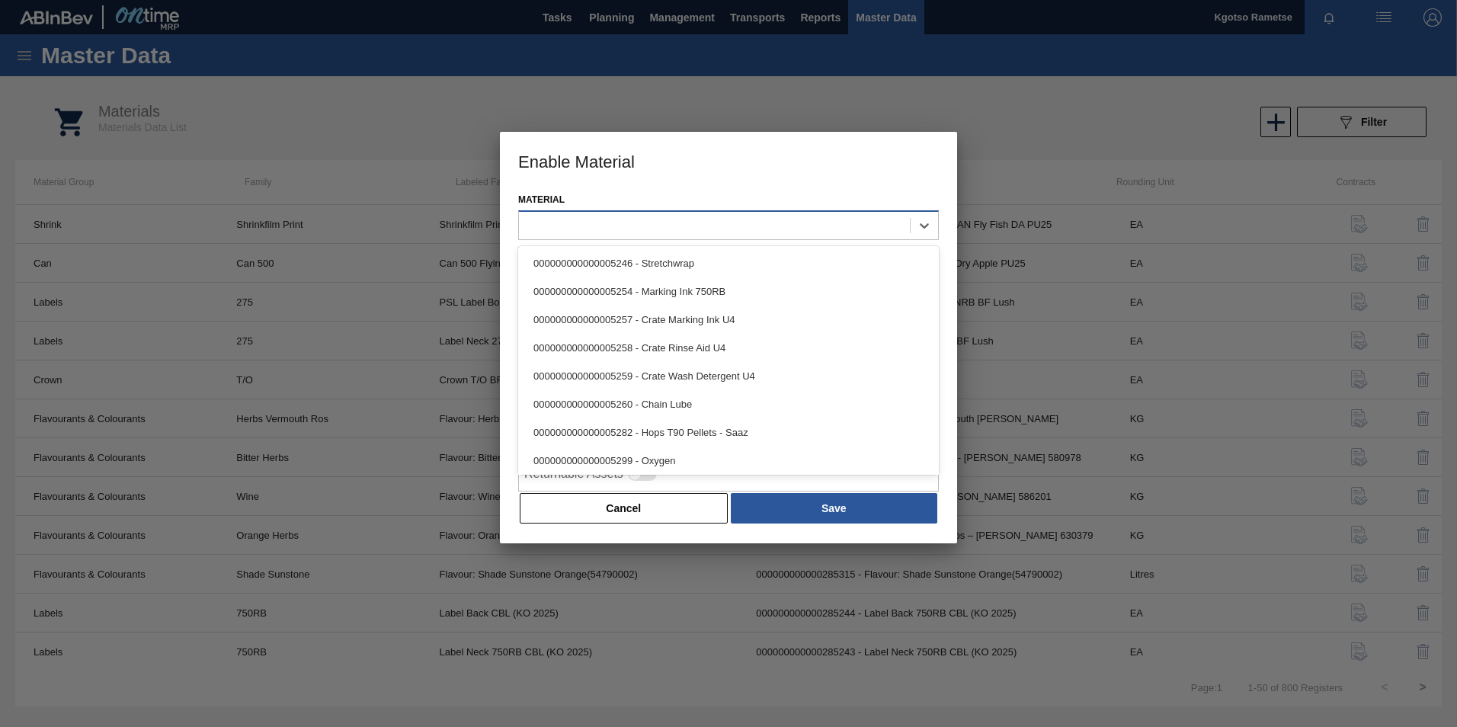
paste input "285236"
type input "285236"
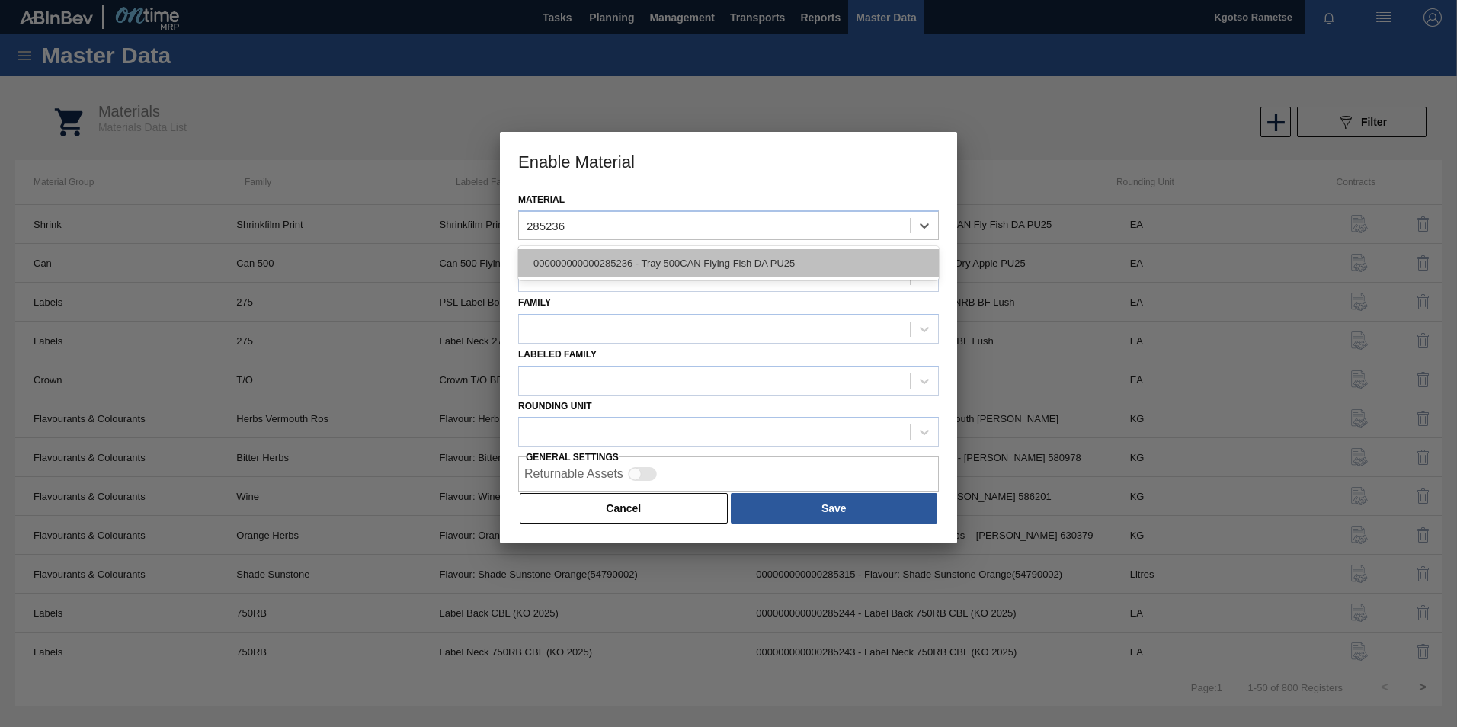
click at [636, 264] on div "000000000000285236 - Tray 500CAN Flying Fish DA PU25" at bounding box center [728, 263] width 421 height 28
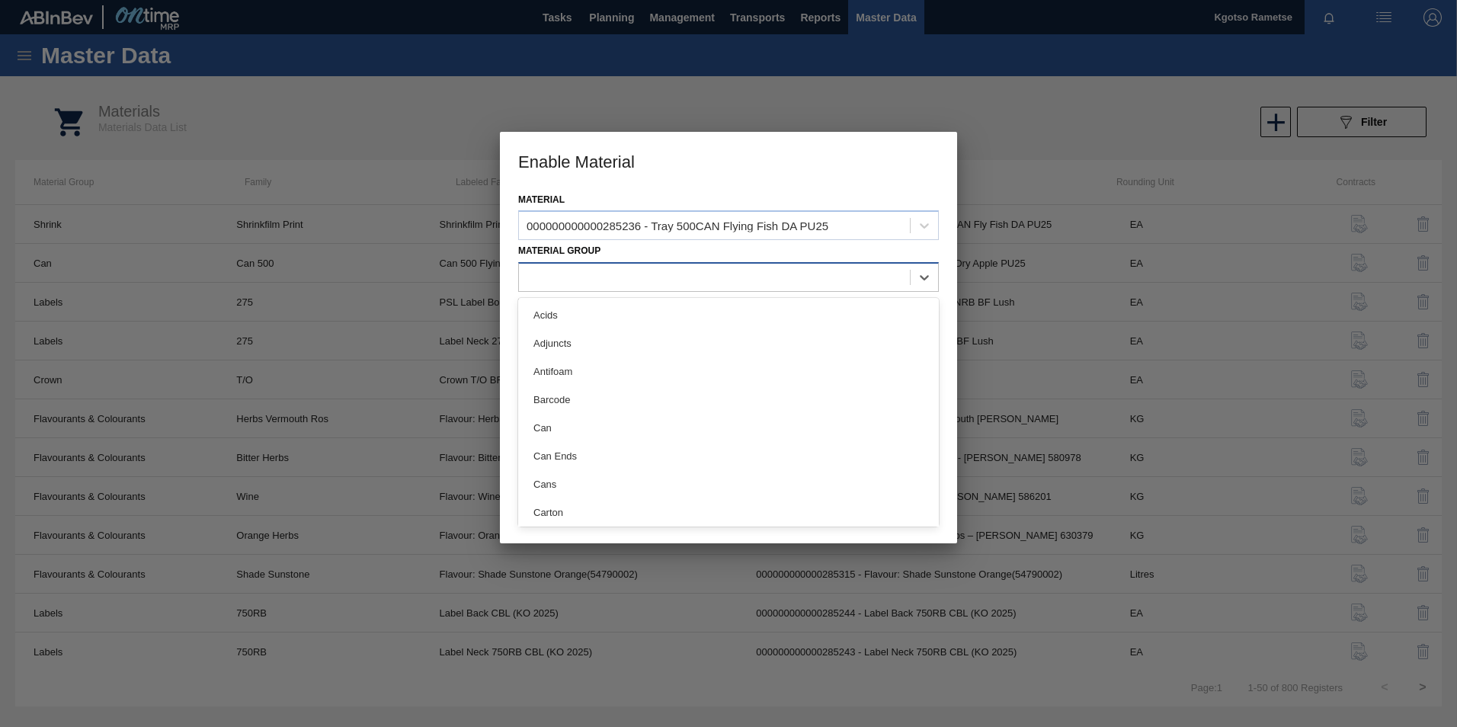
click at [609, 279] on div at bounding box center [714, 278] width 391 height 22
type Group "tr"
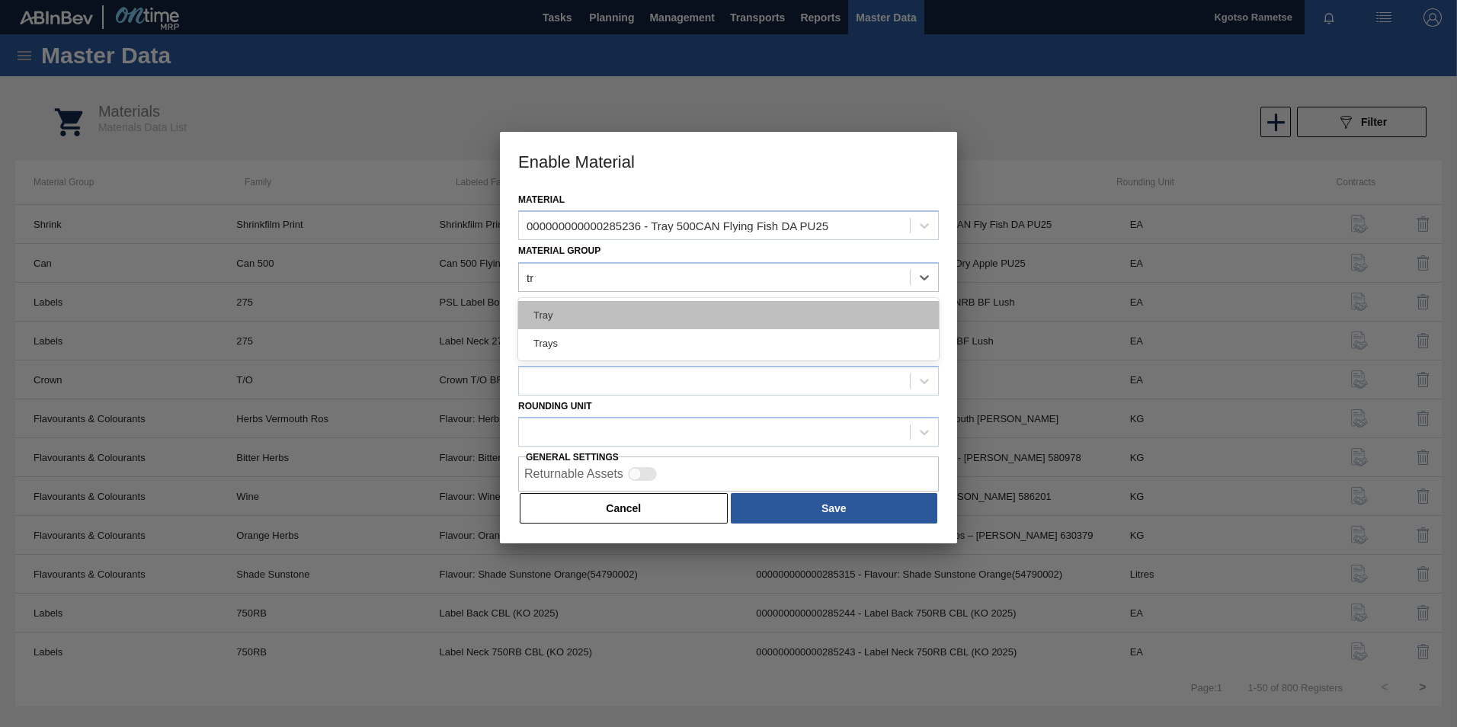
click at [583, 320] on div "Tray" at bounding box center [728, 315] width 421 height 28
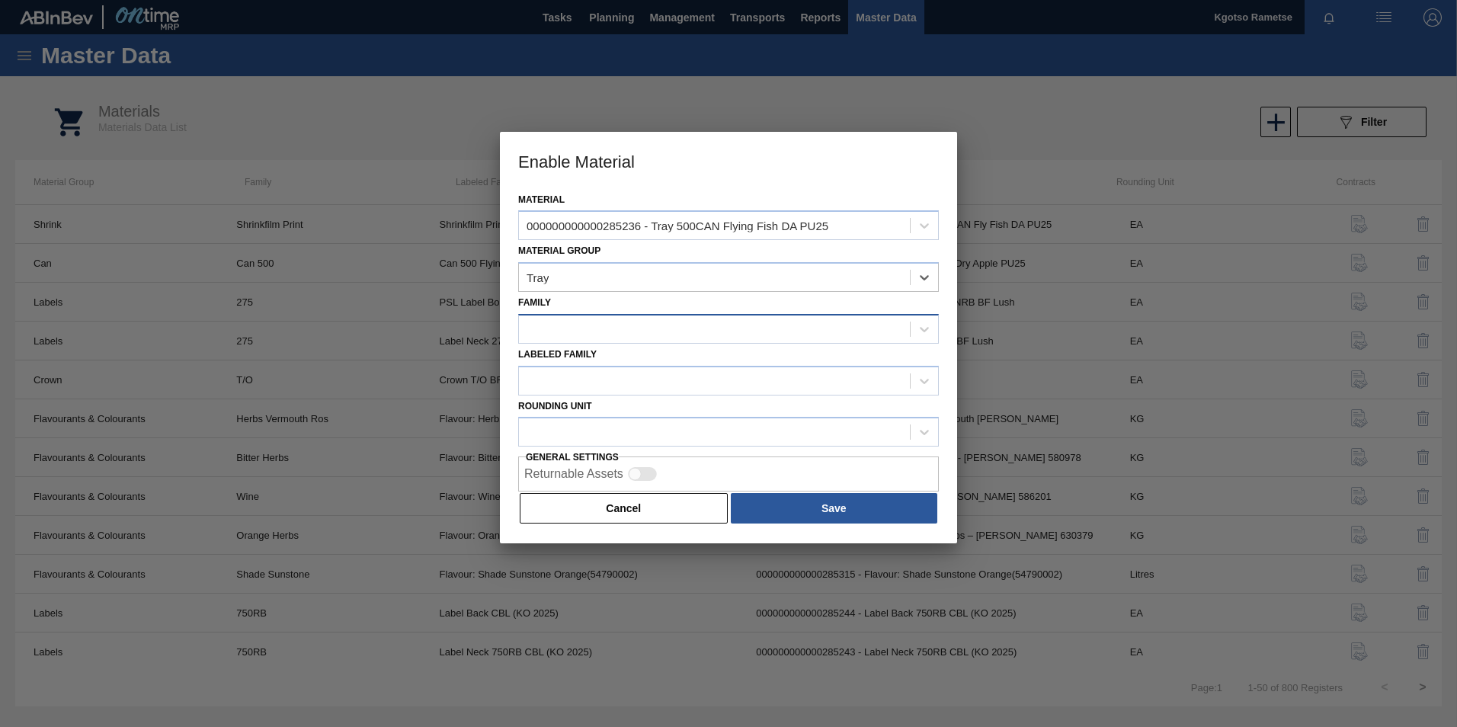
click at [583, 331] on div at bounding box center [714, 329] width 391 height 22
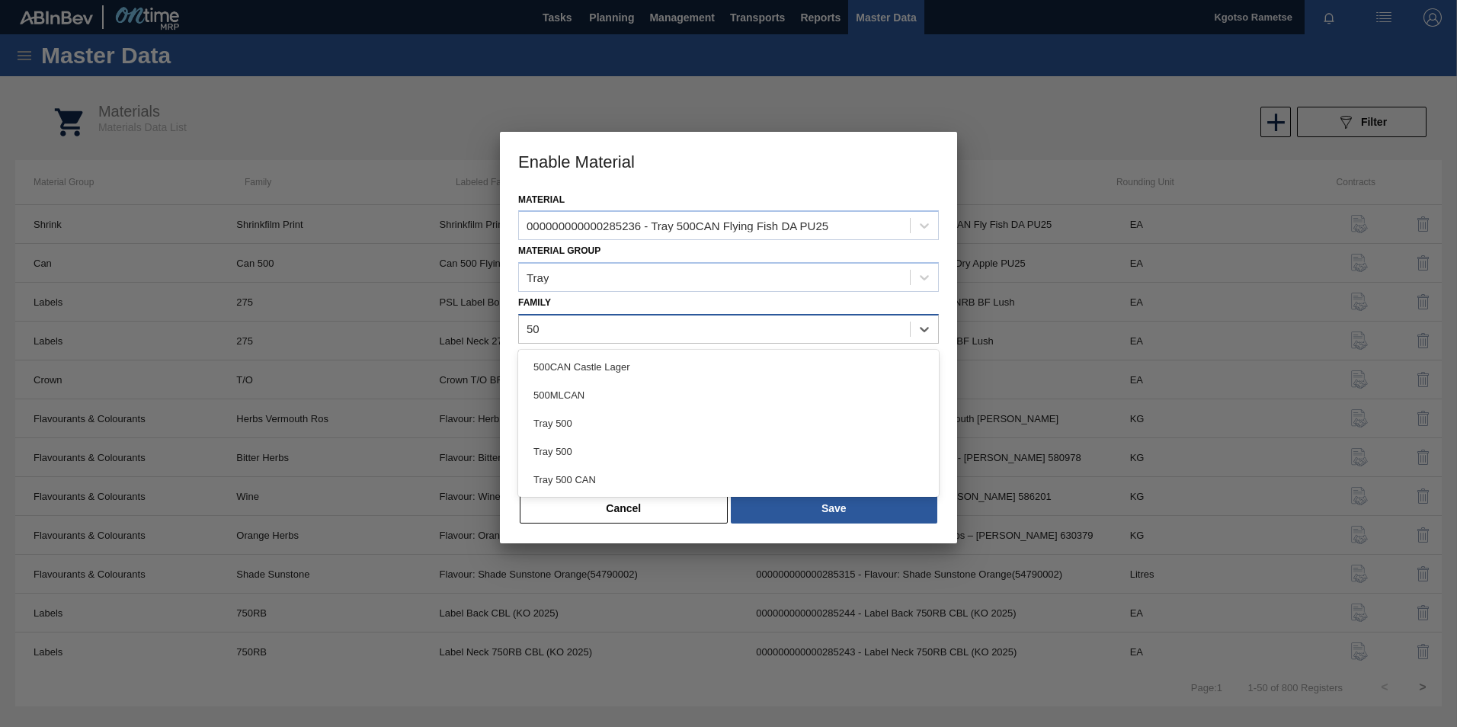
type input "500"
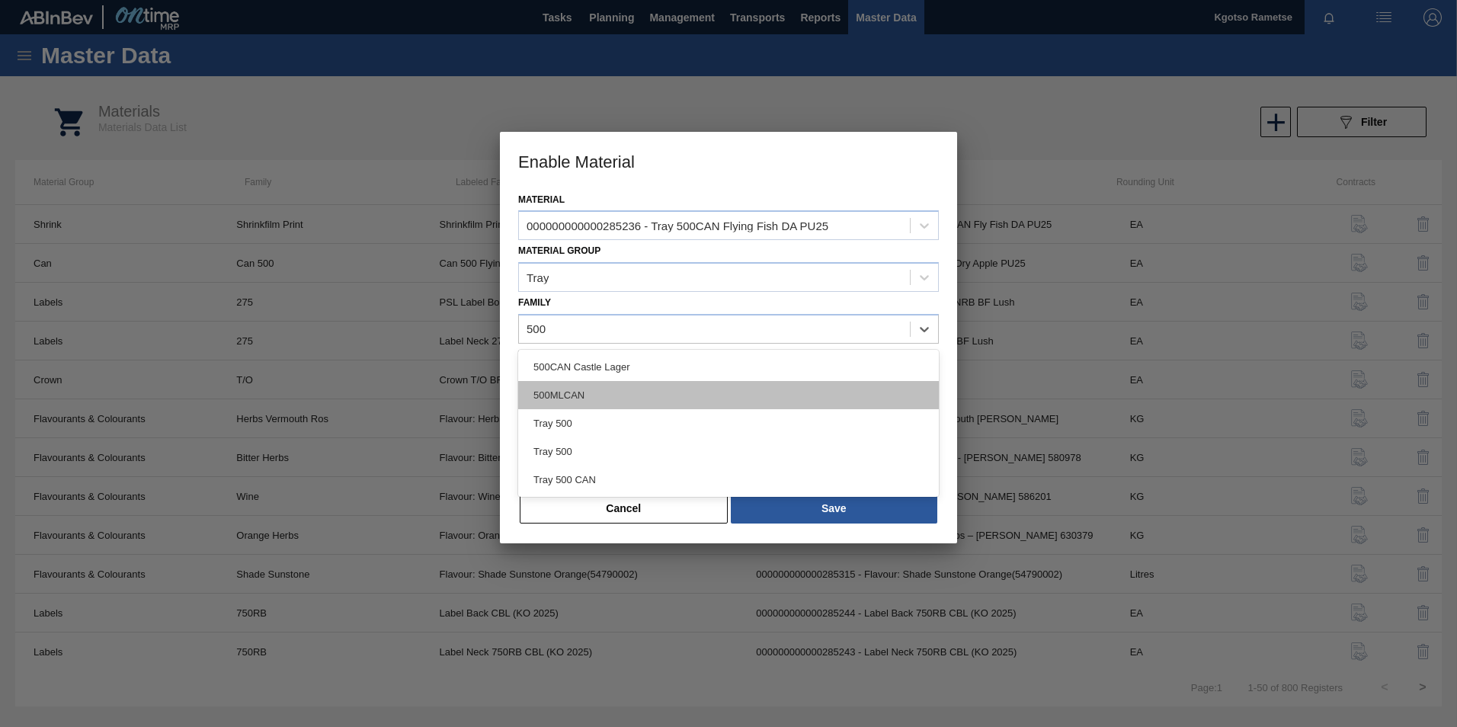
click at [592, 392] on div "500MLCAN" at bounding box center [728, 395] width 421 height 28
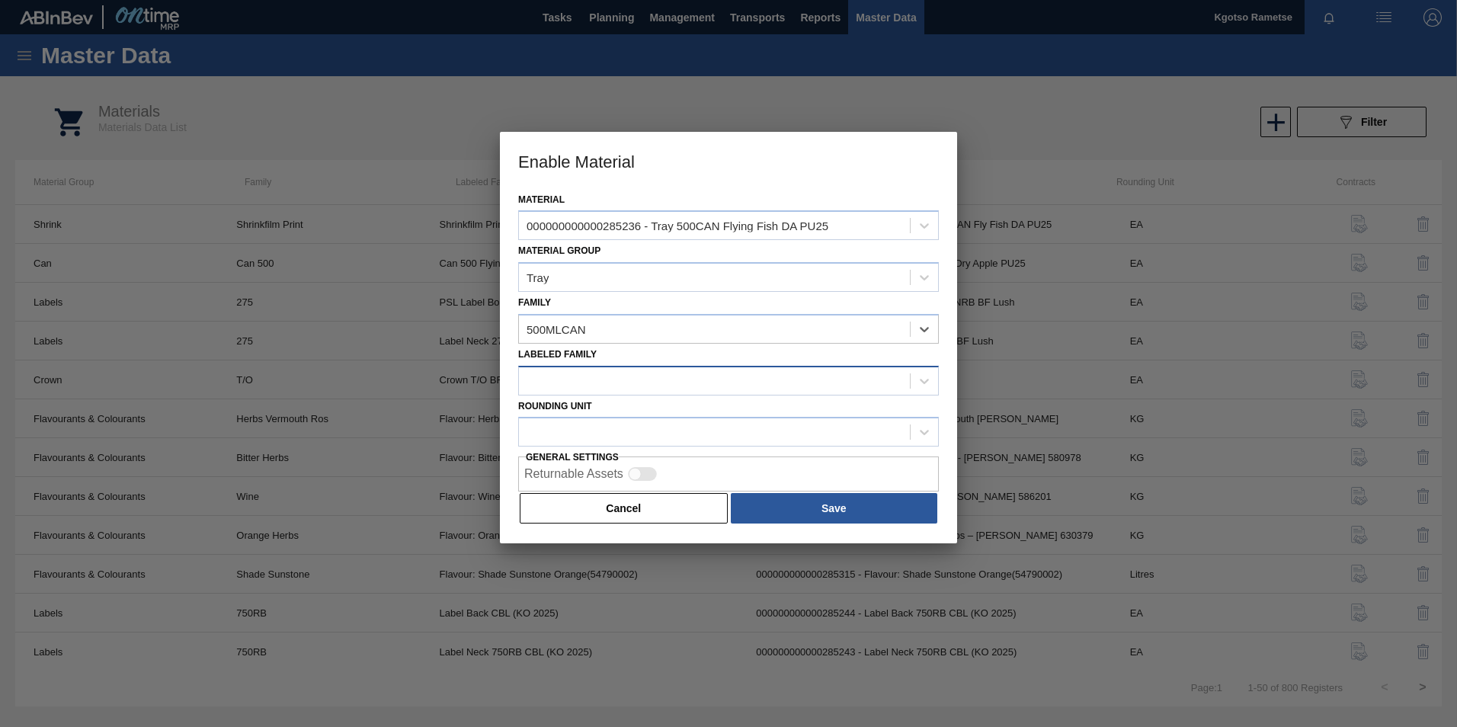
click at [575, 389] on div at bounding box center [714, 381] width 391 height 22
click at [546, 514] on button "Cancel" at bounding box center [624, 508] width 208 height 30
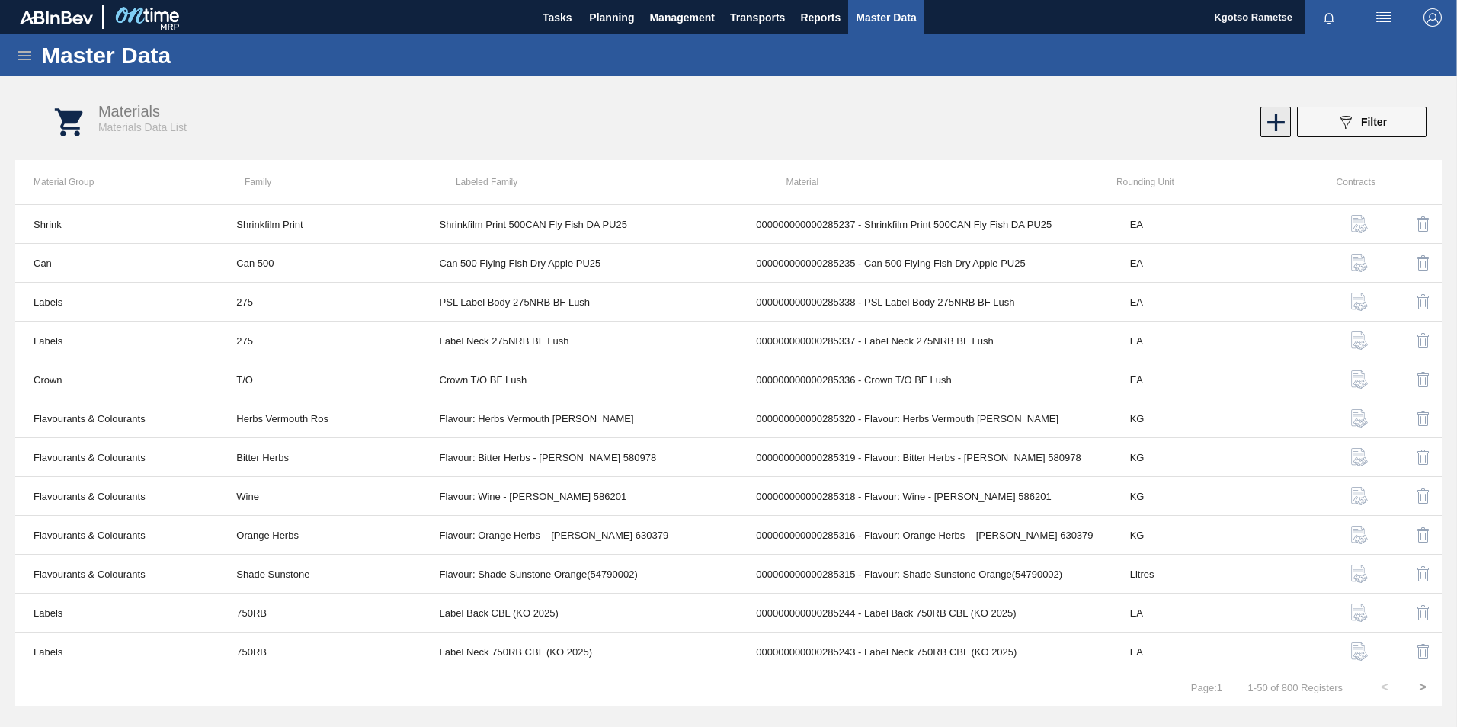
click at [1280, 118] on icon at bounding box center [1276, 122] width 30 height 30
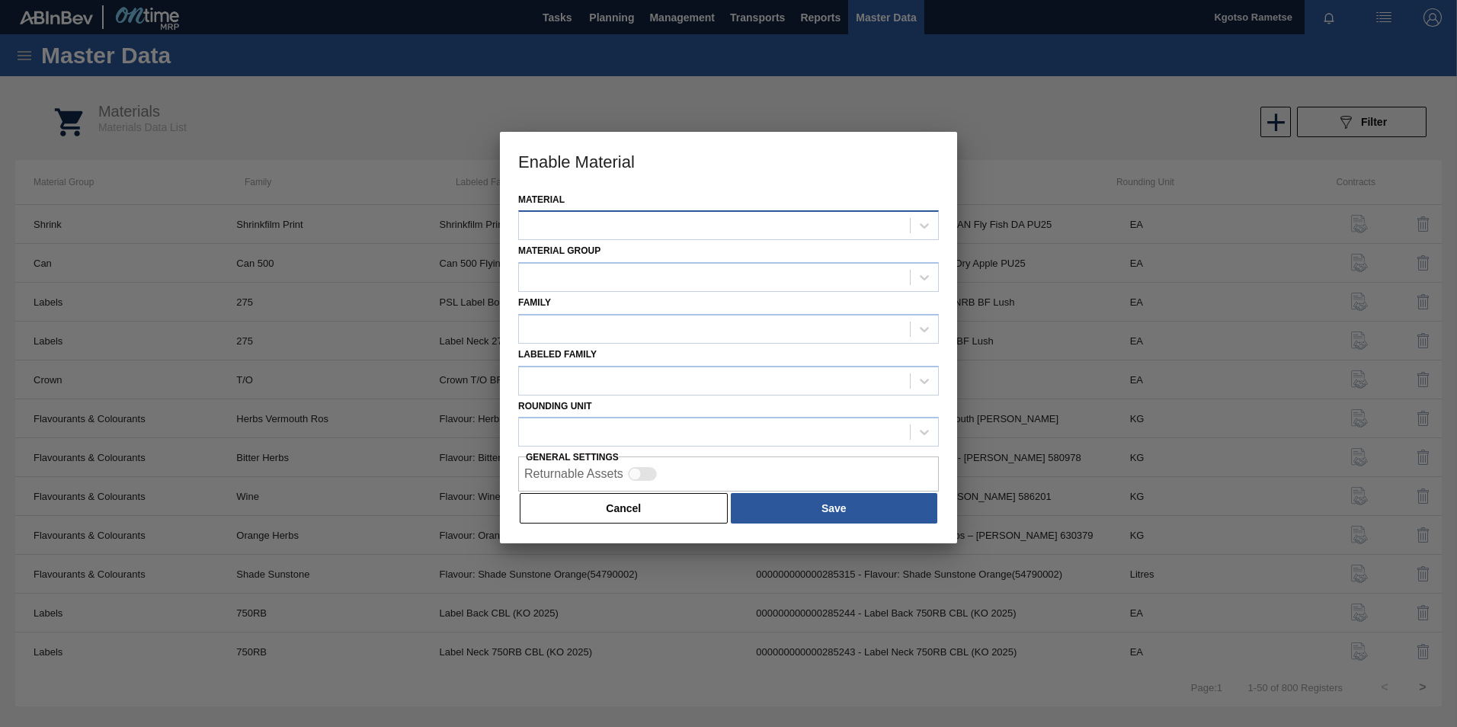
click at [591, 217] on div at bounding box center [714, 226] width 391 height 22
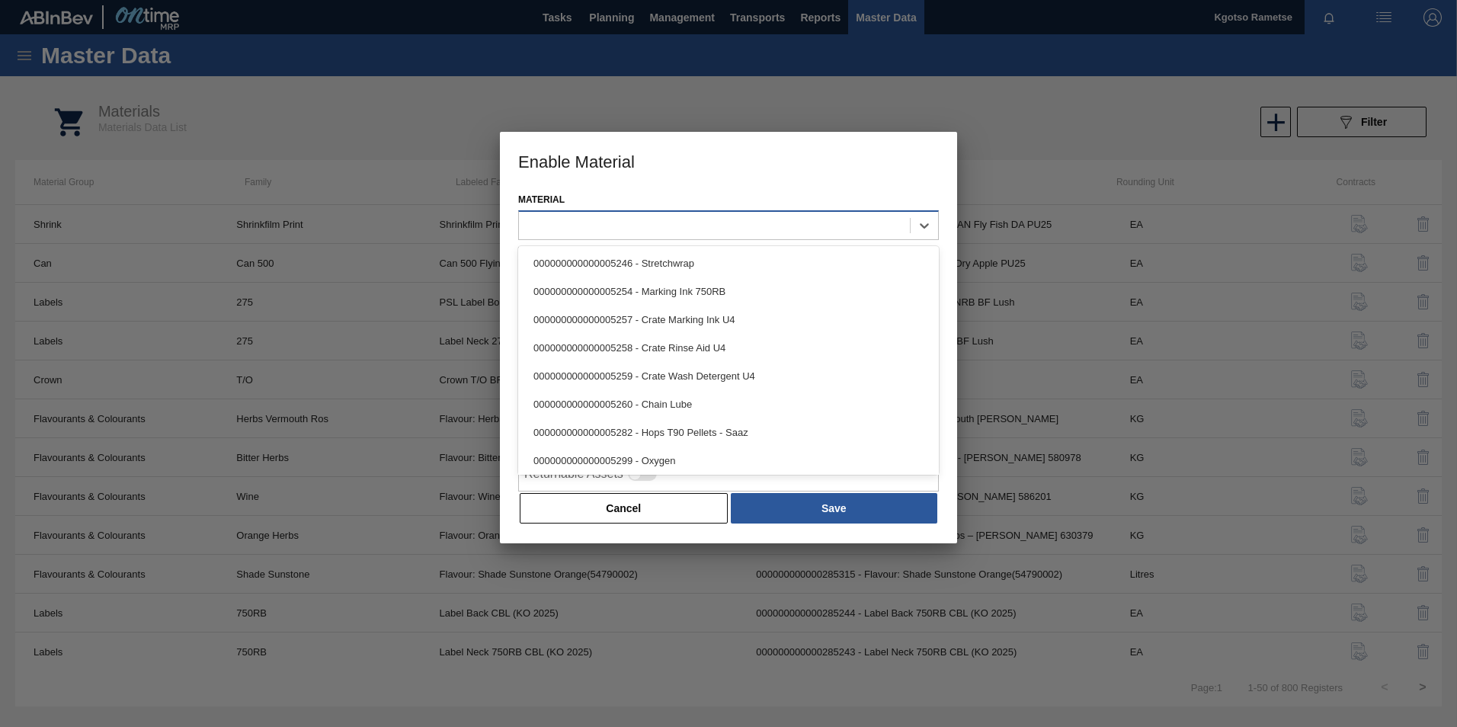
paste input "285236"
type input "285236"
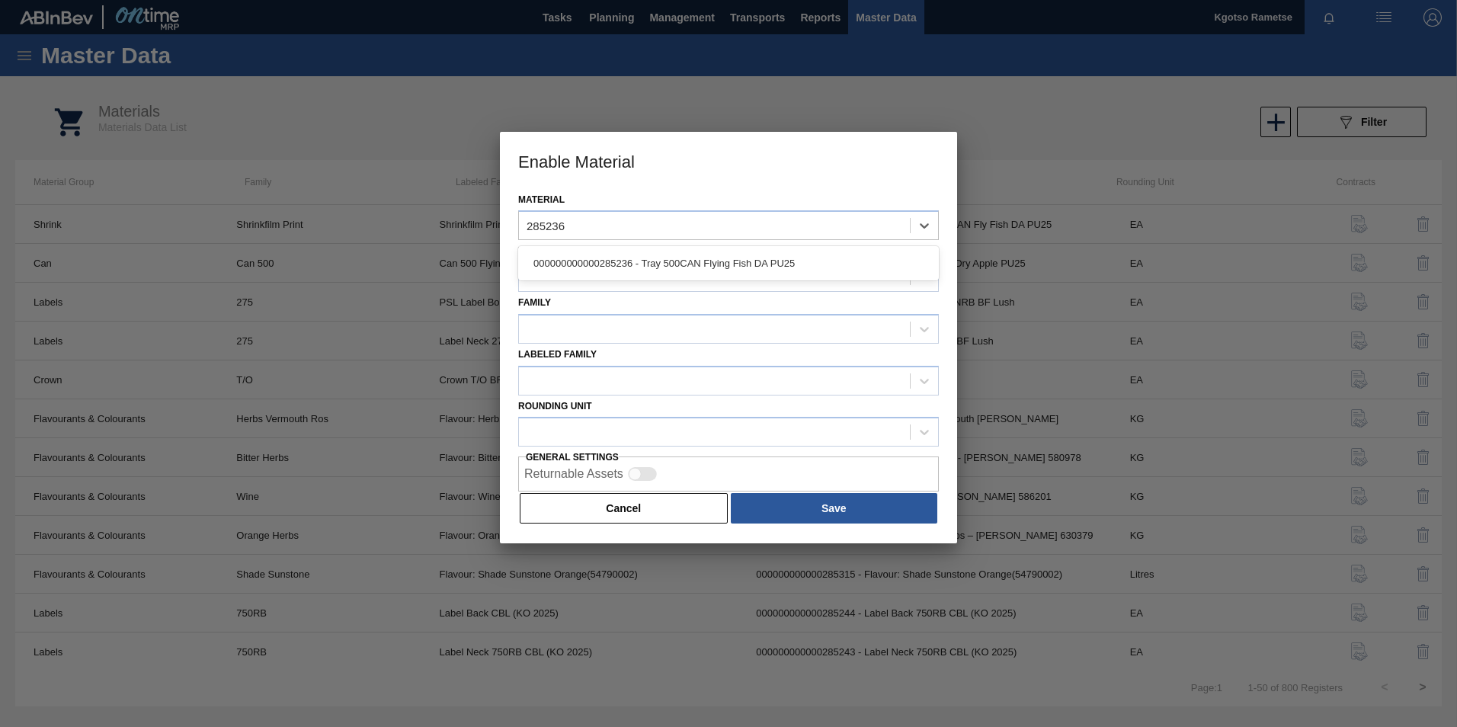
drag, startPoint x: 610, startPoint y: 253, endPoint x: 588, endPoint y: 282, distance: 36.9
click at [610, 255] on div "000000000000285236 - Tray 500CAN Flying Fish DA PU25" at bounding box center [728, 263] width 421 height 28
click at [584, 284] on div at bounding box center [714, 278] width 391 height 22
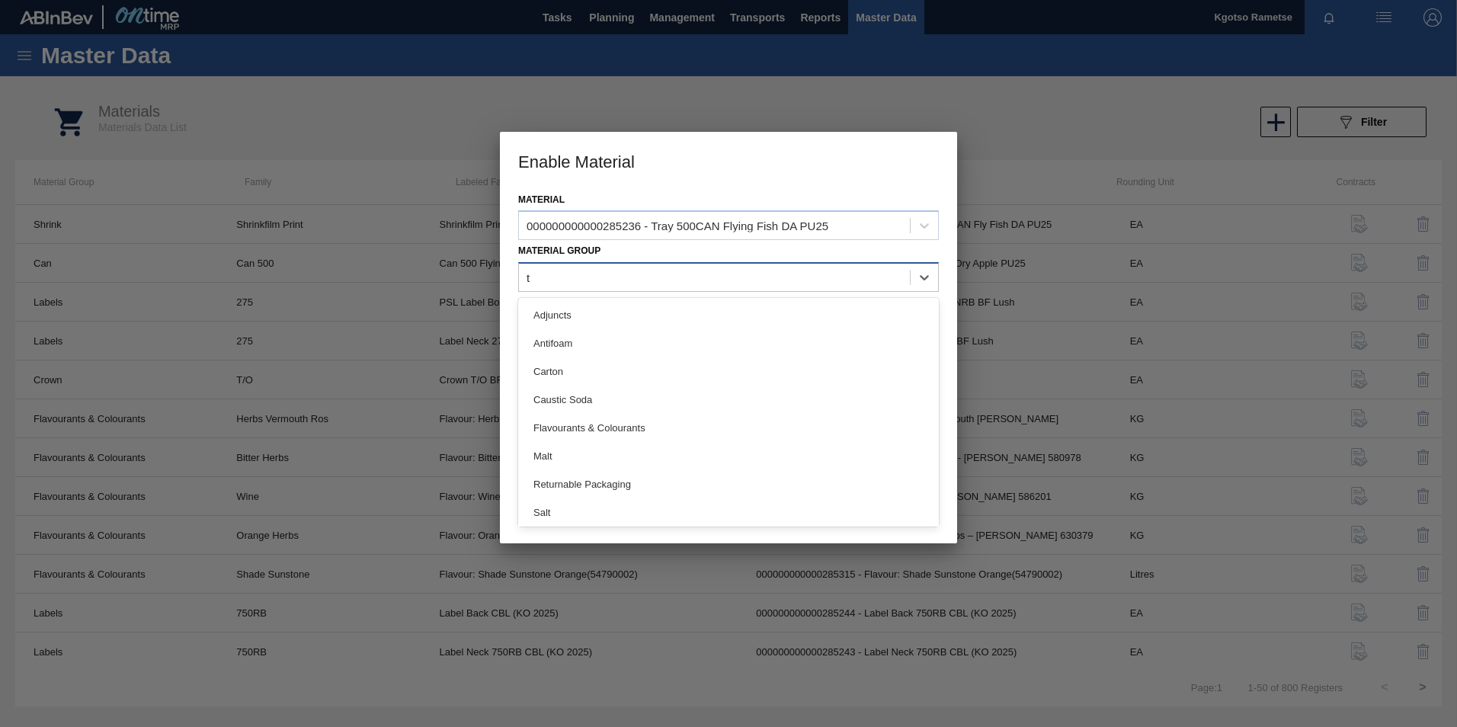
type Group "tr"
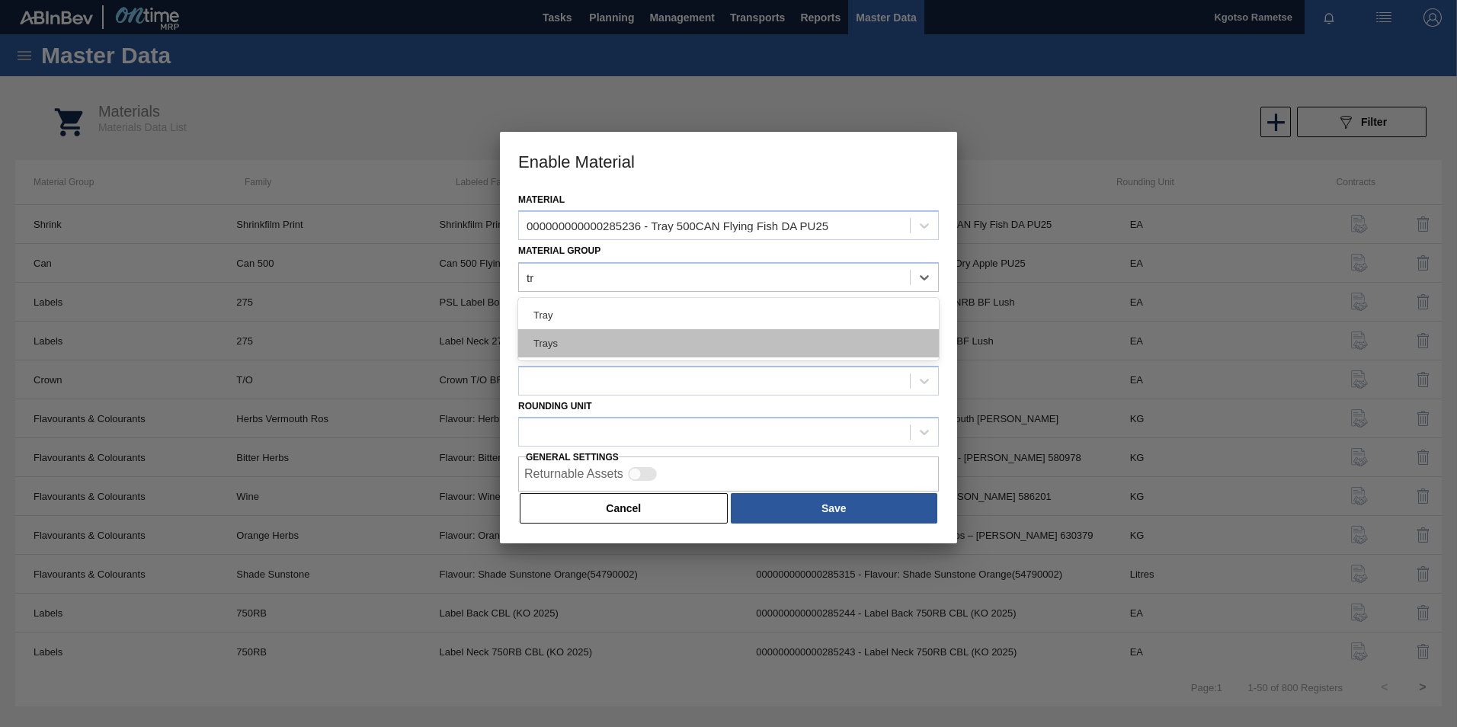
click at [559, 338] on div "Trays" at bounding box center [728, 343] width 421 height 28
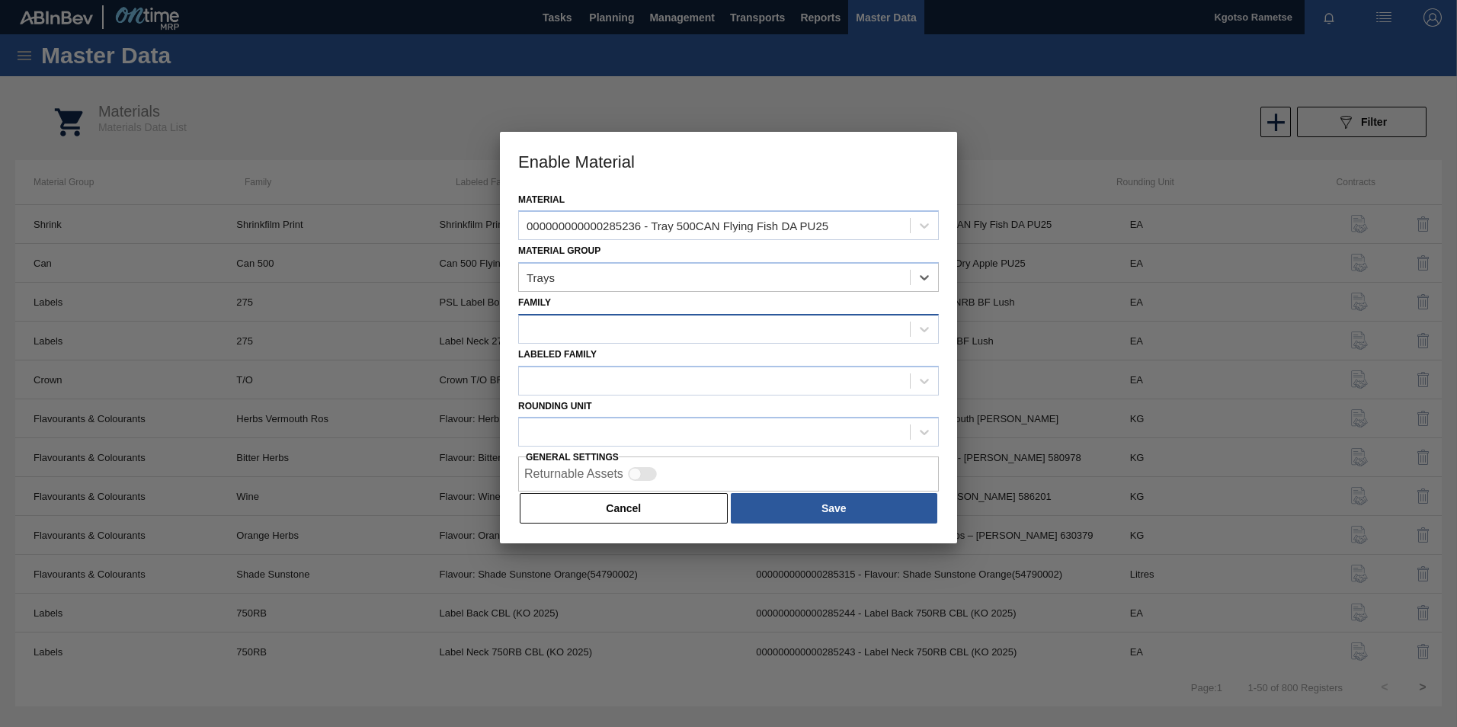
click at [568, 327] on div at bounding box center [714, 329] width 391 height 22
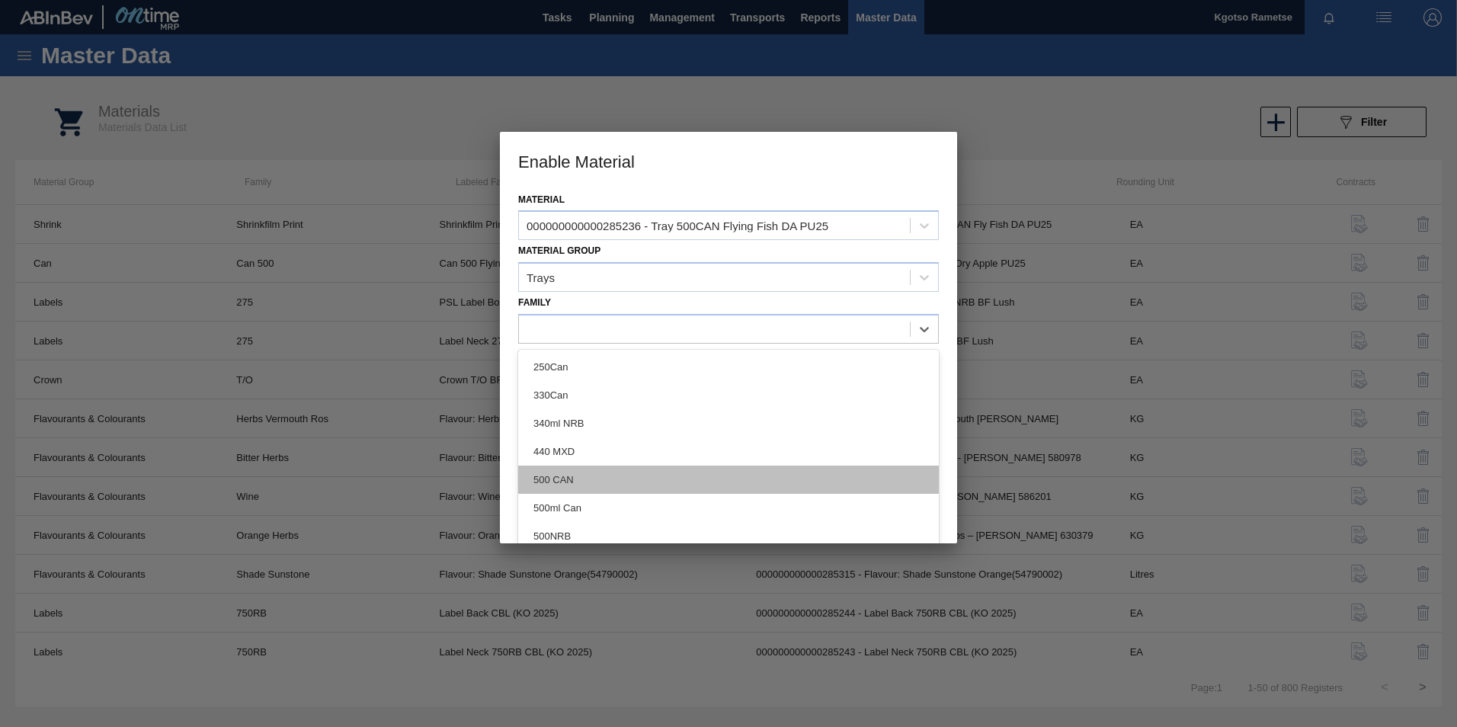
click at [564, 478] on div "500 CAN" at bounding box center [728, 480] width 421 height 28
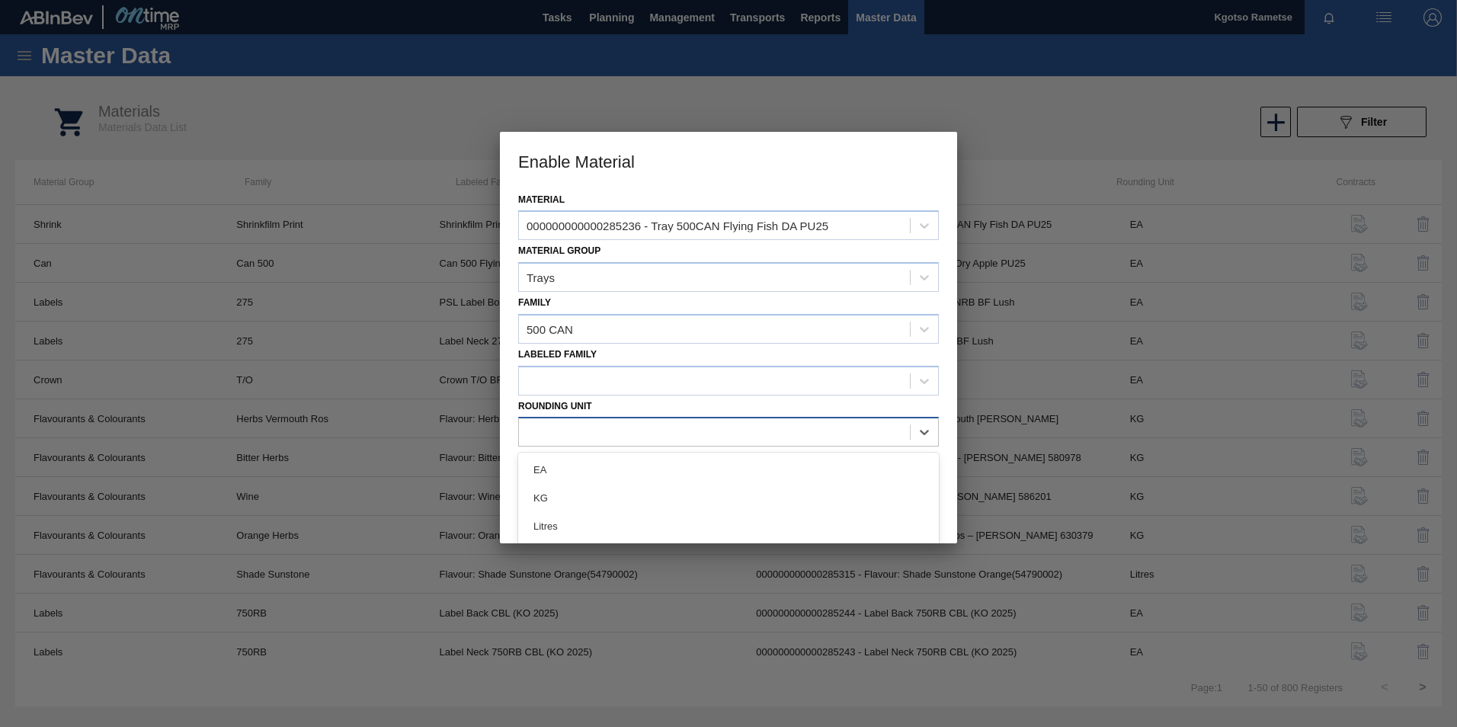
click at [569, 424] on div at bounding box center [714, 432] width 391 height 22
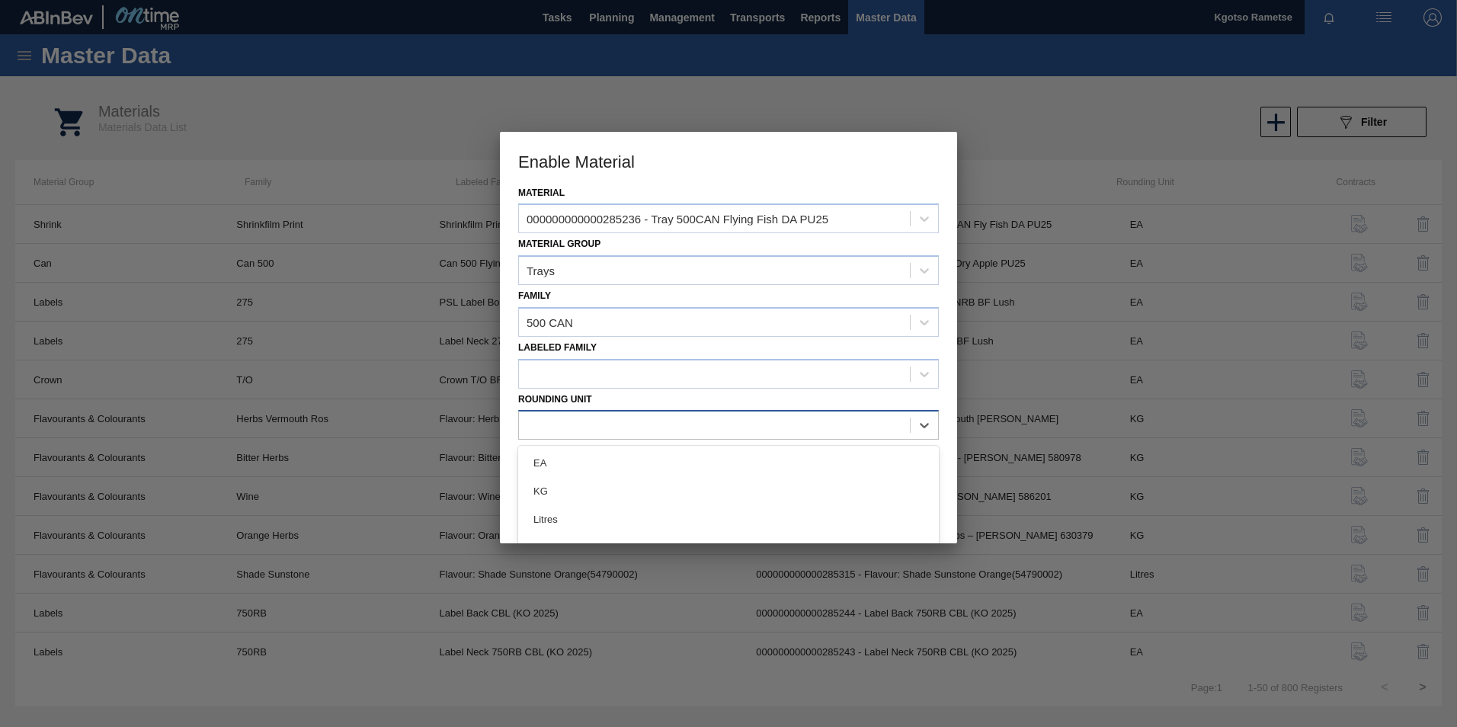
scroll to position [28, 0]
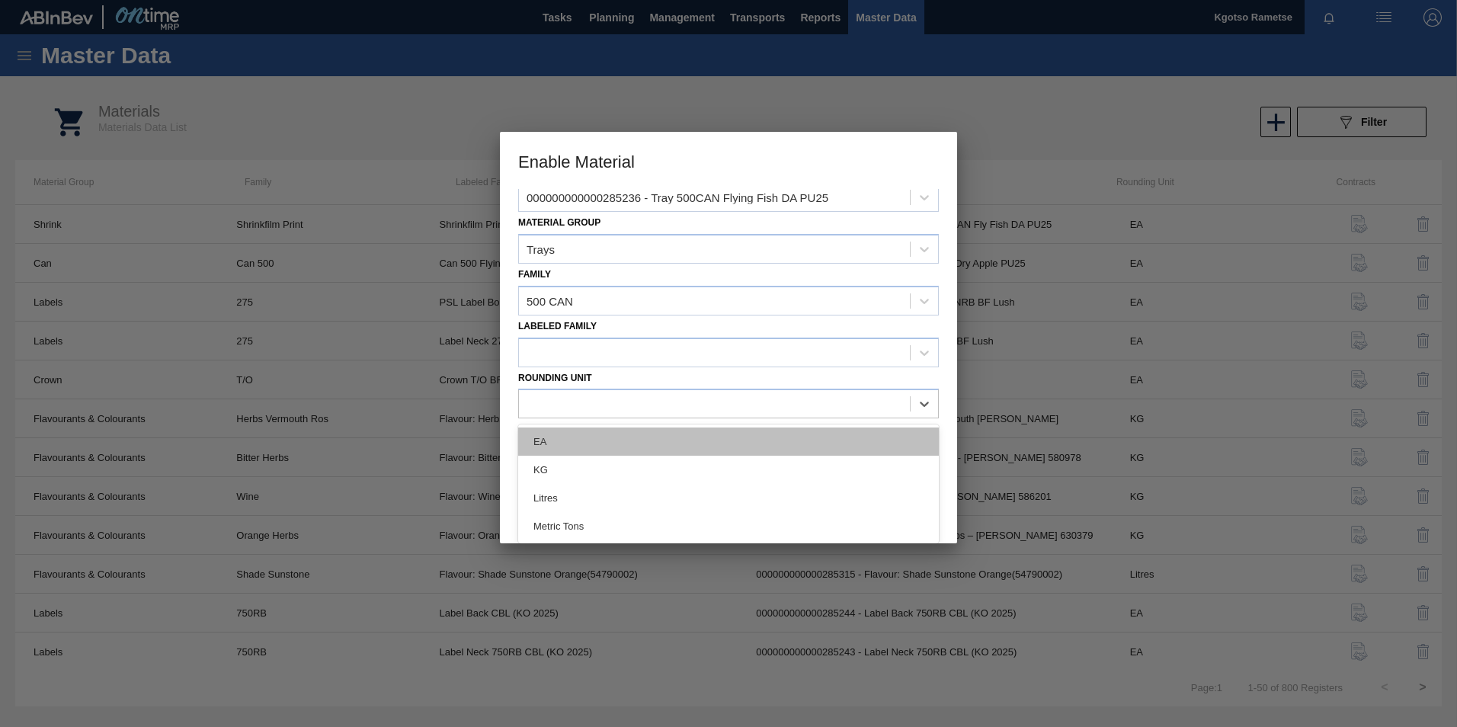
click at [559, 436] on div "EA" at bounding box center [728, 441] width 421 height 28
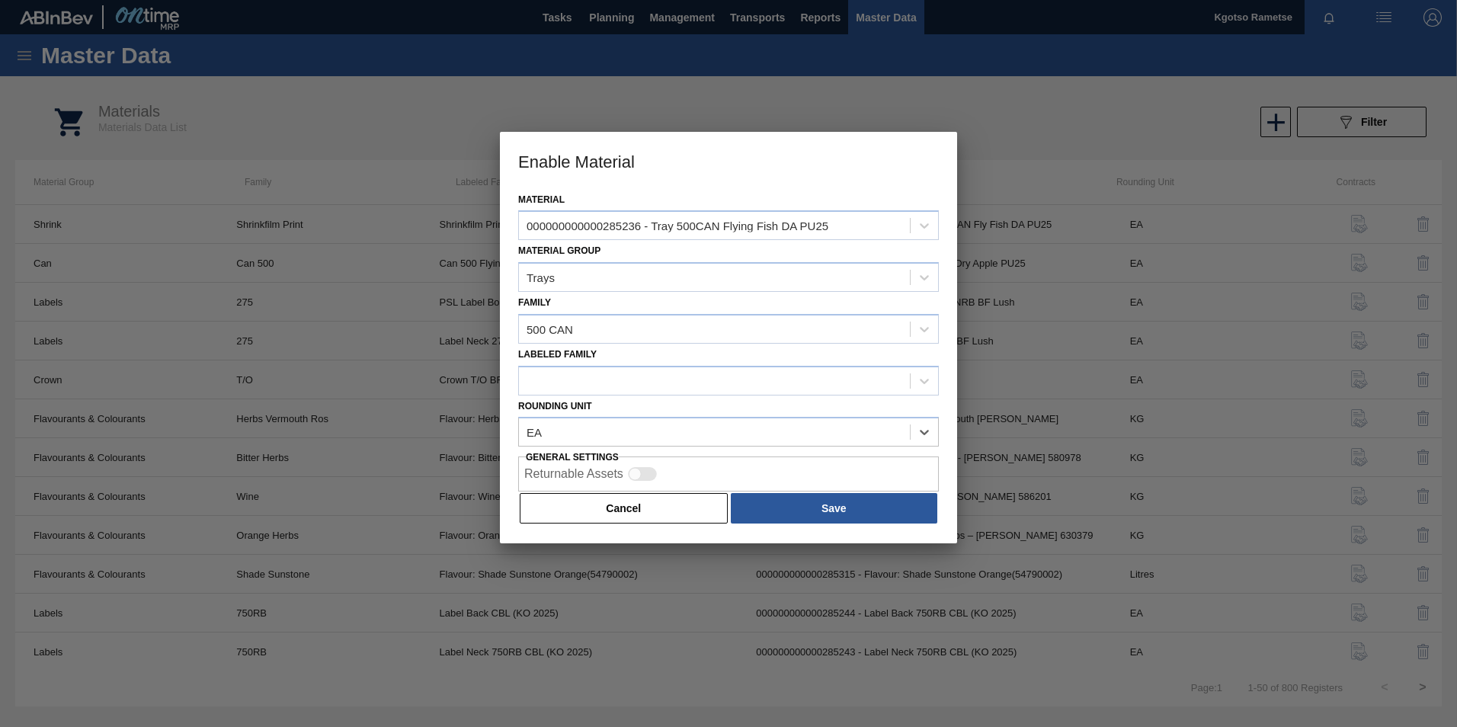
scroll to position [0, 0]
click at [573, 389] on div at bounding box center [714, 381] width 391 height 22
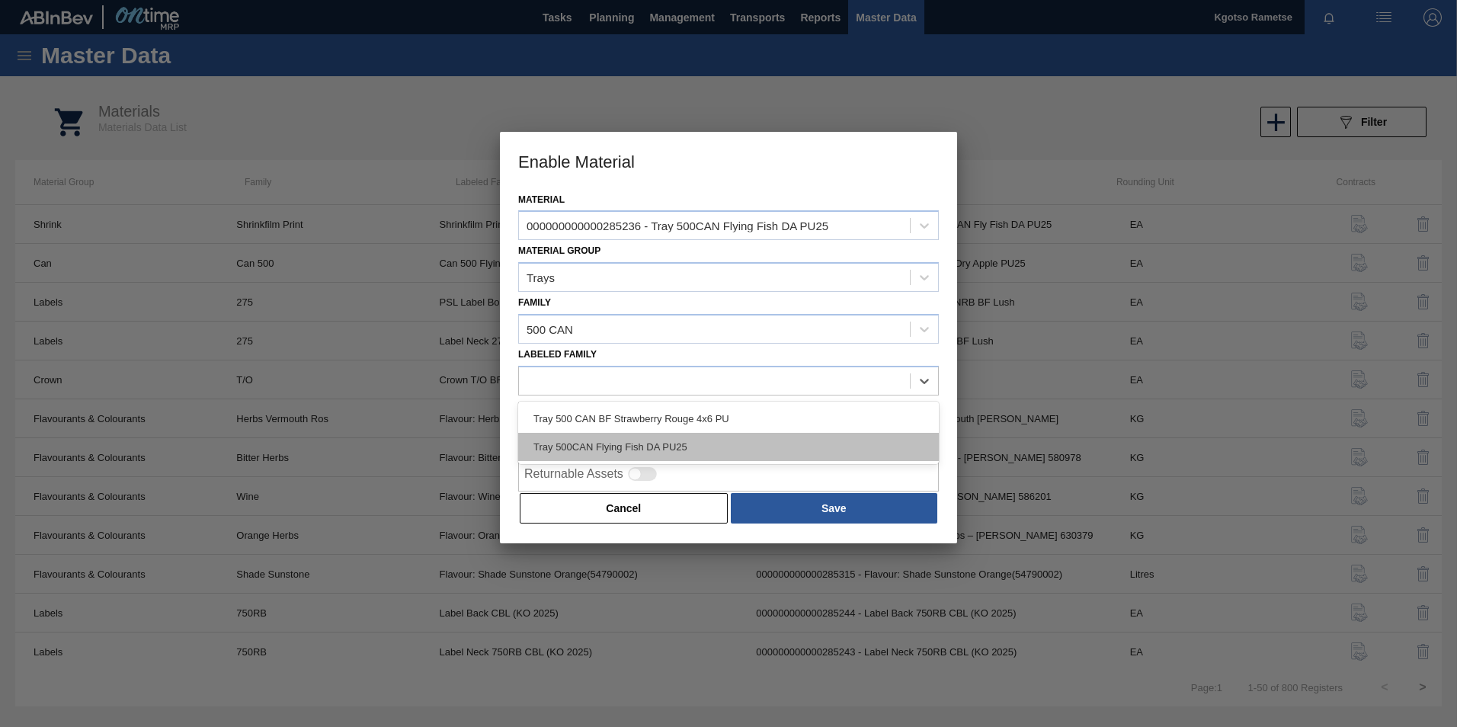
click at [591, 436] on div "Tray 500CAN Flying Fish DA PU25" at bounding box center [728, 447] width 421 height 28
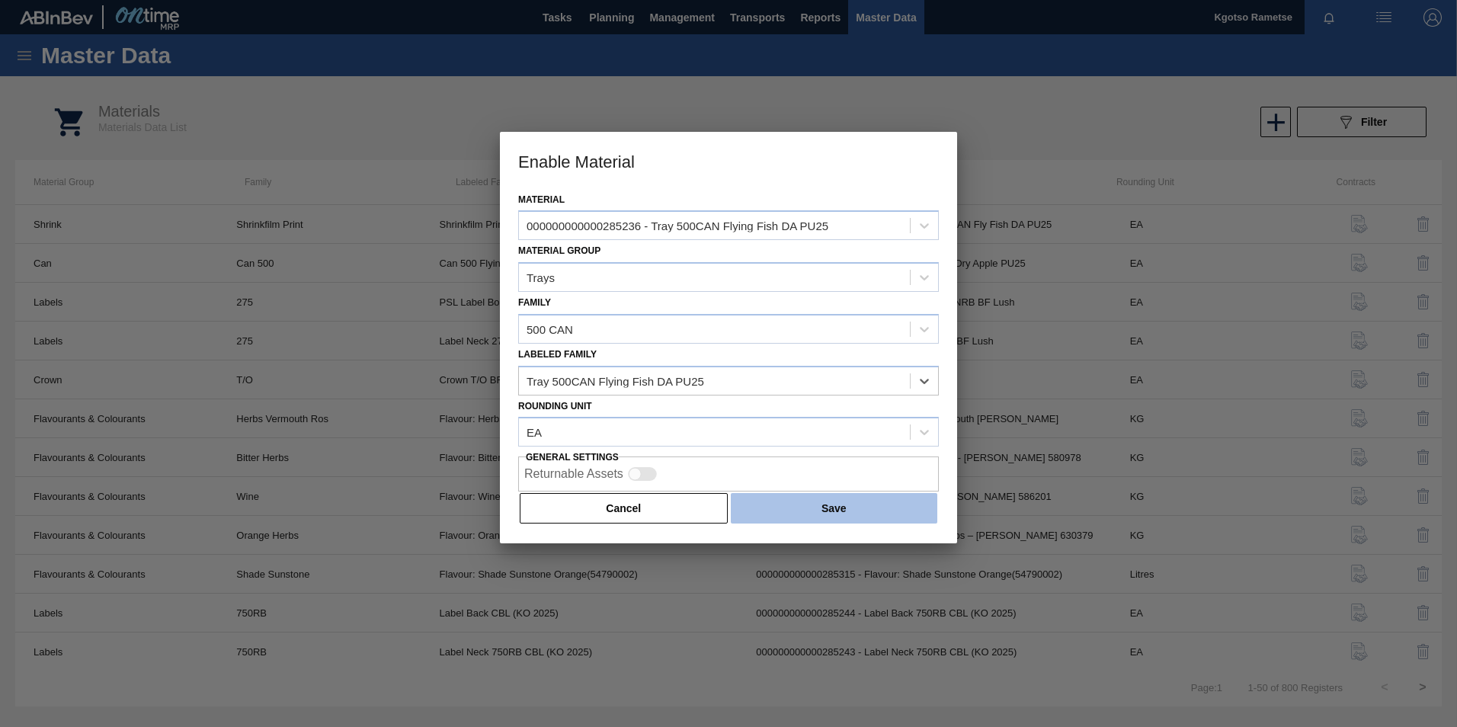
click at [776, 504] on button "Save" at bounding box center [834, 508] width 207 height 30
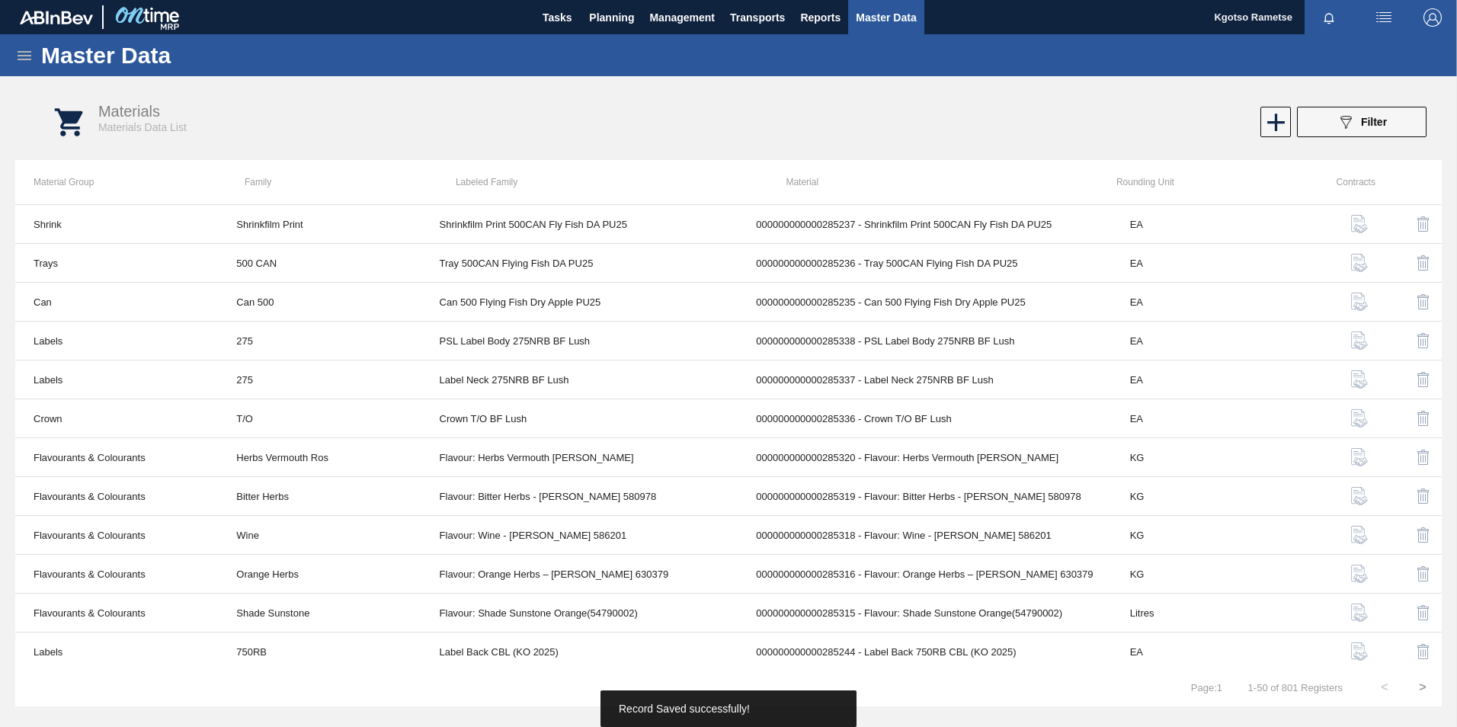
click at [23, 58] on icon at bounding box center [24, 55] width 18 height 18
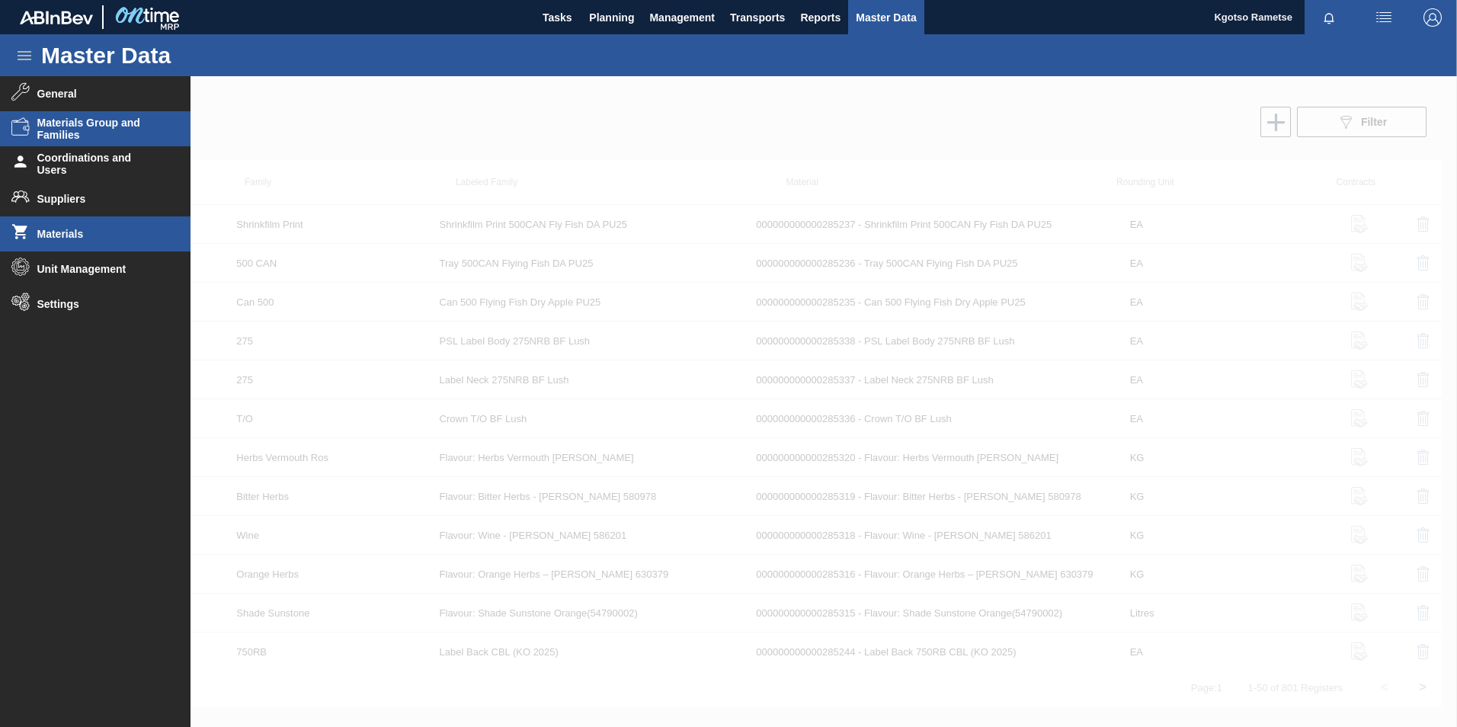
click at [80, 131] on span "Materials Group and Families" at bounding box center [100, 129] width 126 height 24
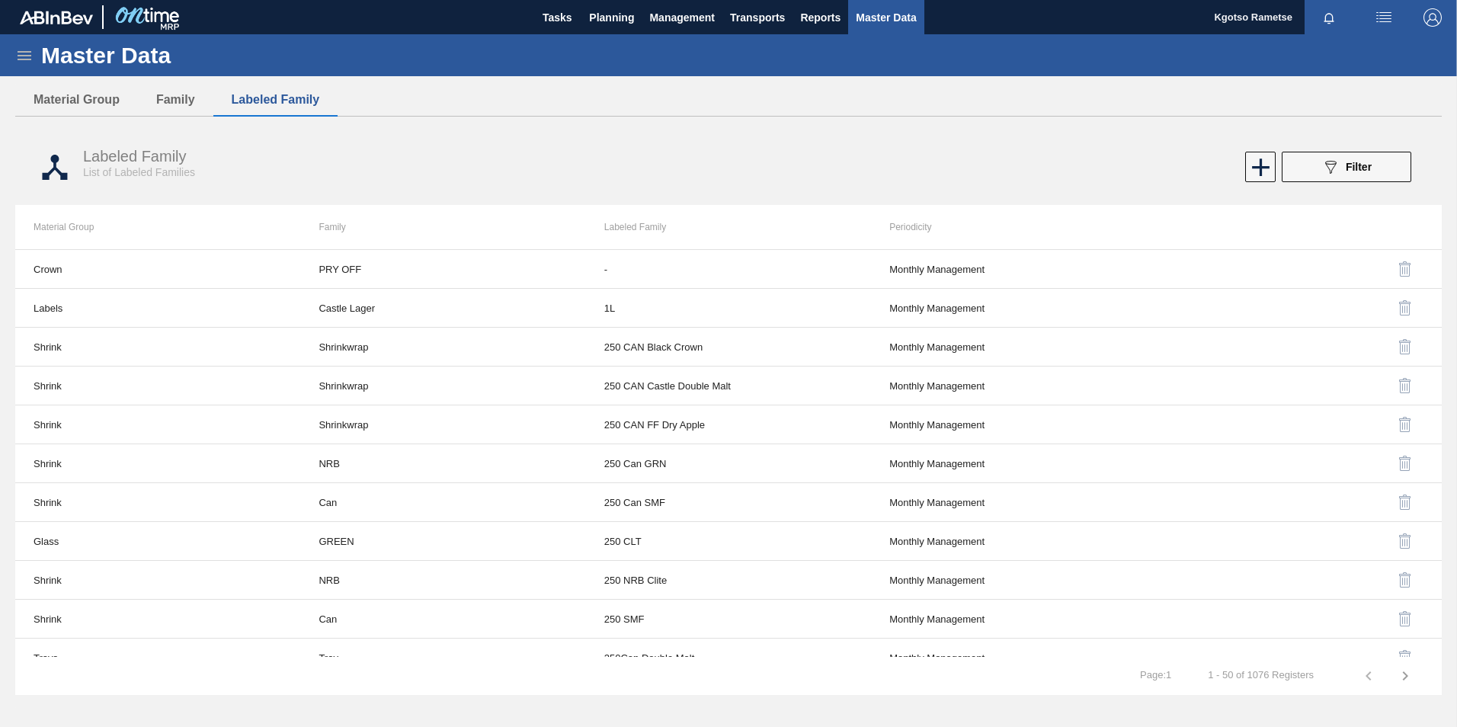
click at [34, 58] on div "Master Data" at bounding box center [728, 55] width 1457 height 42
click at [30, 56] on icon at bounding box center [25, 55] width 14 height 9
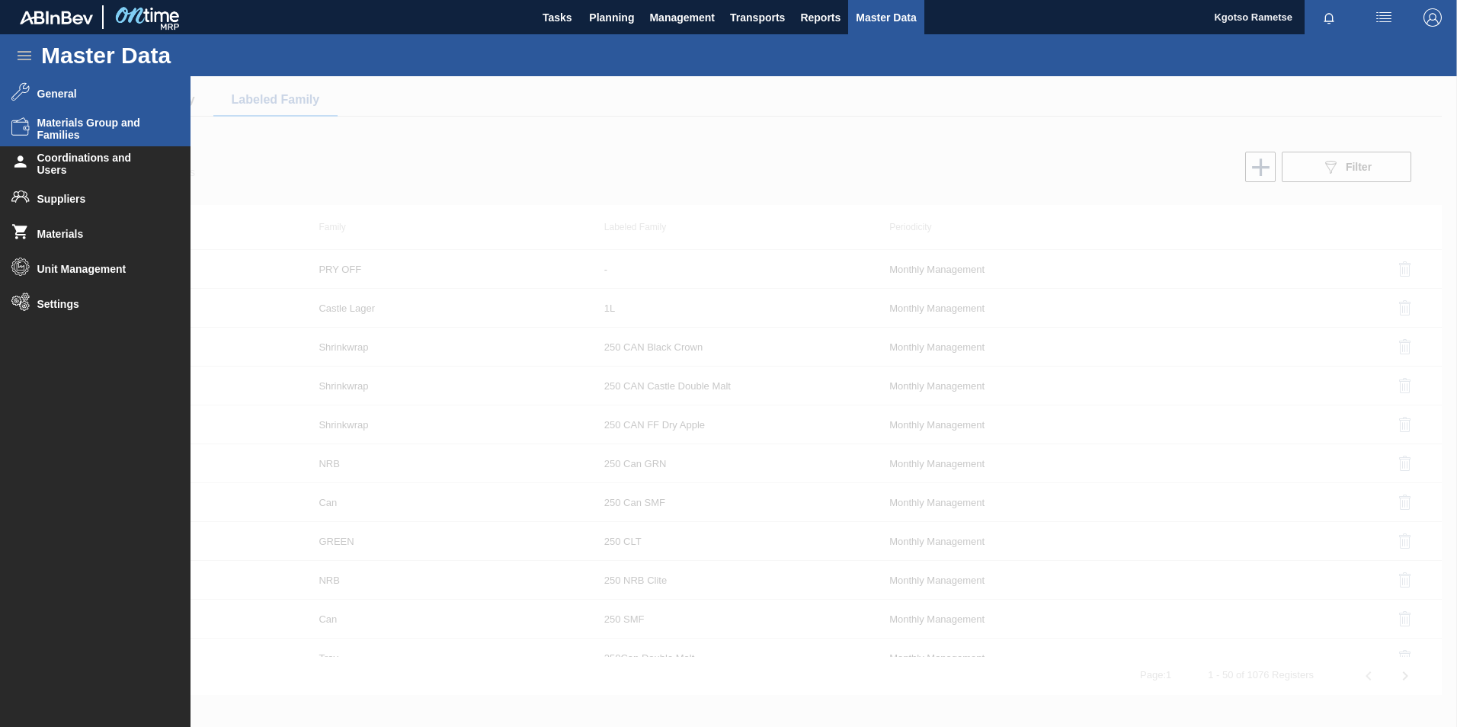
click at [50, 96] on span "General" at bounding box center [100, 94] width 126 height 12
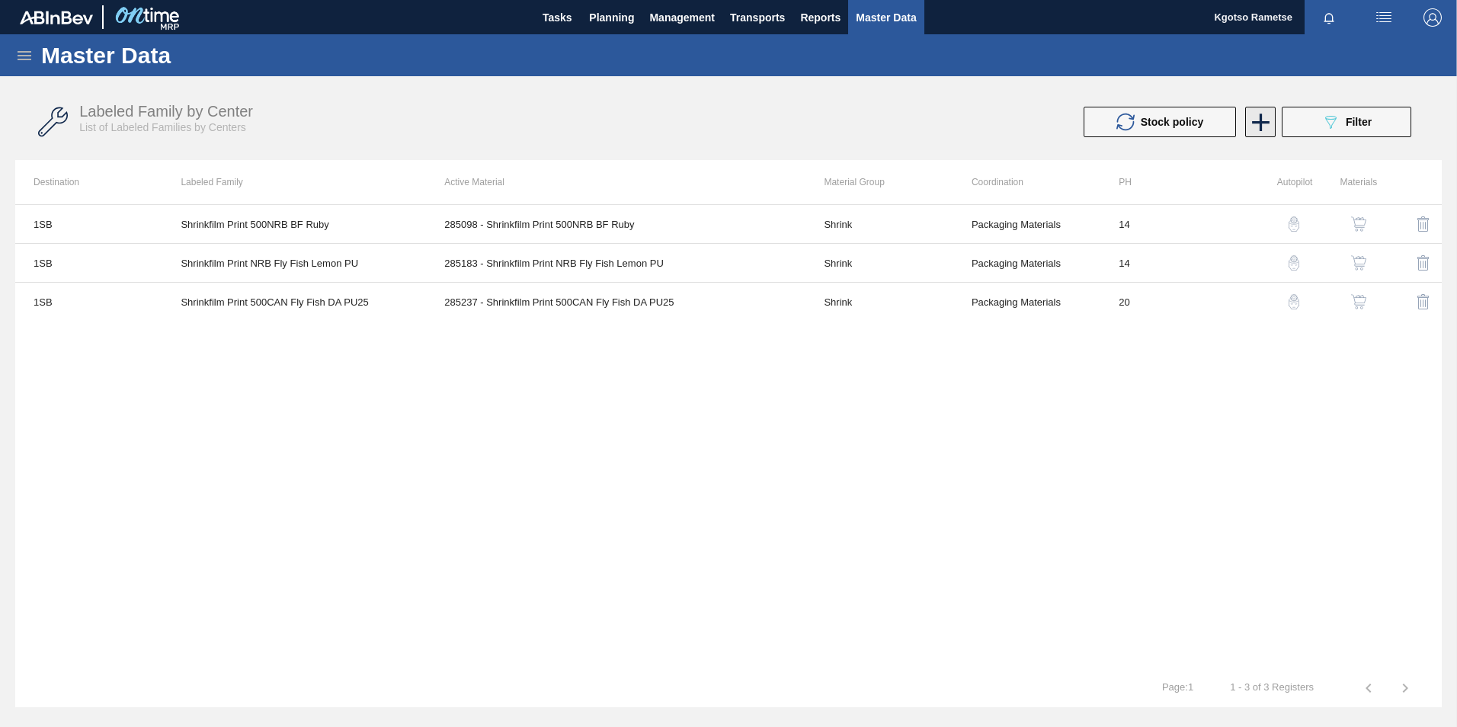
click at [1266, 122] on icon at bounding box center [1261, 123] width 18 height 18
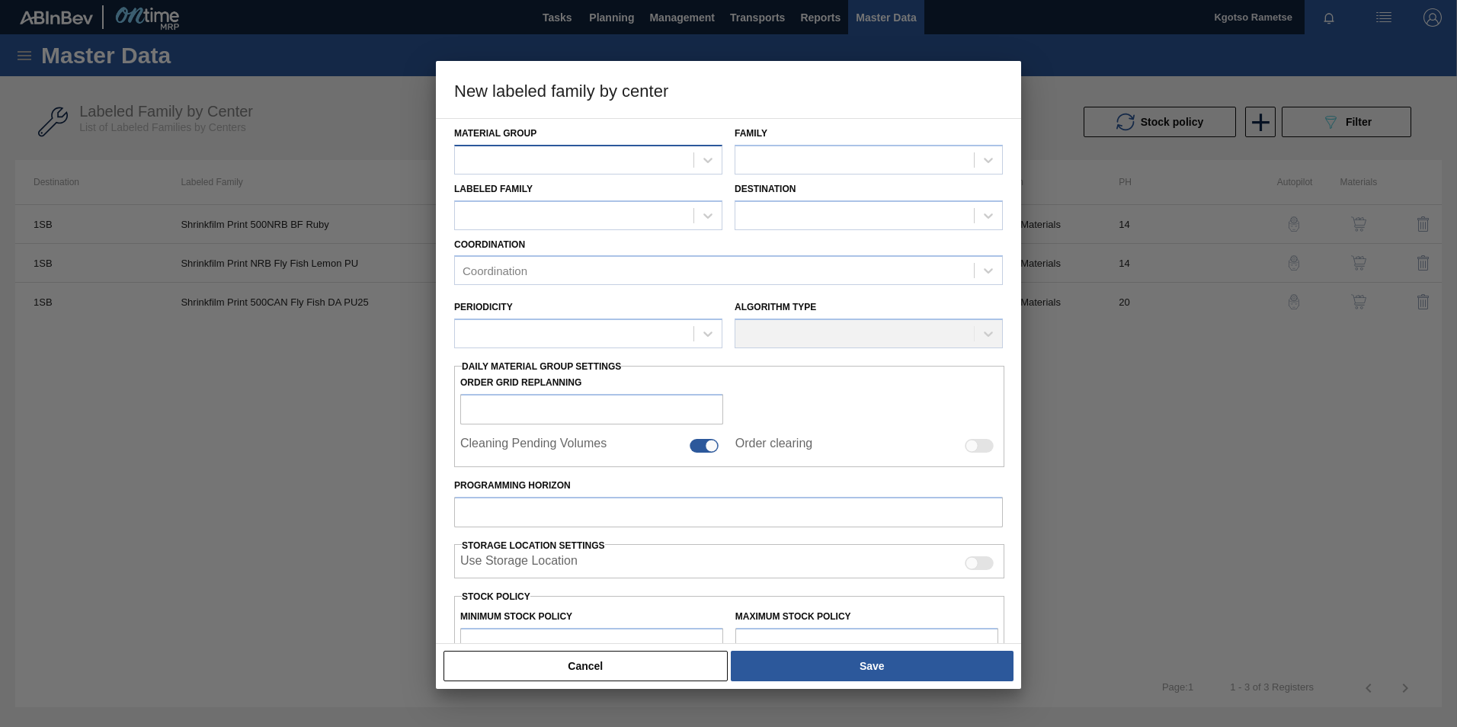
click at [491, 171] on div at bounding box center [574, 160] width 239 height 22
type Group "tr"
click at [496, 235] on div "Trays" at bounding box center [588, 226] width 268 height 28
click at [826, 165] on div at bounding box center [854, 160] width 239 height 22
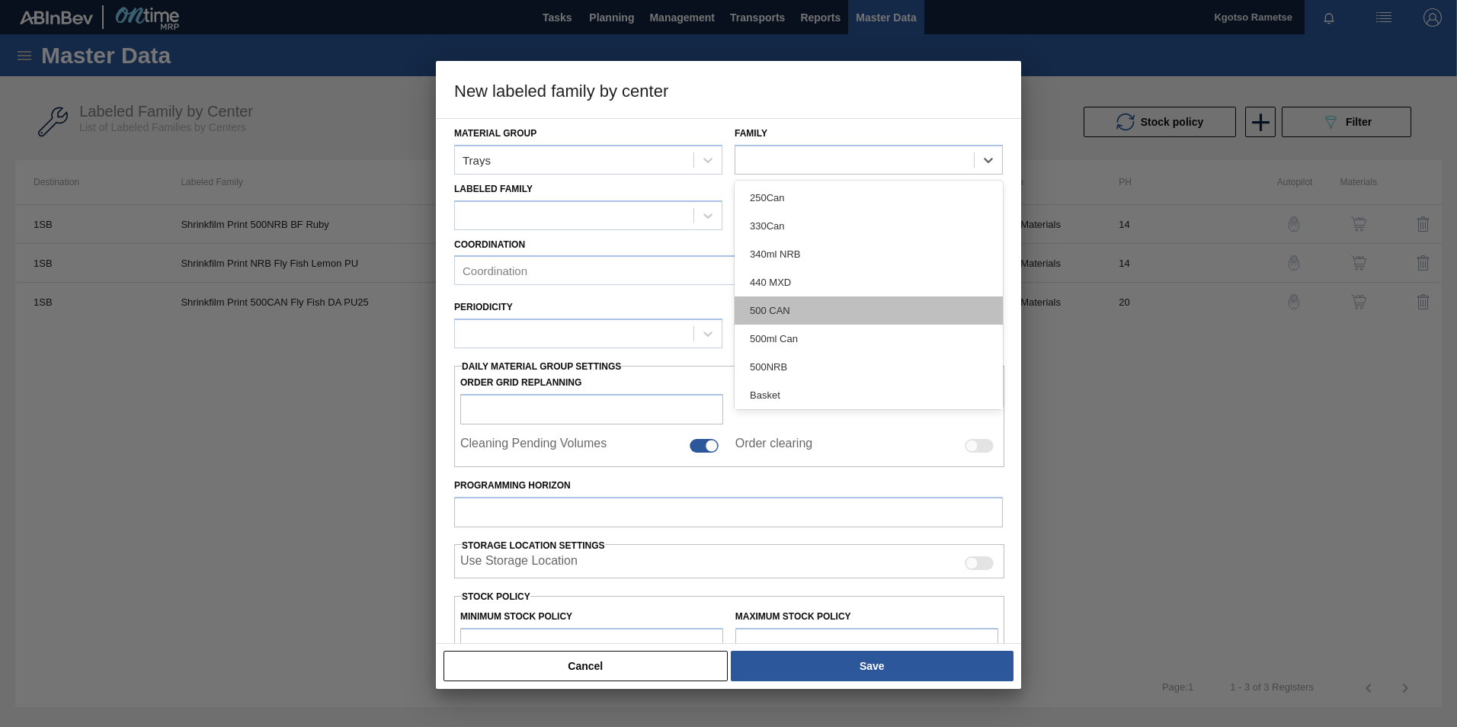
click at [789, 312] on div "500 CAN" at bounding box center [869, 310] width 268 height 28
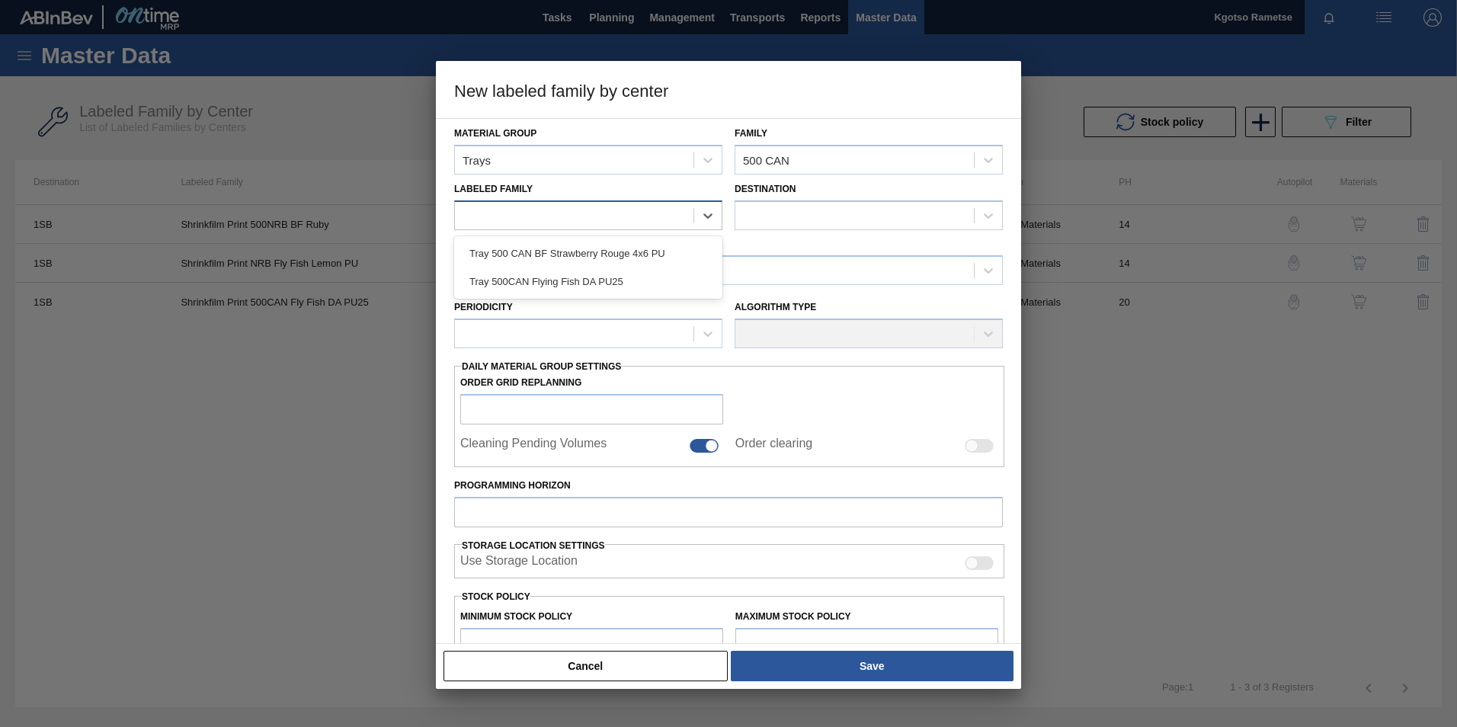
click at [633, 206] on div at bounding box center [574, 215] width 239 height 22
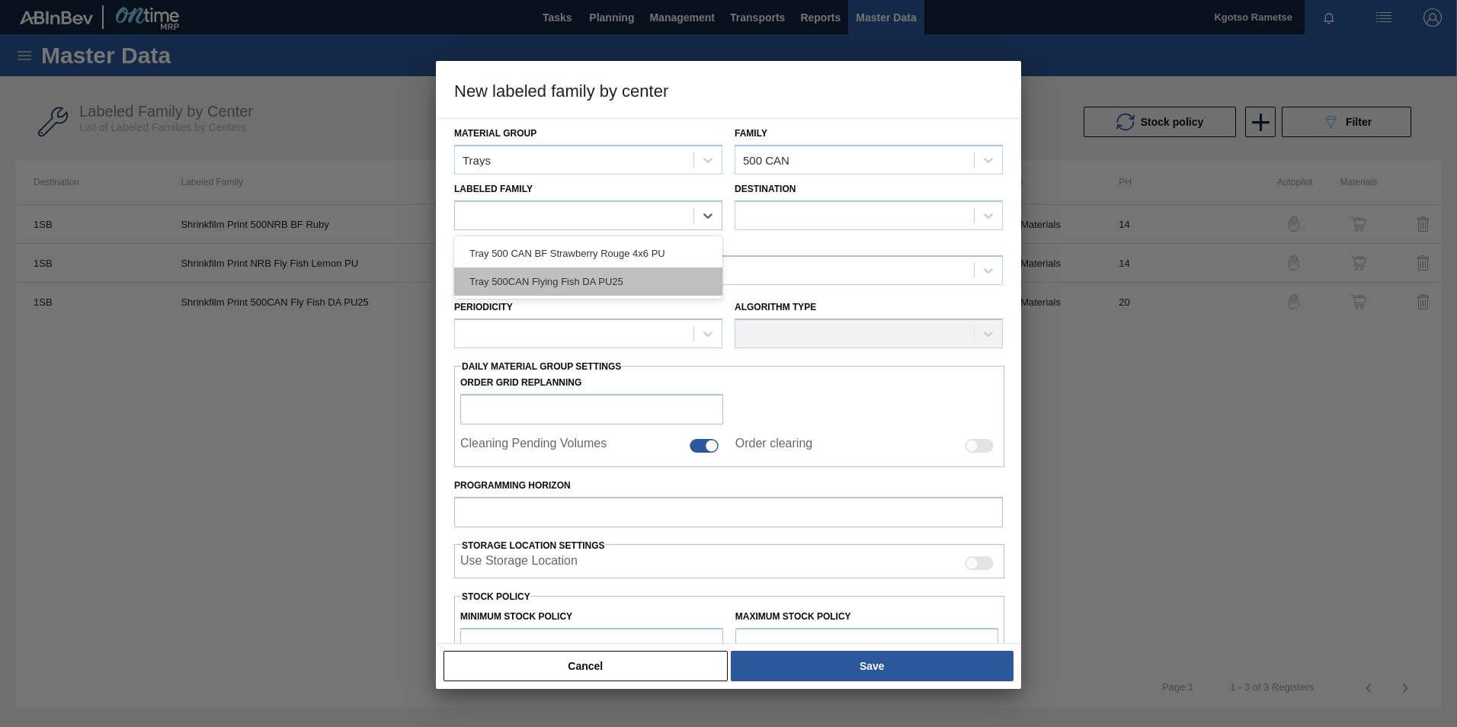
click at [627, 268] on div "Tray 500CAN Flying Fish DA PU25" at bounding box center [588, 281] width 268 height 28
checkbox input "false"
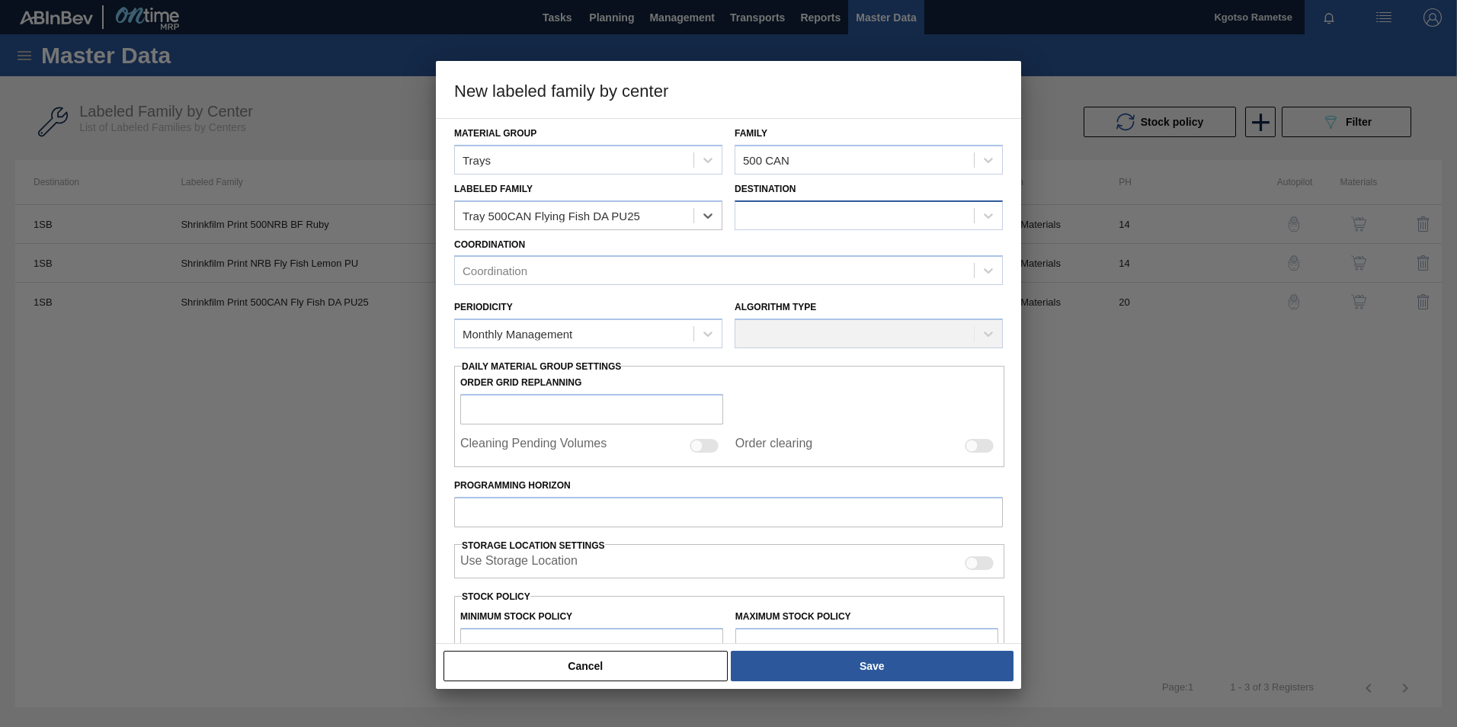
click at [808, 221] on div at bounding box center [854, 215] width 239 height 22
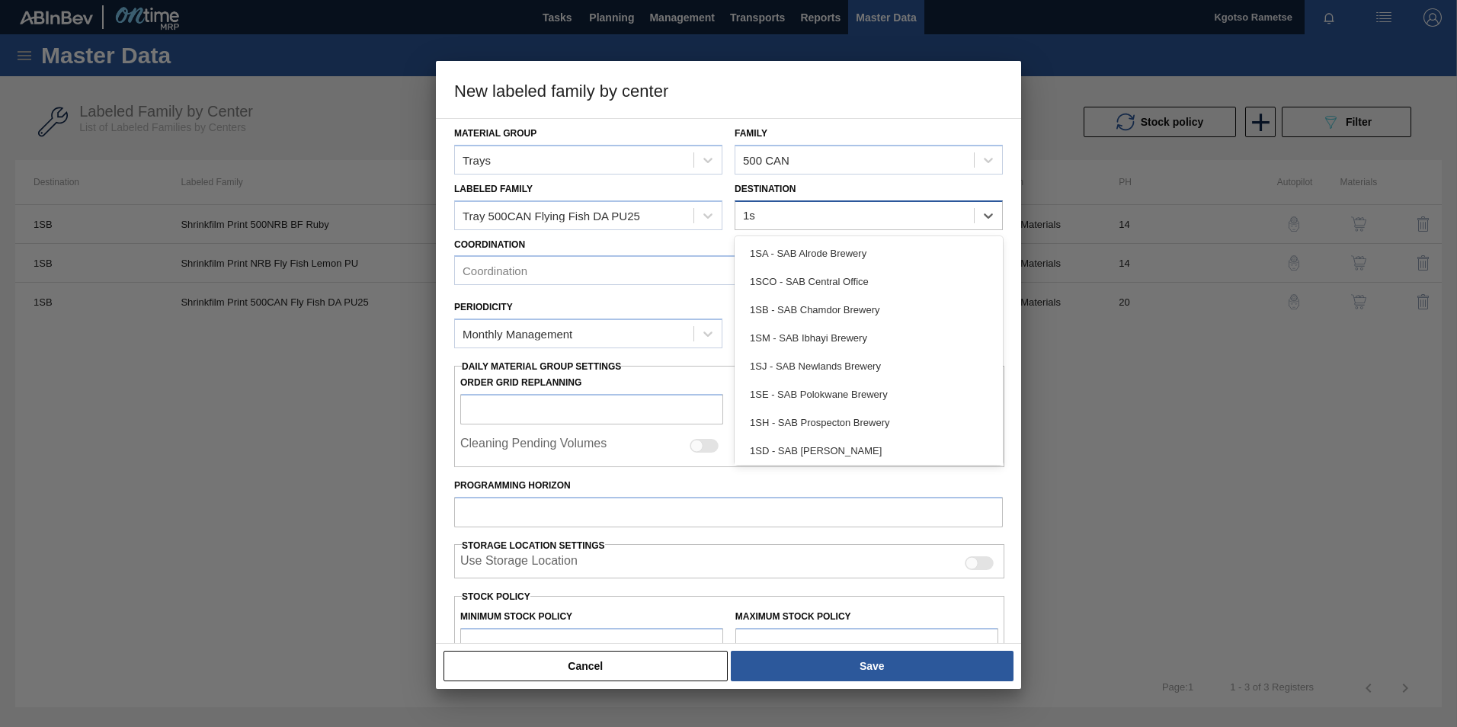
type input "1sb"
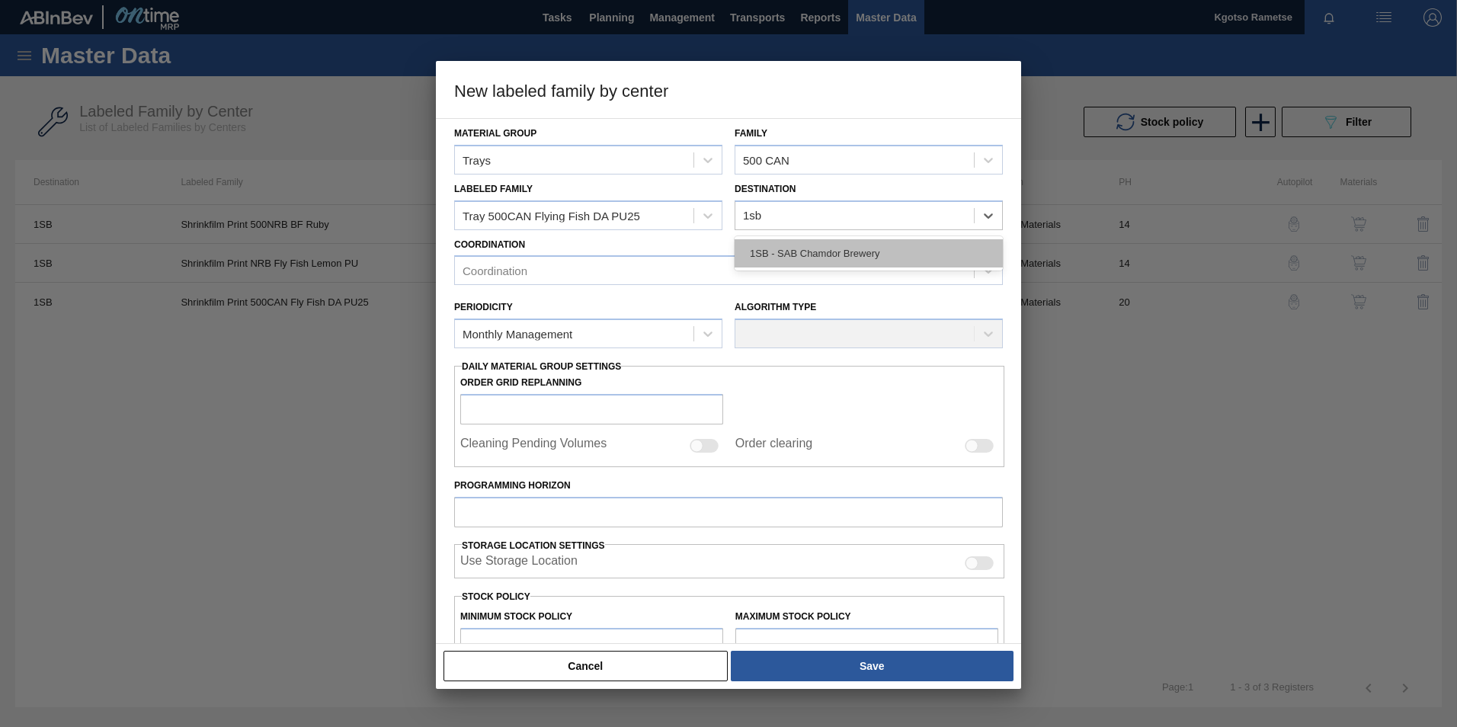
click at [764, 255] on div "1SB - SAB Chamdor Brewery" at bounding box center [869, 253] width 268 height 28
click at [579, 274] on div "Coordination" at bounding box center [714, 271] width 519 height 22
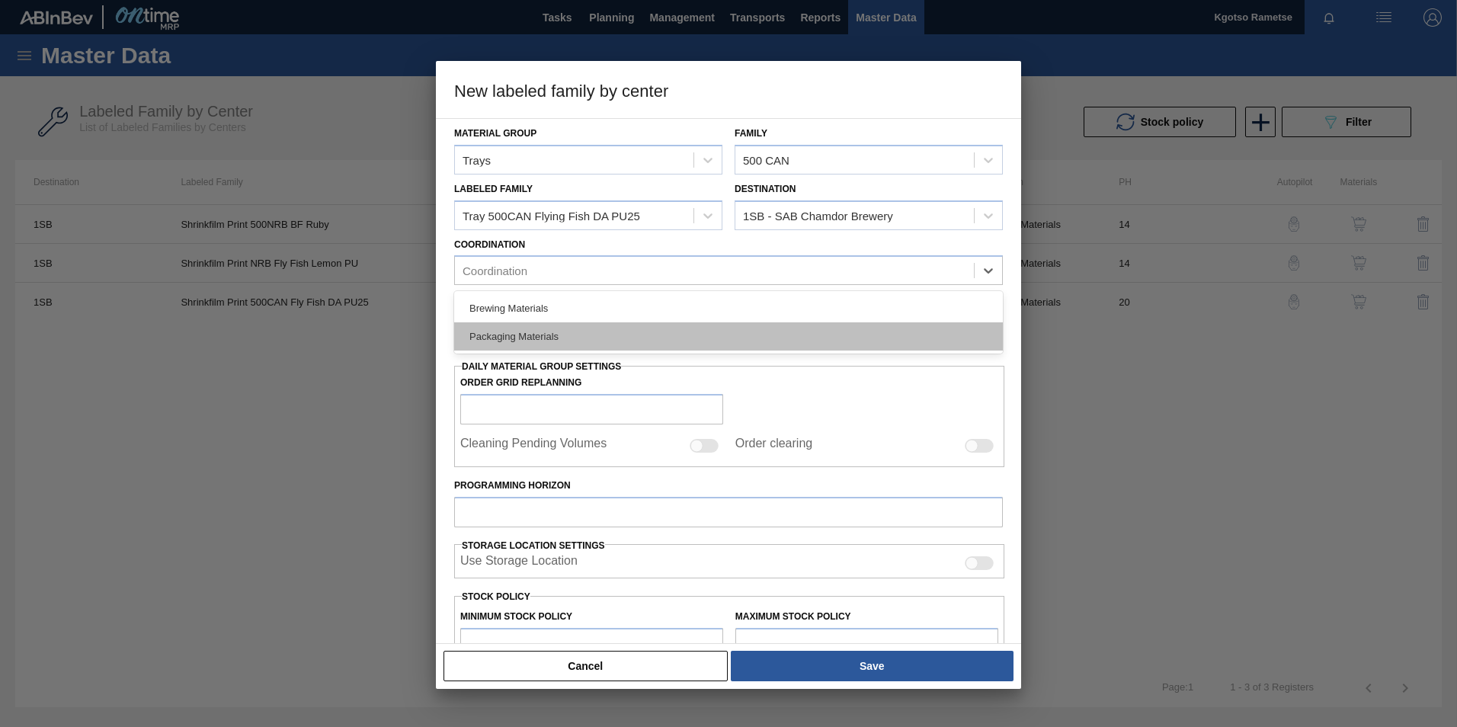
click at [547, 329] on div "Packaging Materials" at bounding box center [728, 336] width 549 height 28
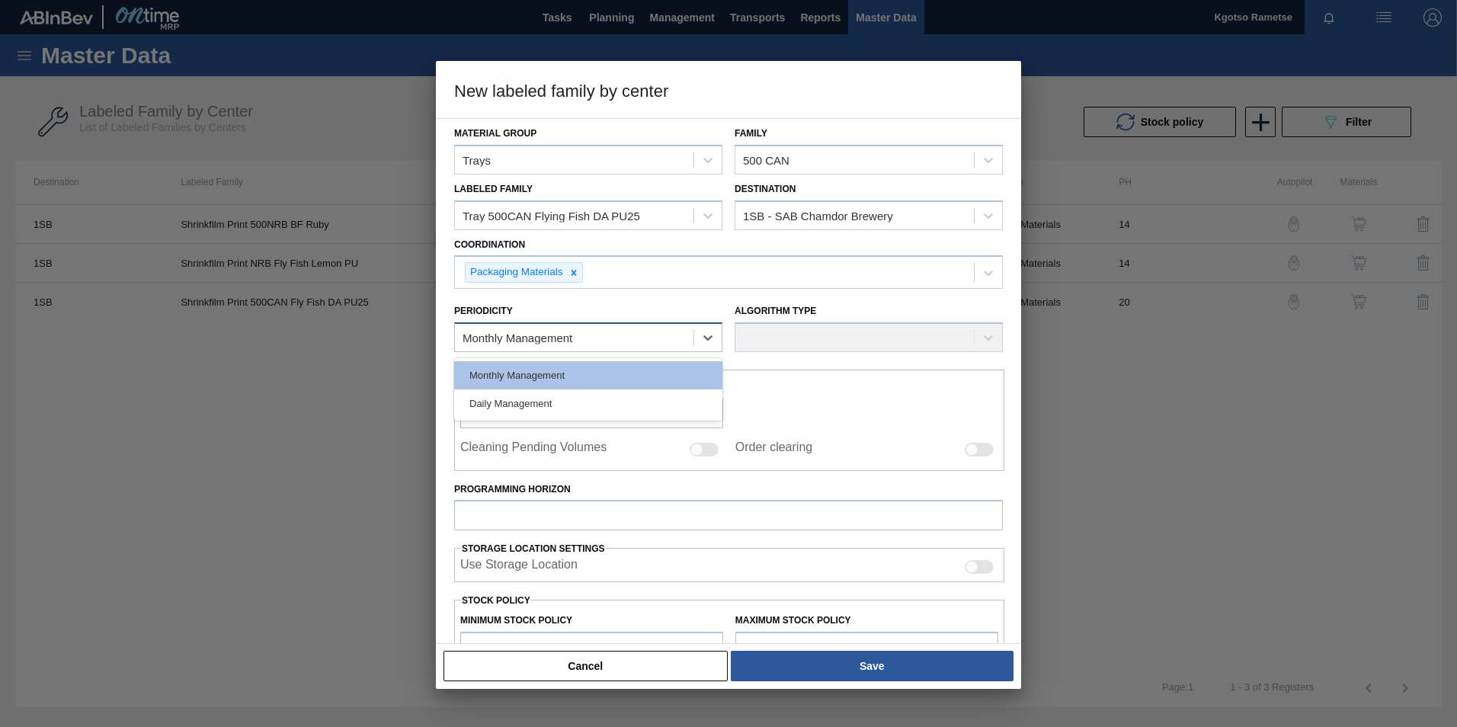
click at [543, 327] on div "Monthly Management" at bounding box center [574, 338] width 239 height 22
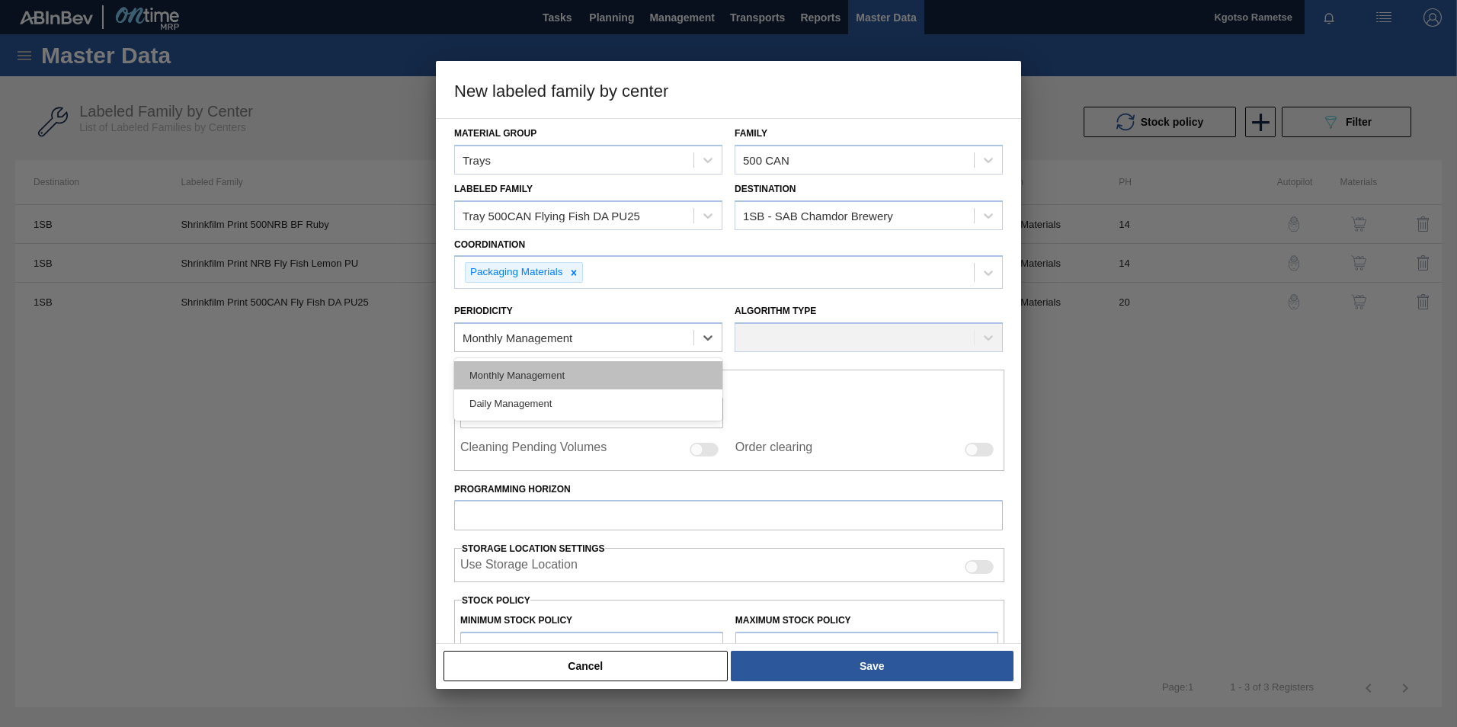
click at [527, 363] on div "Monthly Management" at bounding box center [588, 375] width 268 height 28
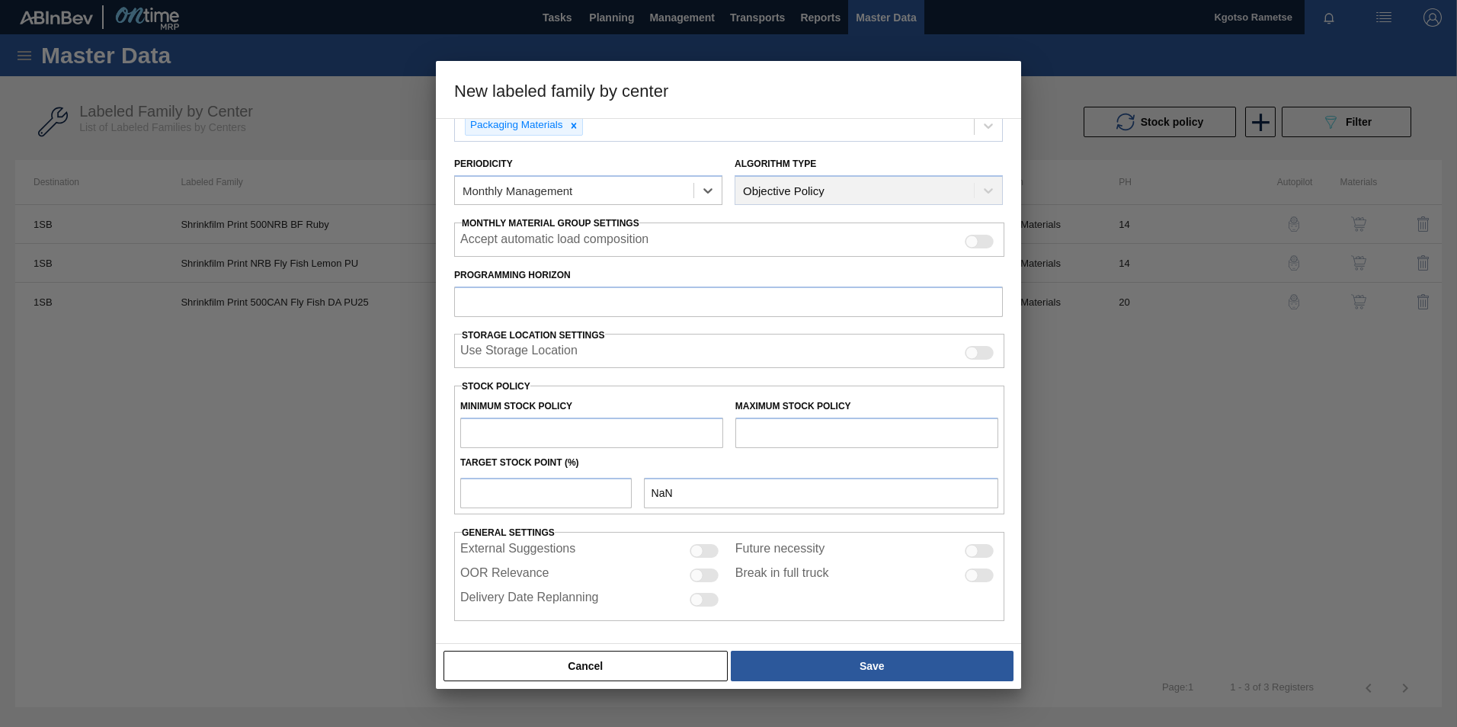
scroll to position [151, 0]
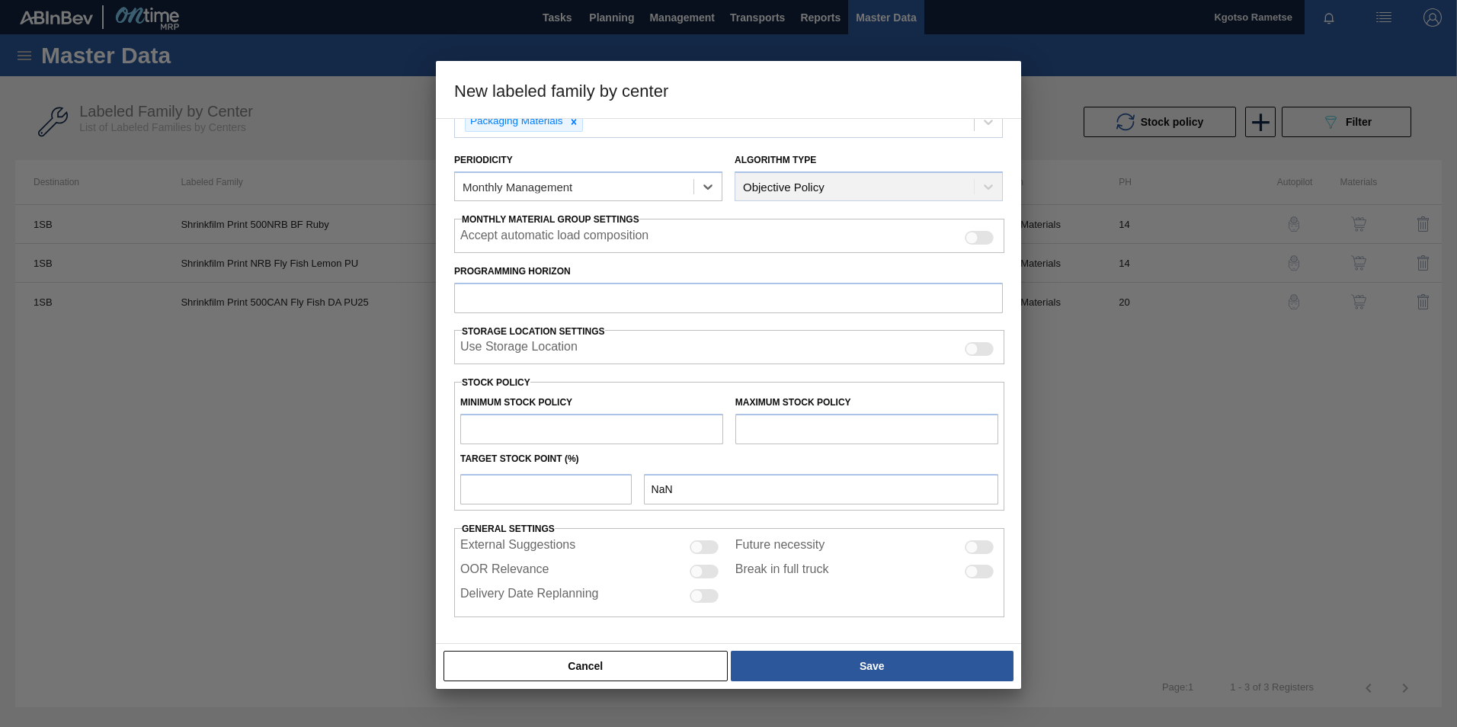
click at [502, 316] on div "Material Group Trays Family 500 CAN Labeled Family Tray 500CAN Flying Fish DA P…" at bounding box center [728, 292] width 549 height 649
click at [509, 305] on input "Programming Horizon" at bounding box center [728, 298] width 549 height 30
type input "20"
click at [507, 416] on input "text" at bounding box center [591, 429] width 263 height 30
type input "1"
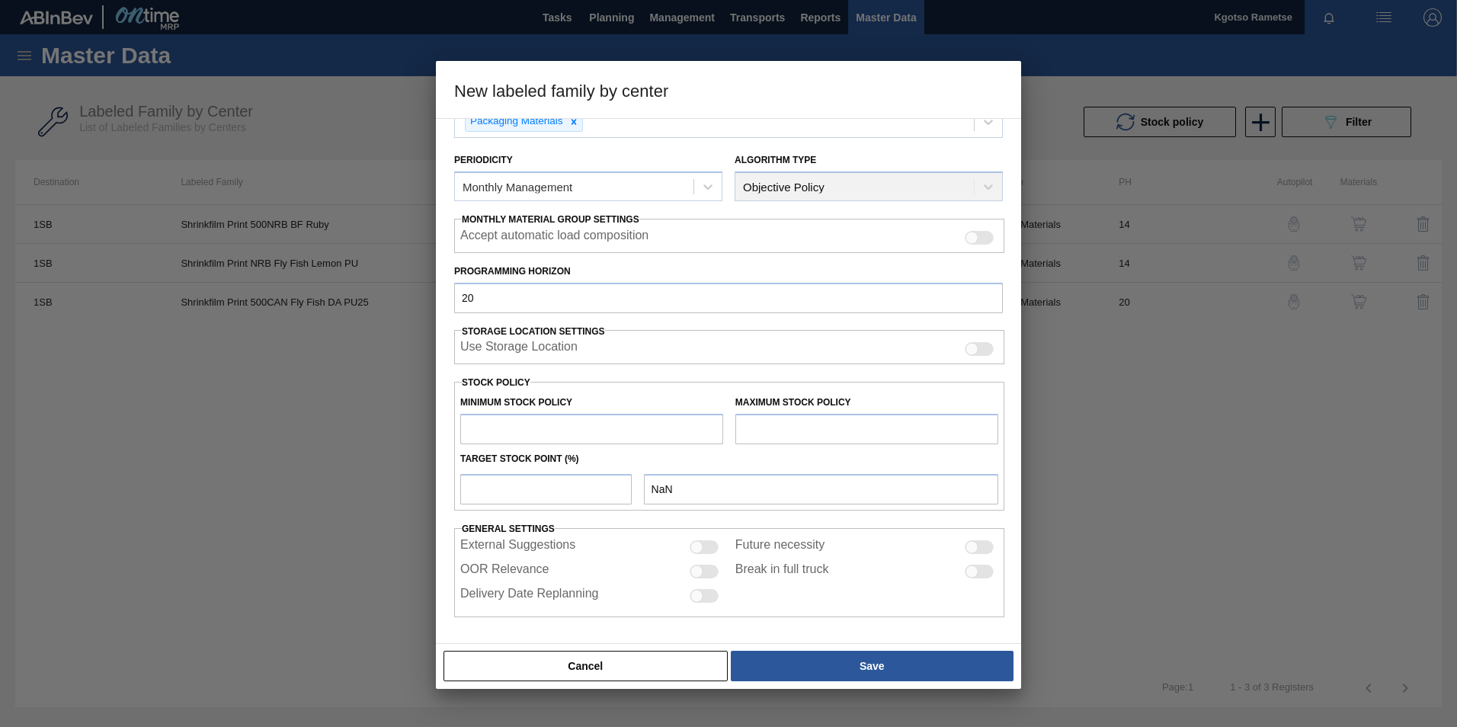
type input "1.000"
type input "10"
type input "10.000"
type input "100"
type input "100.000"
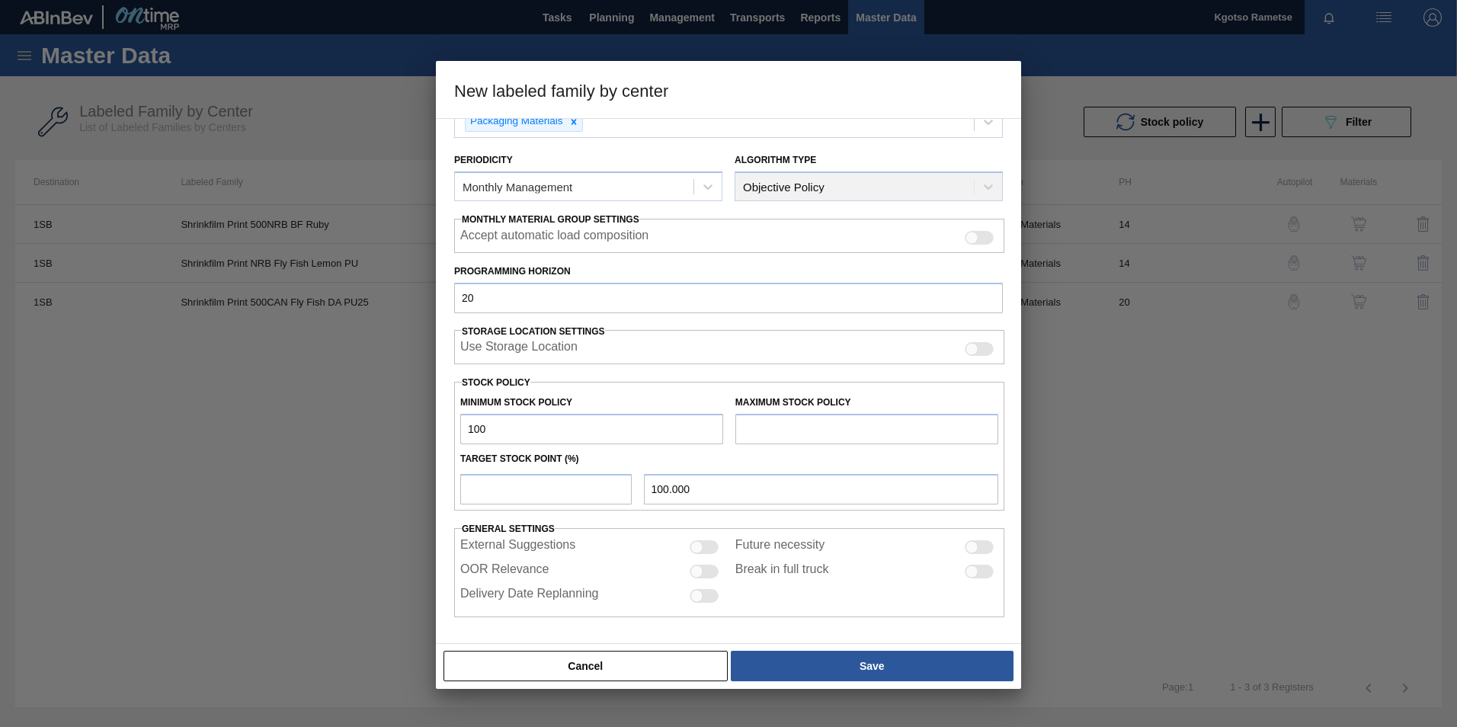
type input "1,000"
type input "1,000.000"
type input "10,000"
type input "10,000.000"
type input "100,000"
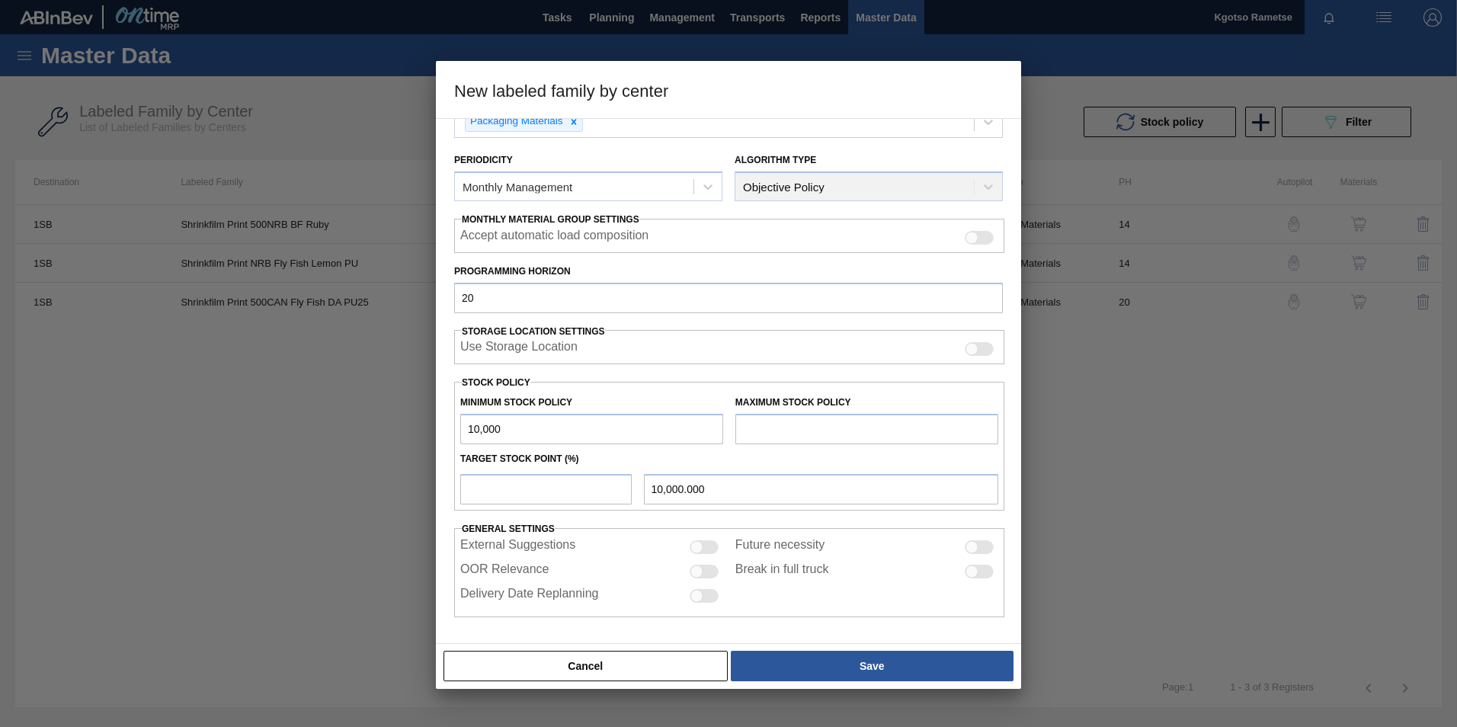
type input "100,000.000"
type input "1,000,000"
type input "1,000,000.000"
type input "1,000,000"
click at [801, 418] on input "text" at bounding box center [866, 429] width 263 height 30
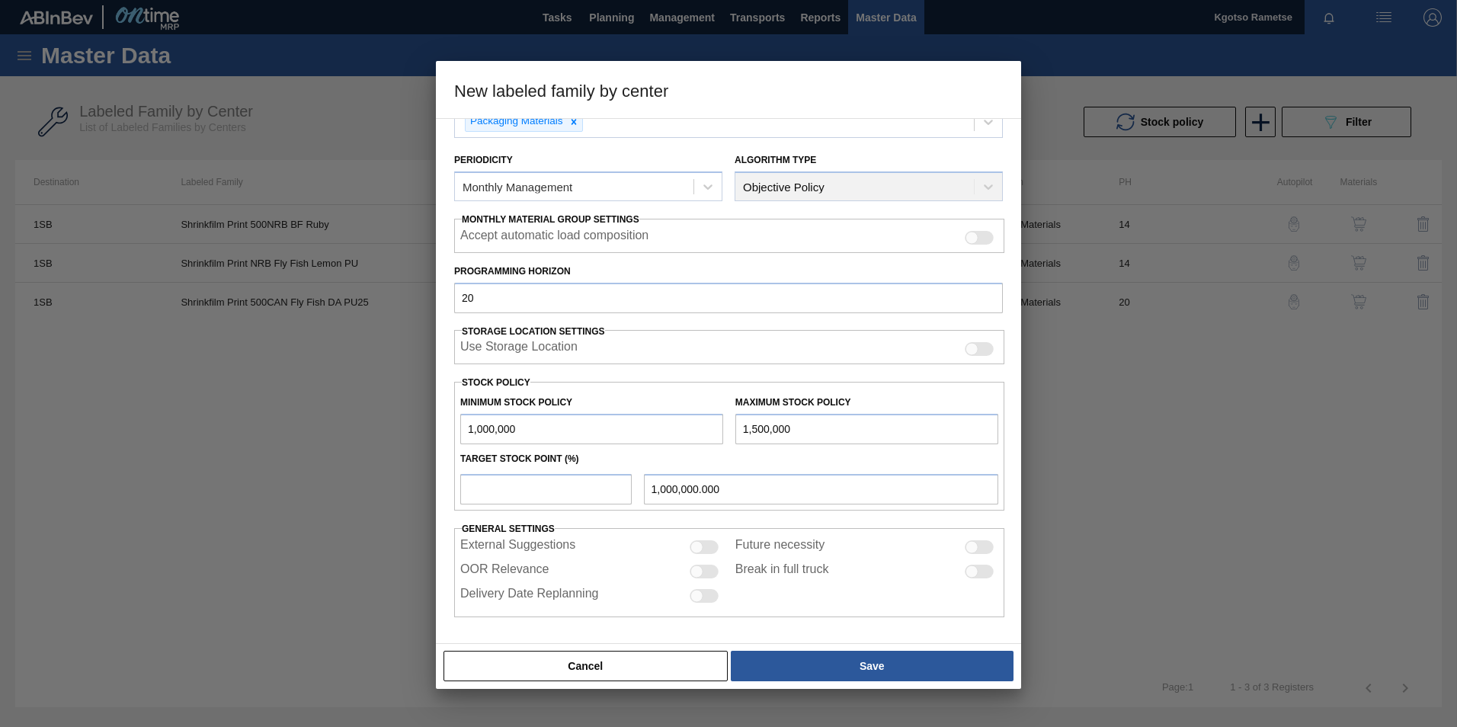
type input "1,500,000"
click at [540, 472] on div "1,000,000.000" at bounding box center [729, 487] width 550 height 34
click at [517, 495] on input "number" at bounding box center [545, 489] width 171 height 30
type input "1"
type input "1,005,000.000"
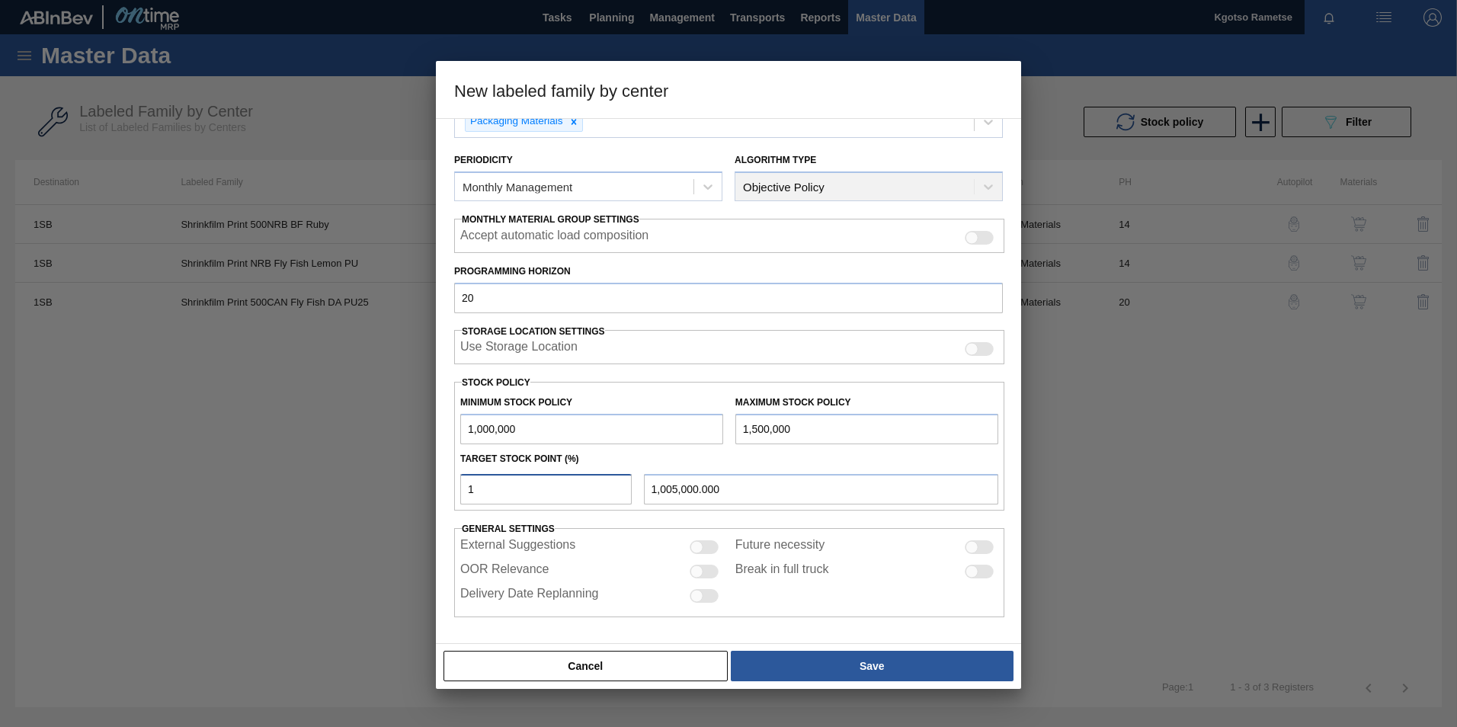
type input "10"
type input "1,050,000.000"
type input "100"
type input "1,500,000.000"
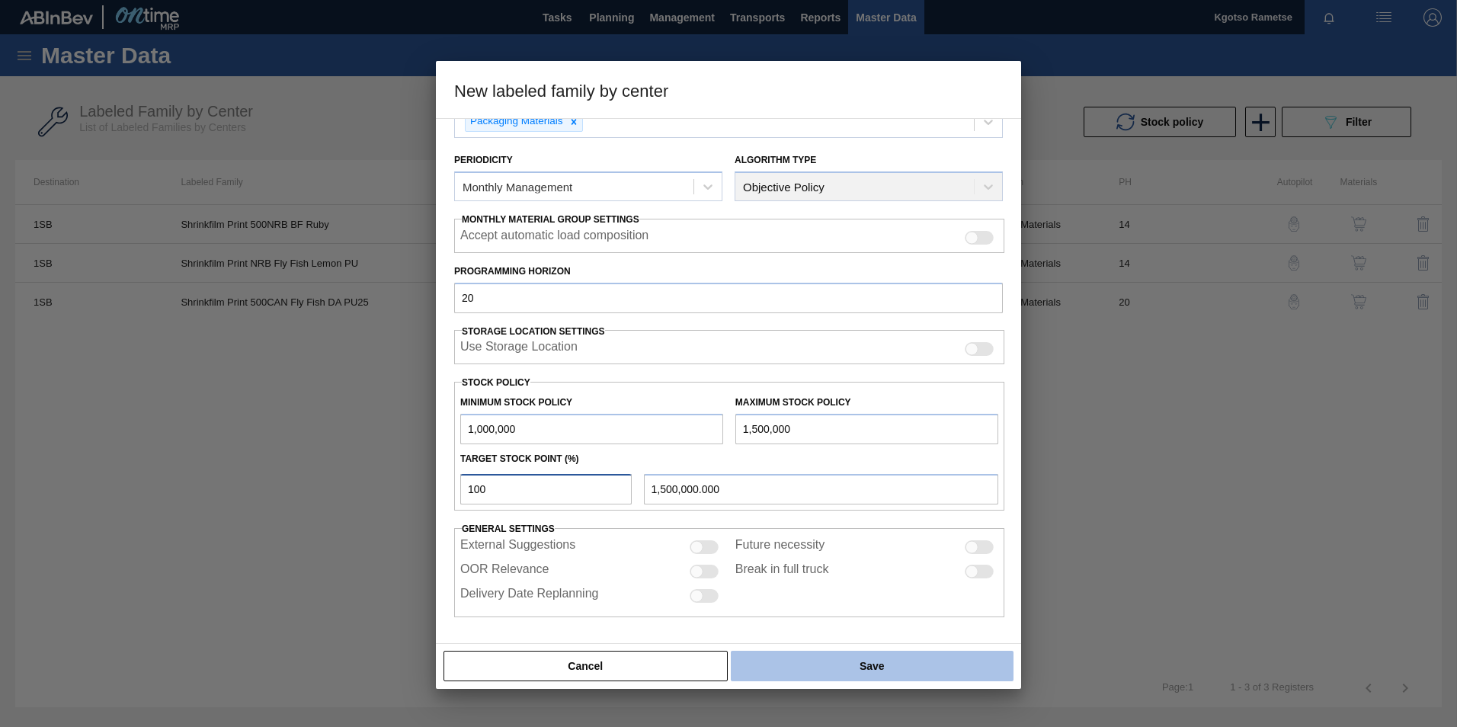
type input "100"
click at [824, 660] on button "Save" at bounding box center [872, 666] width 283 height 30
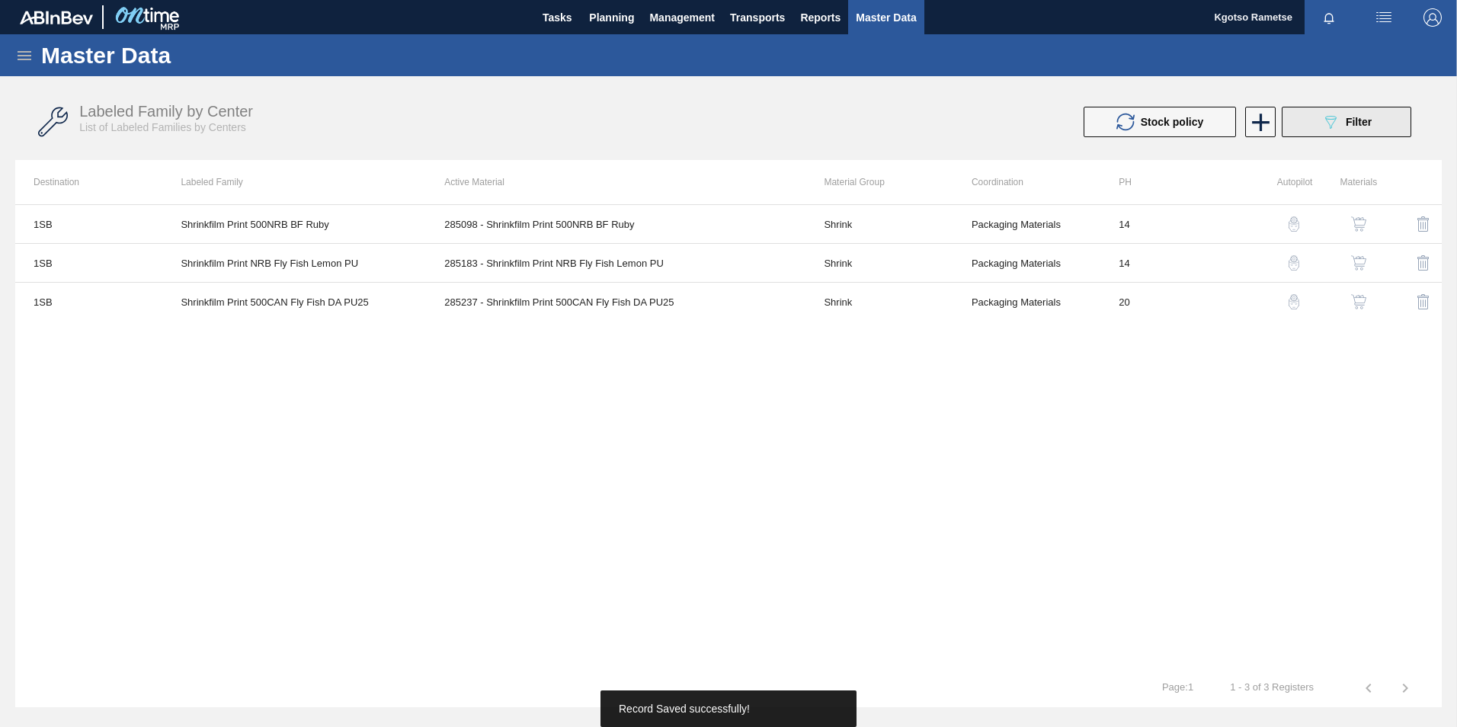
click at [1288, 125] on button "089F7B8B-B2A5-4AFE-B5C0-19BA573D28AC Filter" at bounding box center [1347, 122] width 130 height 30
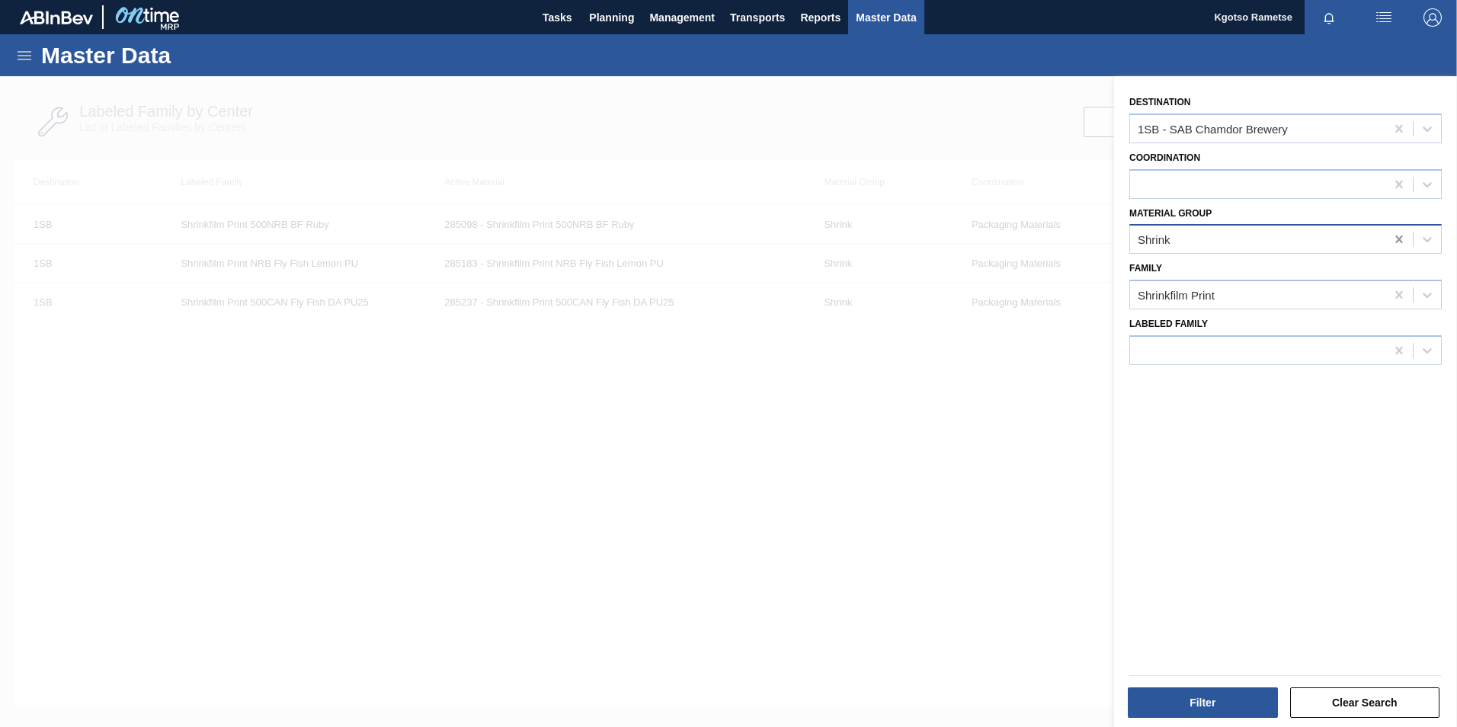
click at [1394, 241] on icon at bounding box center [1398, 239] width 15 height 15
type Group "tray"
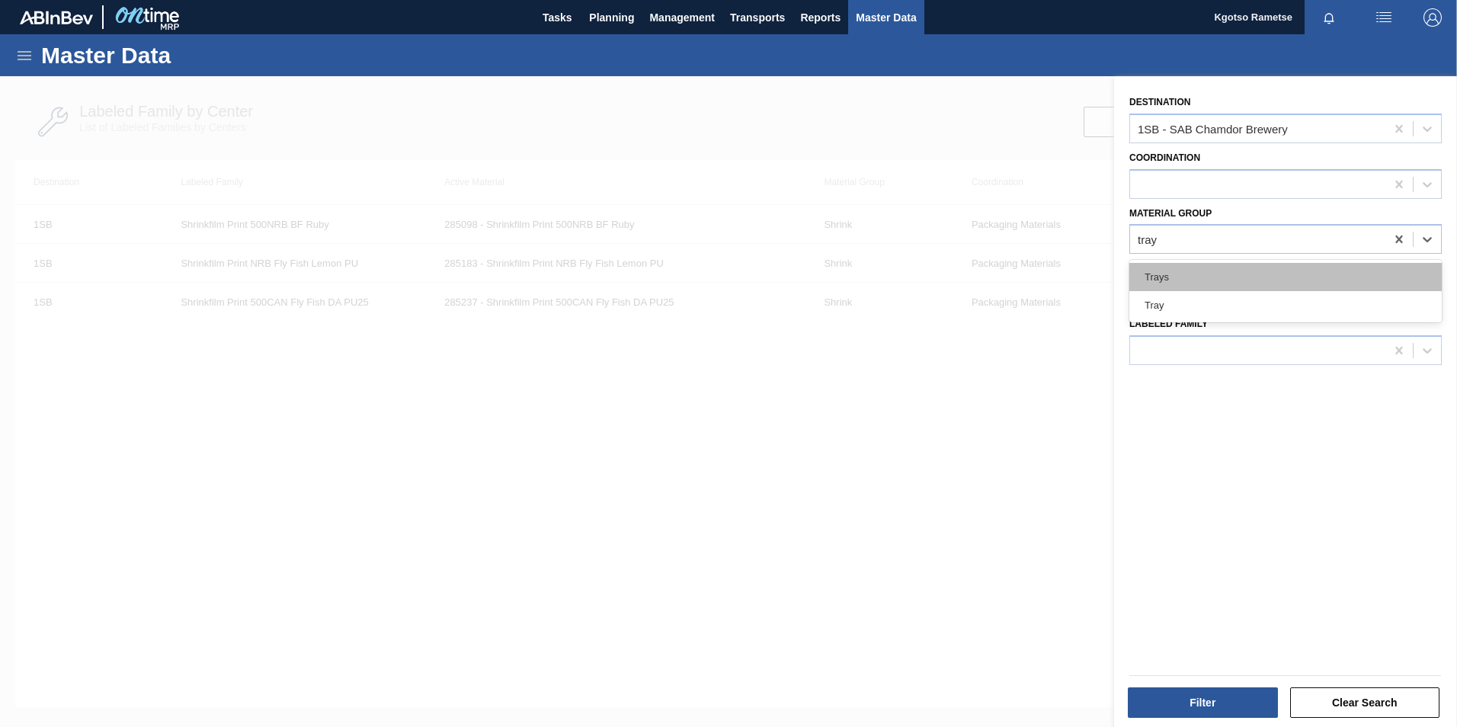
click at [1305, 283] on div "Trays" at bounding box center [1285, 277] width 312 height 28
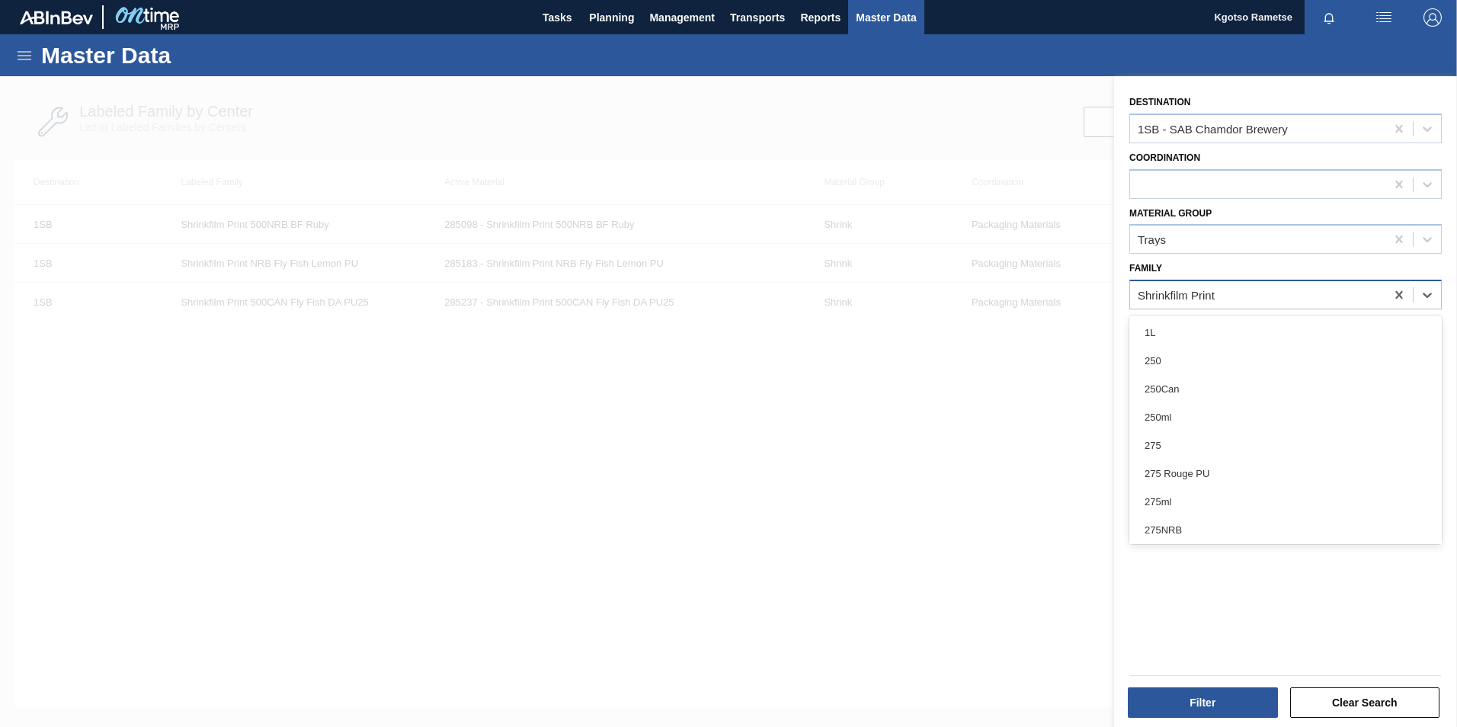
click at [1272, 290] on div "Shrinkfilm Print" at bounding box center [1257, 295] width 255 height 22
type input "5"
type input "500"
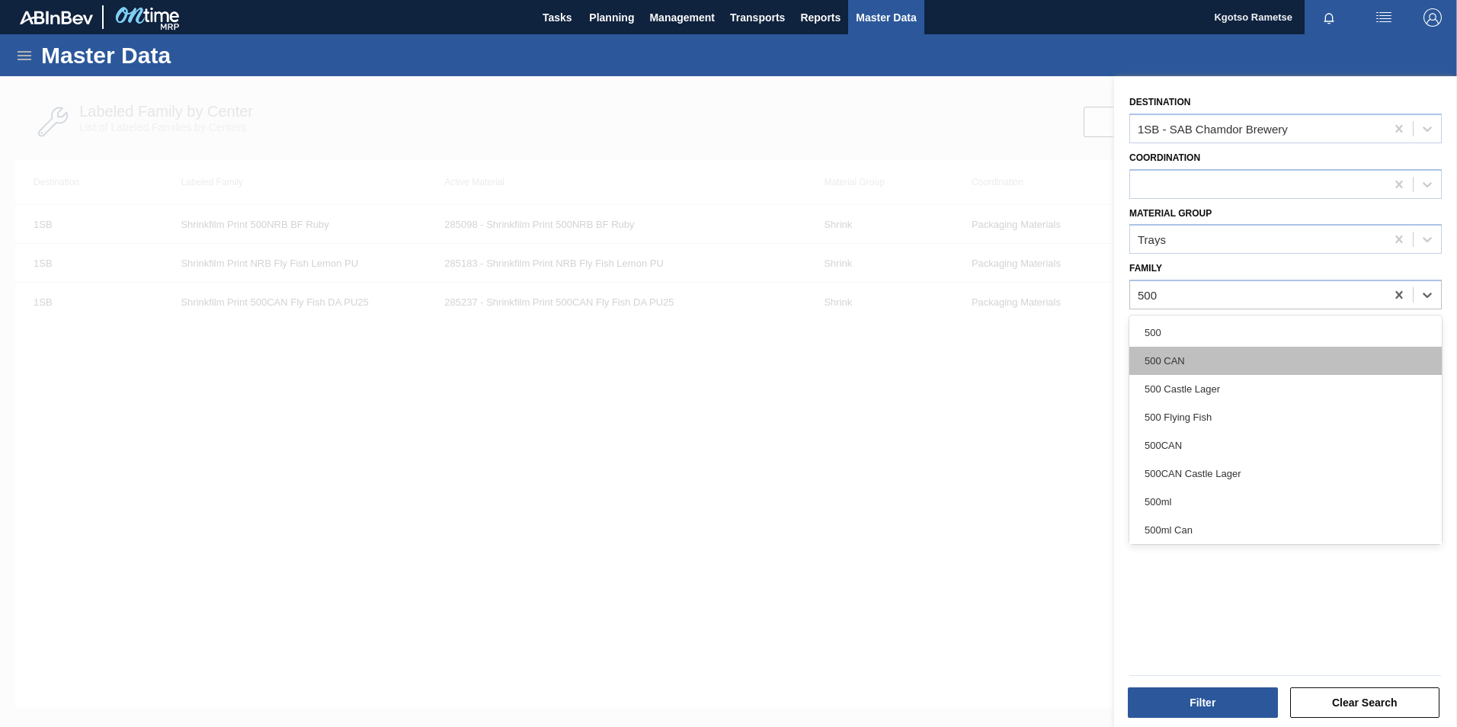
click at [1186, 351] on div "500 CAN" at bounding box center [1285, 361] width 312 height 28
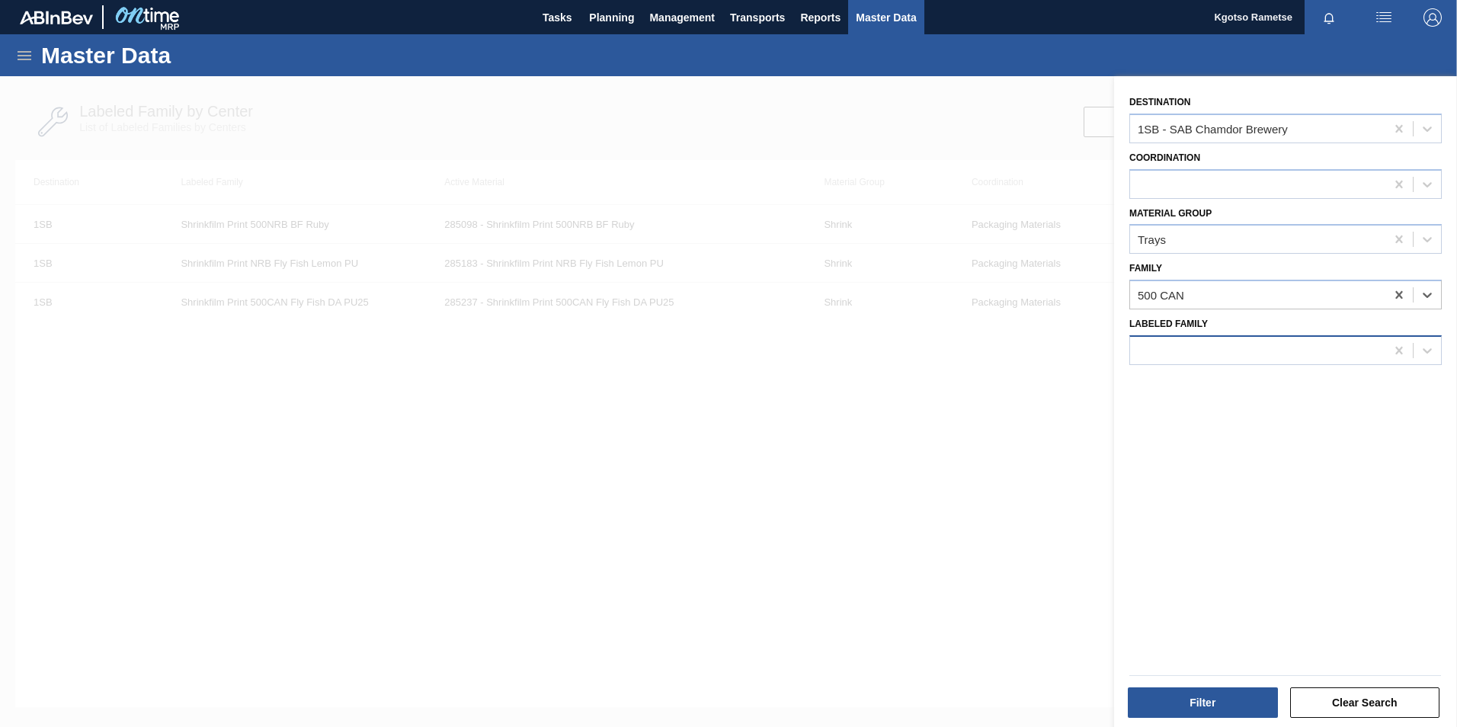
click at [1186, 351] on div at bounding box center [1257, 350] width 255 height 22
click at [1398, 296] on icon at bounding box center [1398, 295] width 7 height 8
click at [1303, 302] on div at bounding box center [1257, 295] width 255 height 22
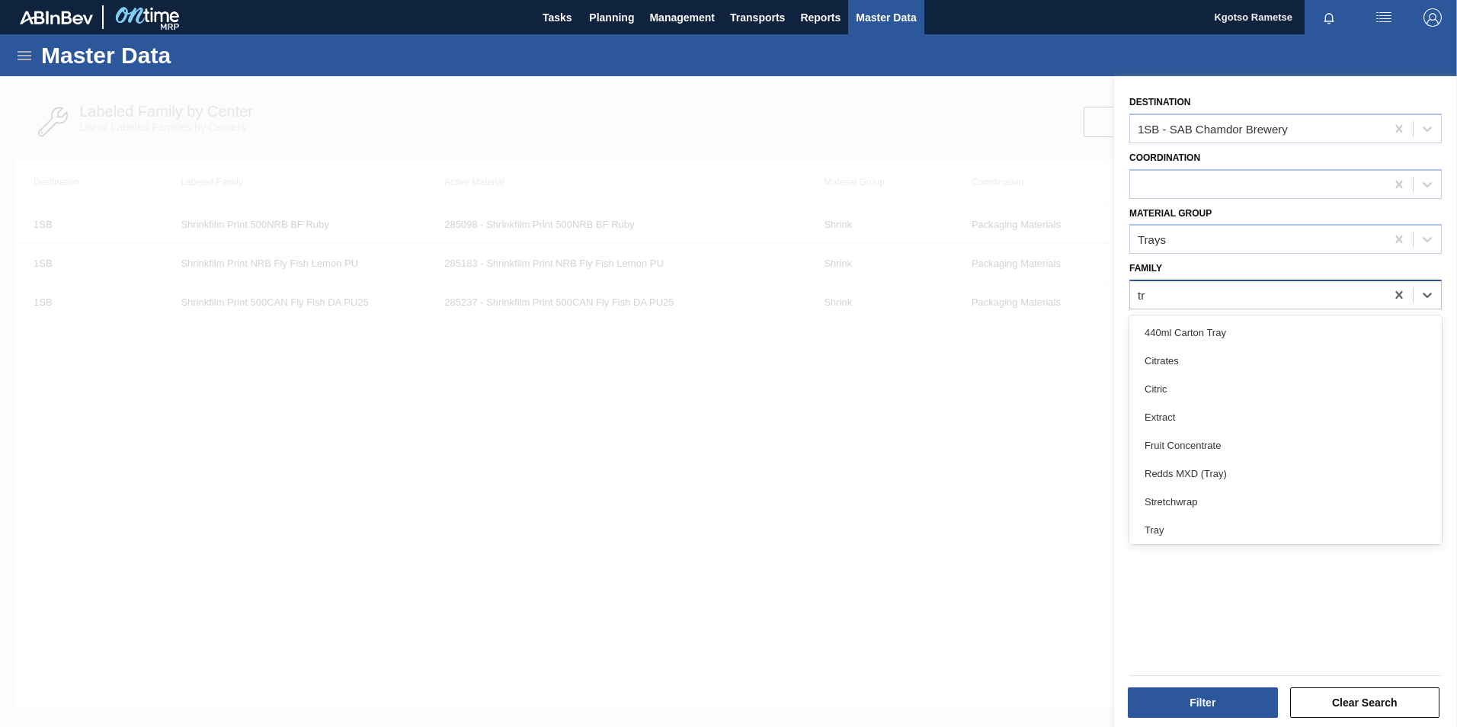
type input "t"
type input "500"
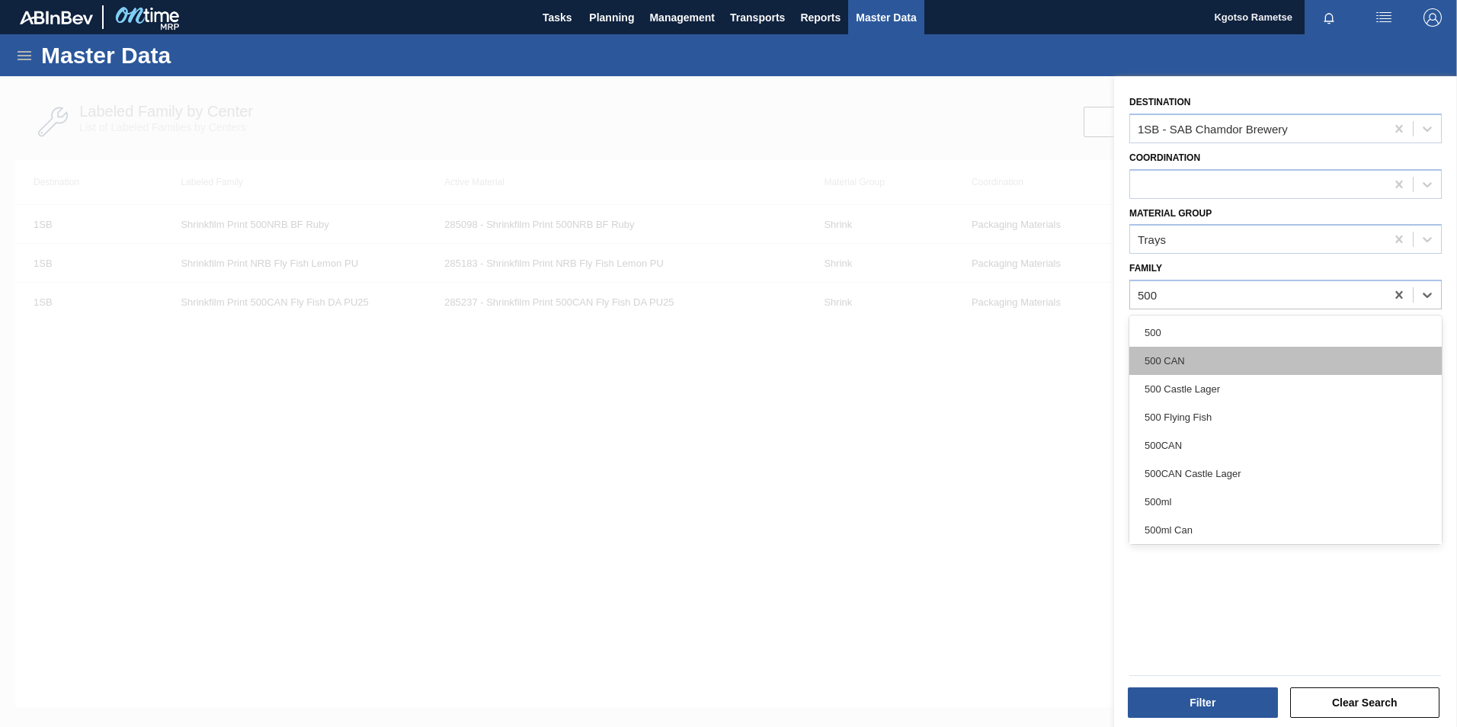
click at [1184, 364] on div "500 CAN" at bounding box center [1285, 361] width 312 height 28
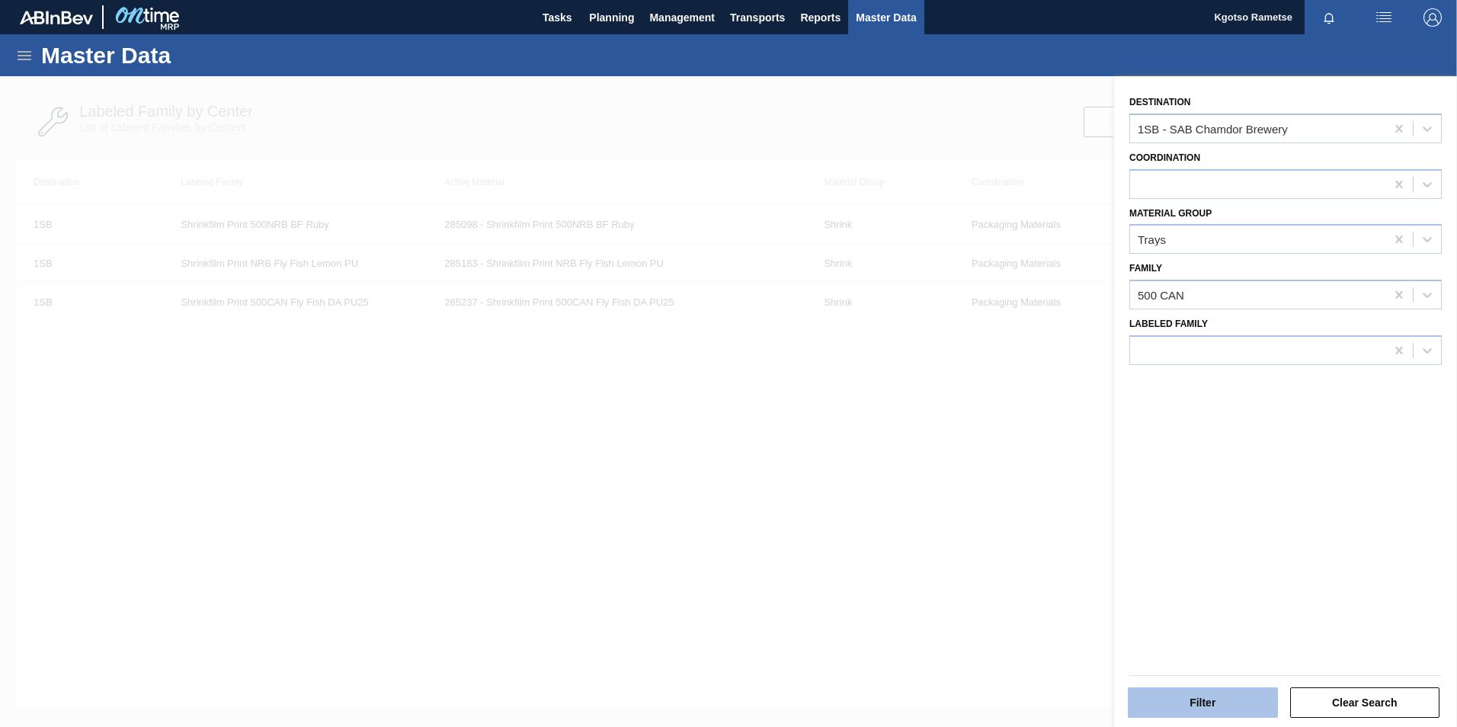
click at [1179, 693] on button "Filter" at bounding box center [1203, 702] width 150 height 30
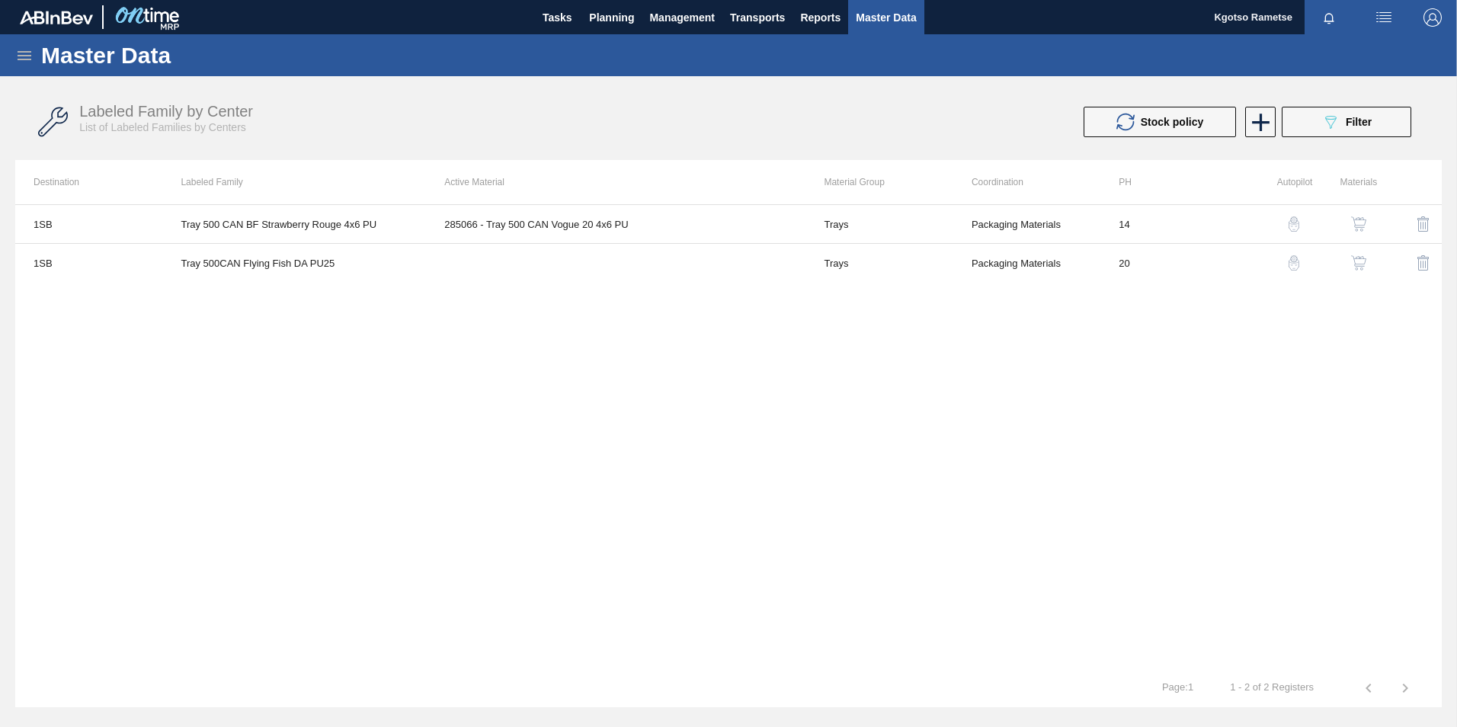
click at [1362, 259] on img "button" at bounding box center [1358, 262] width 15 height 15
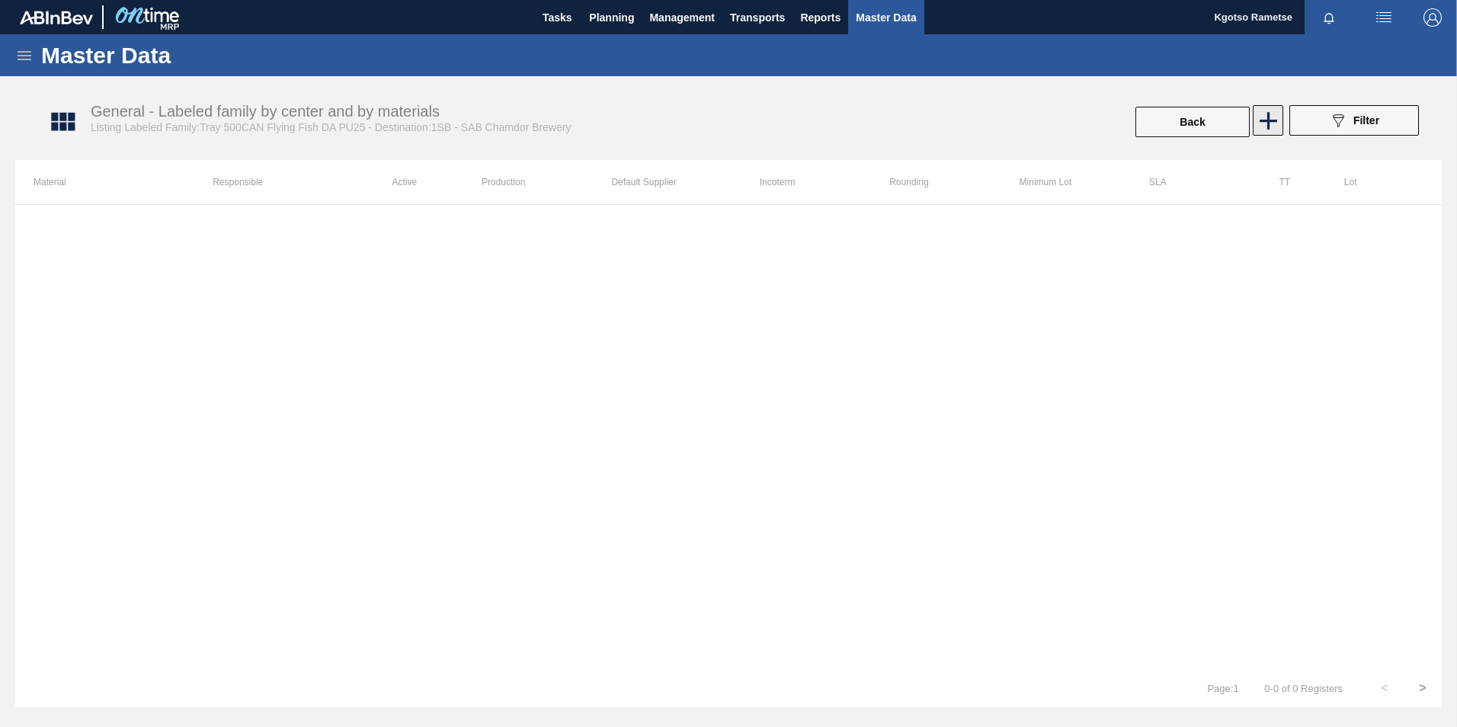
click at [1260, 124] on icon at bounding box center [1269, 121] width 30 height 30
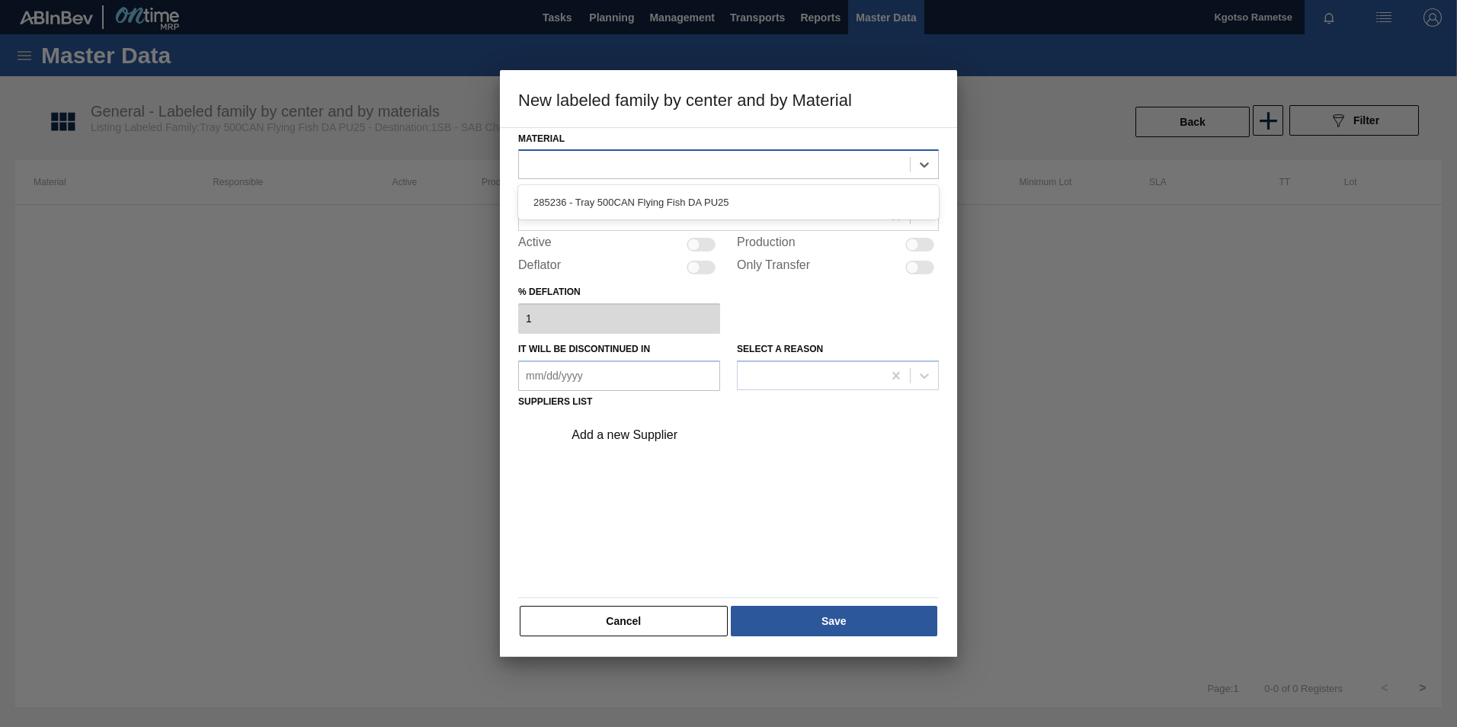
click at [703, 161] on div at bounding box center [714, 165] width 391 height 22
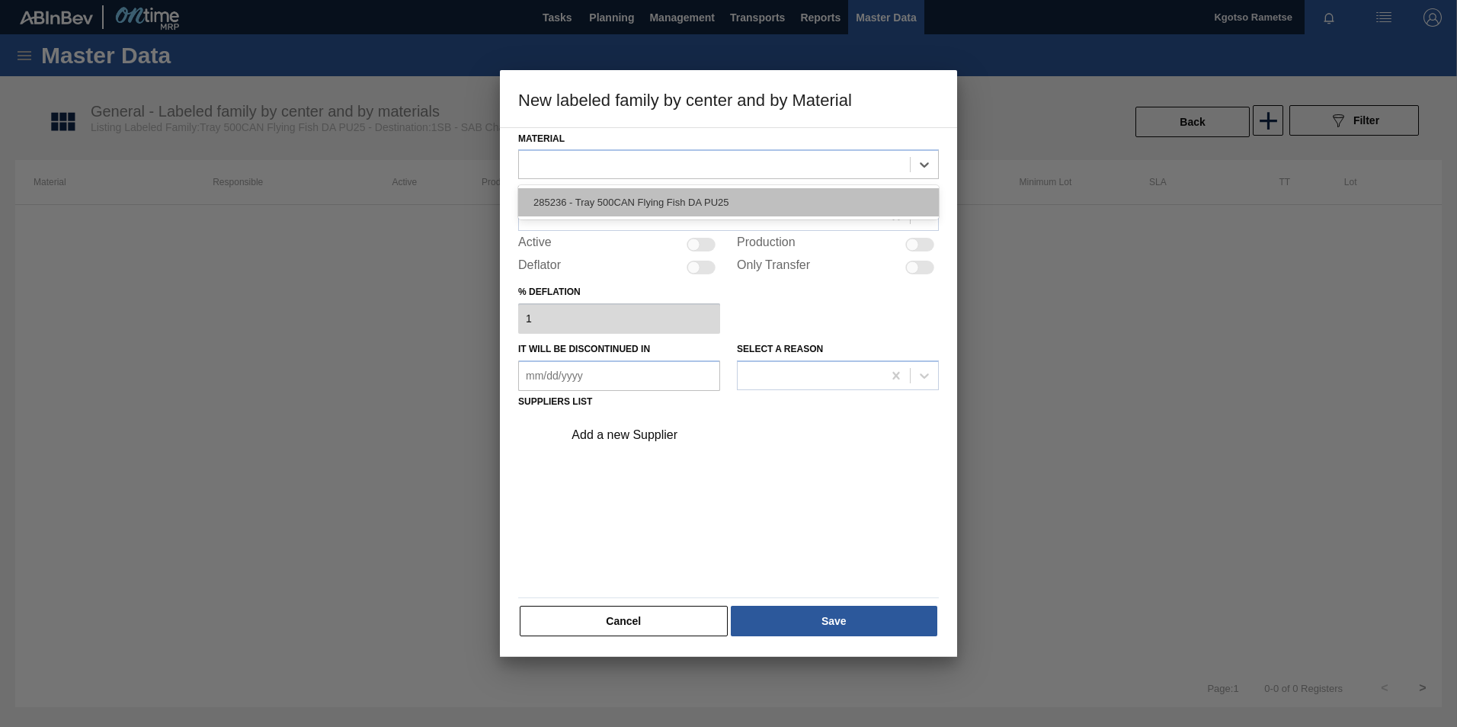
click at [660, 202] on div "285236 - Tray 500CAN Flying Fish DA PU25" at bounding box center [728, 202] width 421 height 28
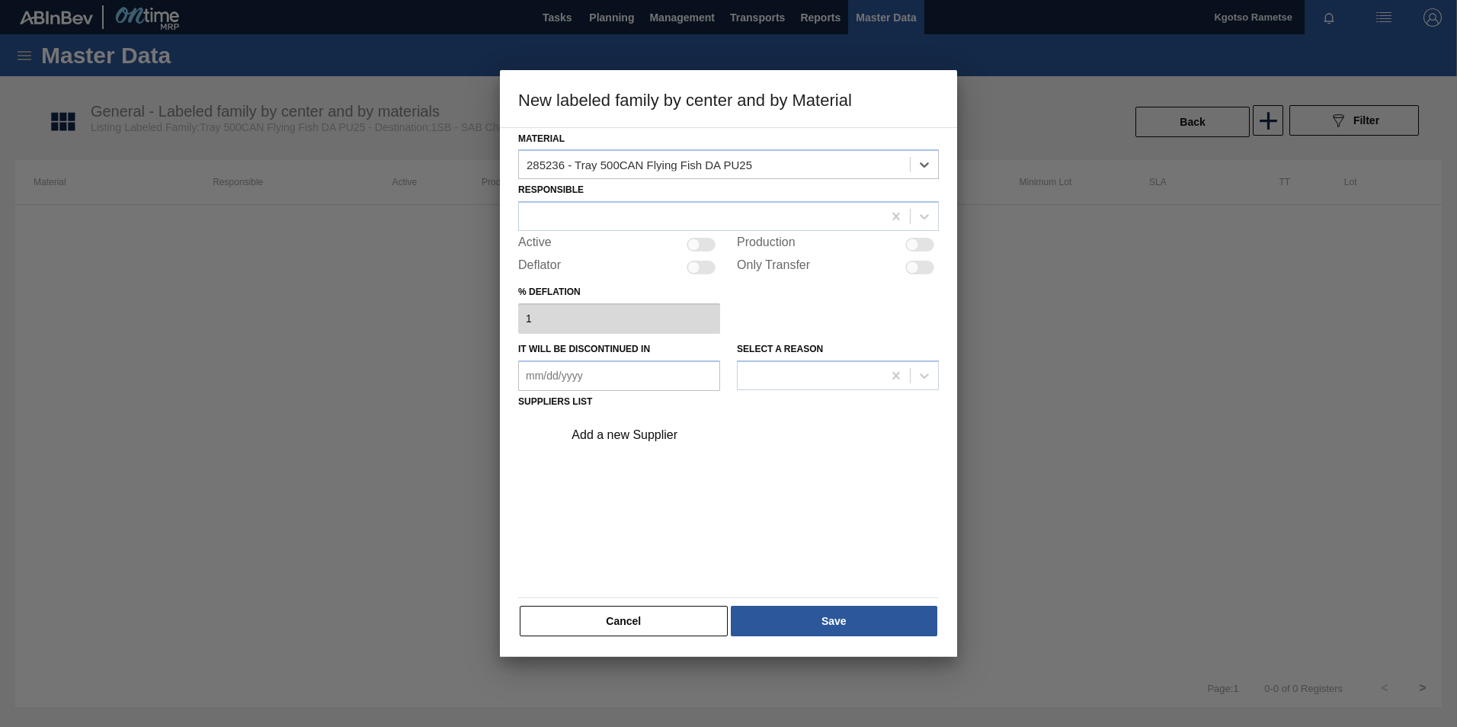
click at [660, 202] on div at bounding box center [728, 216] width 421 height 30
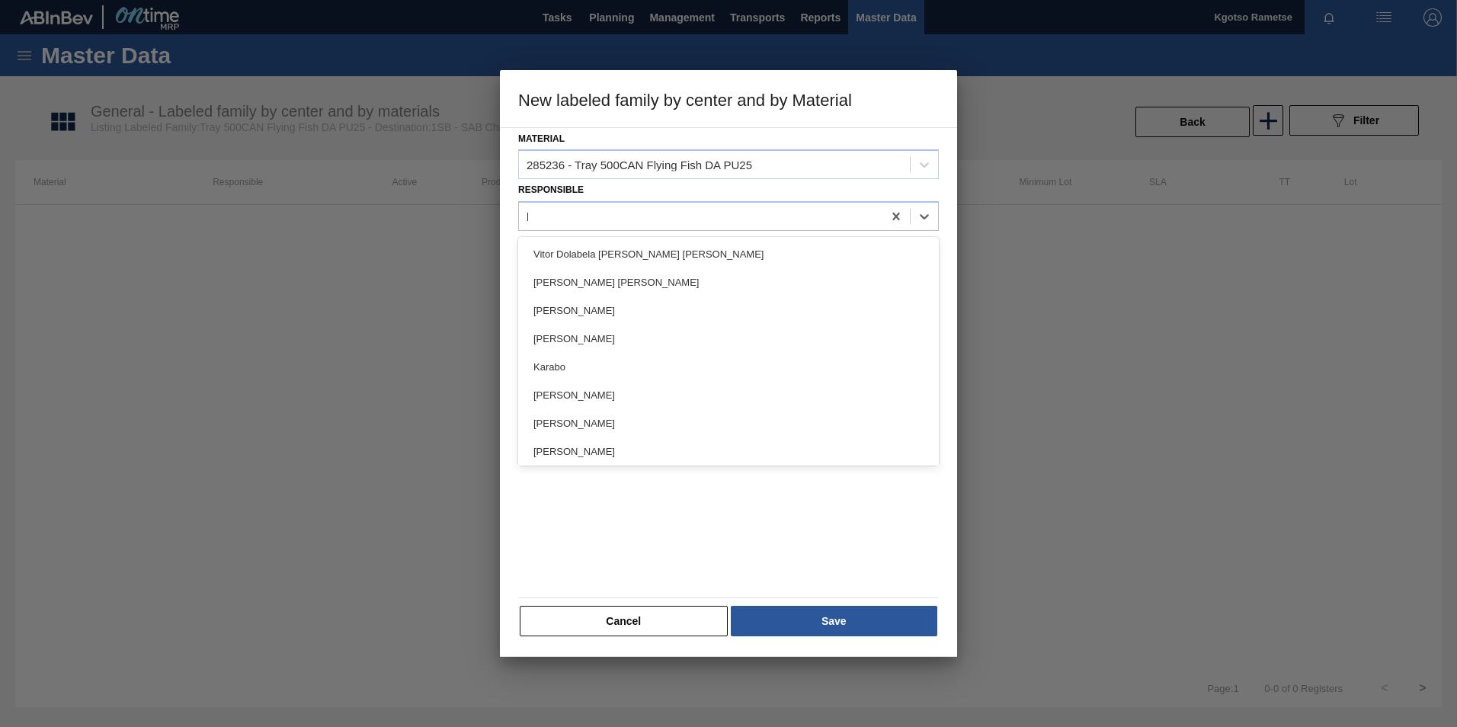
type input "kgo"
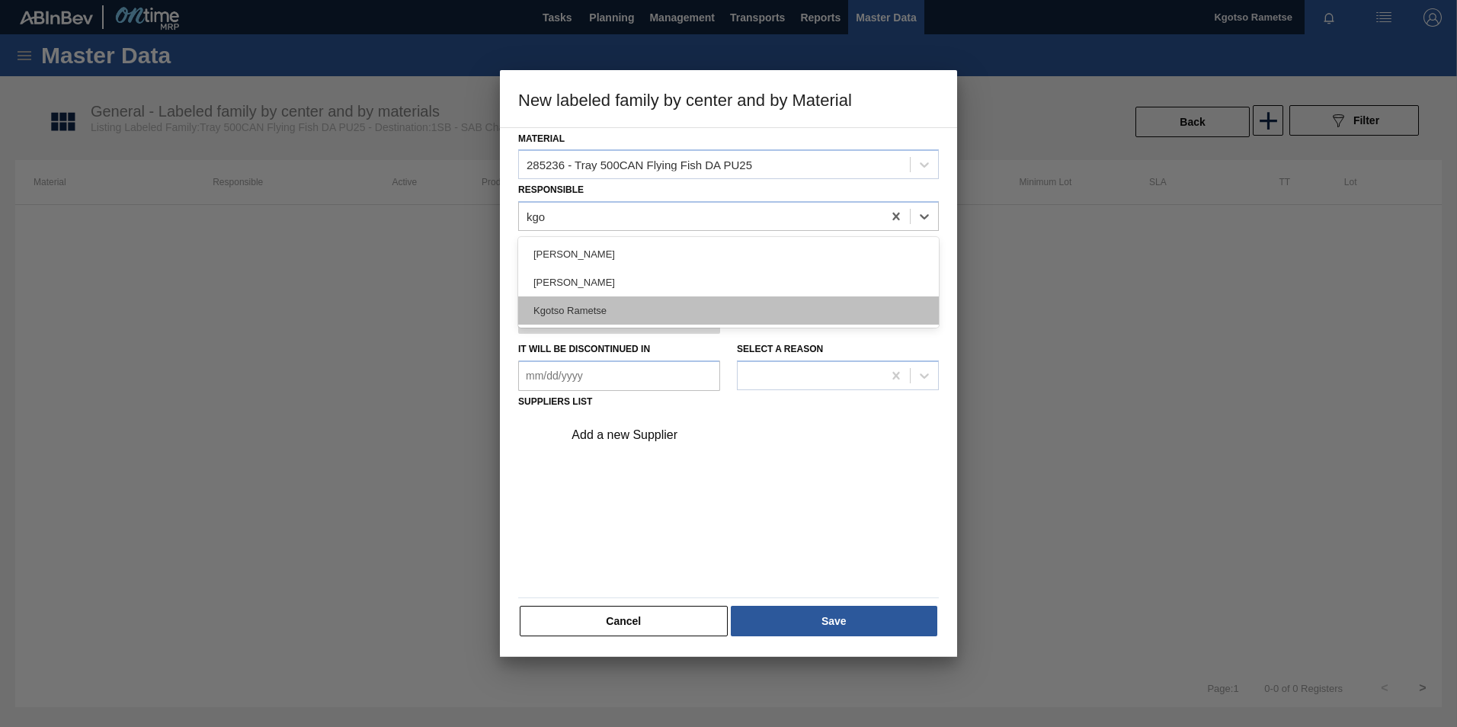
click at [608, 315] on div "Kgotso Rametse" at bounding box center [728, 310] width 421 height 28
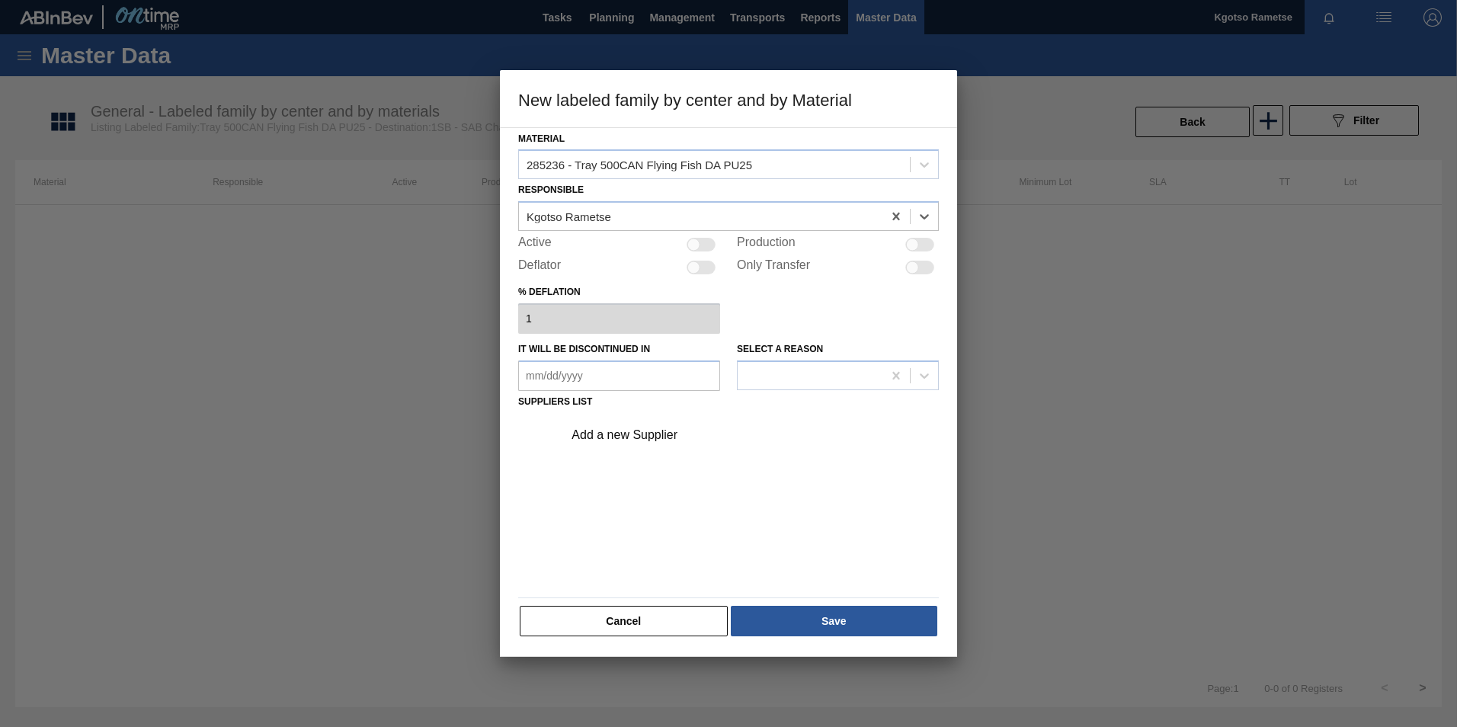
click at [694, 239] on div at bounding box center [693, 245] width 13 height 13
checkbox input "true"
click at [642, 433] on div "Add a new Supplier" at bounding box center [721, 435] width 299 height 14
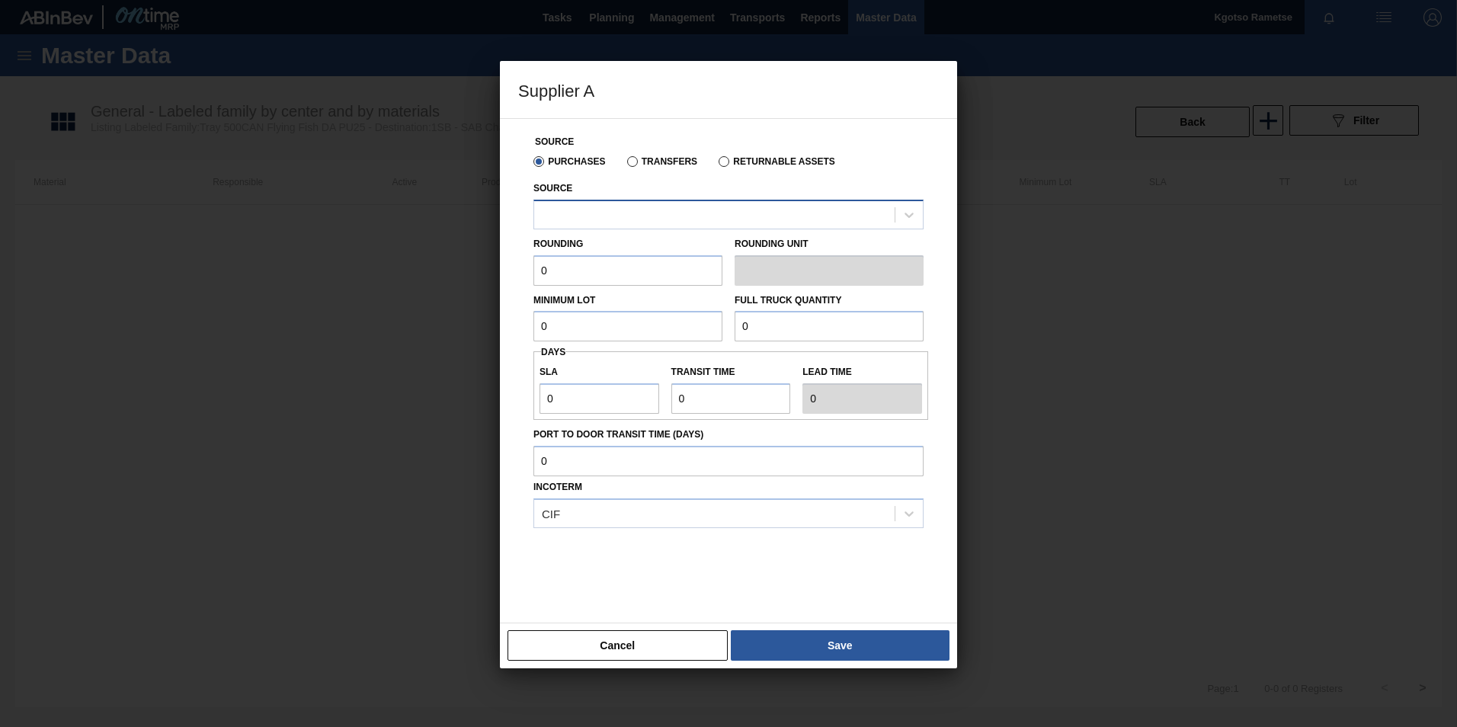
click at [590, 219] on div at bounding box center [714, 214] width 360 height 22
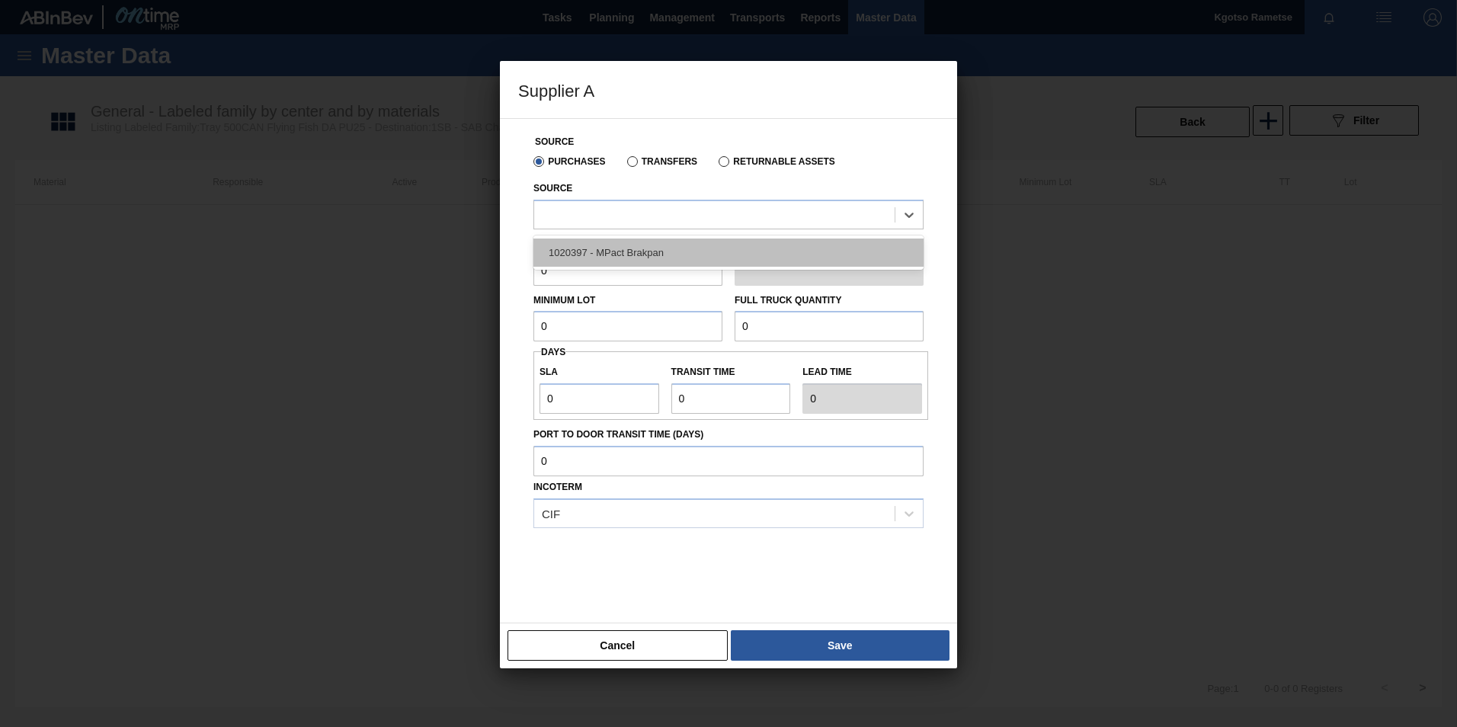
click at [588, 239] on div "1020397 - MPact Brakpan" at bounding box center [728, 253] width 390 height 28
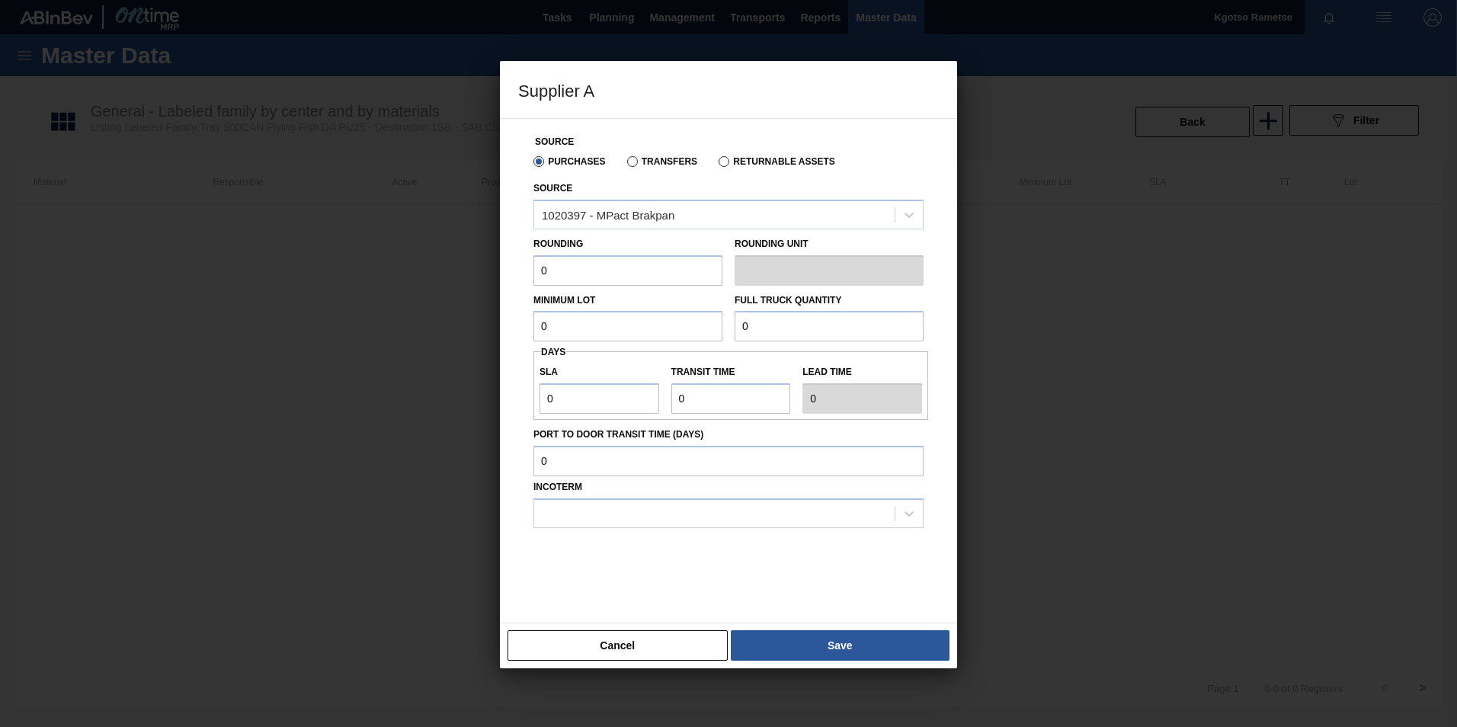
drag, startPoint x: 560, startPoint y: 261, endPoint x: 480, endPoint y: 265, distance: 80.1
click at [480, 265] on div "Supplier A Source Purchases Transfers Returnable Assets Source 1020397 - MPact …" at bounding box center [728, 363] width 1457 height 727
type input "1"
drag, startPoint x: 563, startPoint y: 316, endPoint x: 501, endPoint y: 329, distance: 63.1
click at [501, 329] on div "Source Purchases Transfers Returnable Assets Source 1020397 - MPact Brakpan Rou…" at bounding box center [728, 370] width 457 height 505
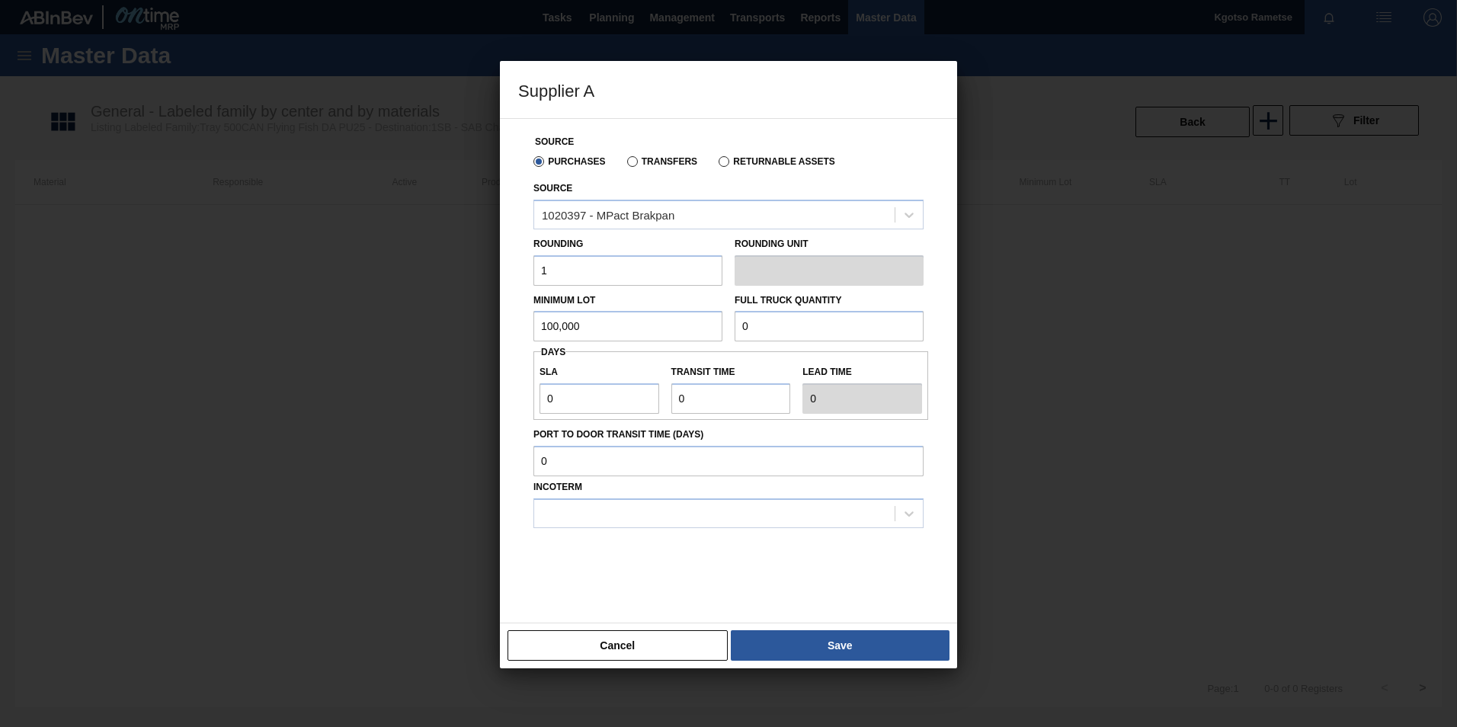
type input "100,000"
drag, startPoint x: 769, startPoint y: 325, endPoint x: 709, endPoint y: 328, distance: 59.5
click at [709, 328] on div "Minimum Lot 100,000 Full Truck Quantity 0" at bounding box center [728, 314] width 402 height 56
type input "100,000"
drag, startPoint x: 571, startPoint y: 396, endPoint x: 519, endPoint y: 392, distance: 52.0
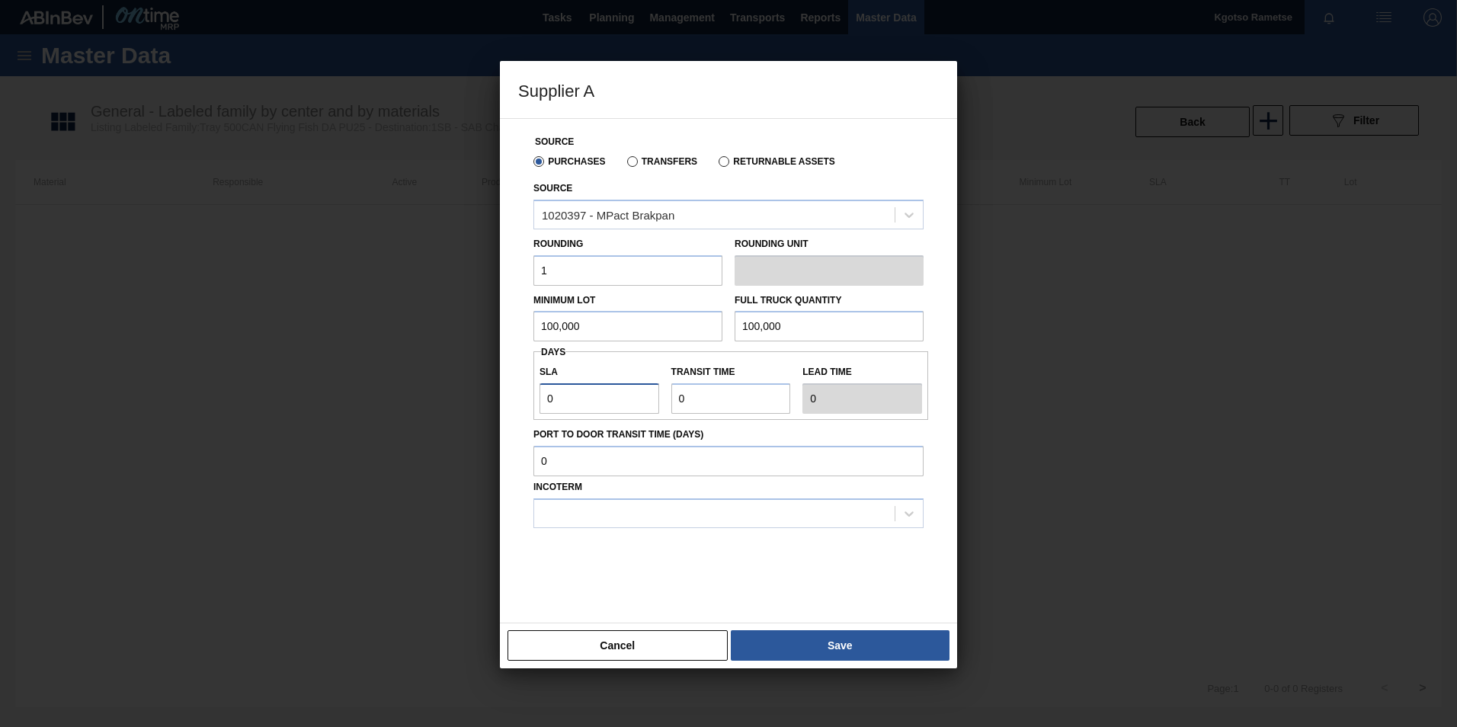
click at [519, 392] on div "Source Purchases Transfers Returnable Assets Source 1020397 - MPact Brakpan Rou…" at bounding box center [728, 361] width 421 height 485
type input "1"
drag, startPoint x: 705, startPoint y: 389, endPoint x: 501, endPoint y: 395, distance: 204.3
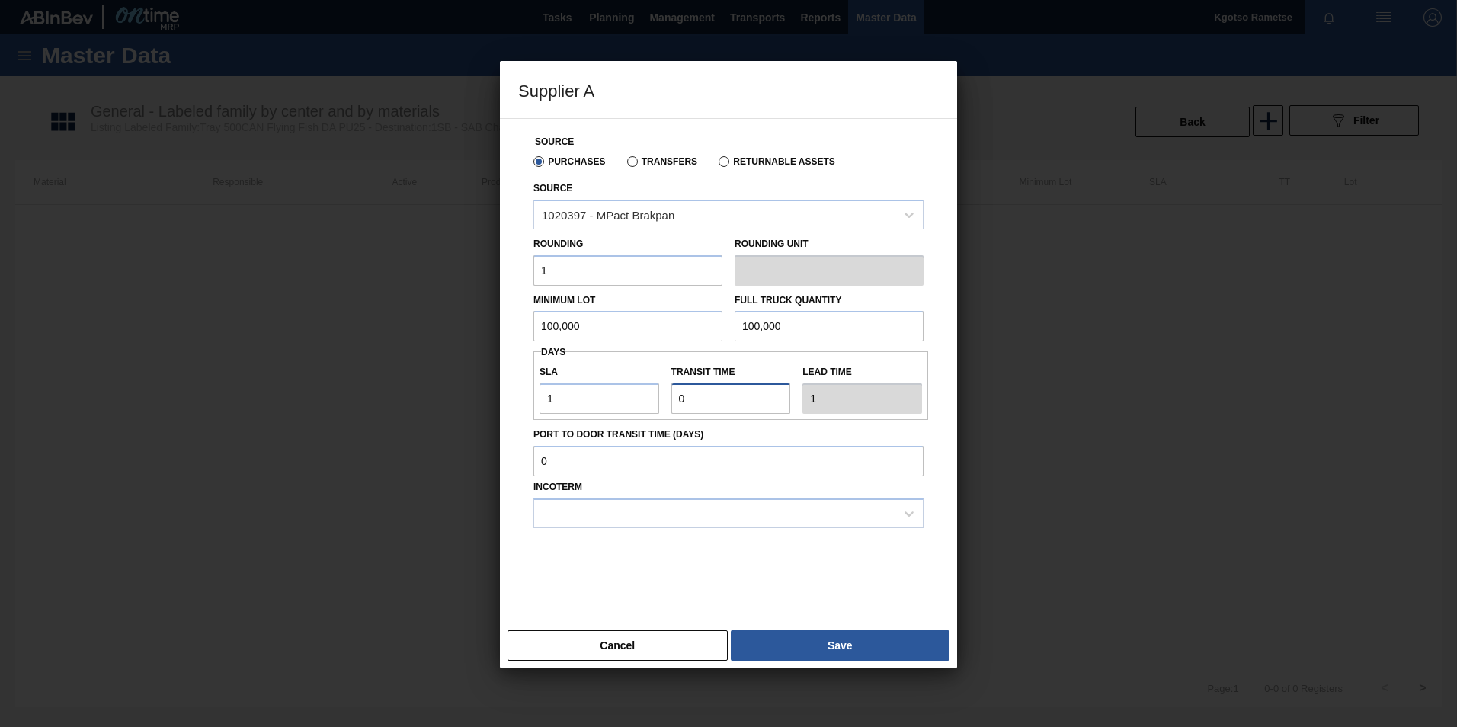
click at [501, 395] on div "Source Purchases Transfers Returnable Assets Source 1020397 - MPact Brakpan Rou…" at bounding box center [728, 370] width 457 height 505
type input "1"
type input "2"
type input "1"
click at [570, 517] on div at bounding box center [714, 513] width 360 height 22
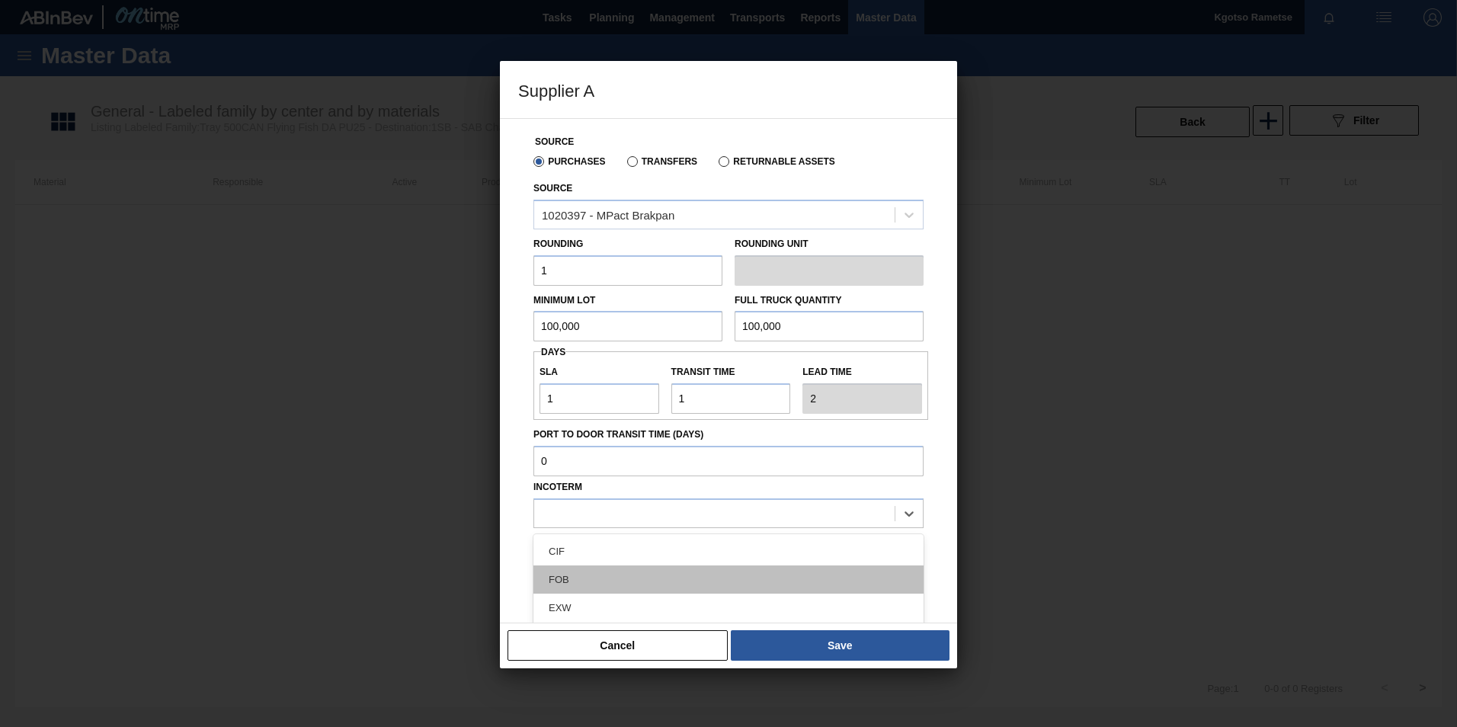
click at [577, 572] on div "FOB" at bounding box center [728, 579] width 390 height 28
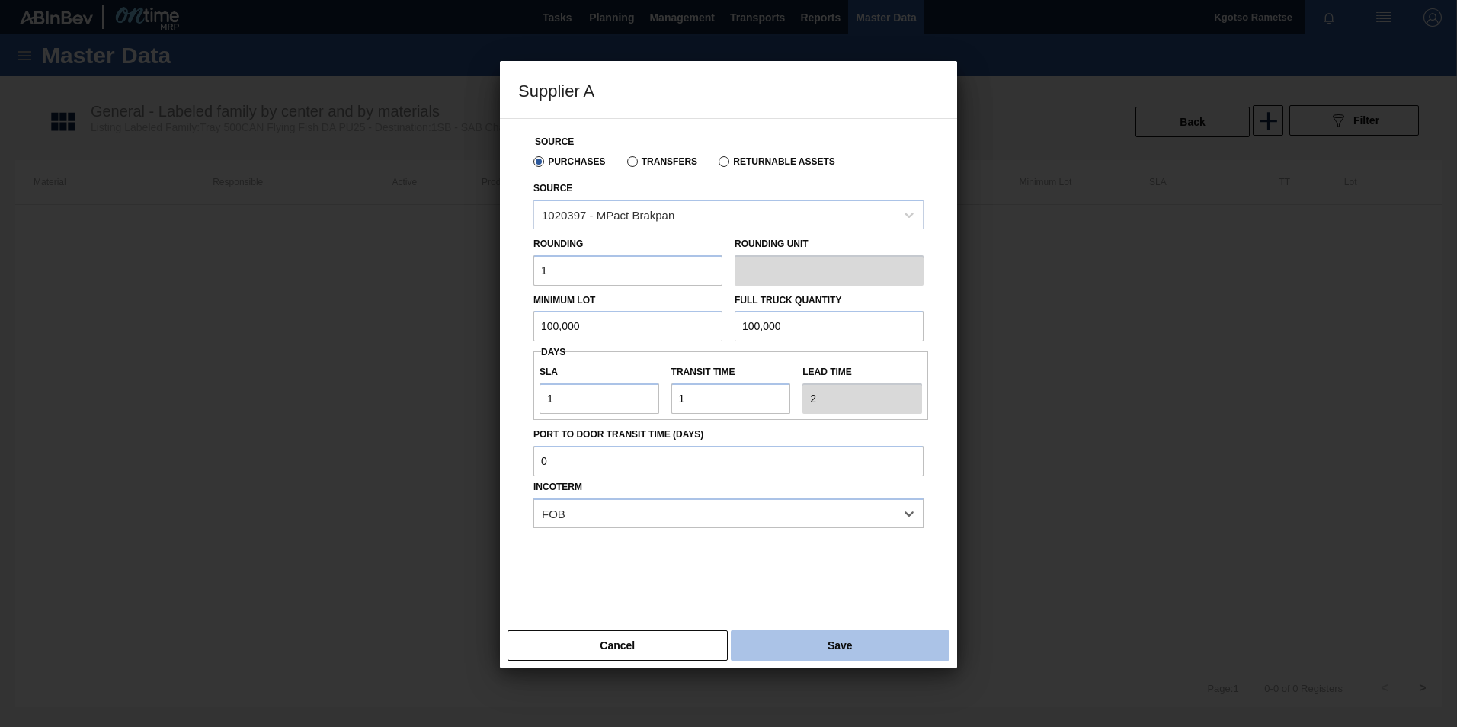
click at [784, 642] on button "Save" at bounding box center [840, 645] width 219 height 30
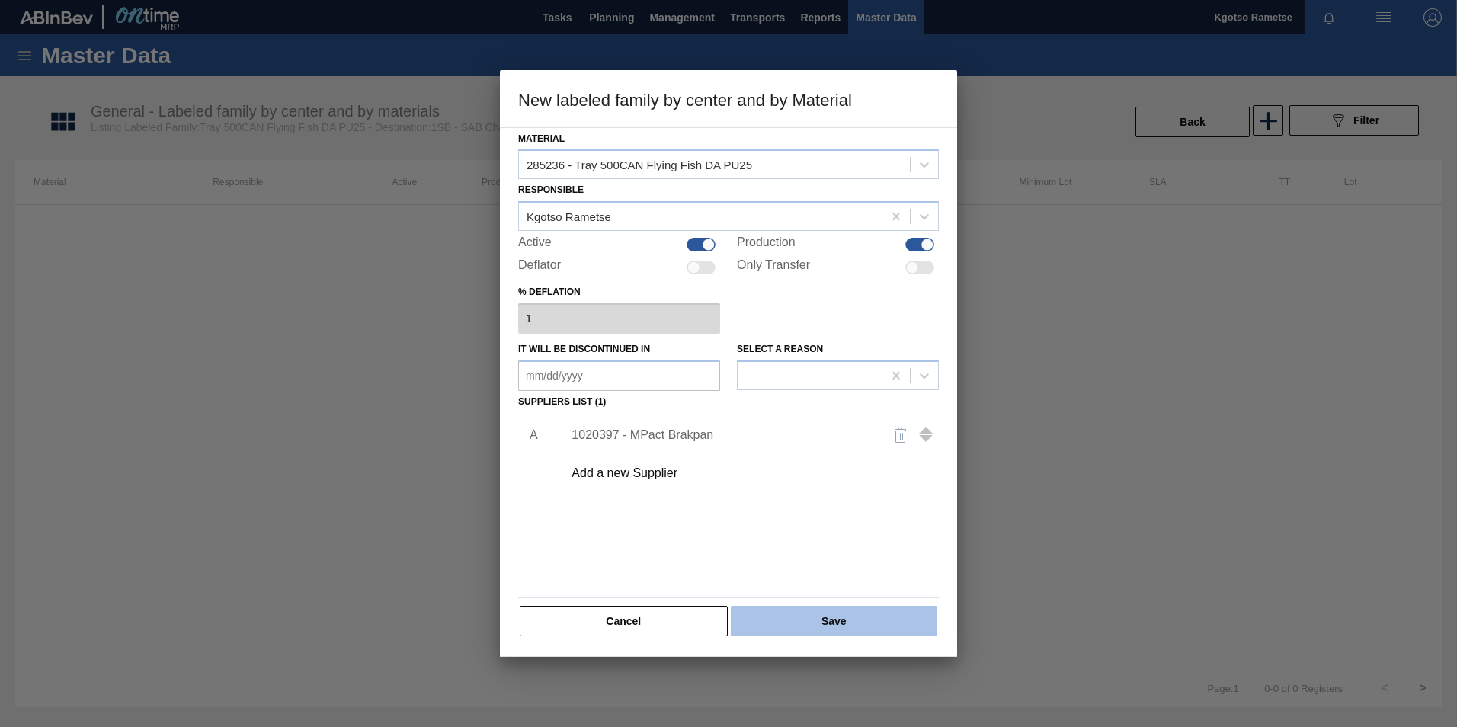
click at [778, 610] on button "Save" at bounding box center [834, 621] width 207 height 30
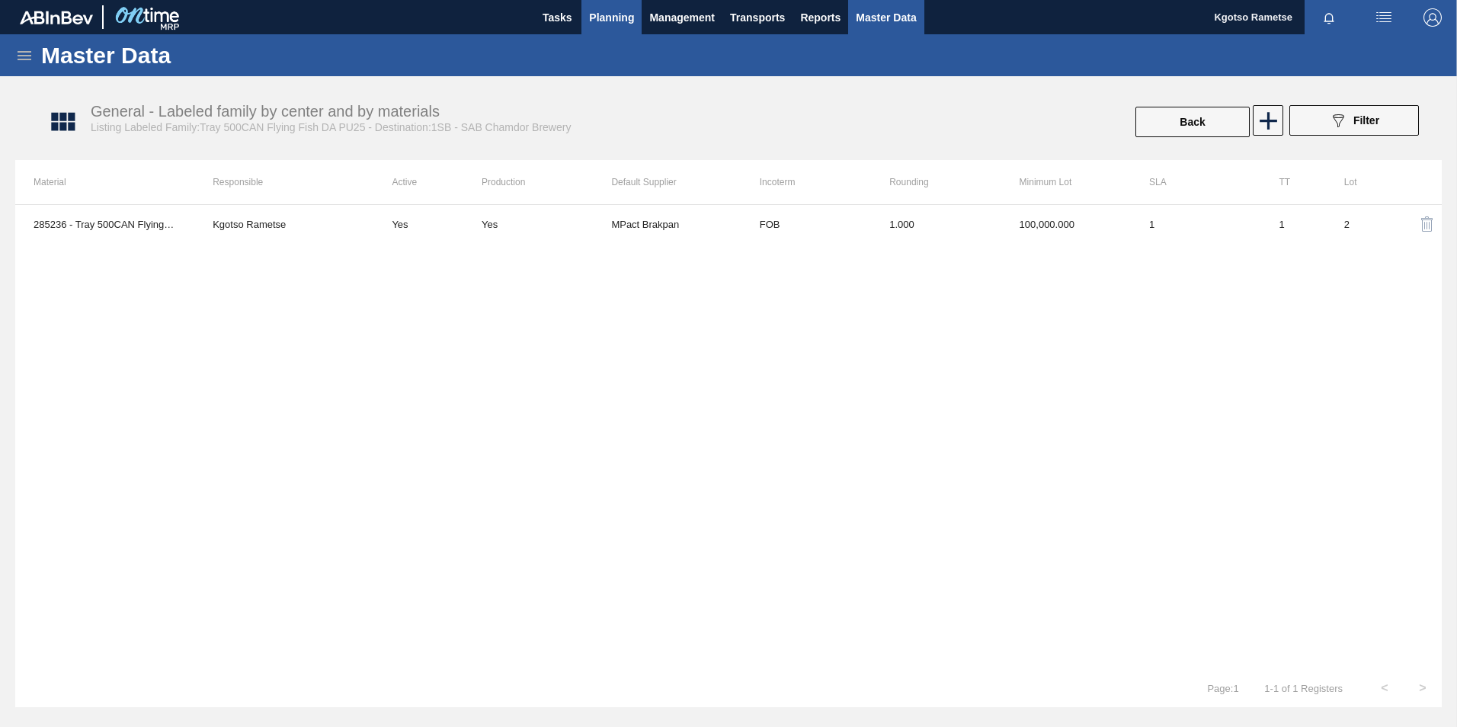
click at [620, 23] on span "Planning" at bounding box center [611, 17] width 45 height 18
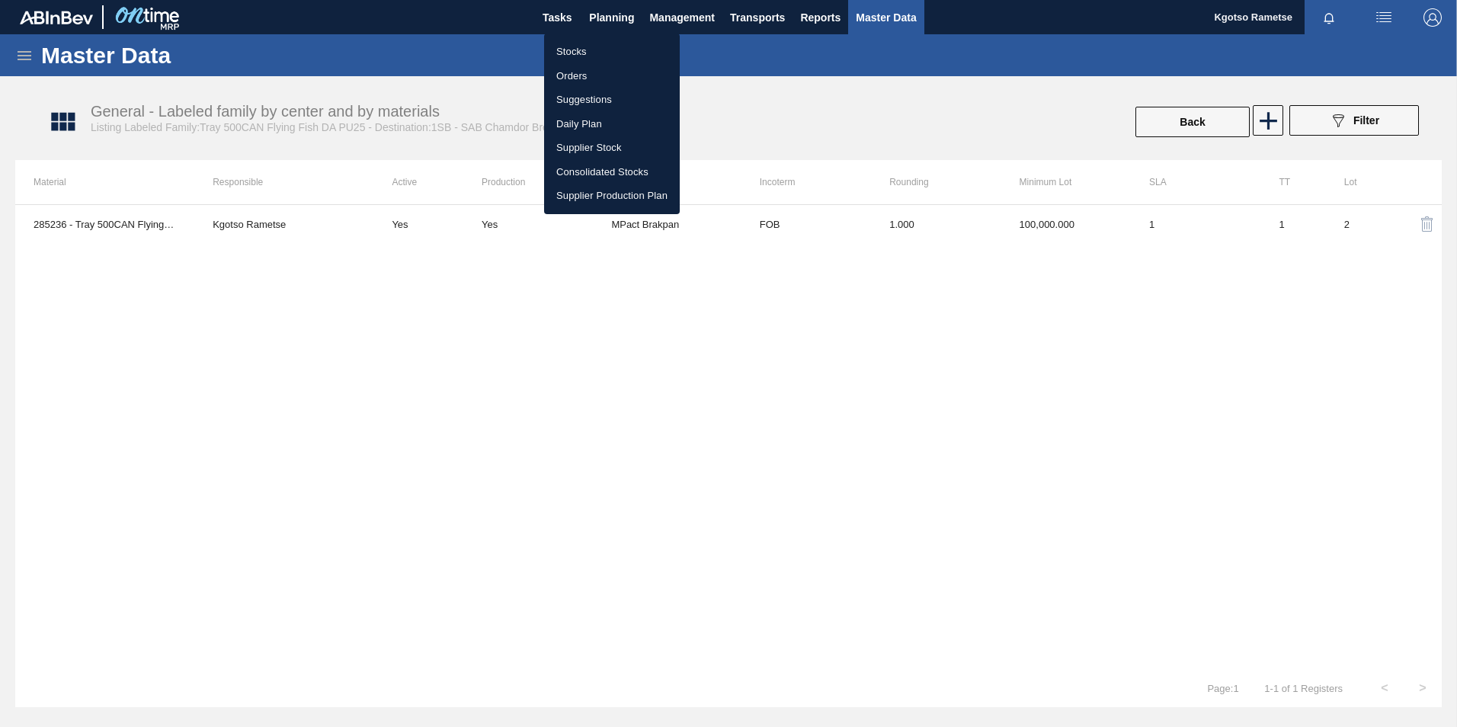
click at [590, 44] on li "Stocks" at bounding box center [612, 52] width 136 height 24
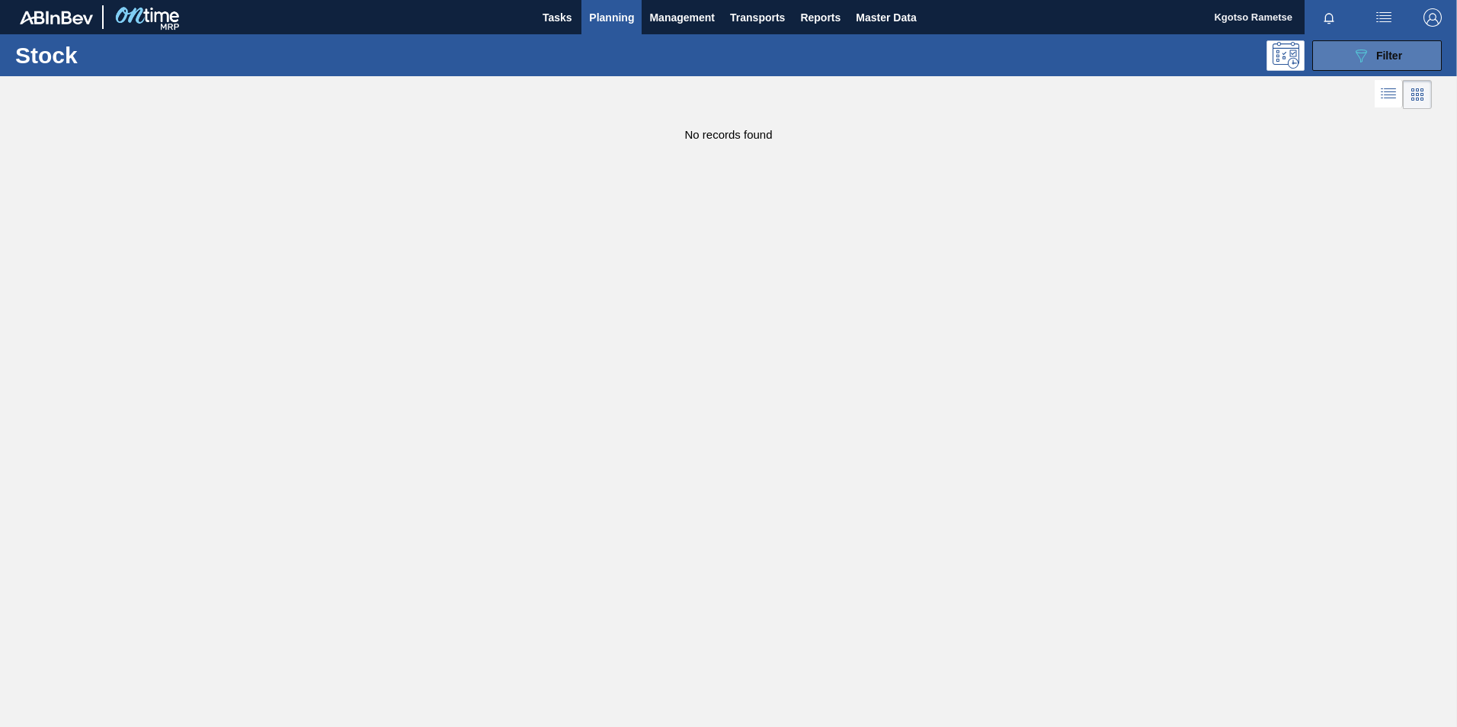
click at [1357, 59] on icon "089F7B8B-B2A5-4AFE-B5C0-19BA573D28AC" at bounding box center [1361, 55] width 18 height 18
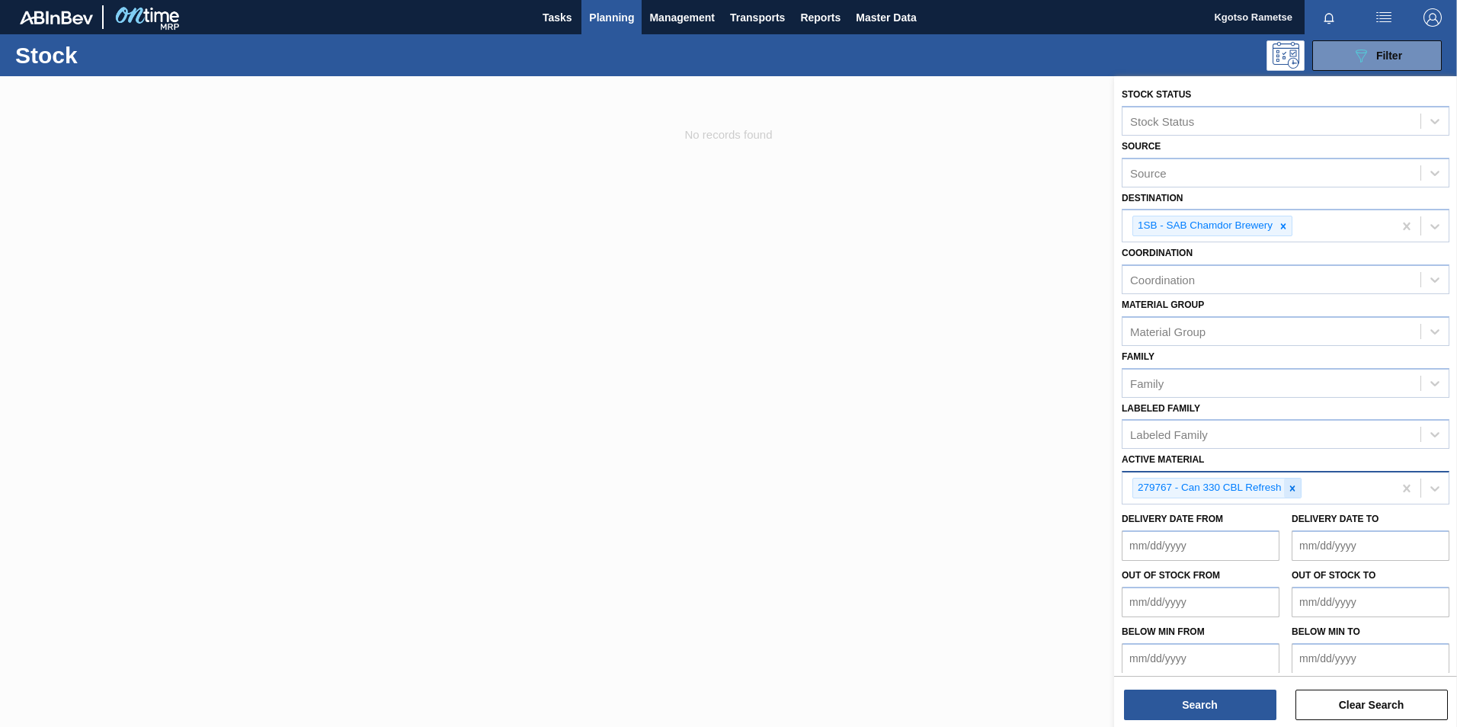
click at [1291, 489] on icon at bounding box center [1291, 487] width 5 height 5
click at [1138, 501] on div "Delivery Date from Delivery Date to" at bounding box center [1286, 529] width 340 height 56
click at [1133, 496] on div "Active Material" at bounding box center [1271, 486] width 298 height 22
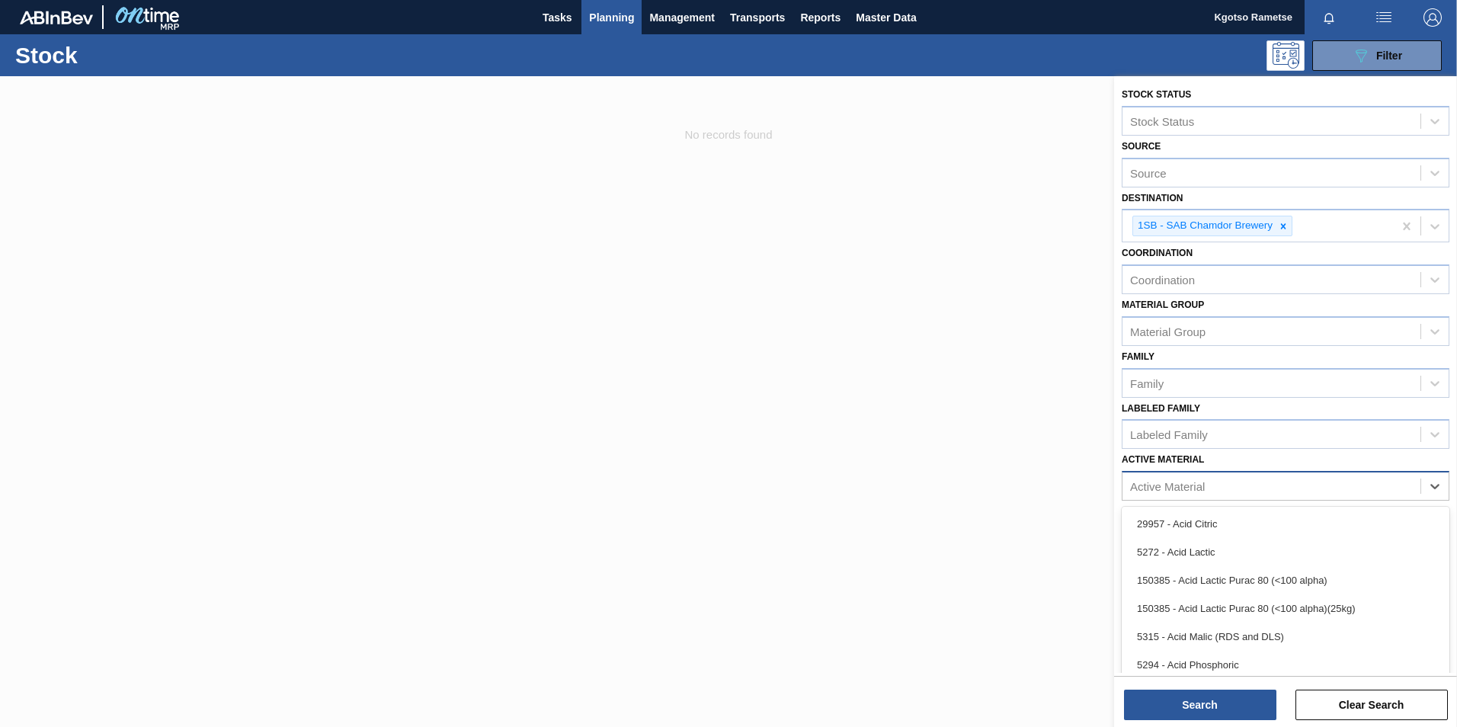
click at [1154, 487] on div "Active Material" at bounding box center [1167, 486] width 75 height 13
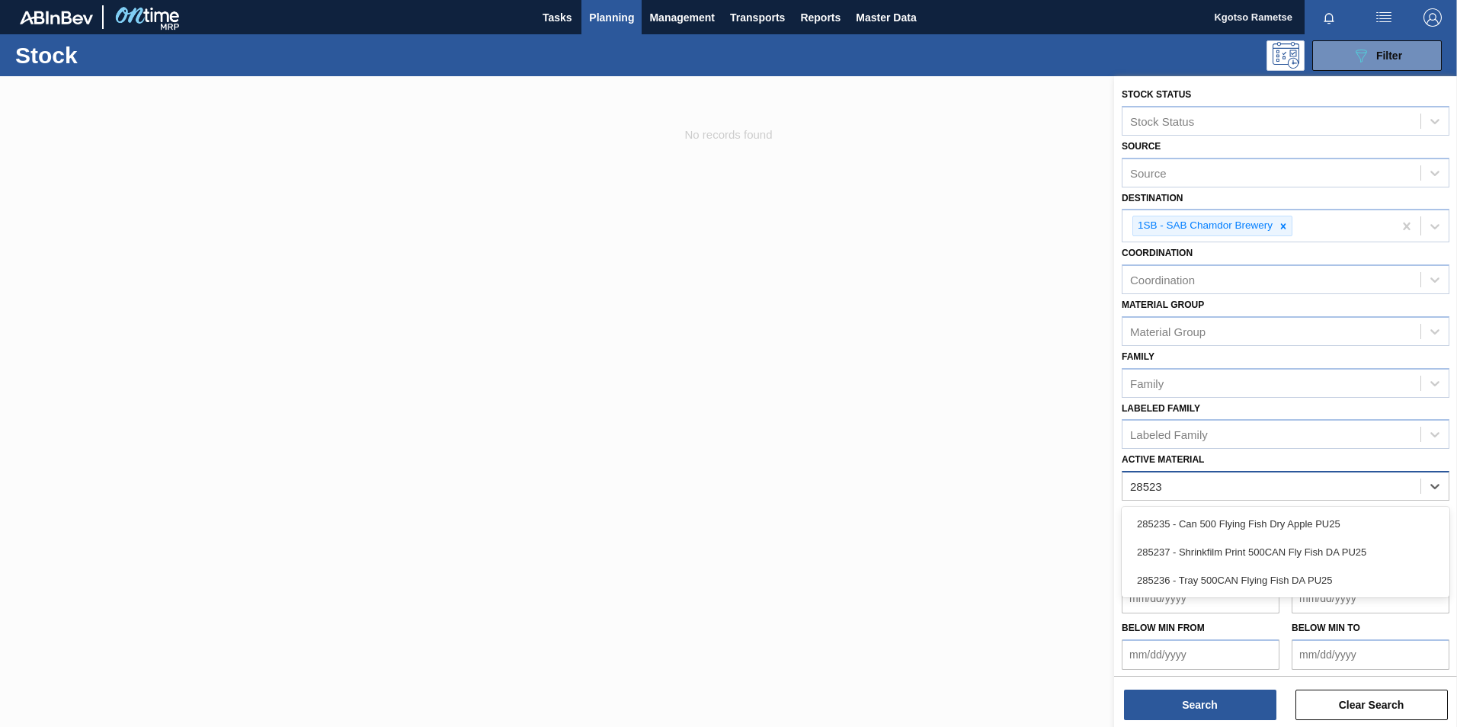
type Material "285235"
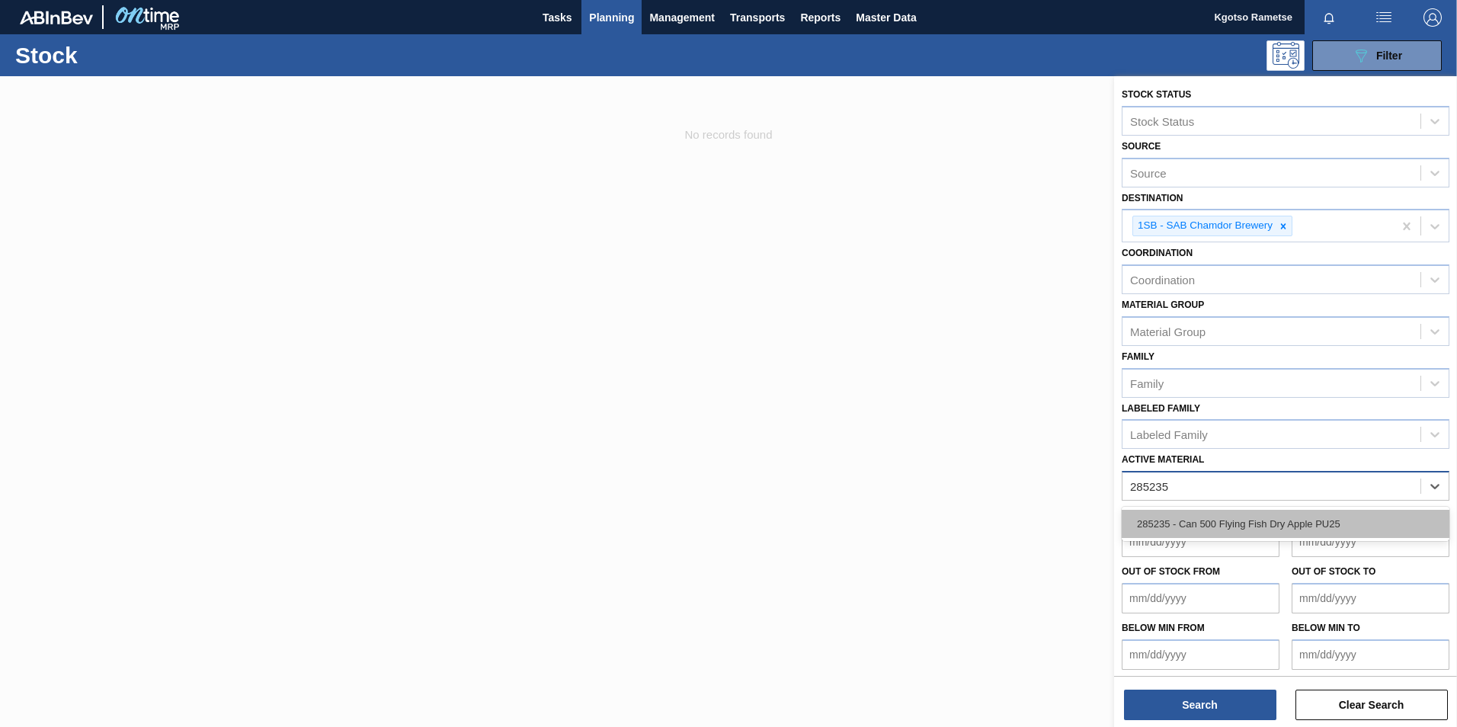
click at [1159, 530] on div "285235 - Can 500 Flying Fish Dry Apple PU25" at bounding box center [1286, 524] width 328 height 28
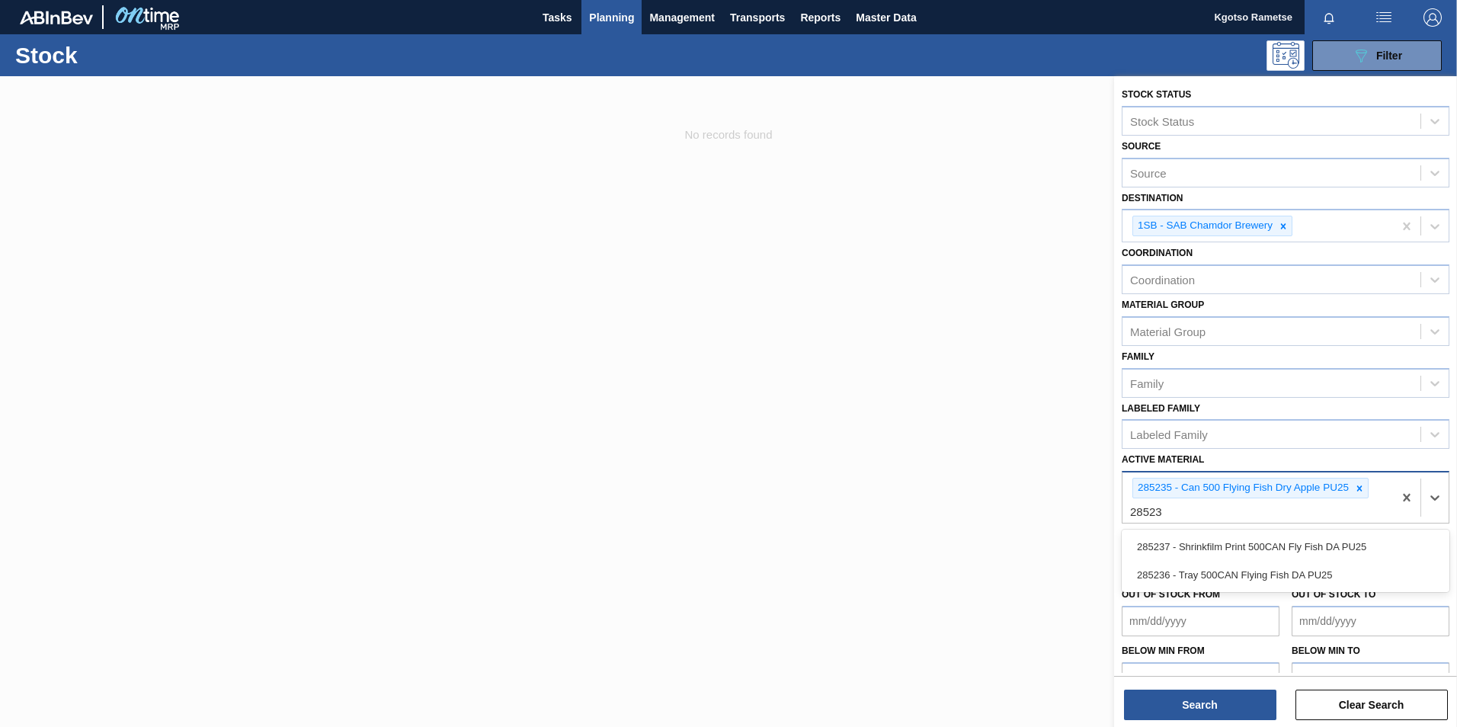
type Material "285237"
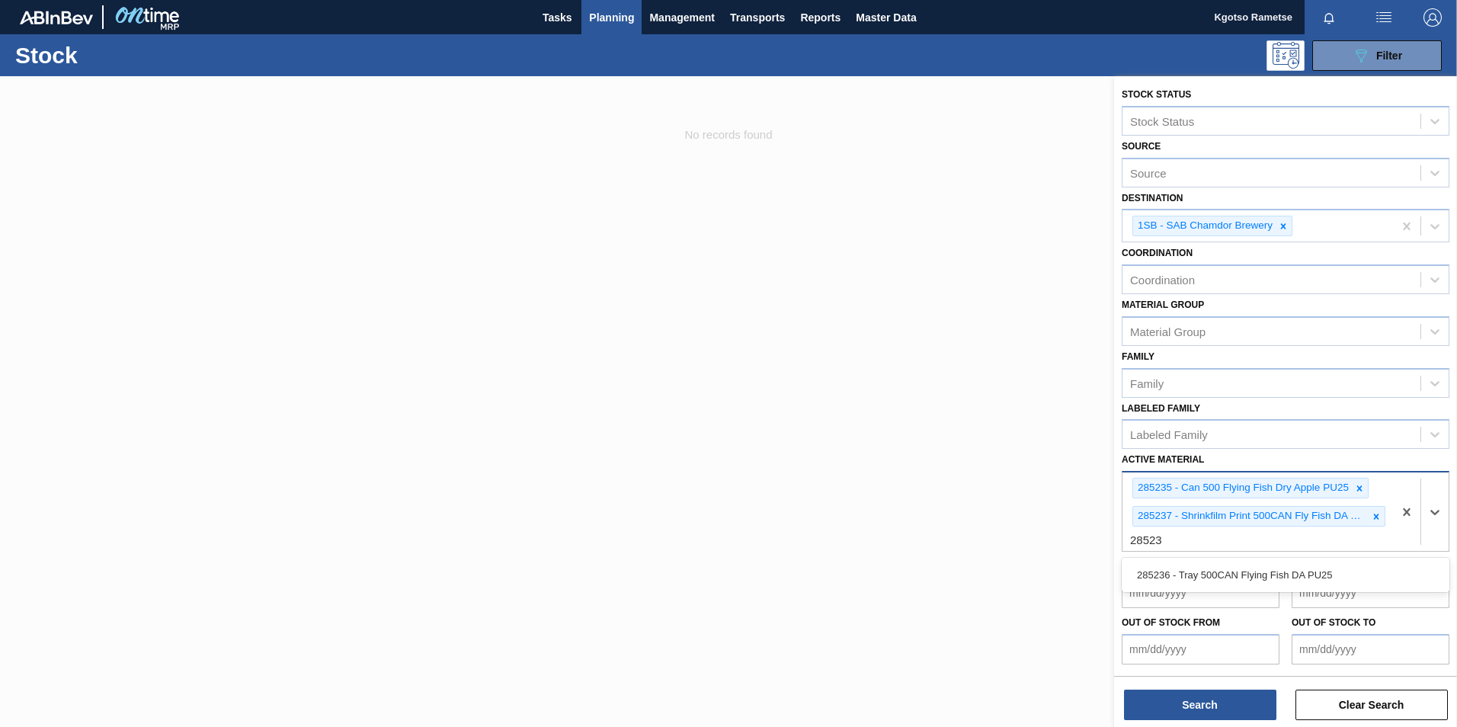
type Material "285236"
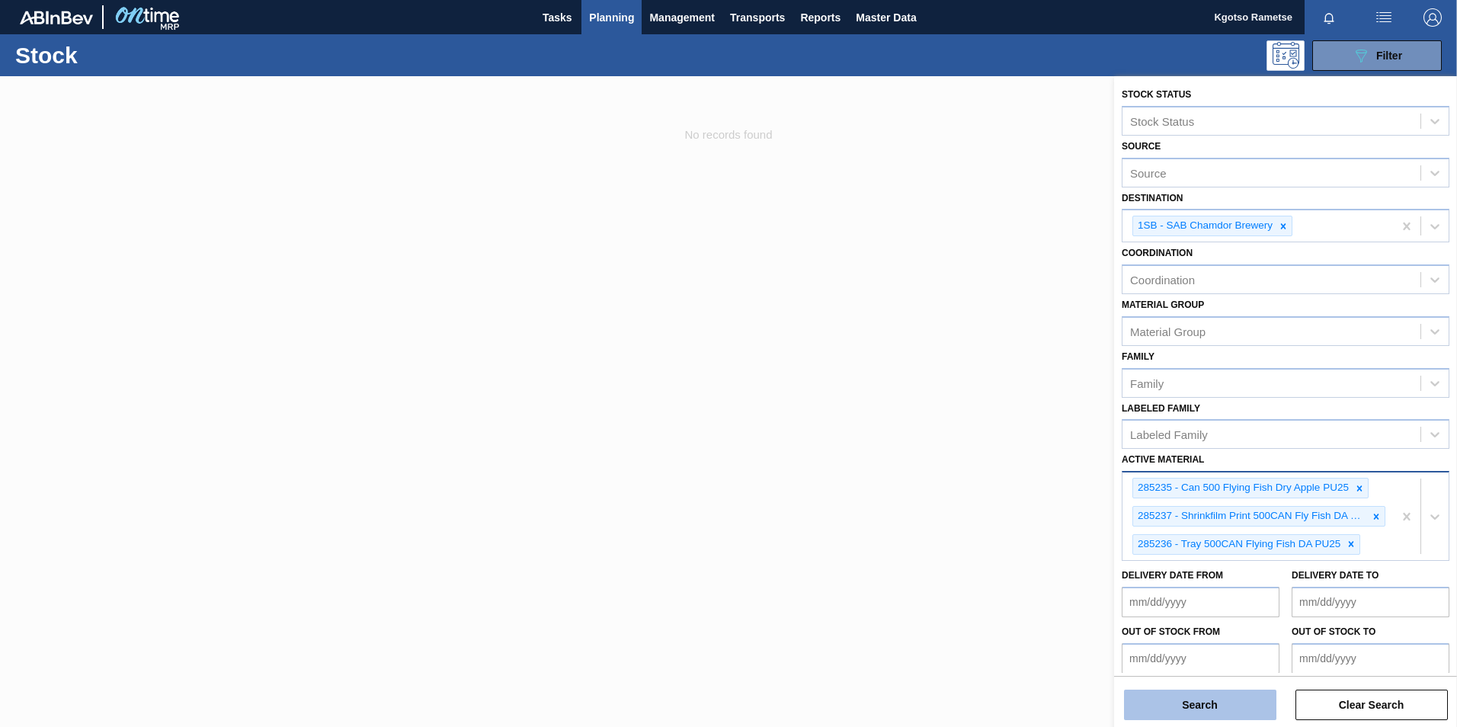
click at [1201, 703] on button "Search" at bounding box center [1200, 705] width 152 height 30
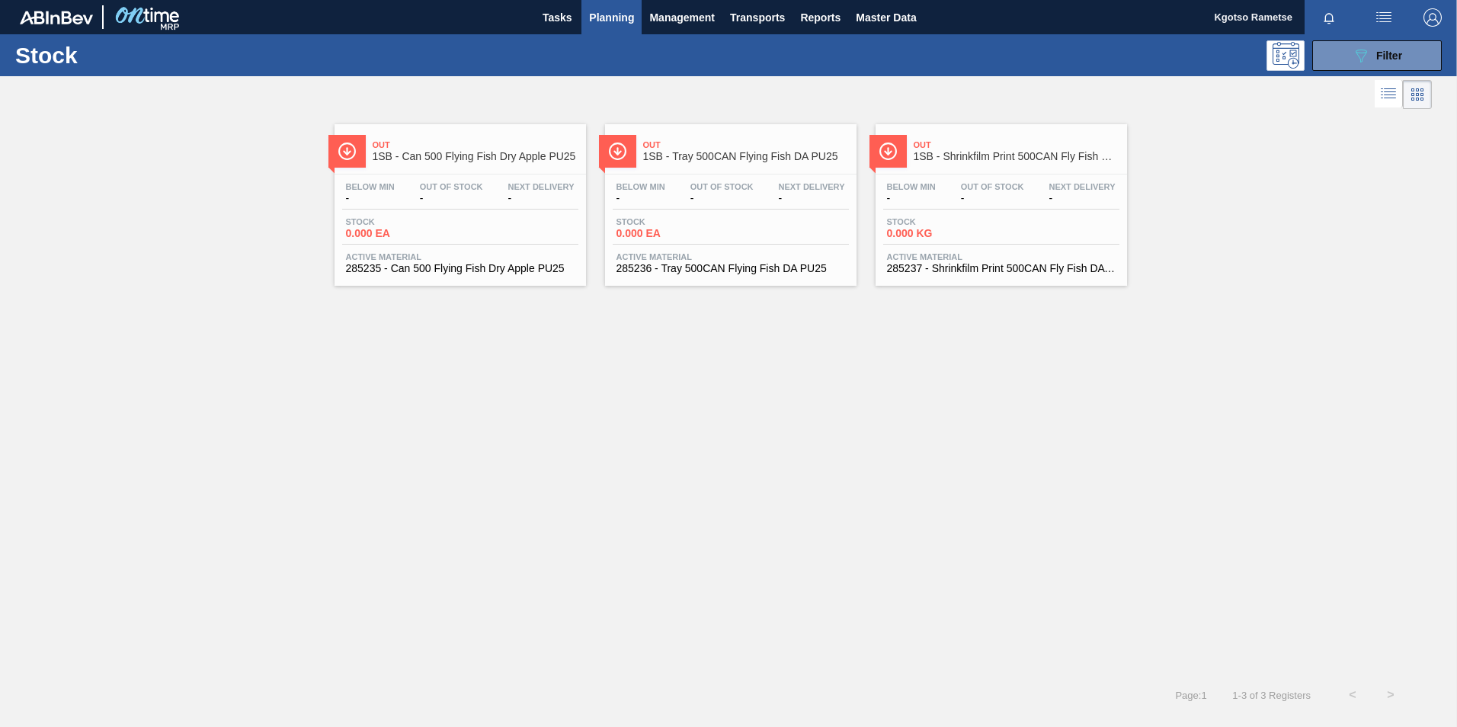
click at [536, 184] on span "Next Delivery" at bounding box center [541, 186] width 66 height 9
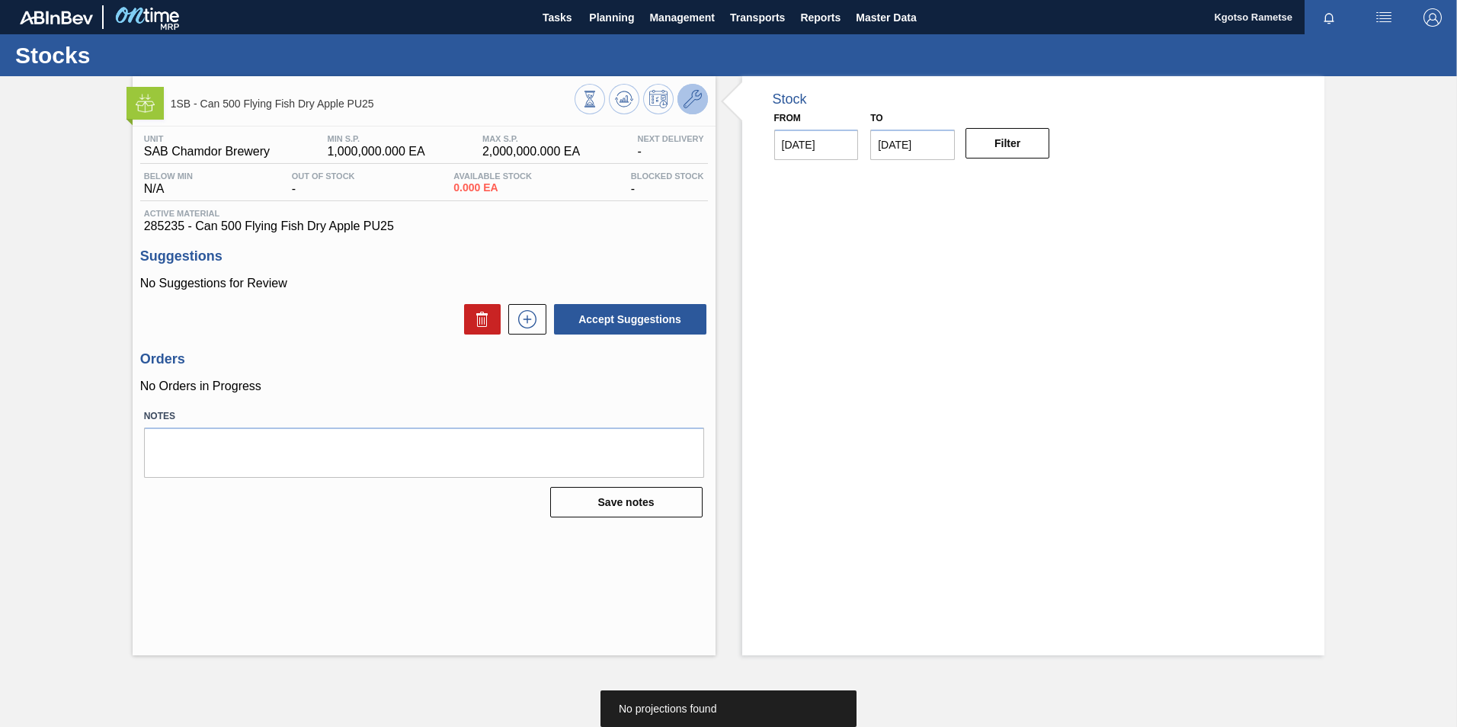
click at [690, 111] on button at bounding box center [692, 99] width 30 height 30
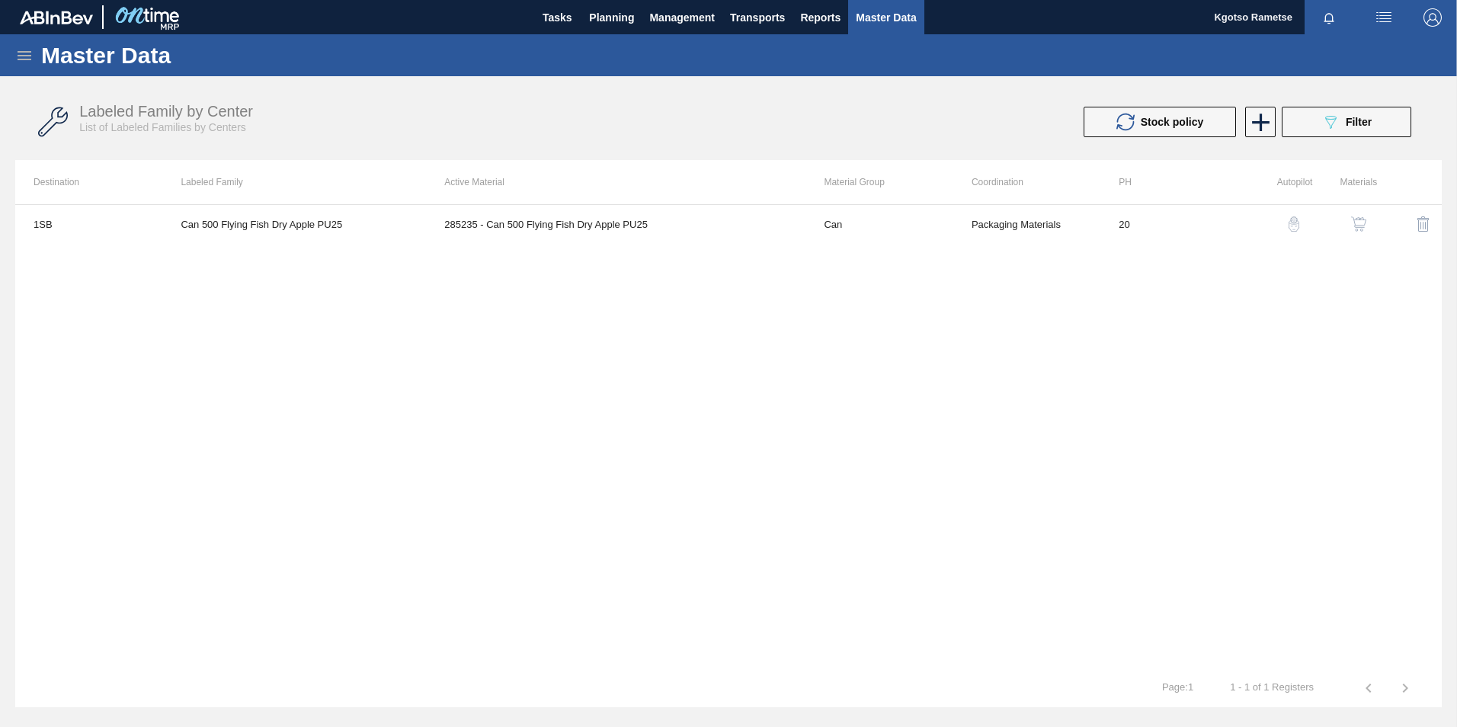
click at [1358, 219] on img "button" at bounding box center [1358, 223] width 15 height 15
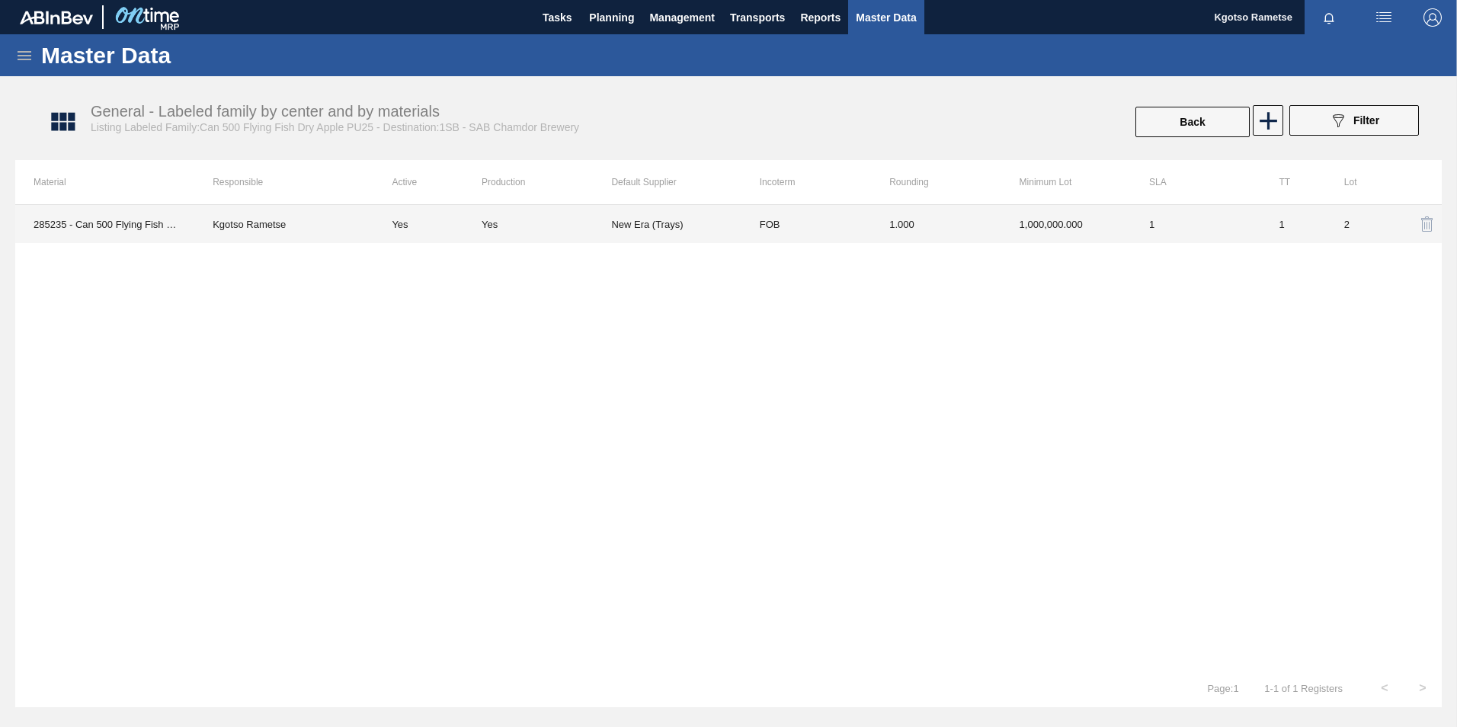
click at [953, 223] on td "1.000" at bounding box center [936, 224] width 130 height 38
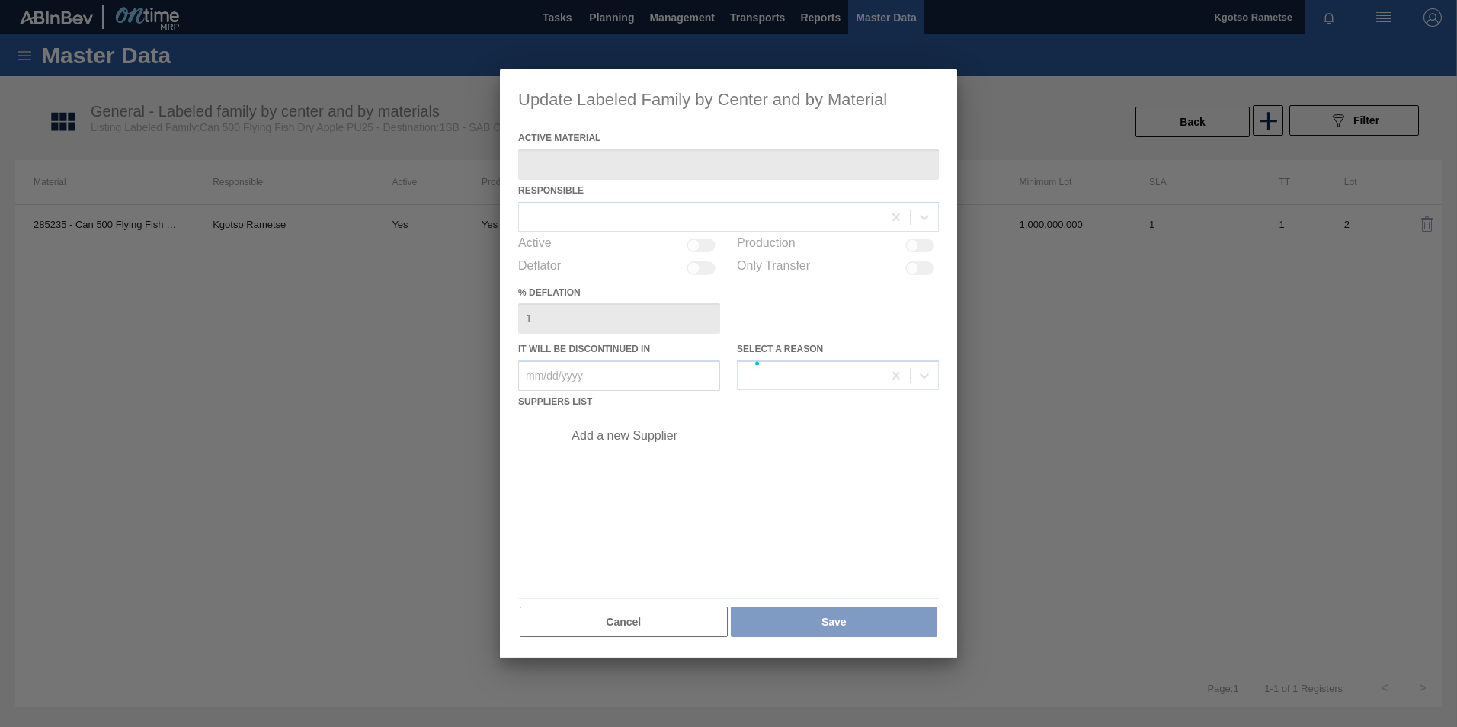
type Material "285235 - Can 500 Flying Fish Dry Apple PU25"
checkbox input "true"
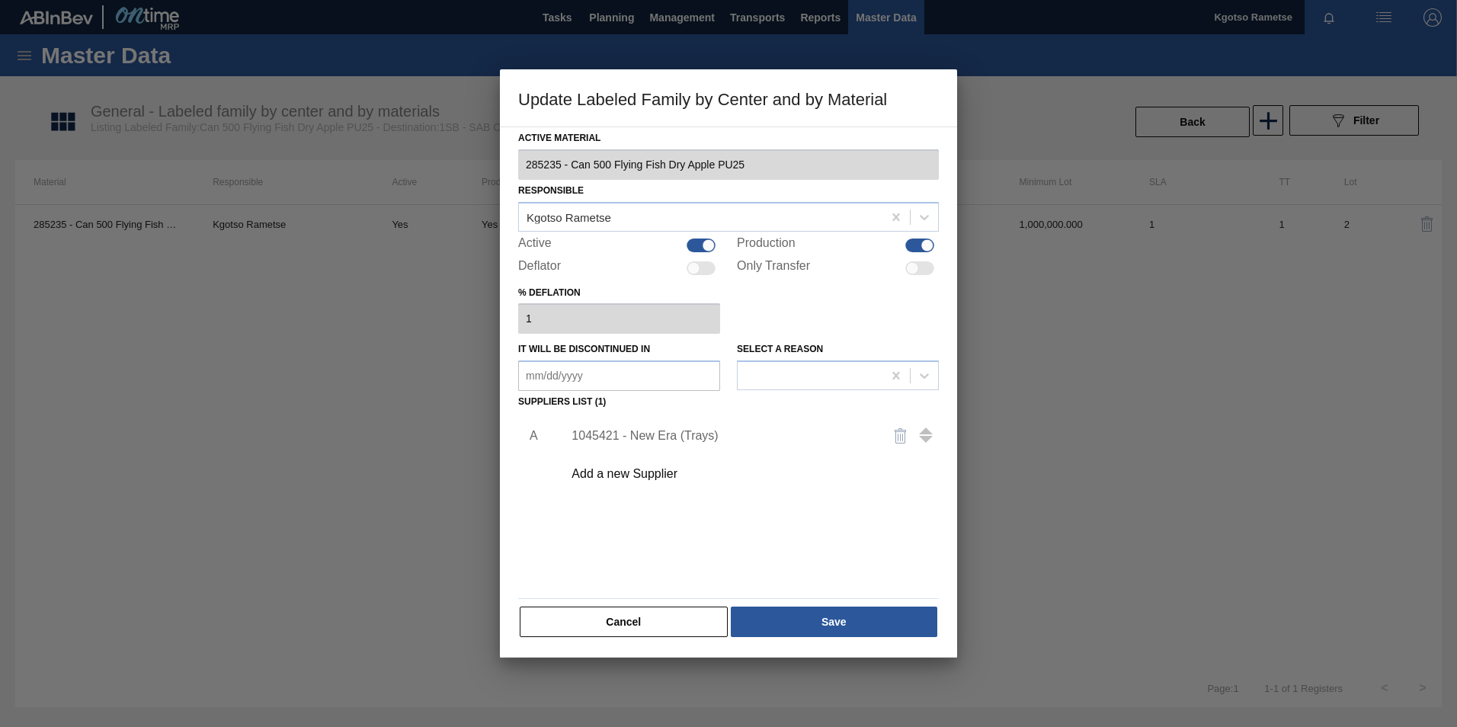
click at [659, 473] on div "Add a new Supplier" at bounding box center [721, 474] width 299 height 14
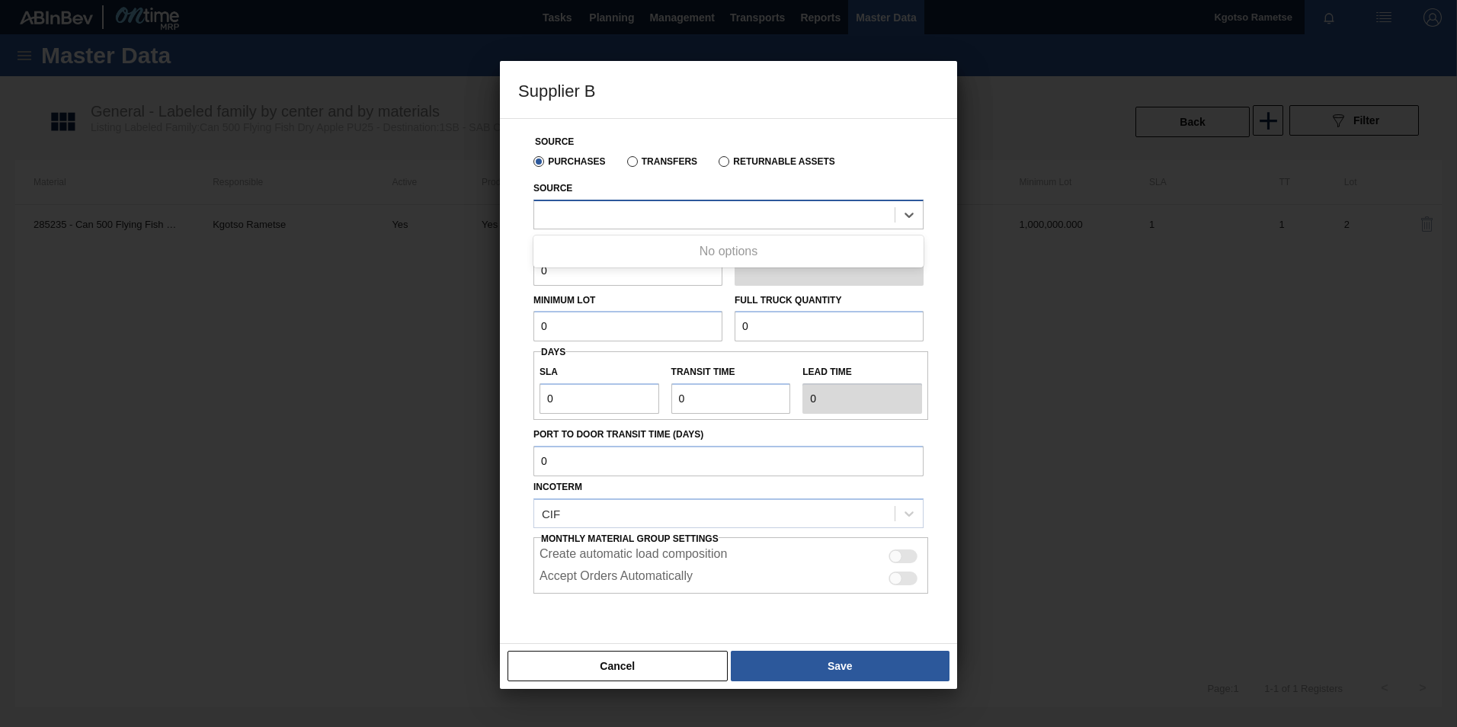
click at [594, 213] on div at bounding box center [714, 214] width 360 height 22
click at [581, 210] on div at bounding box center [714, 214] width 360 height 22
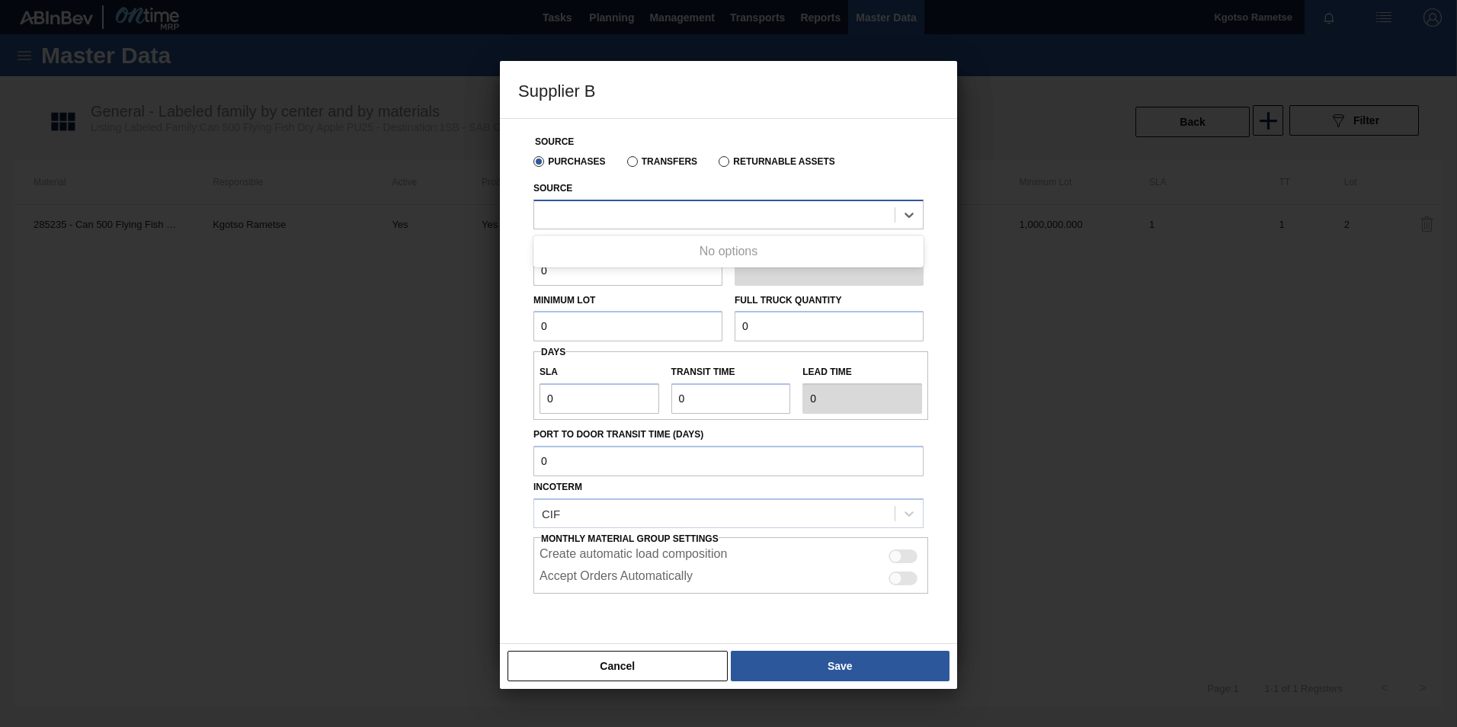
click at [581, 210] on div at bounding box center [714, 214] width 360 height 22
click at [584, 207] on div at bounding box center [714, 214] width 360 height 22
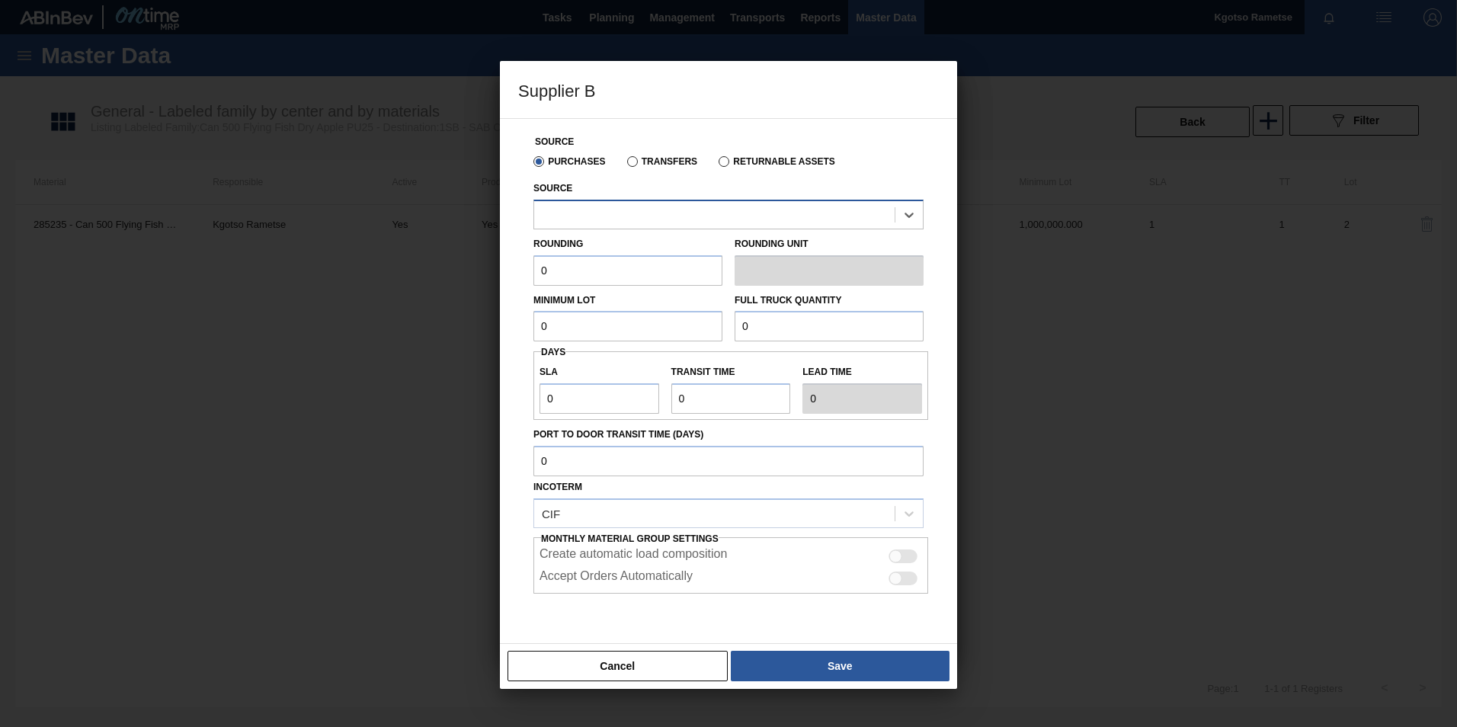
click at [584, 207] on div at bounding box center [714, 214] width 360 height 22
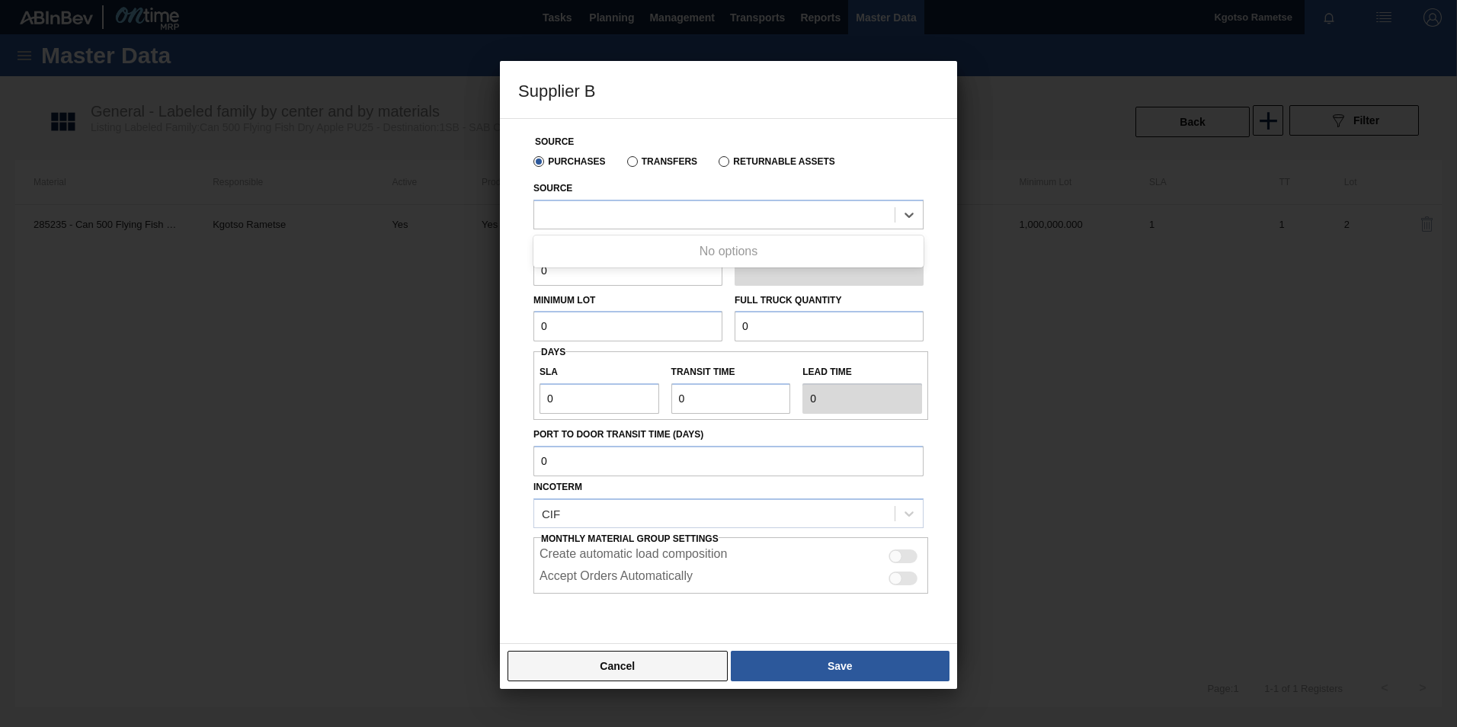
click at [612, 678] on button "Cancel" at bounding box center [617, 666] width 220 height 30
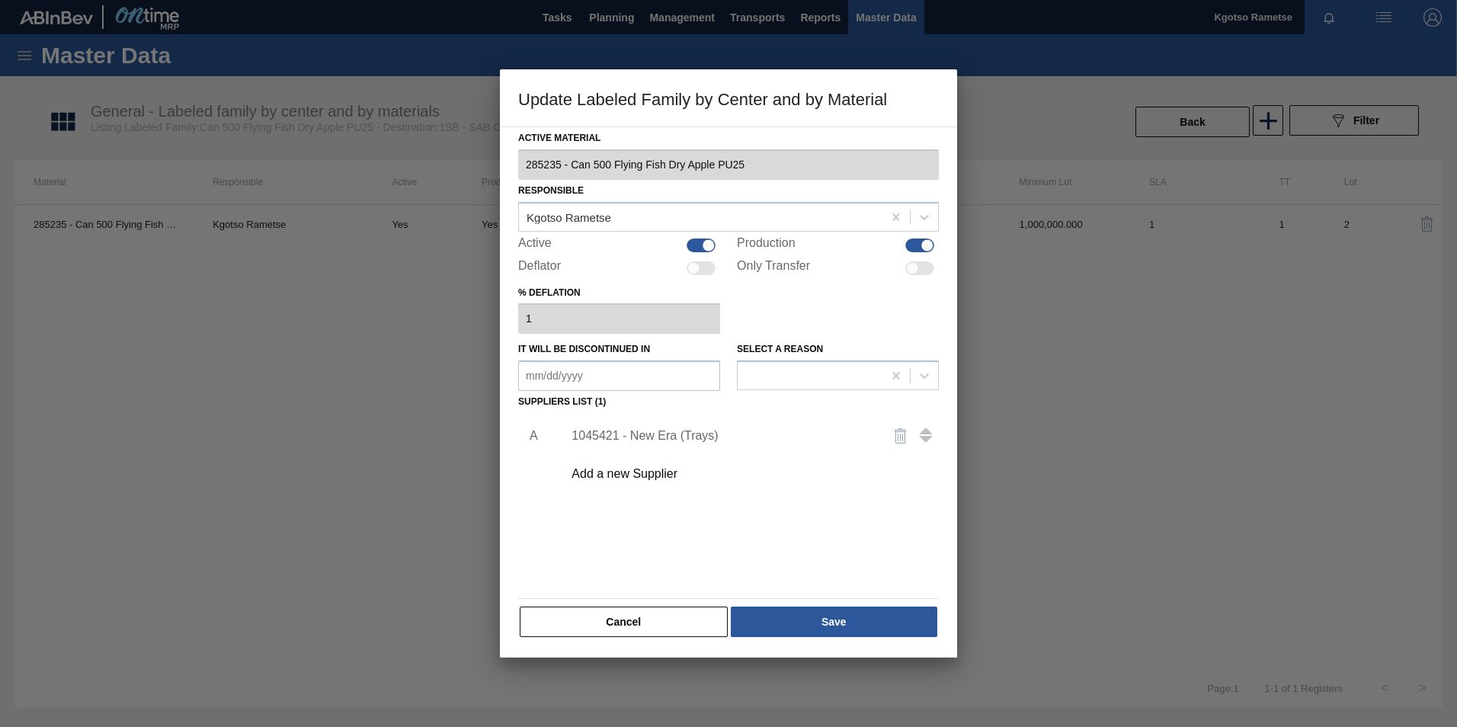
click at [612, 678] on div at bounding box center [728, 363] width 1457 height 727
click at [623, 639] on div "Active Material 285235 - Can 500 Flying Fish Dry Apple PU25 Responsible Kgotso …" at bounding box center [728, 391] width 457 height 531
click at [630, 625] on button "Cancel" at bounding box center [624, 622] width 208 height 30
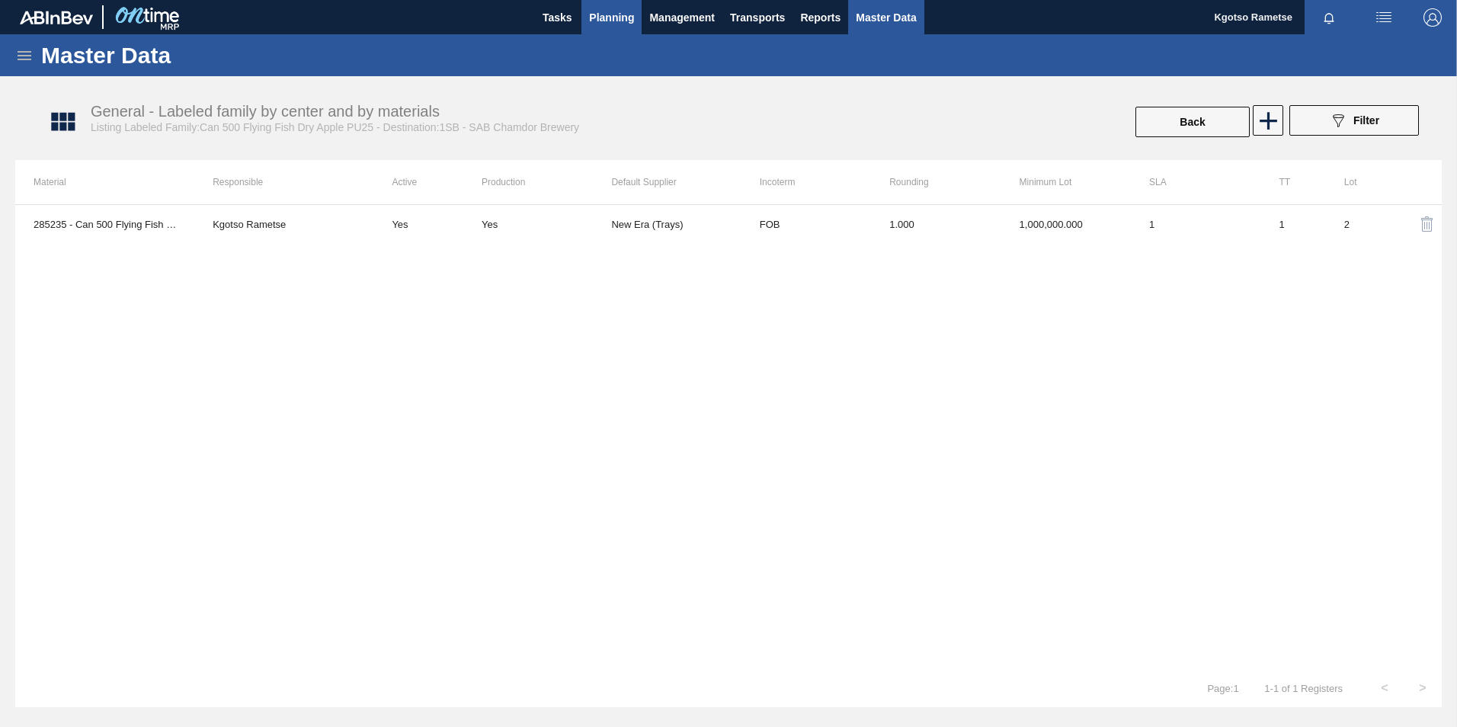
click at [612, 14] on span "Planning" at bounding box center [611, 17] width 45 height 18
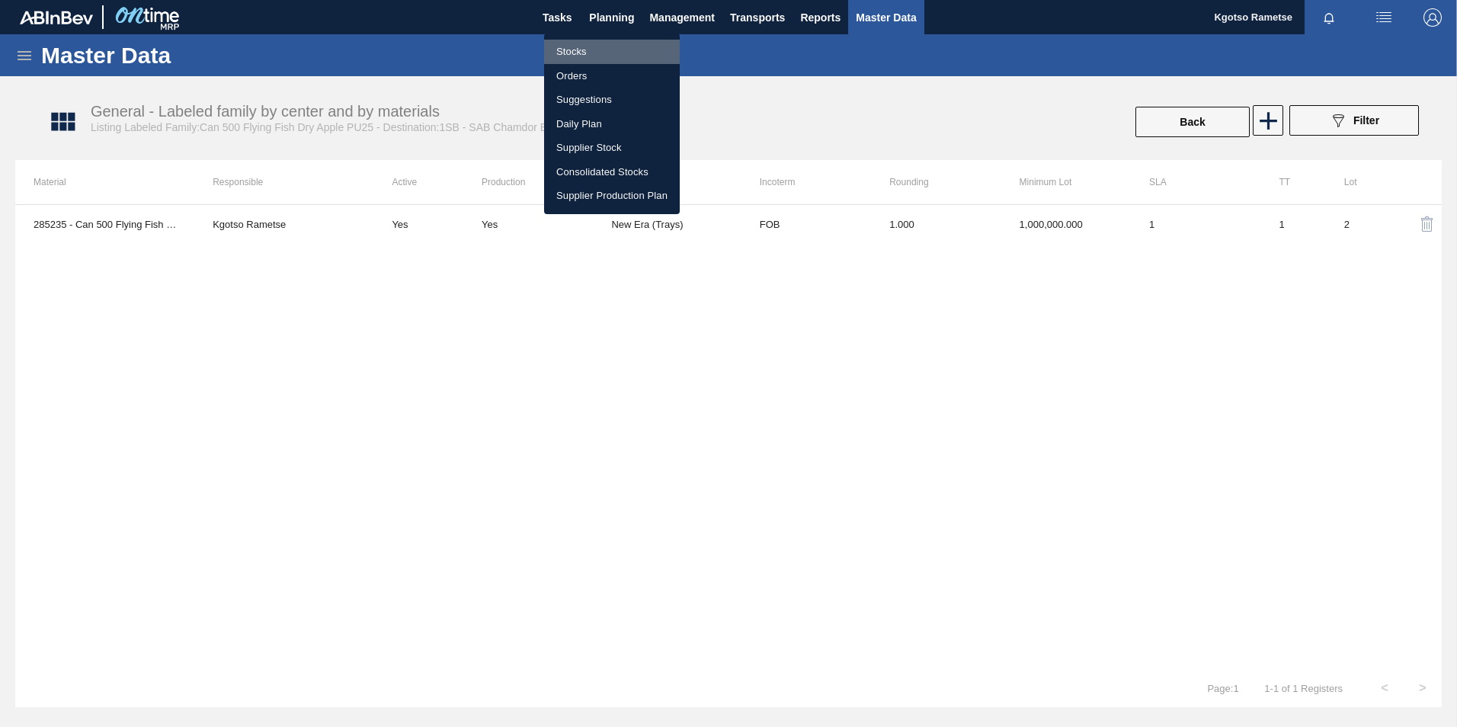
click at [587, 43] on li "Stocks" at bounding box center [612, 52] width 136 height 24
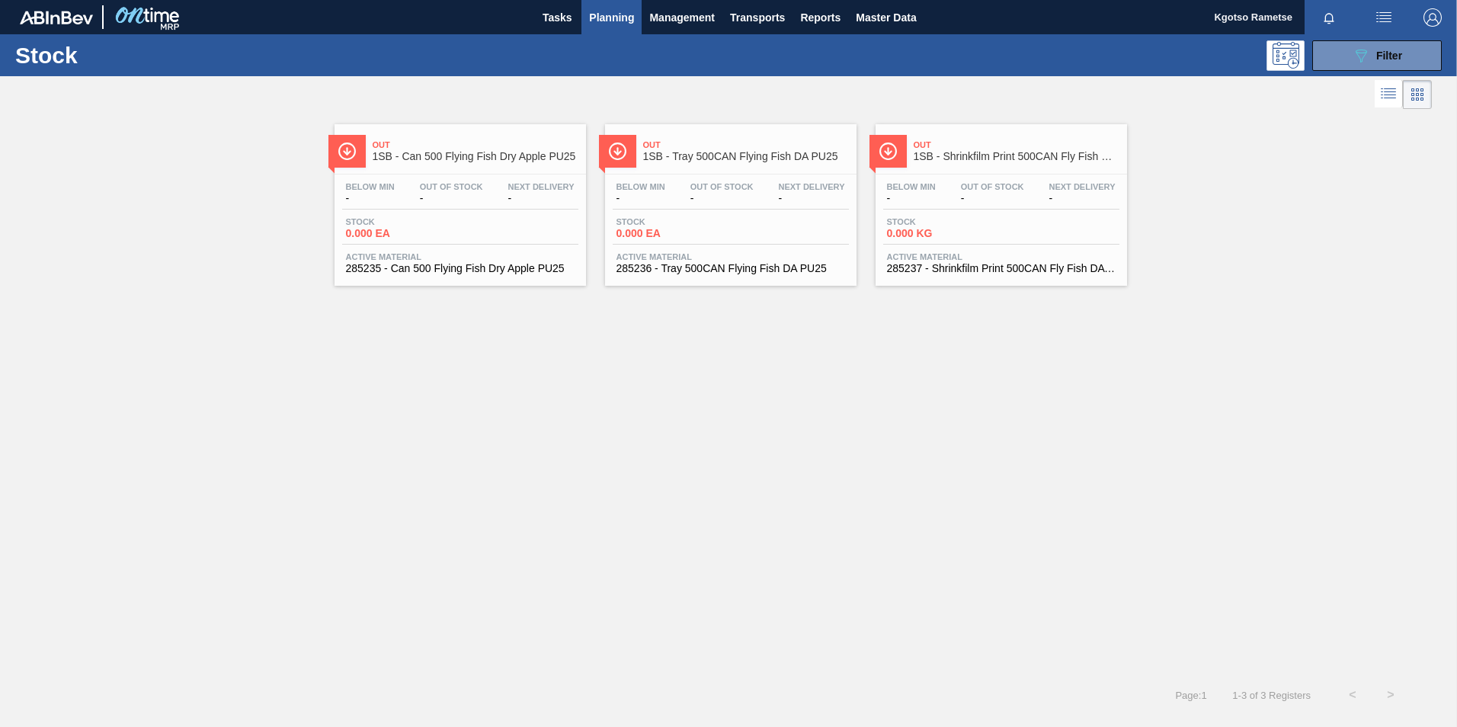
click at [488, 221] on div "Stock 0.000 EA" at bounding box center [460, 230] width 236 height 27
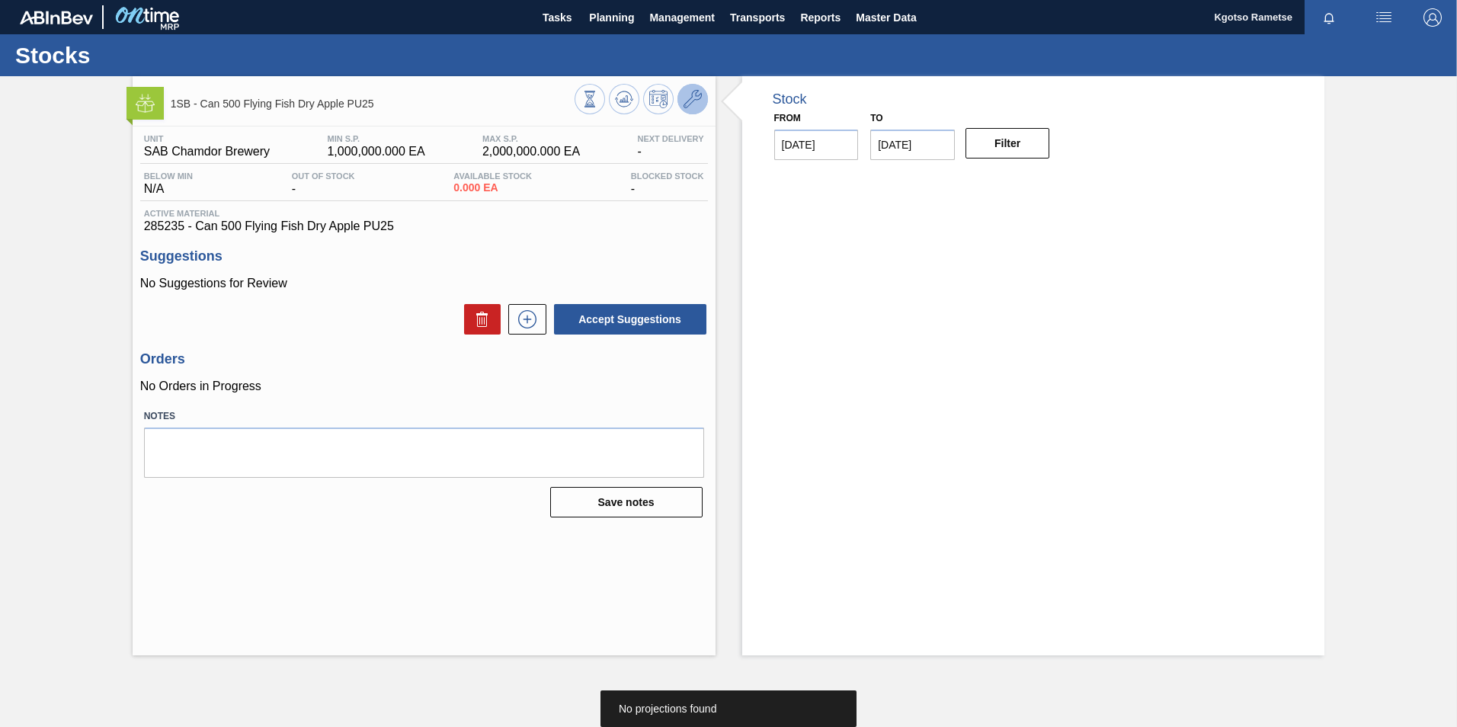
click at [691, 102] on icon at bounding box center [693, 99] width 18 height 18
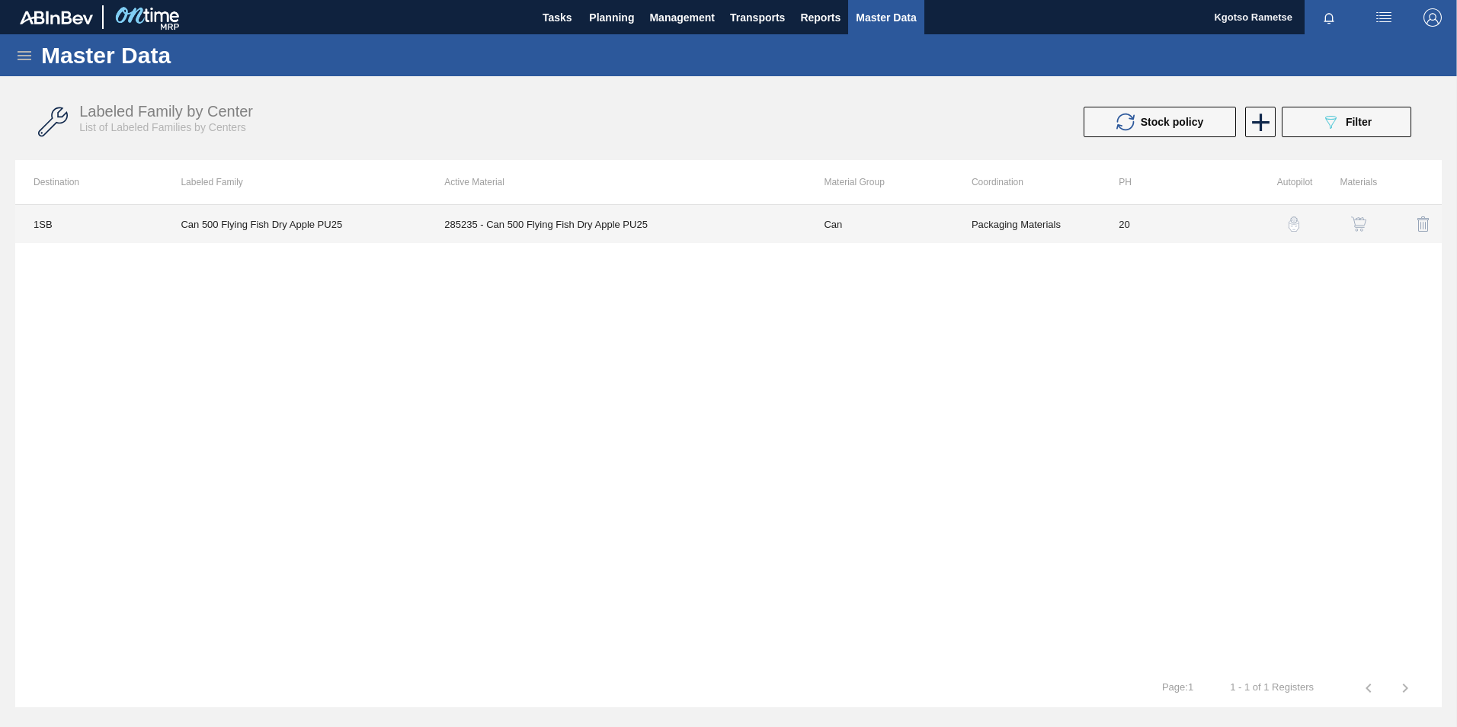
click at [536, 221] on td "285235 - Can 500 Flying Fish Dry Apple PU25" at bounding box center [615, 224] width 379 height 38
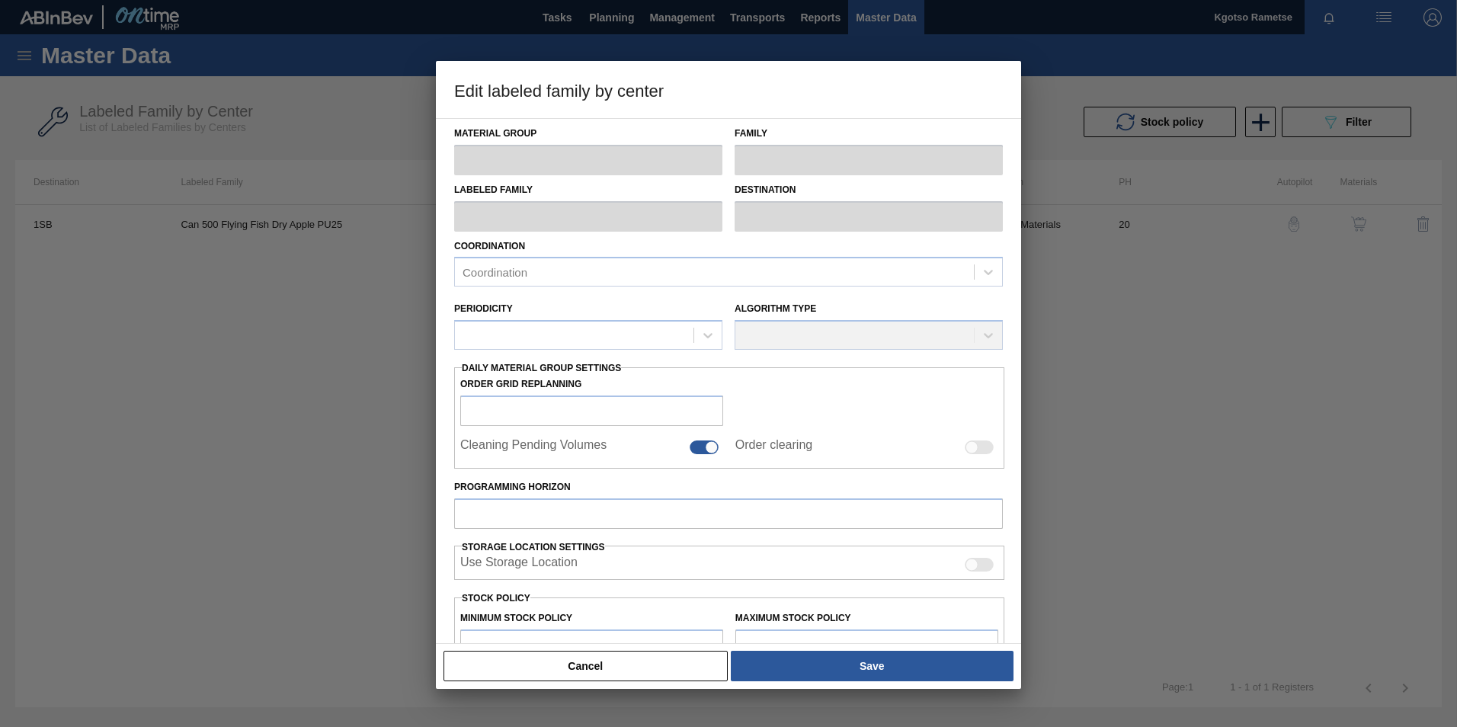
type input "Can"
type input "Can 500"
type input "Can 500 Flying Fish Dry Apple PU25"
type input "1SB - SAB Chamdor Brewery"
type input "20"
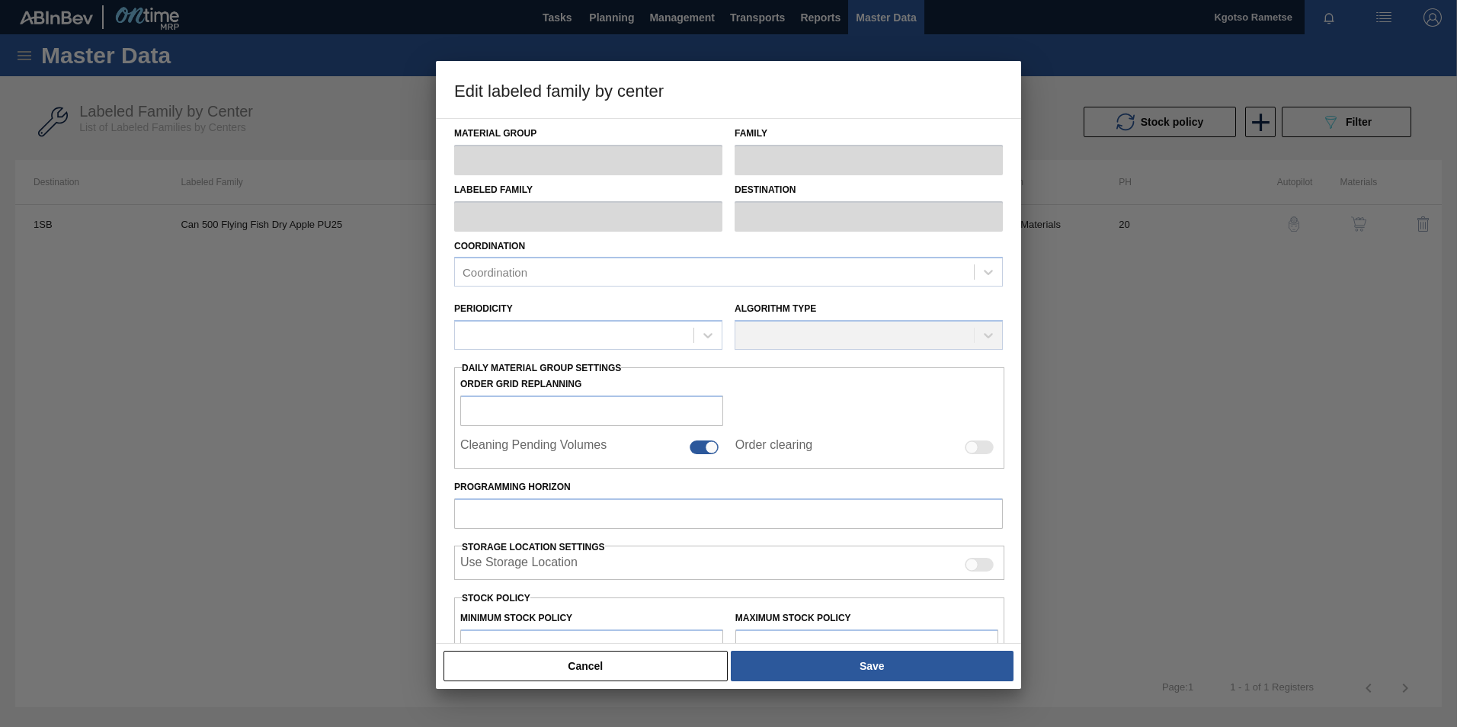
type input "1,000,000"
type input "2,000,000"
type input "100"
type input "2,000,000.000"
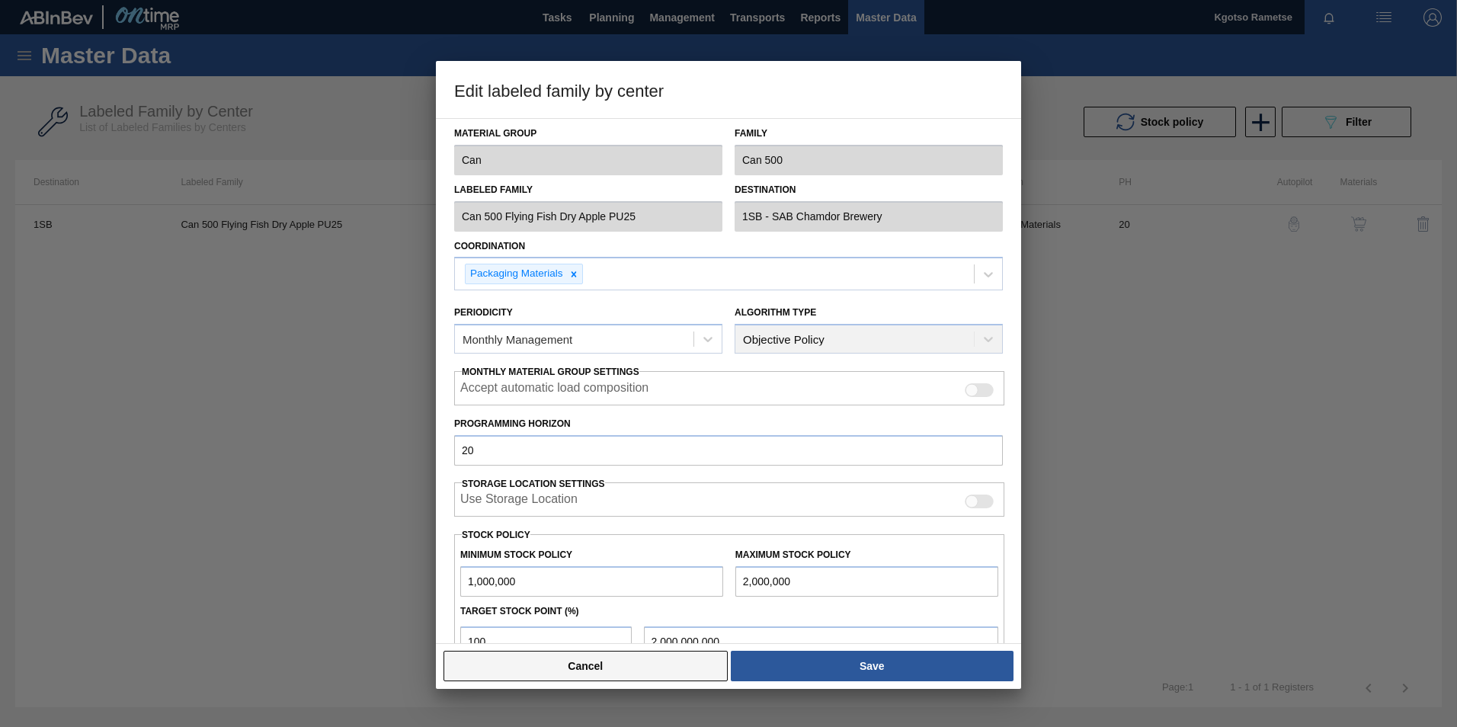
click at [663, 667] on button "Cancel" at bounding box center [585, 666] width 284 height 30
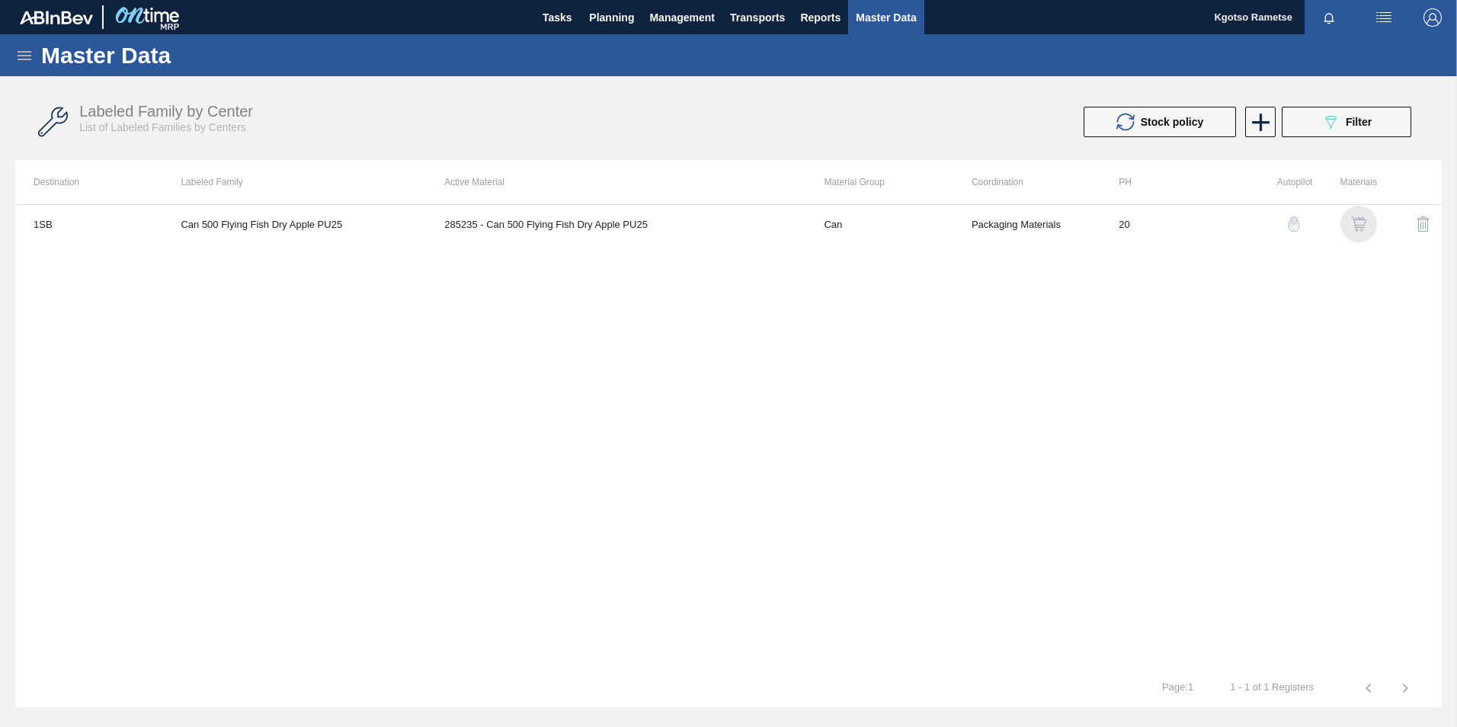
click at [1359, 220] on img "button" at bounding box center [1358, 223] width 15 height 15
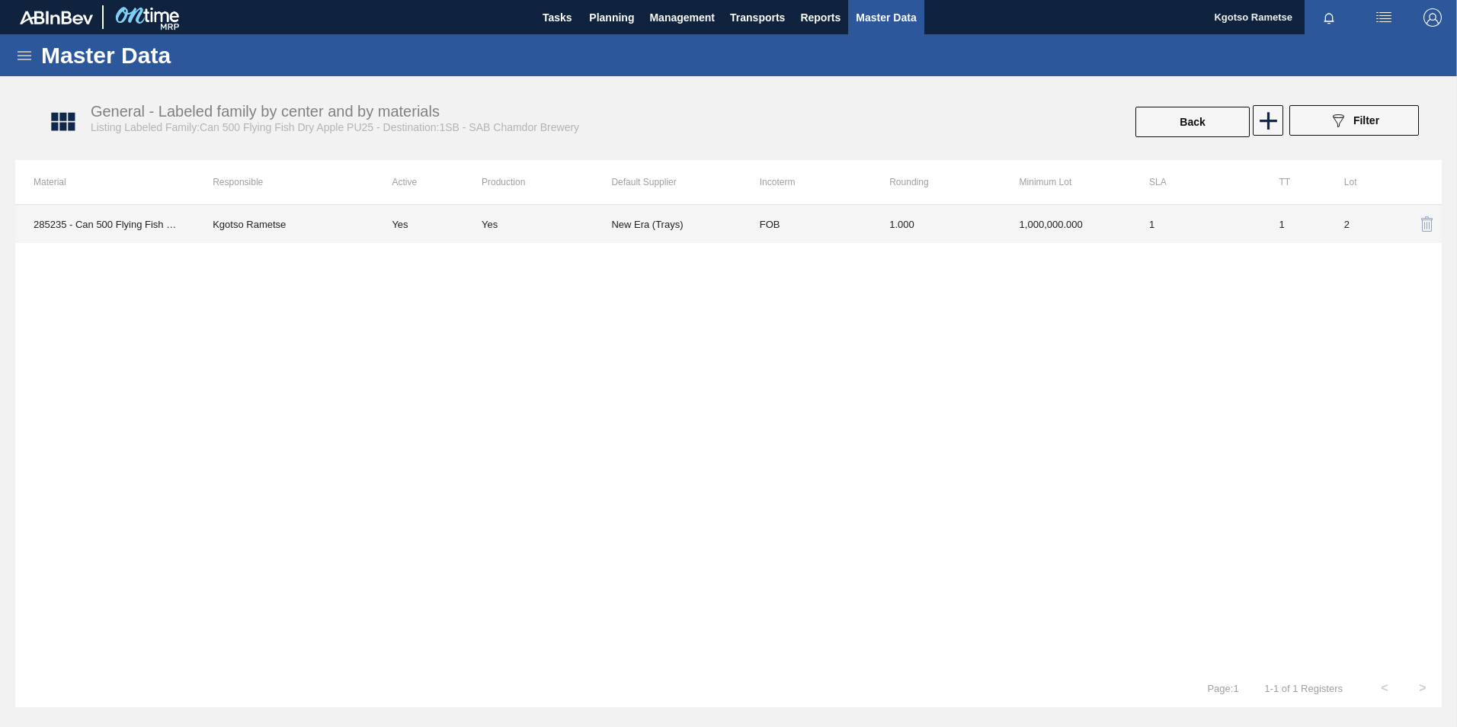
click at [751, 230] on td "FOB" at bounding box center [806, 224] width 130 height 38
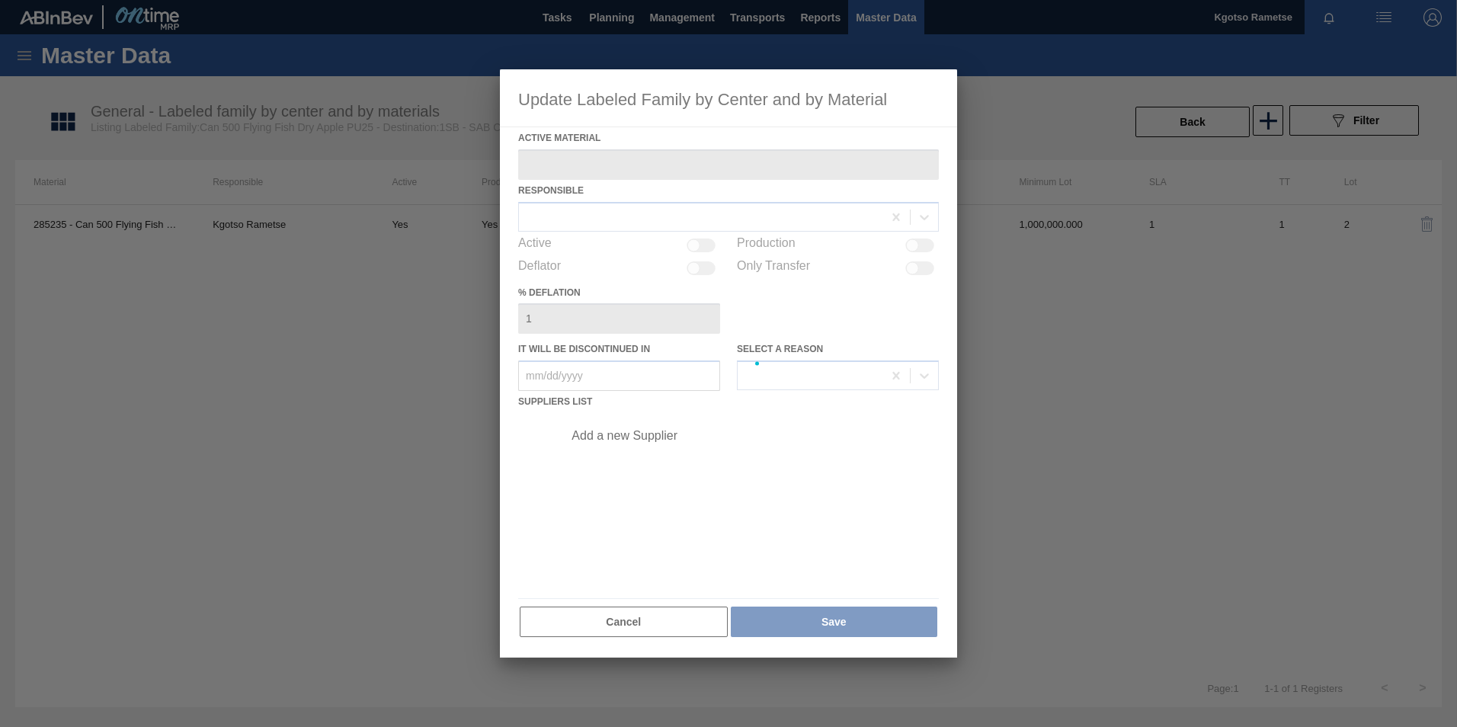
type Material "285235 - Can 500 Flying Fish Dry Apple PU25"
checkbox input "true"
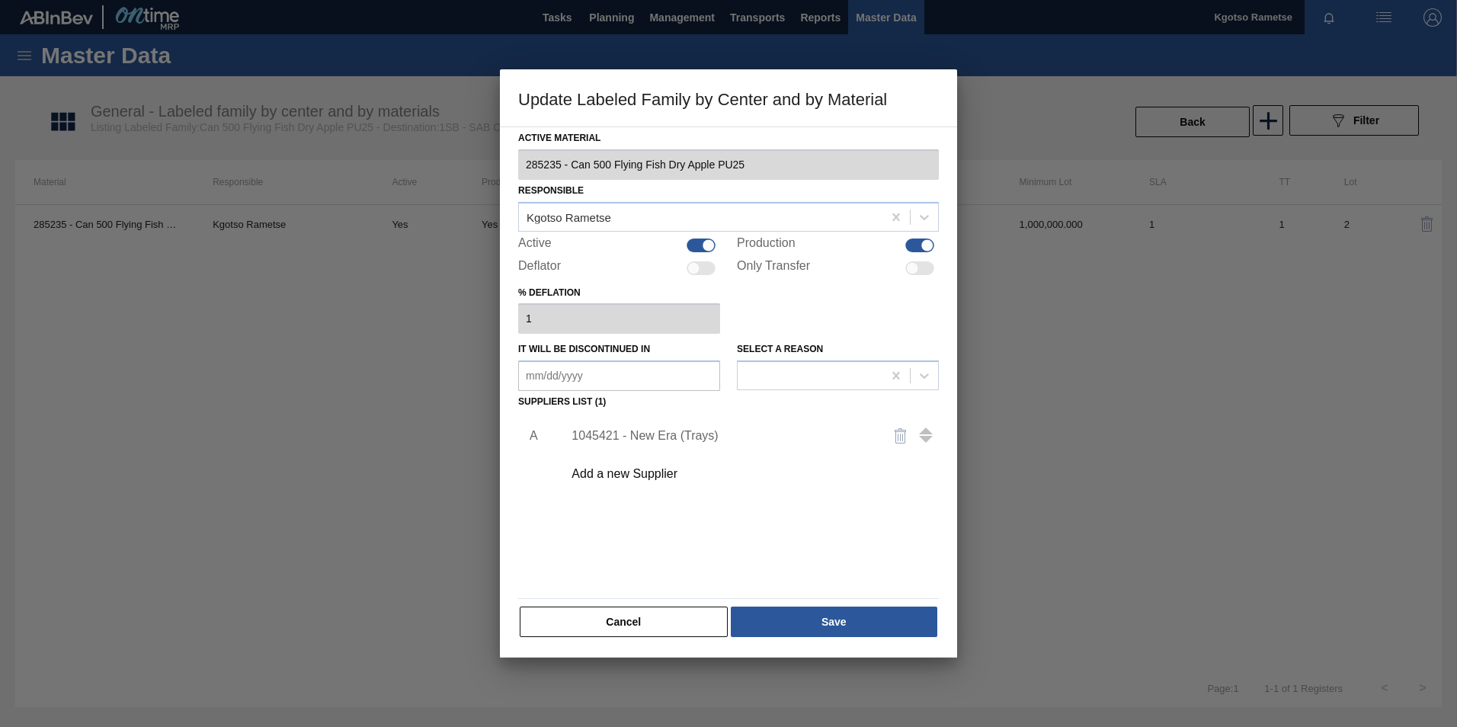
click at [711, 242] on div at bounding box center [708, 245] width 13 height 13
checkbox input "false"
click at [819, 618] on button "Save" at bounding box center [834, 622] width 207 height 30
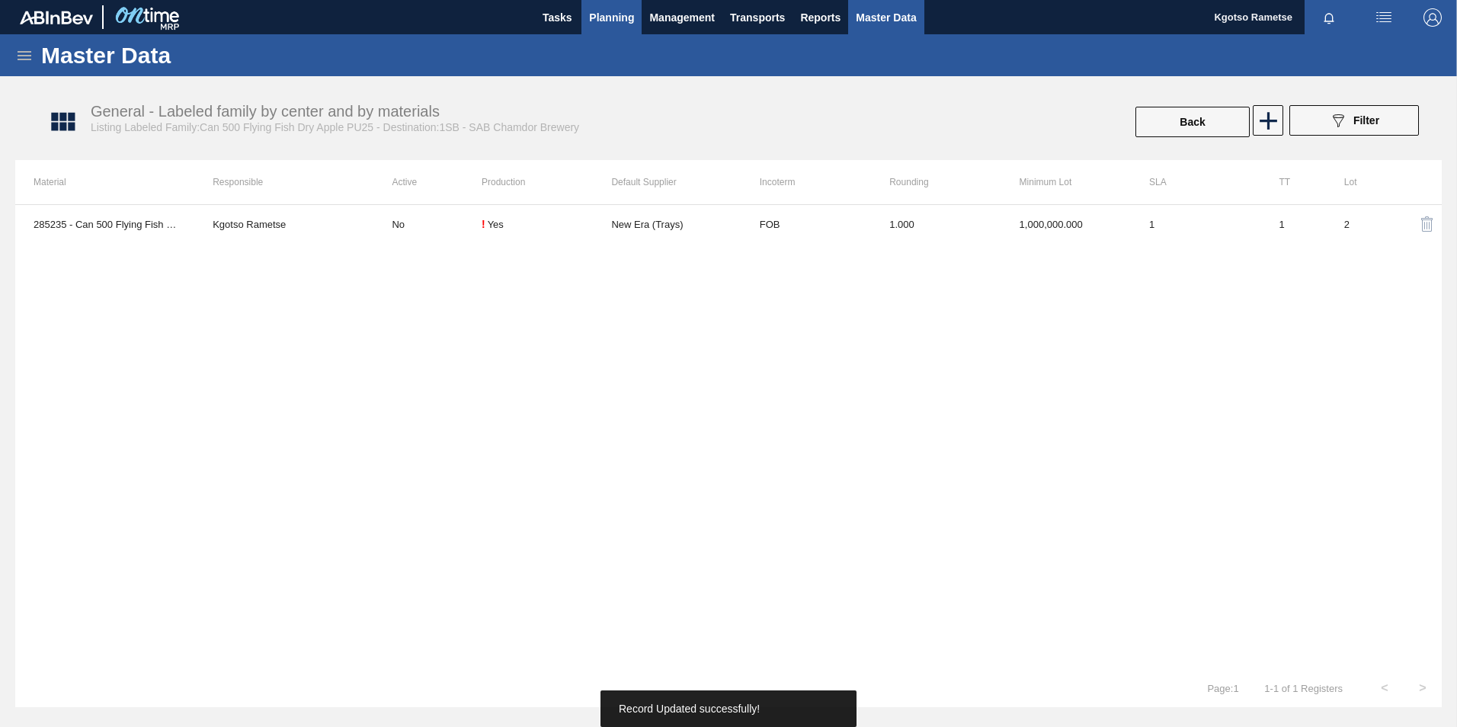
click at [600, 18] on span "Planning" at bounding box center [611, 17] width 45 height 18
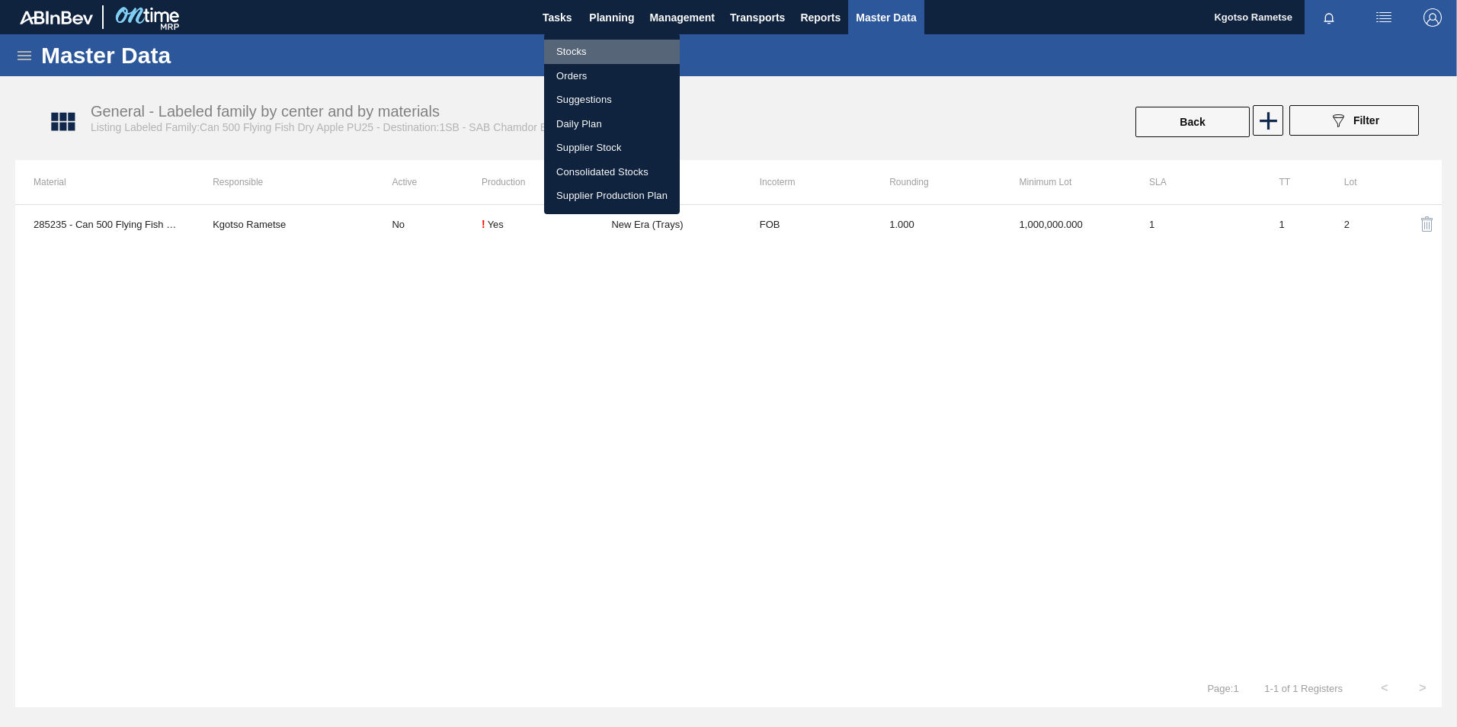
click at [583, 45] on li "Stocks" at bounding box center [612, 52] width 136 height 24
